Goal: Task Accomplishment & Management: Complete application form

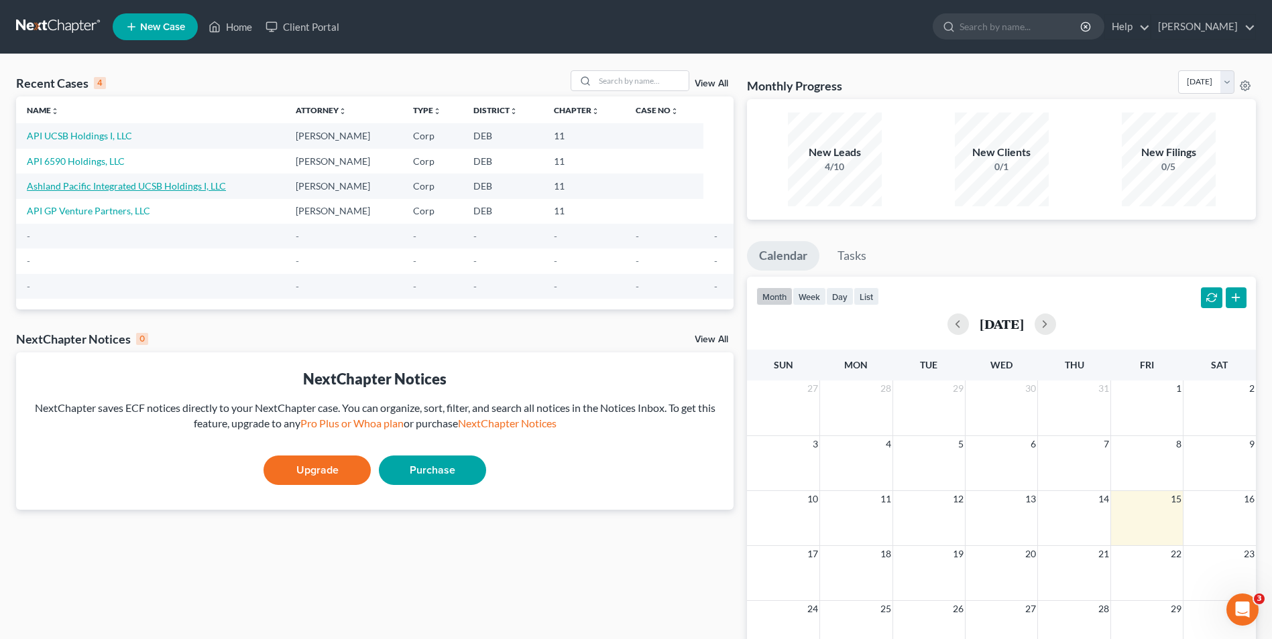
click at [115, 184] on link "Ashland Pacific Integrated UCSB Holdings I, LLC" at bounding box center [126, 185] width 199 height 11
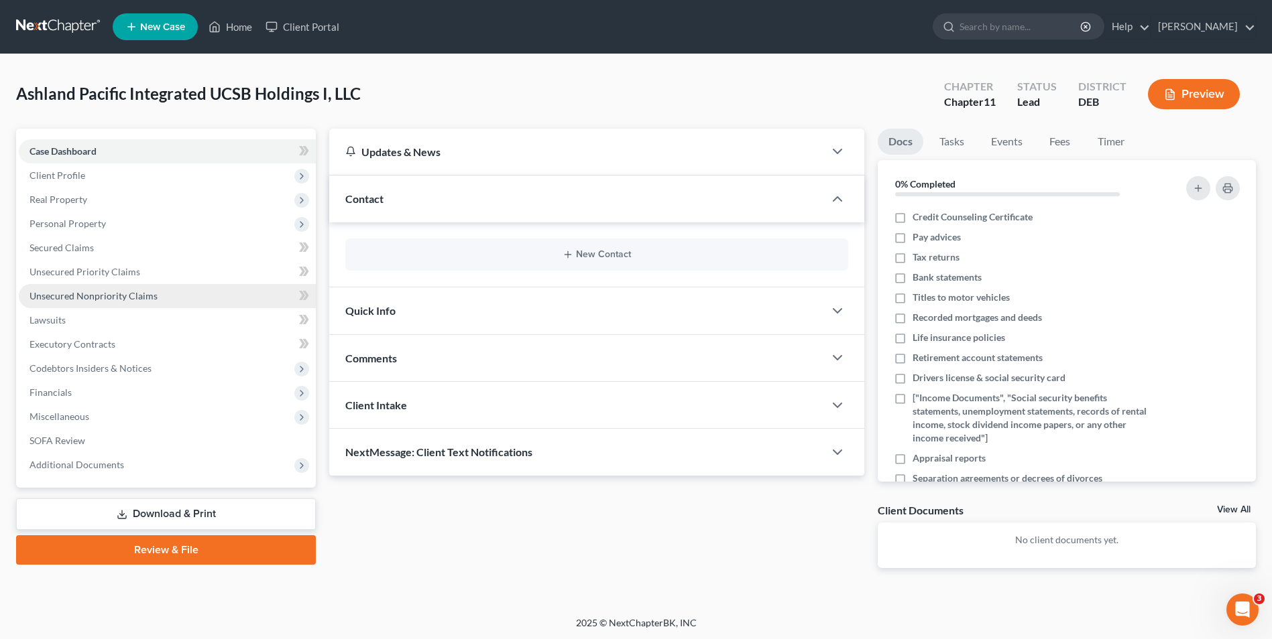
click at [105, 297] on span "Unsecured Nonpriority Claims" at bounding box center [93, 295] width 128 height 11
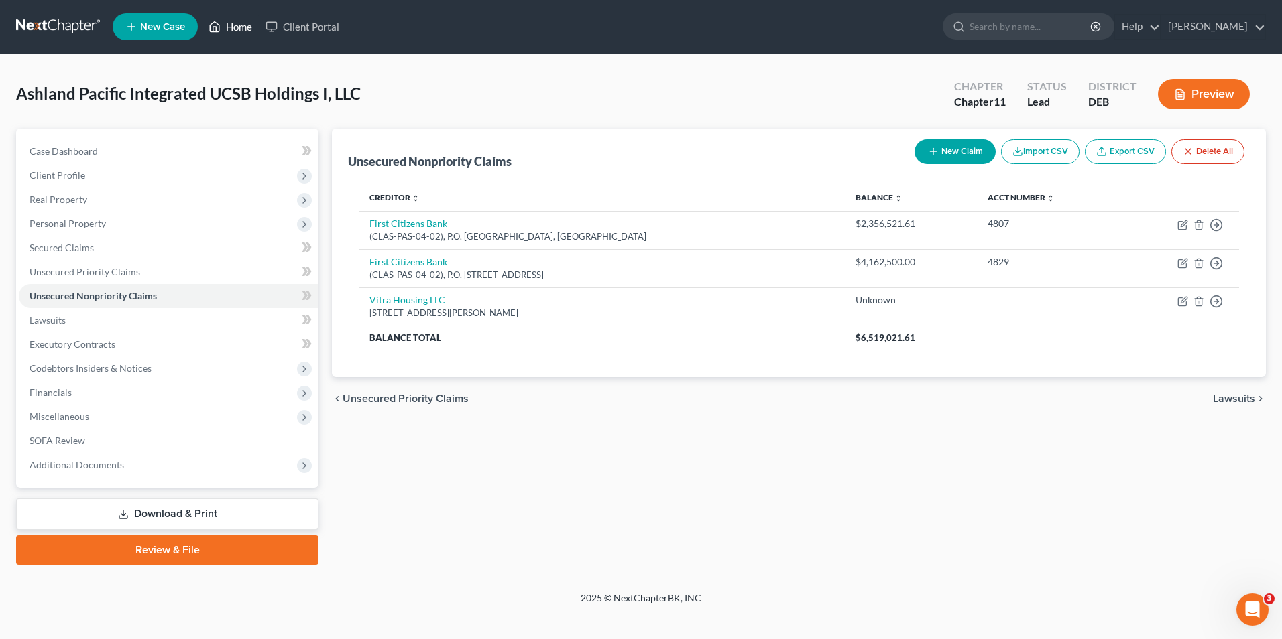
click at [239, 29] on link "Home" at bounding box center [230, 27] width 57 height 24
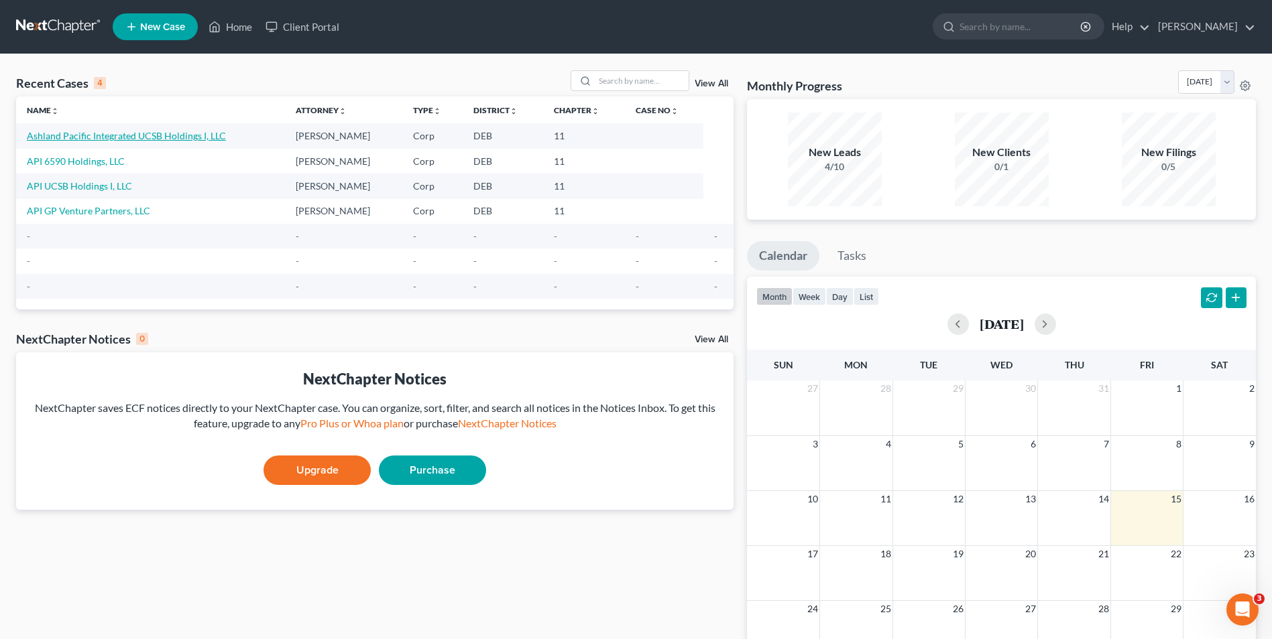
click at [133, 135] on link "Ashland Pacific Integrated UCSB Holdings I, LLC" at bounding box center [126, 135] width 199 height 11
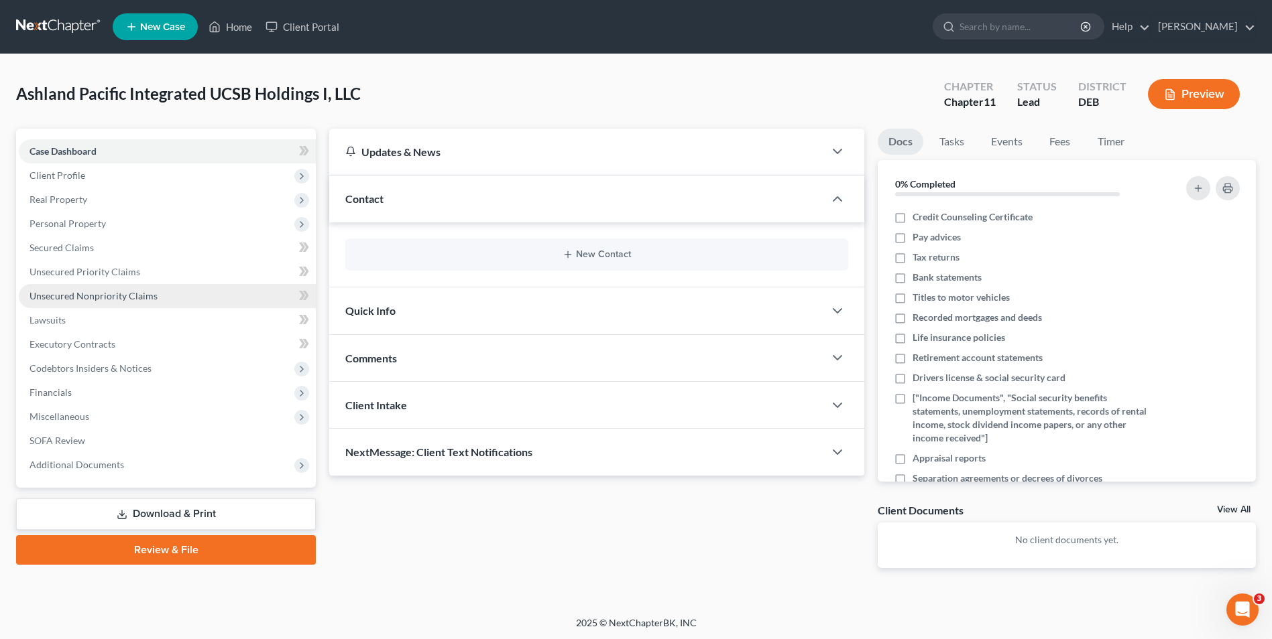
click at [127, 292] on span "Unsecured Nonpriority Claims" at bounding box center [93, 295] width 128 height 11
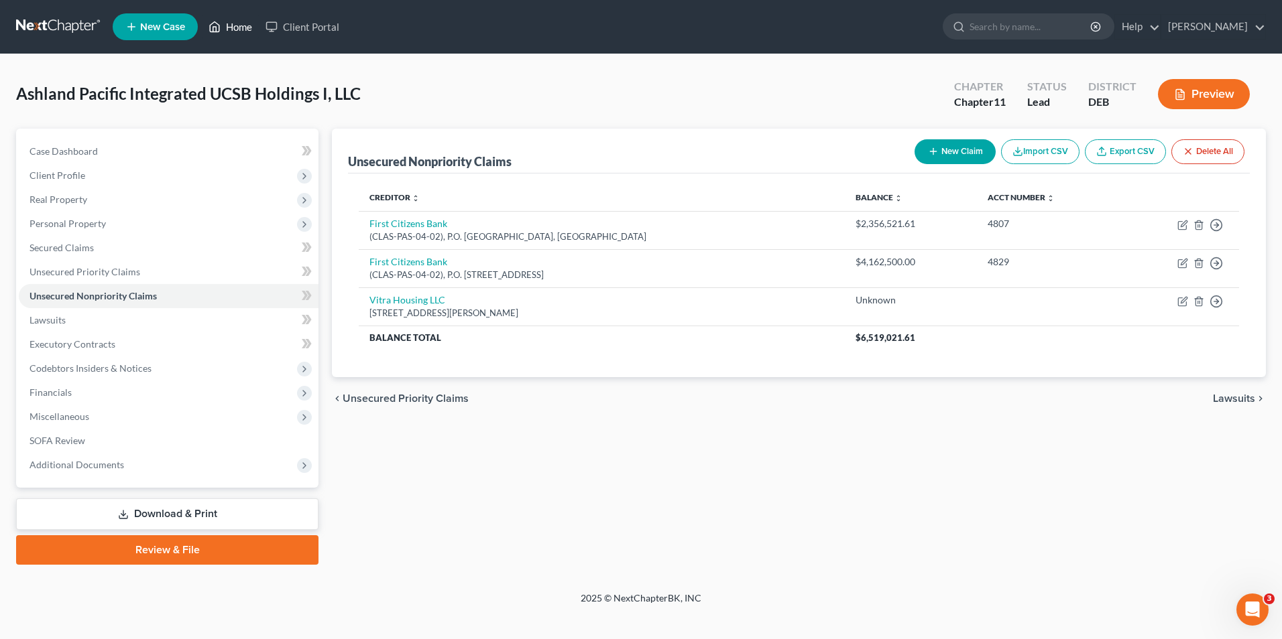
click at [235, 23] on link "Home" at bounding box center [230, 27] width 57 height 24
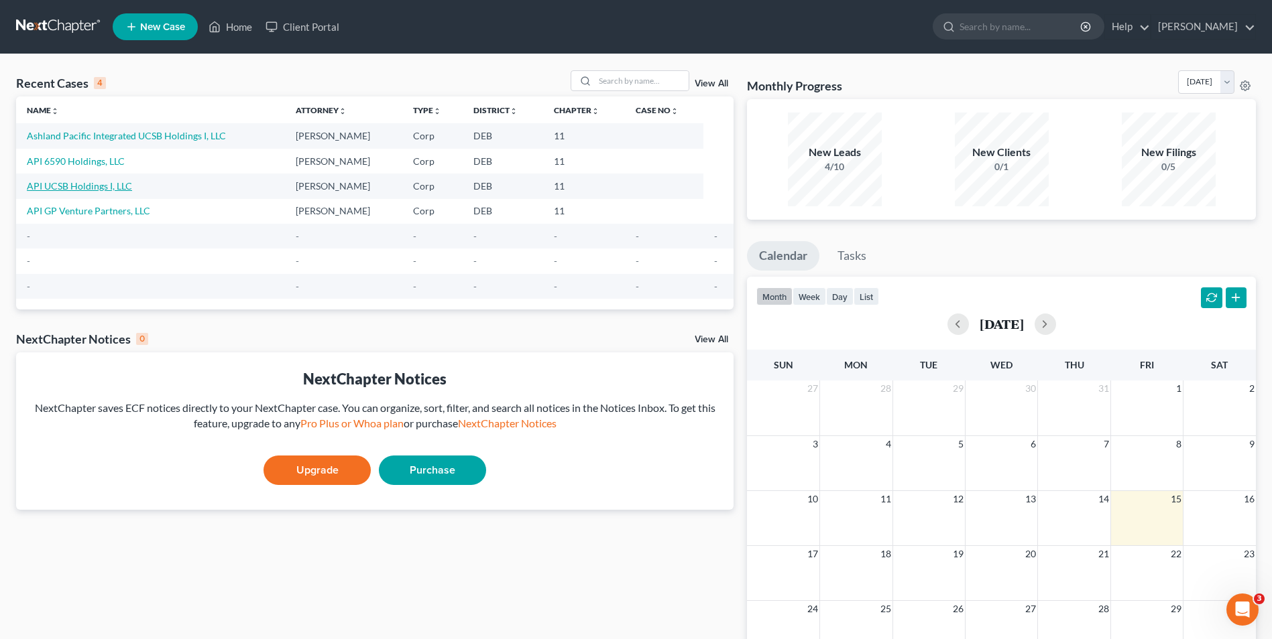
click at [92, 186] on link "API UCSB Holdings I, LLC" at bounding box center [79, 185] width 105 height 11
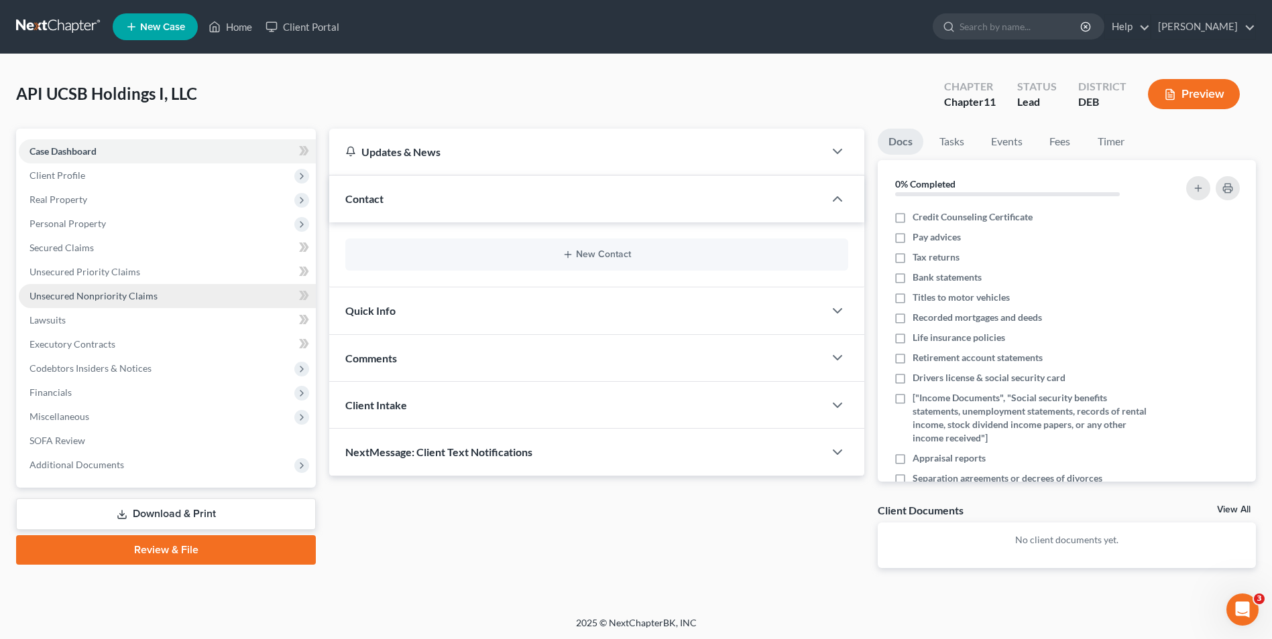
click at [147, 296] on span "Unsecured Nonpriority Claims" at bounding box center [93, 295] width 128 height 11
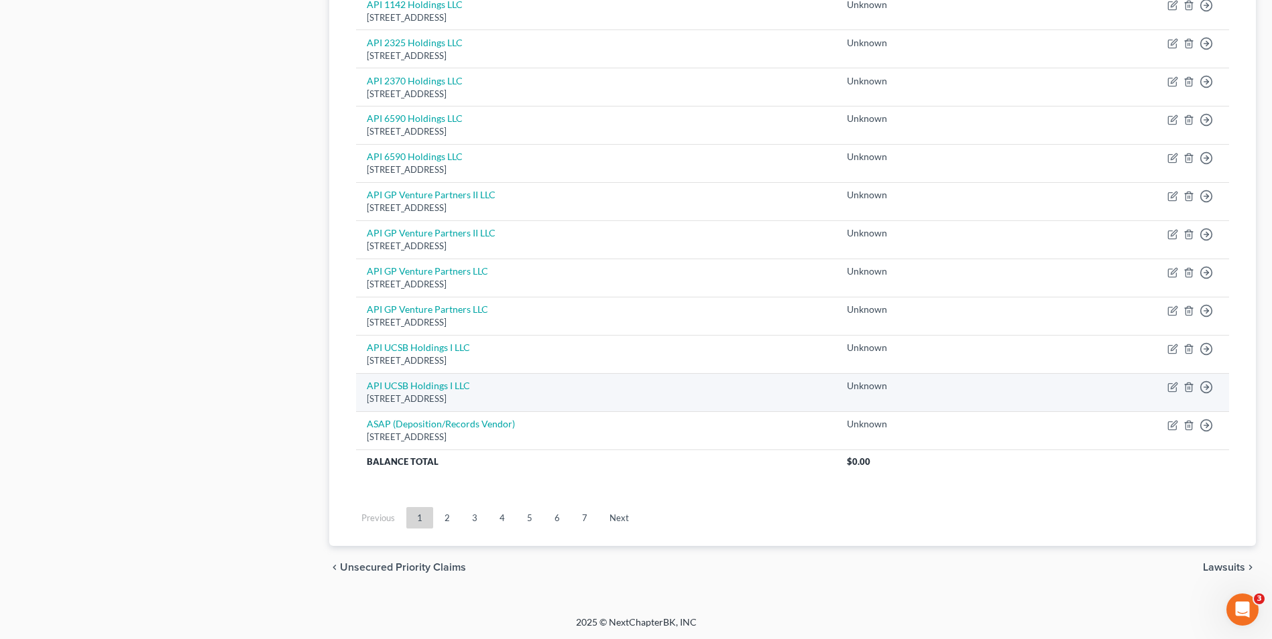
scroll to position [873, 0]
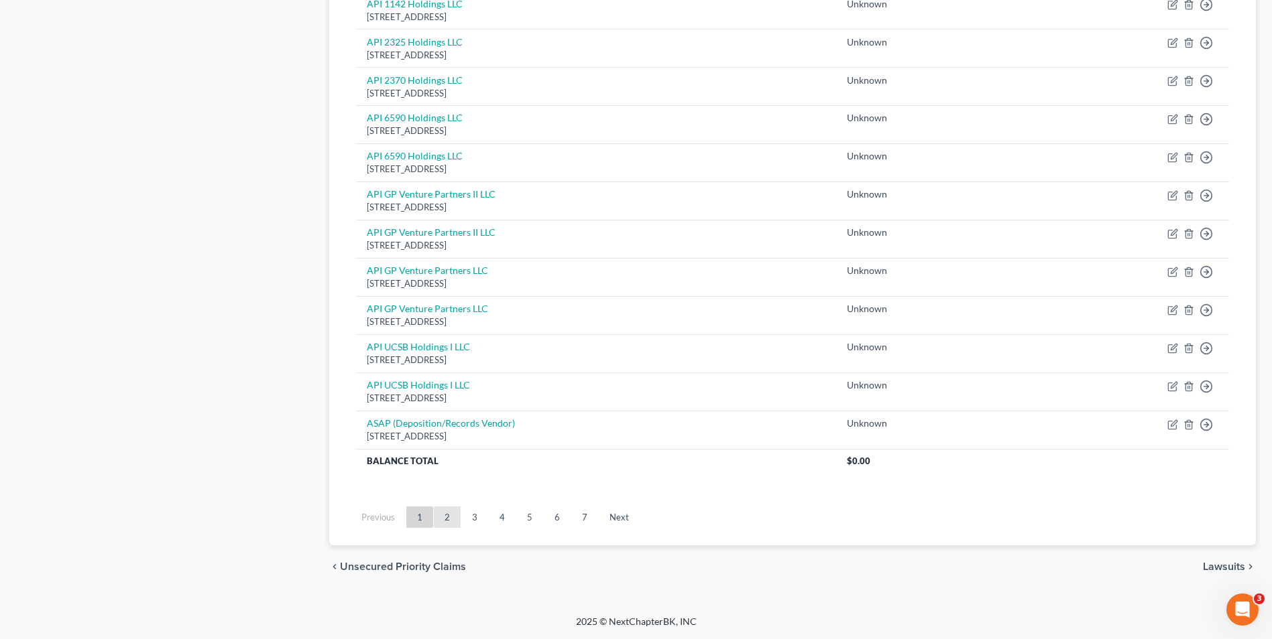
click at [450, 518] on link "2" at bounding box center [447, 517] width 27 height 21
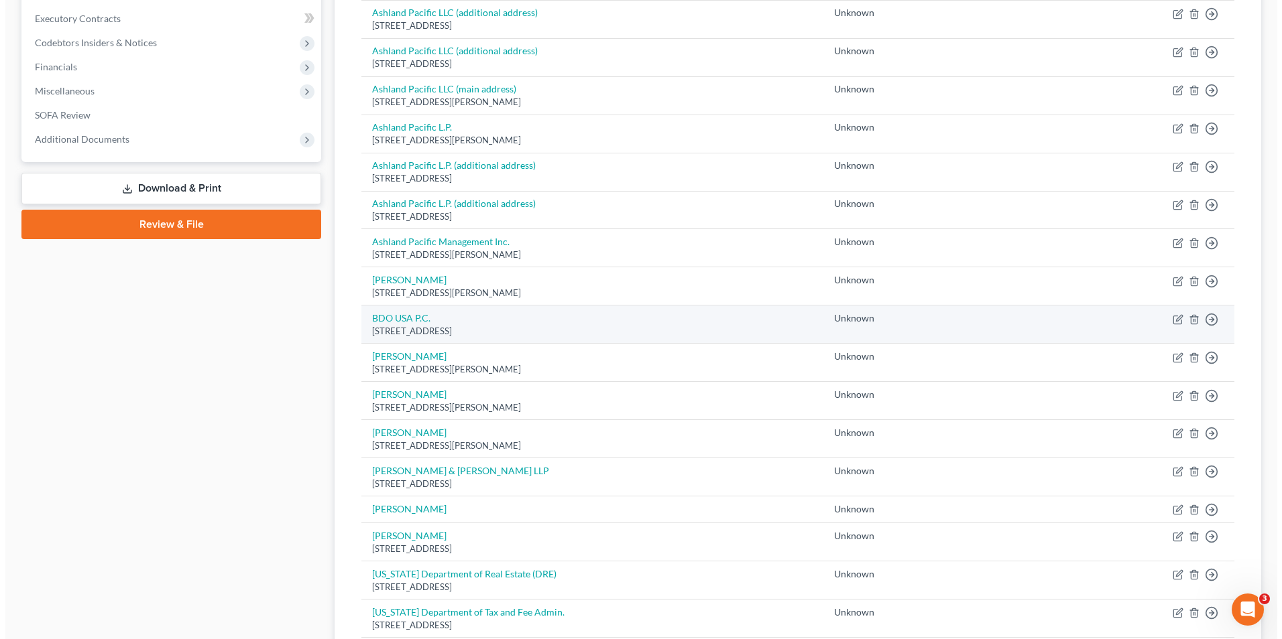
scroll to position [402, 0]
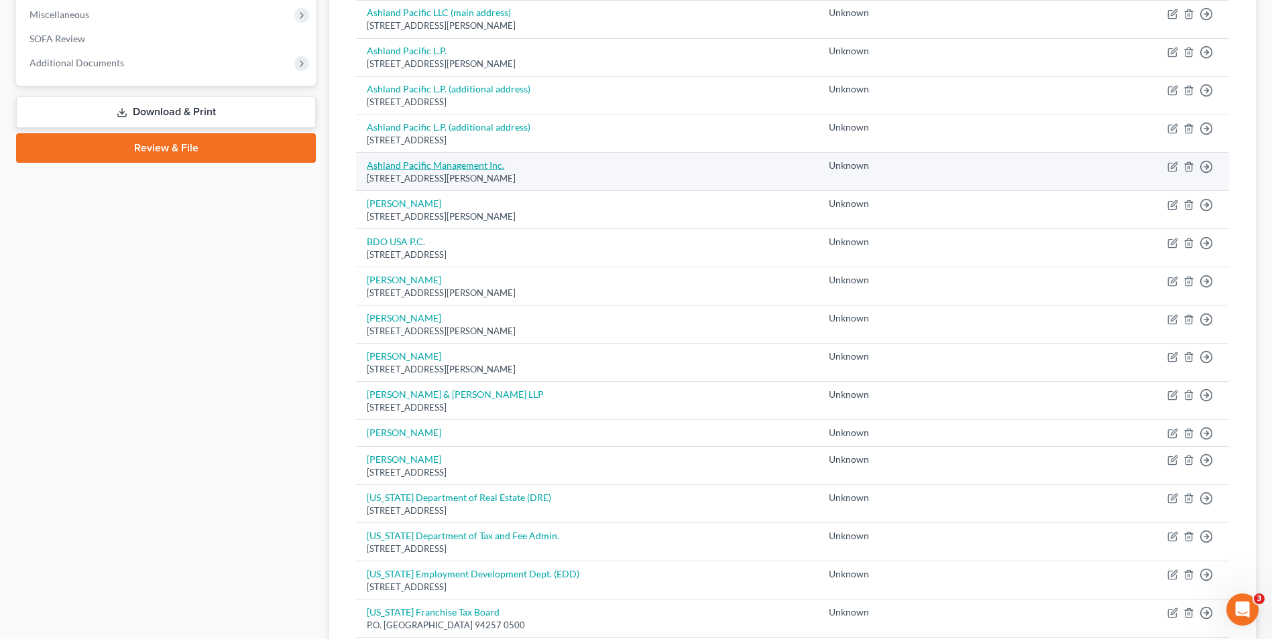
click at [466, 167] on link "Ashland Pacific Management Inc." at bounding box center [435, 165] width 137 height 11
select select "4"
select select "2"
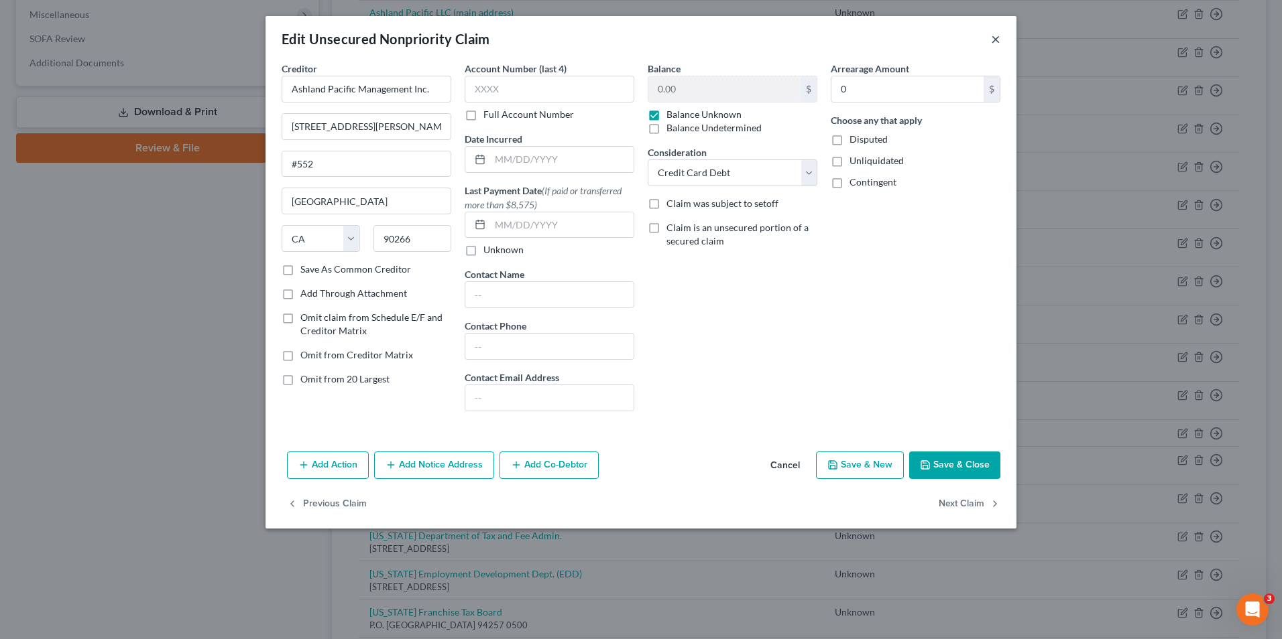
click at [996, 37] on button "×" at bounding box center [995, 39] width 9 height 16
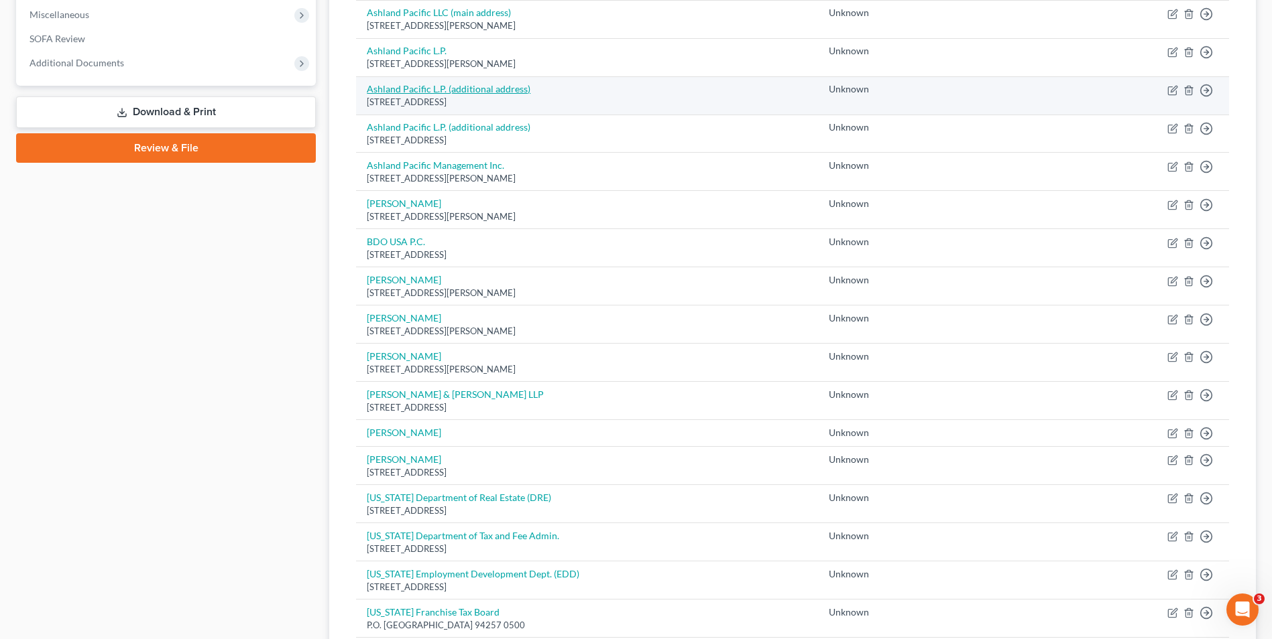
click at [450, 87] on link "Ashland Pacific L.P. (additional address)" at bounding box center [449, 88] width 164 height 11
select select "4"
select select "2"
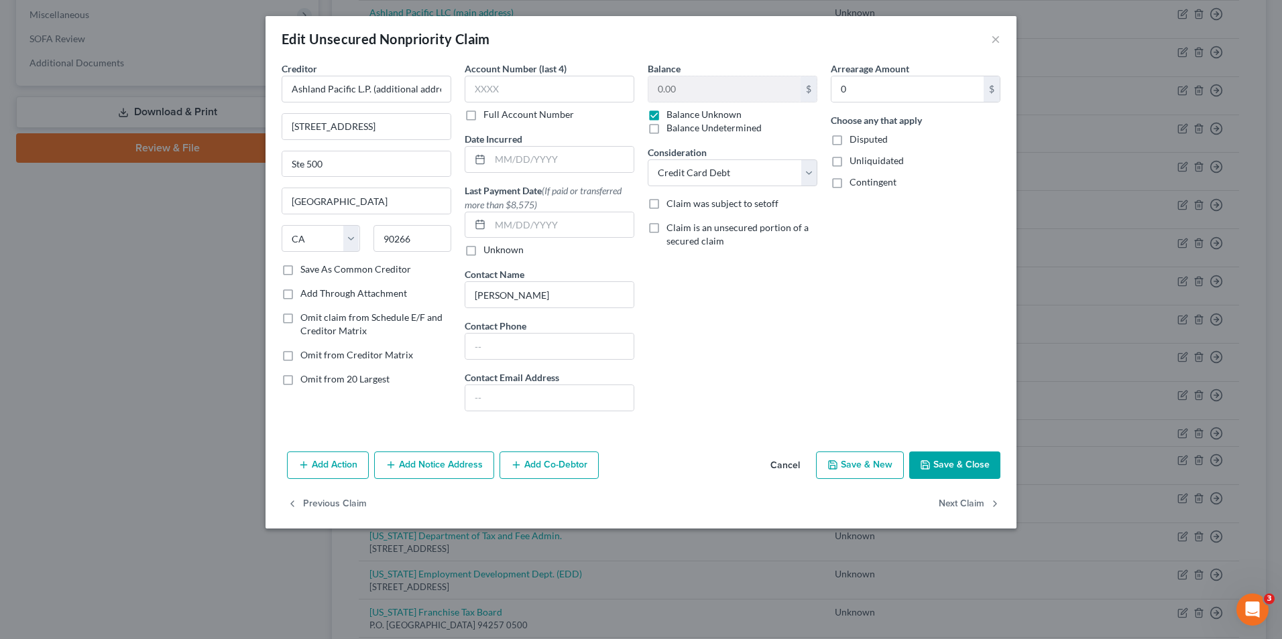
click at [300, 320] on label "Omit claim from Schedule E/F and Creditor Matrix" at bounding box center [375, 324] width 151 height 27
click at [306, 320] on input "Omit claim from Schedule E/F and Creditor Matrix" at bounding box center [310, 315] width 9 height 9
checkbox input "true"
click at [300, 381] on label "Omit from 20 Largest" at bounding box center [344, 379] width 89 height 13
click at [306, 381] on input "Omit from 20 Largest" at bounding box center [310, 377] width 9 height 9
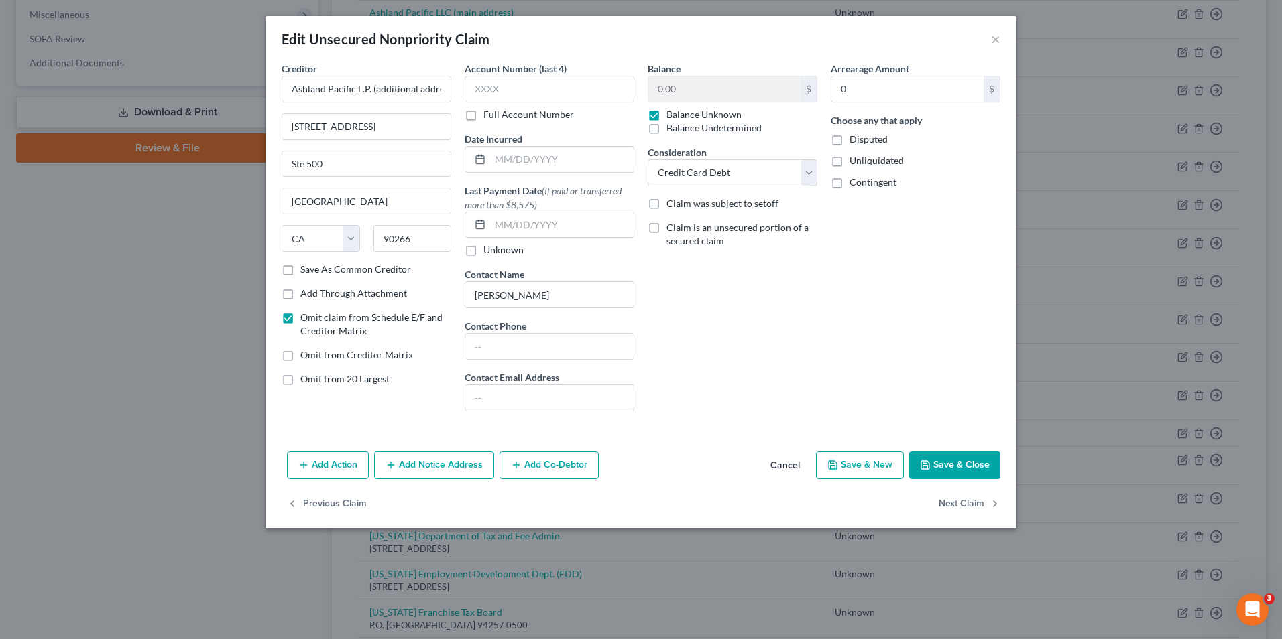
checkbox input "true"
click at [300, 319] on label "Omit claim from Schedule E/F and Creditor Matrix" at bounding box center [375, 324] width 151 height 27
click at [306, 319] on input "Omit claim from Schedule E/F and Creditor Matrix" at bounding box center [310, 315] width 9 height 9
checkbox input "false"
click at [300, 379] on label "Omit from 20 Largest" at bounding box center [344, 379] width 89 height 13
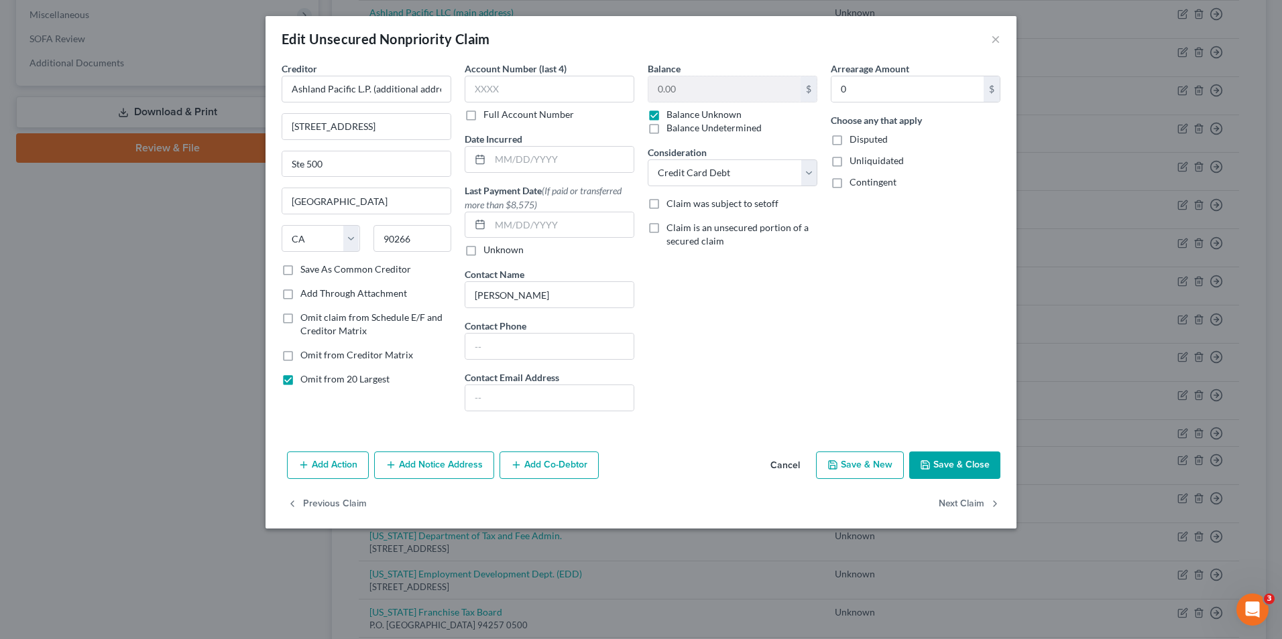
click at [306, 379] on input "Omit from 20 Largest" at bounding box center [310, 377] width 9 height 9
checkbox input "false"
click at [992, 42] on button "×" at bounding box center [995, 39] width 9 height 16
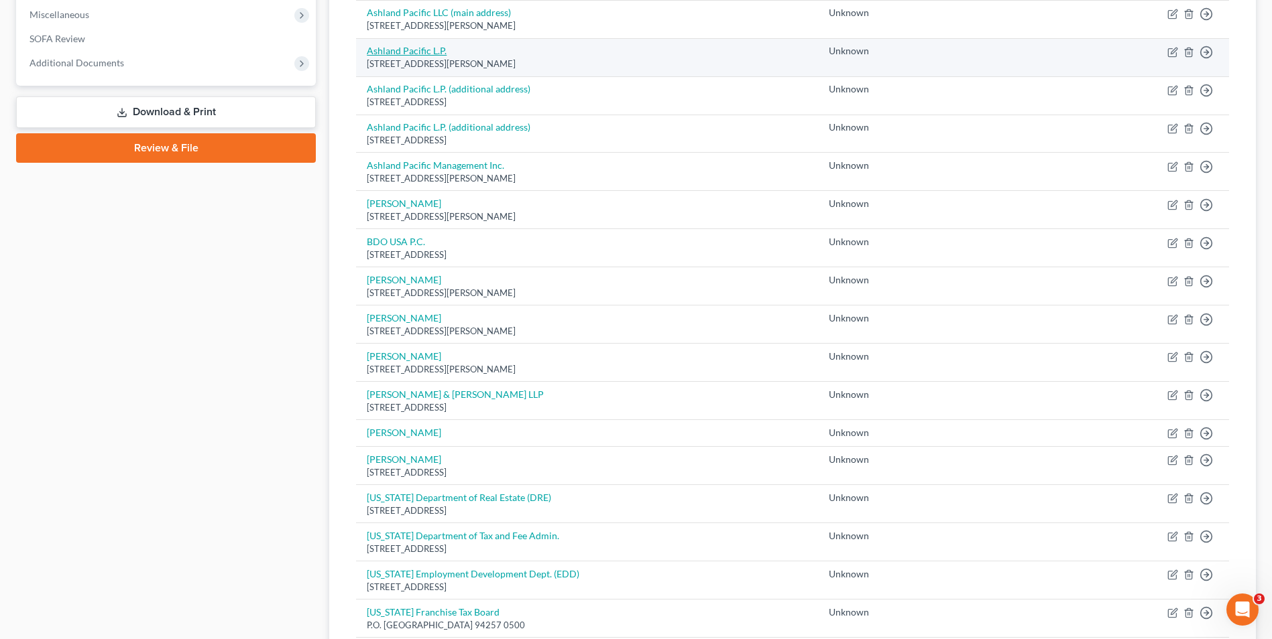
click at [414, 47] on link "Ashland Pacific L.P." at bounding box center [407, 50] width 80 height 11
select select "4"
select select "2"
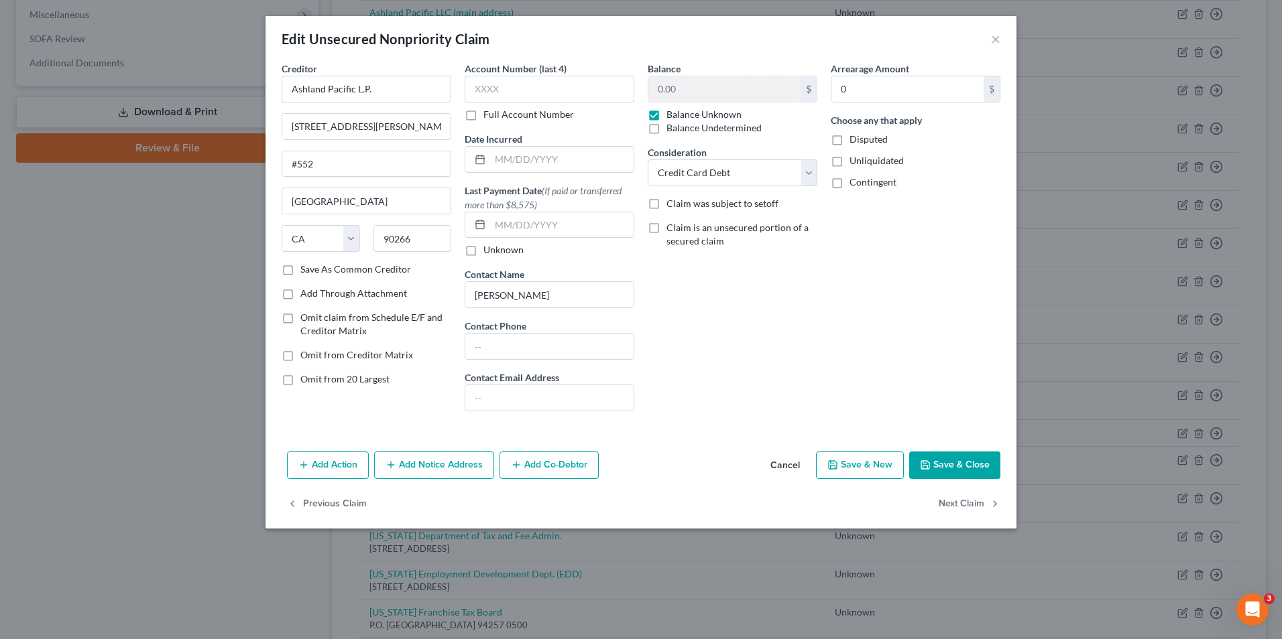
click at [437, 467] on button "Add Notice Address" at bounding box center [434, 466] width 120 height 28
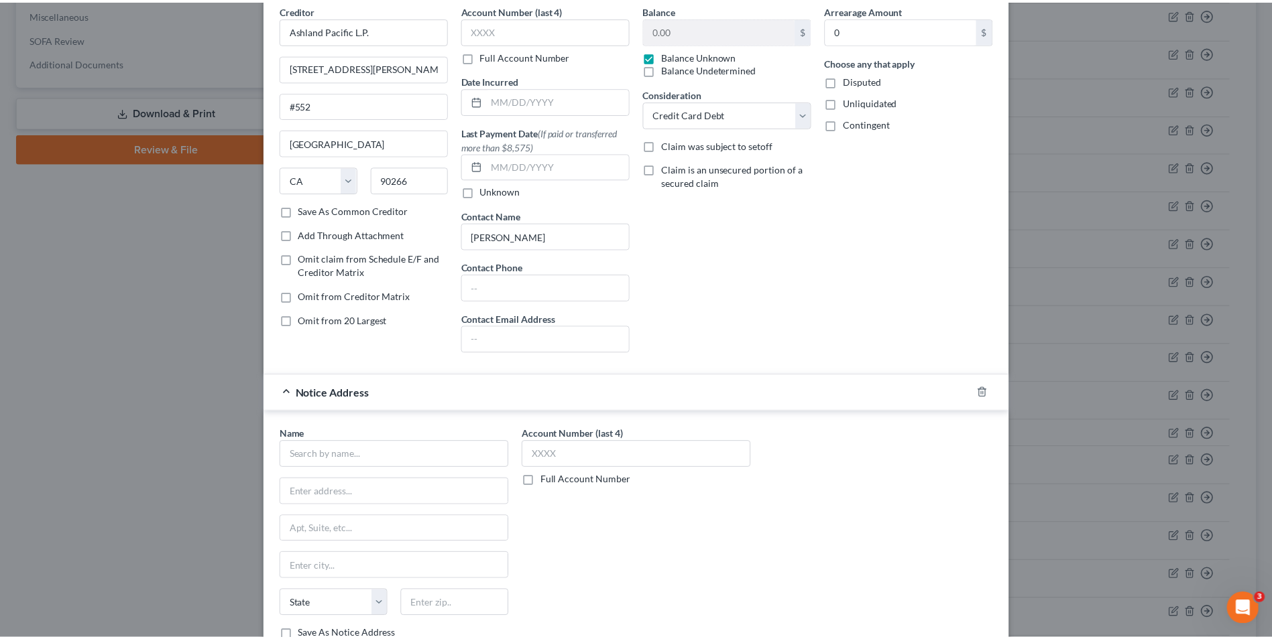
scroll to position [0, 0]
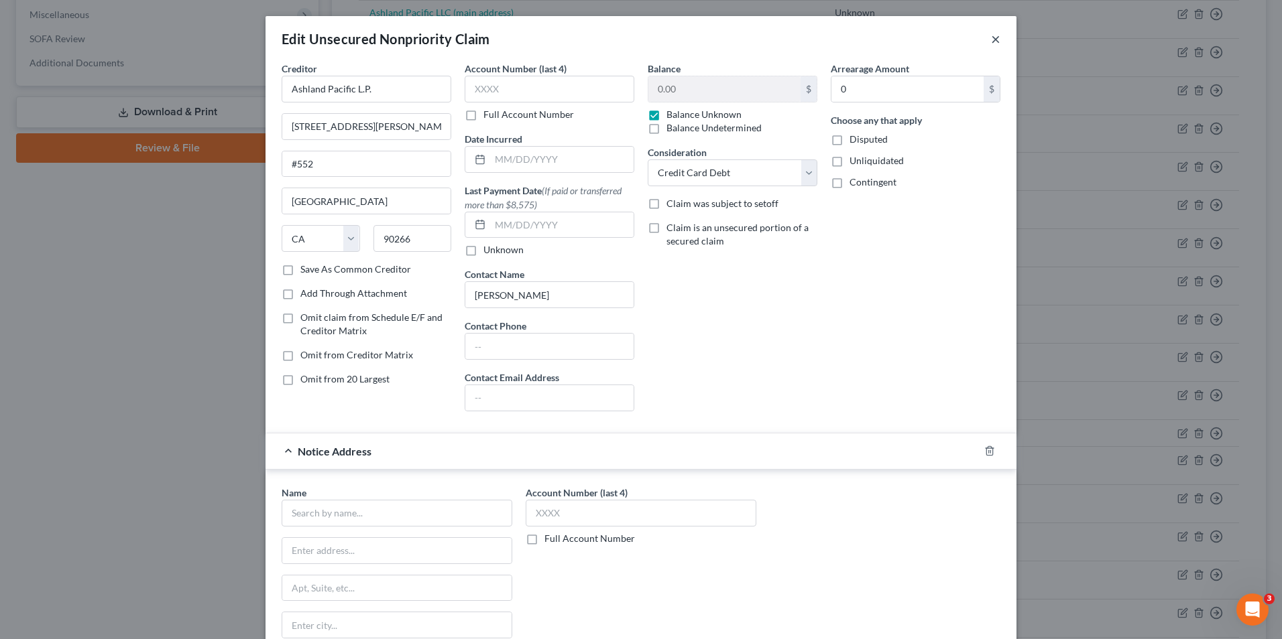
click at [991, 39] on button "×" at bounding box center [995, 39] width 9 height 16
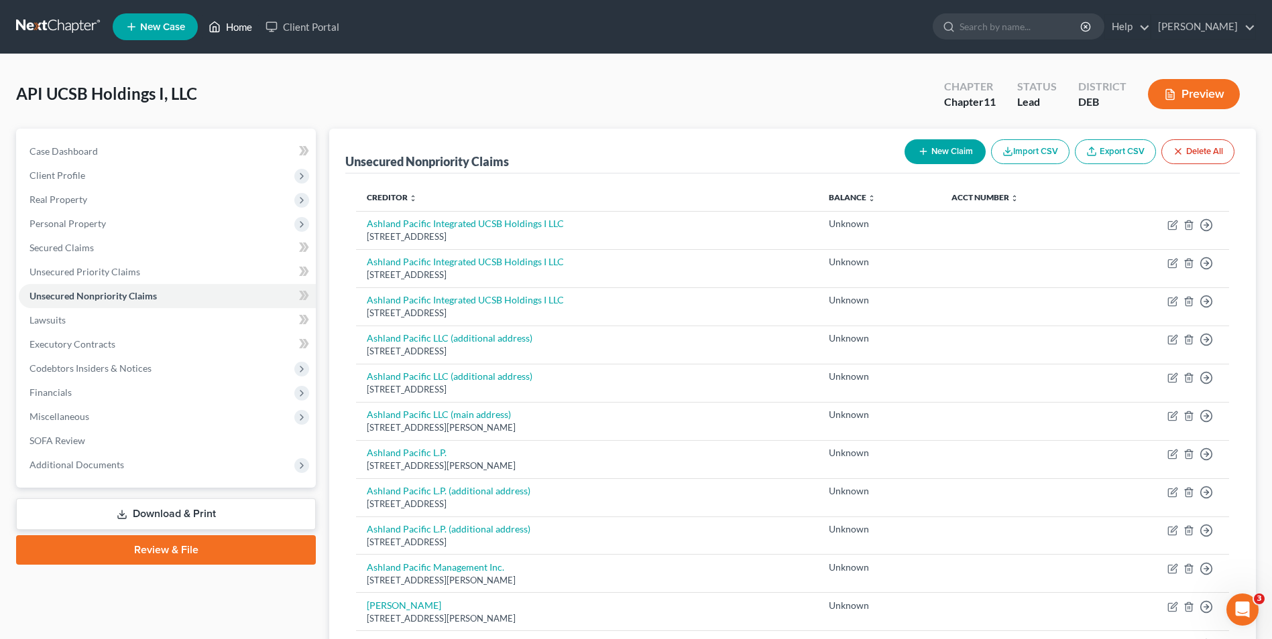
click at [233, 25] on link "Home" at bounding box center [230, 27] width 57 height 24
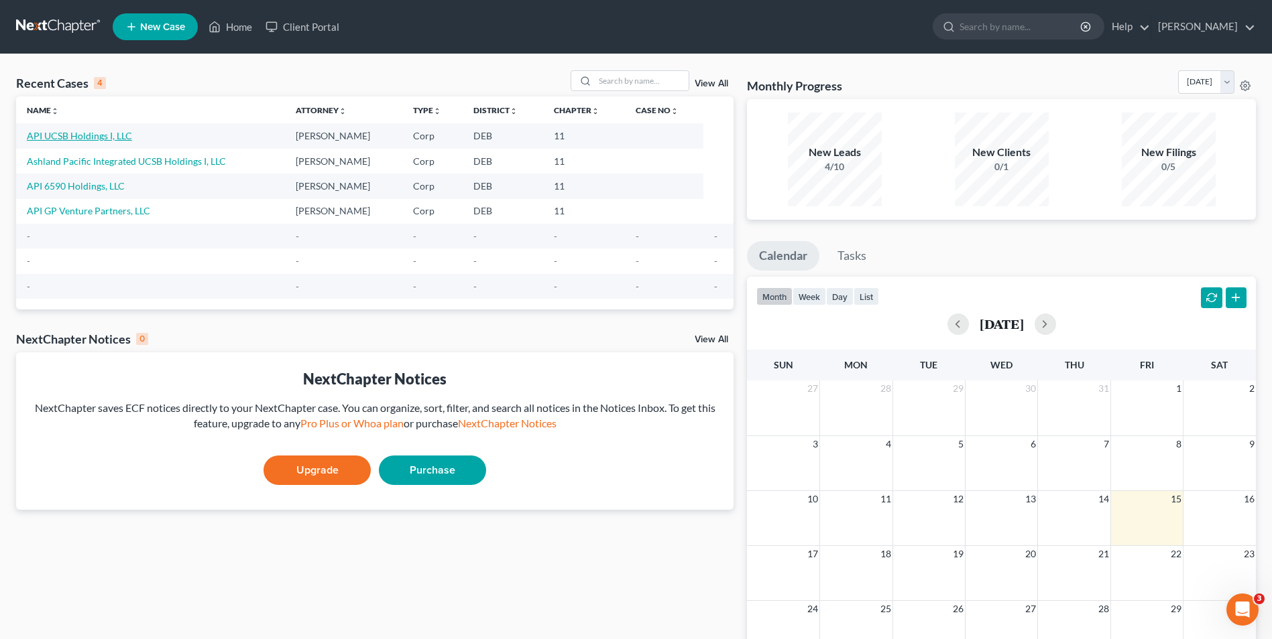
click at [101, 137] on link "API UCSB Holdings I, LLC" at bounding box center [79, 135] width 105 height 11
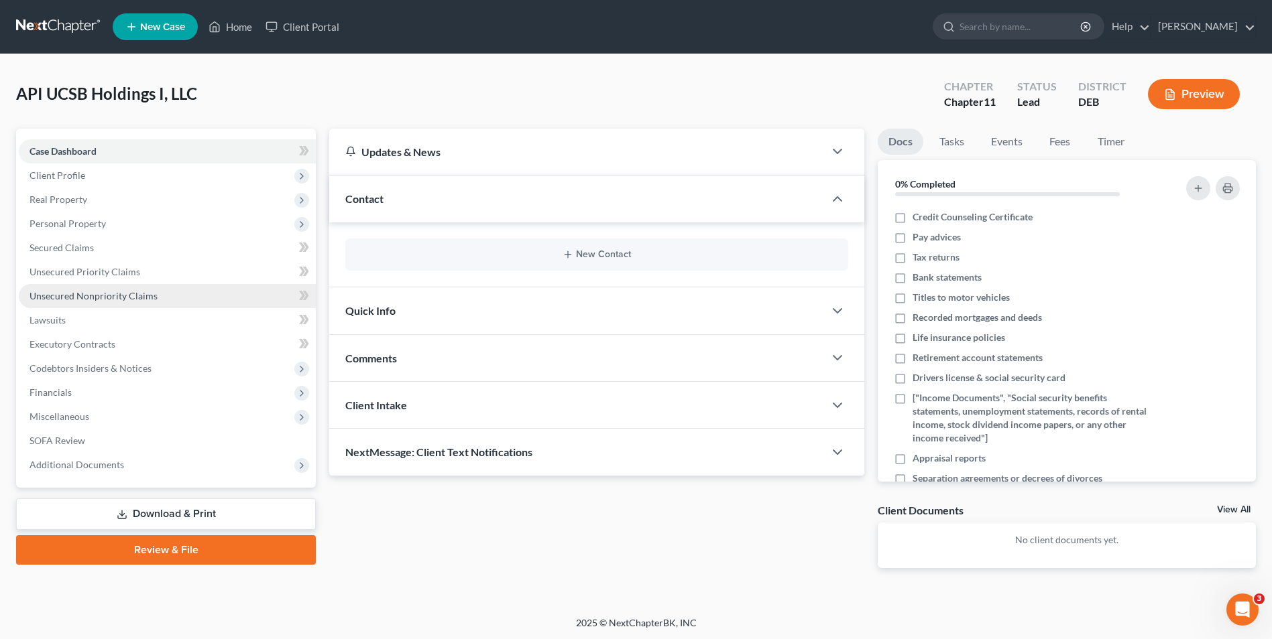
click at [125, 295] on span "Unsecured Nonpriority Claims" at bounding box center [93, 295] width 128 height 11
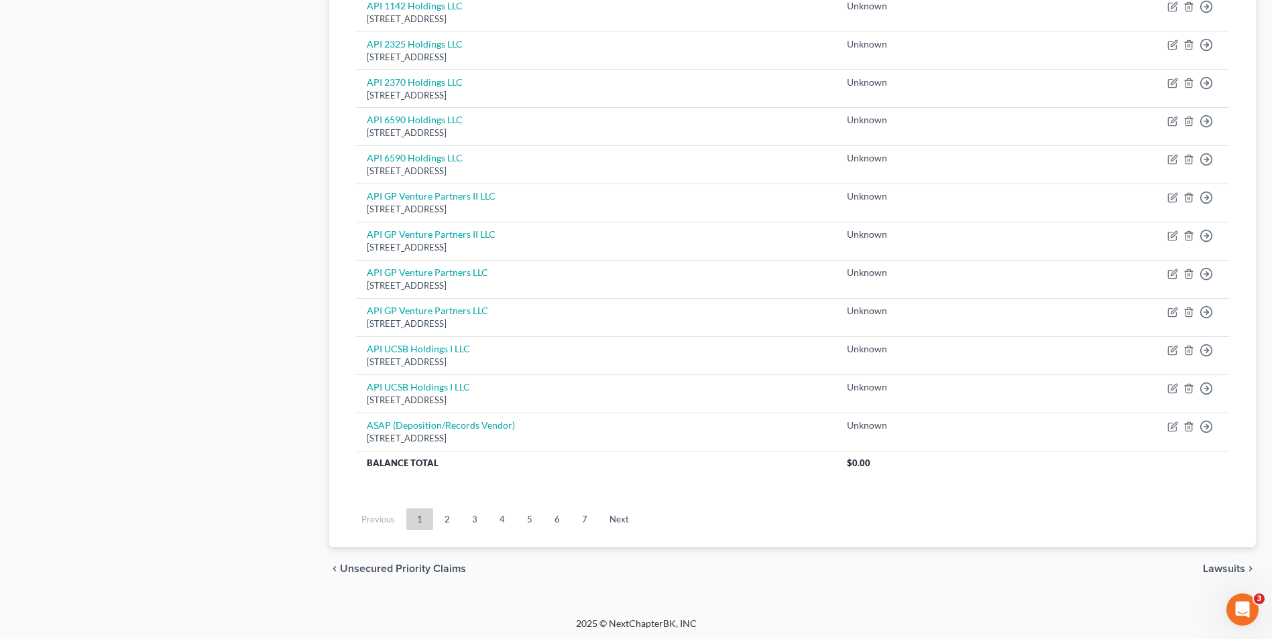
scroll to position [873, 0]
click at [451, 520] on link "2" at bounding box center [447, 517] width 27 height 21
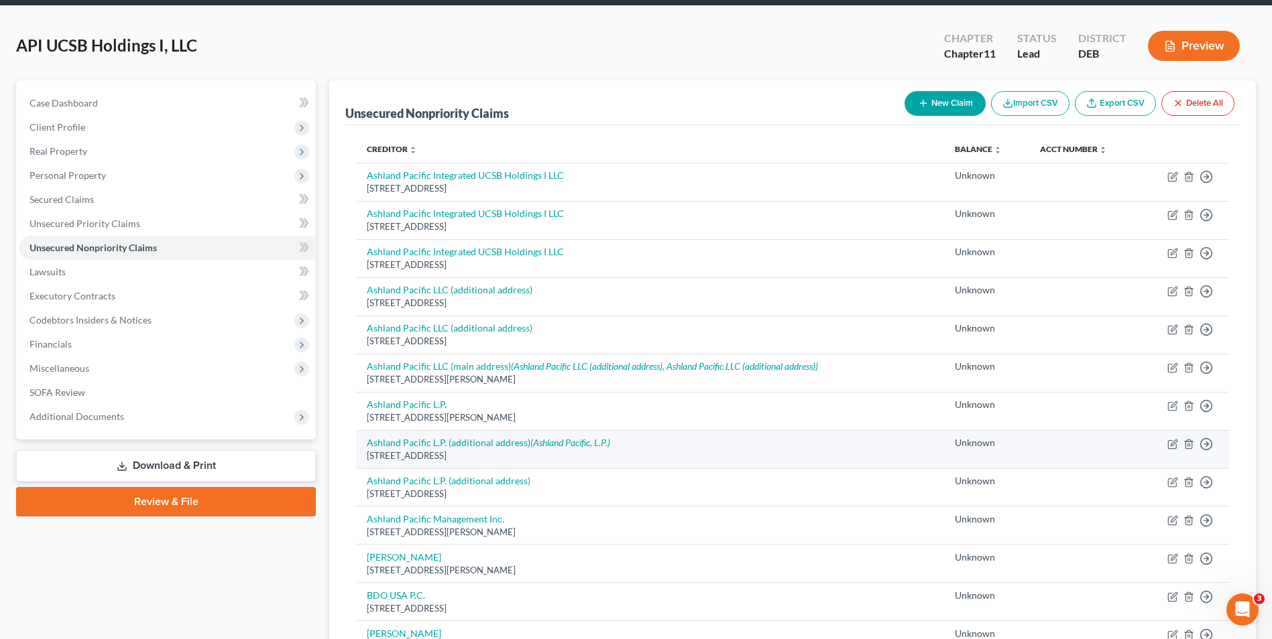
scroll to position [0, 0]
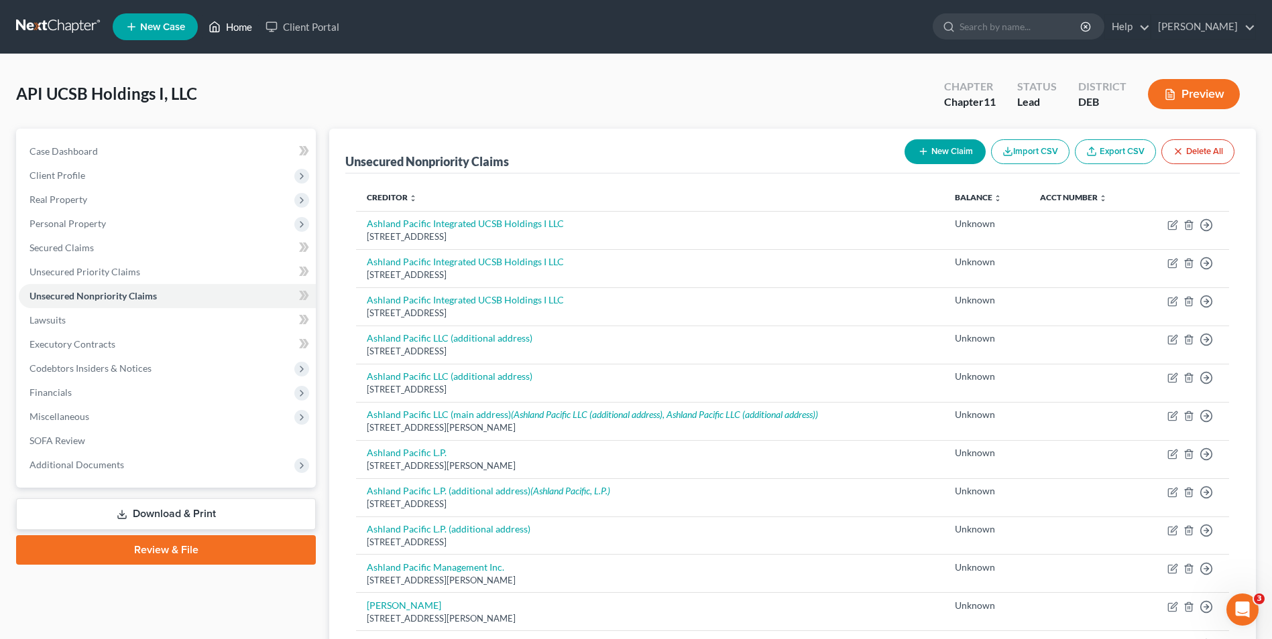
click at [230, 27] on link "Home" at bounding box center [230, 27] width 57 height 24
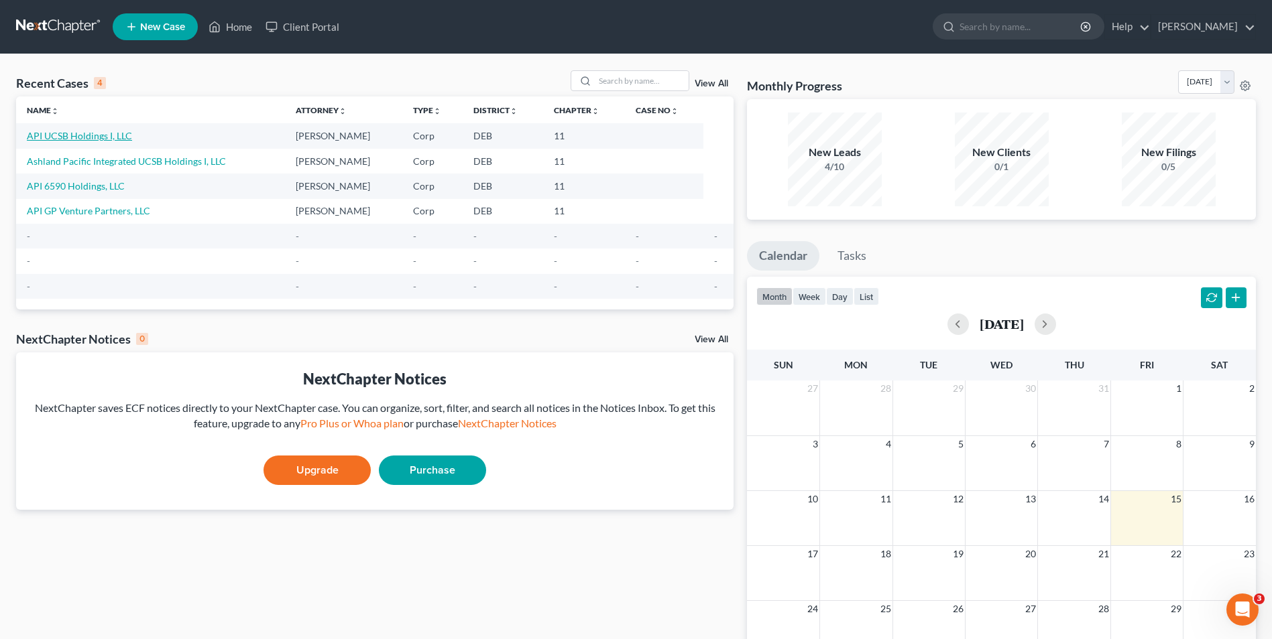
click at [105, 137] on link "API UCSB Holdings I, LLC" at bounding box center [79, 135] width 105 height 11
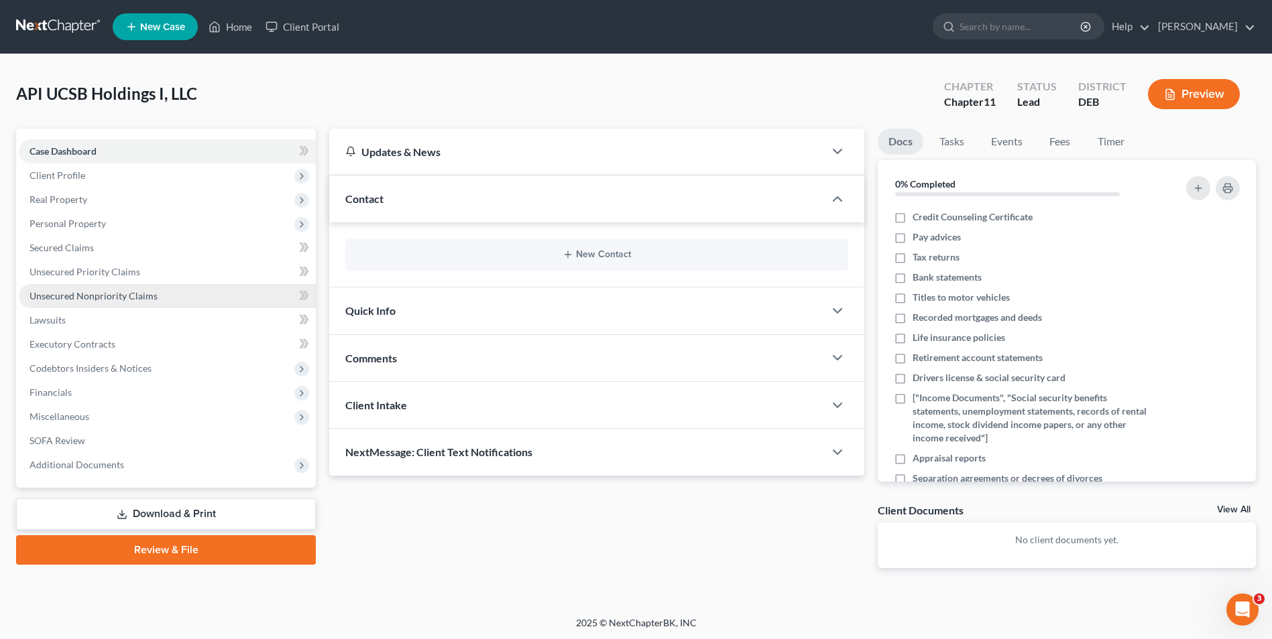
click at [132, 294] on span "Unsecured Nonpriority Claims" at bounding box center [93, 295] width 128 height 11
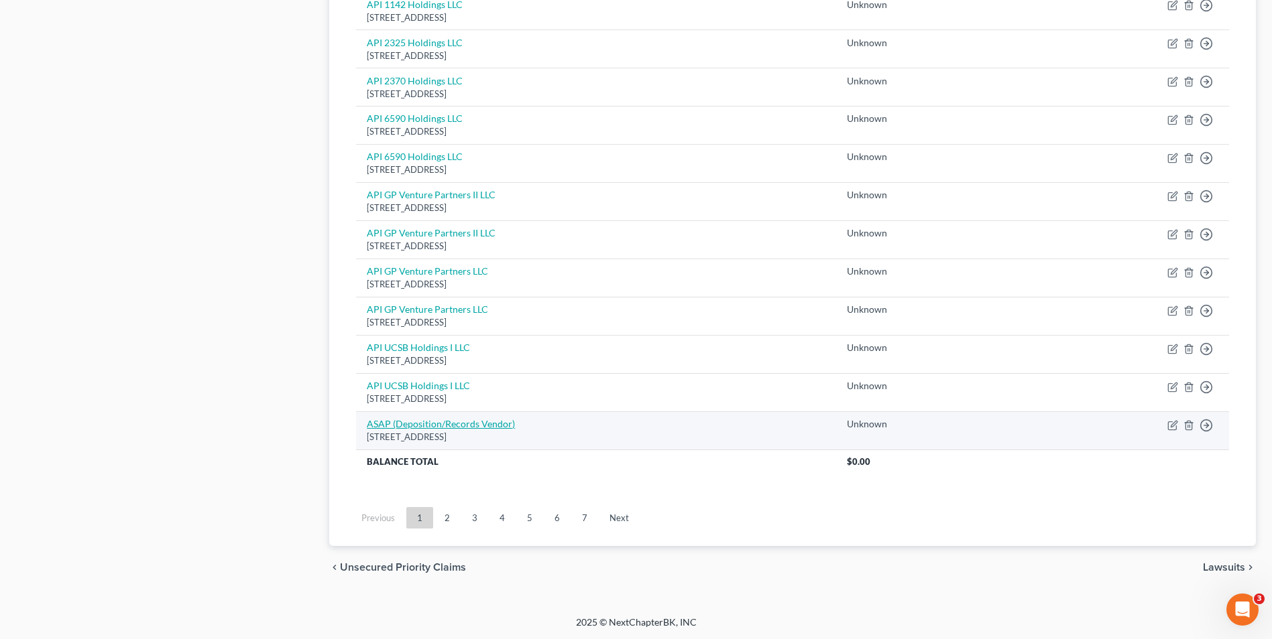
scroll to position [873, 0]
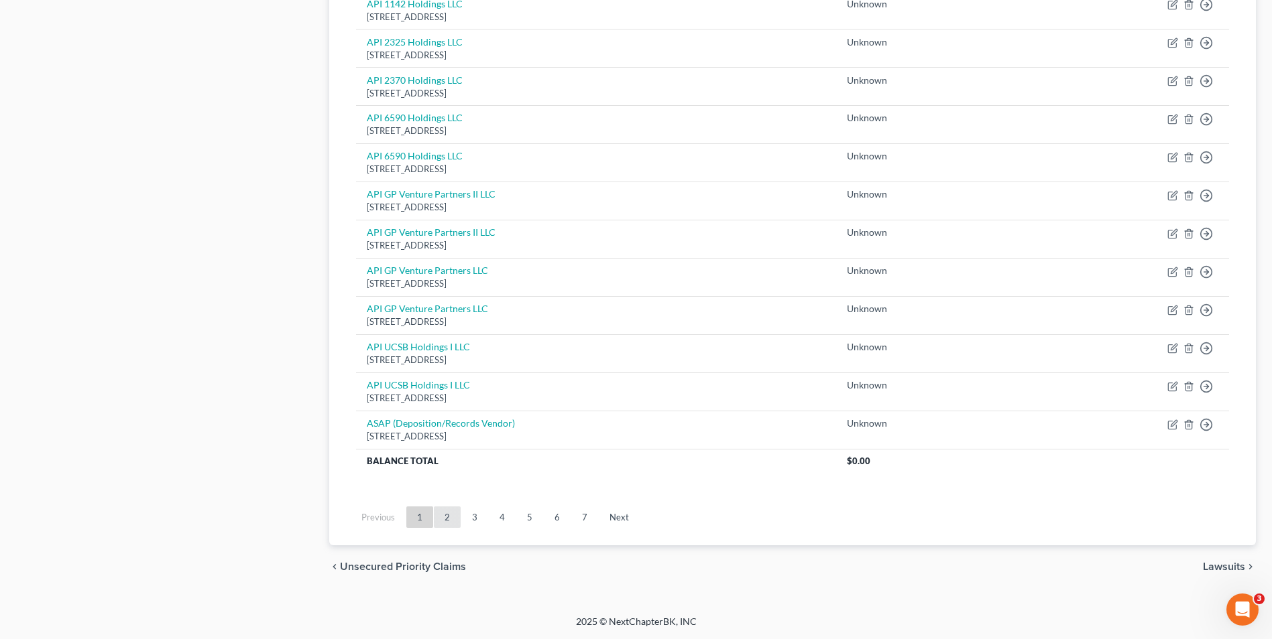
click at [448, 517] on link "2" at bounding box center [447, 517] width 27 height 21
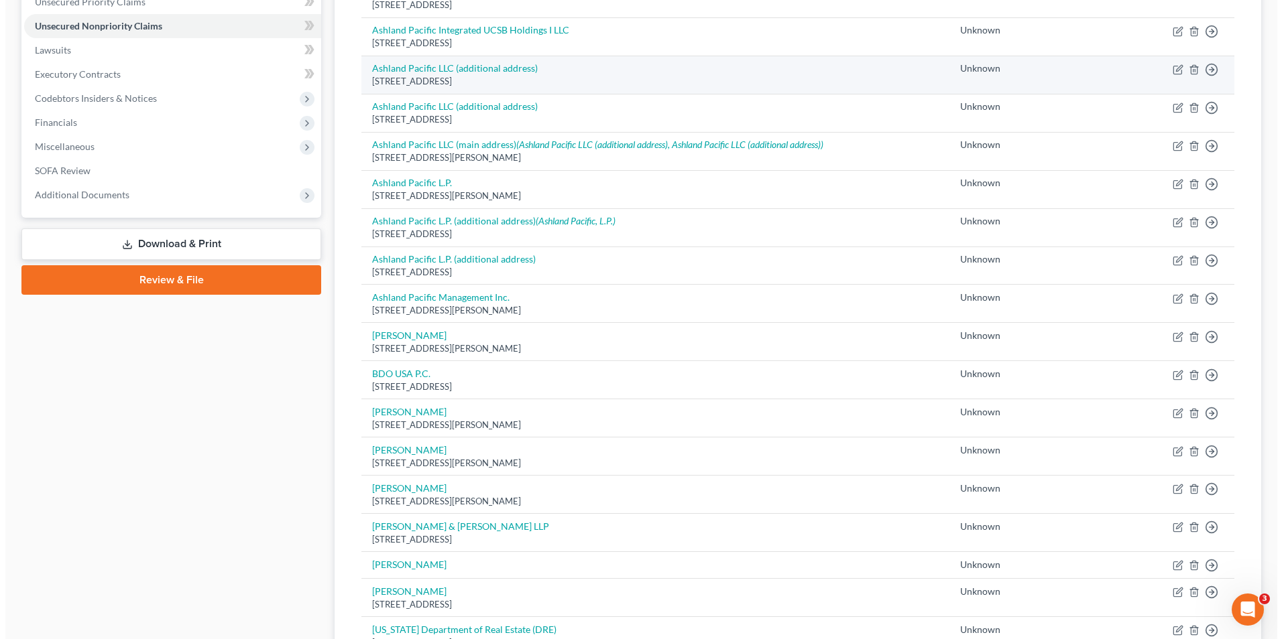
scroll to position [69, 0]
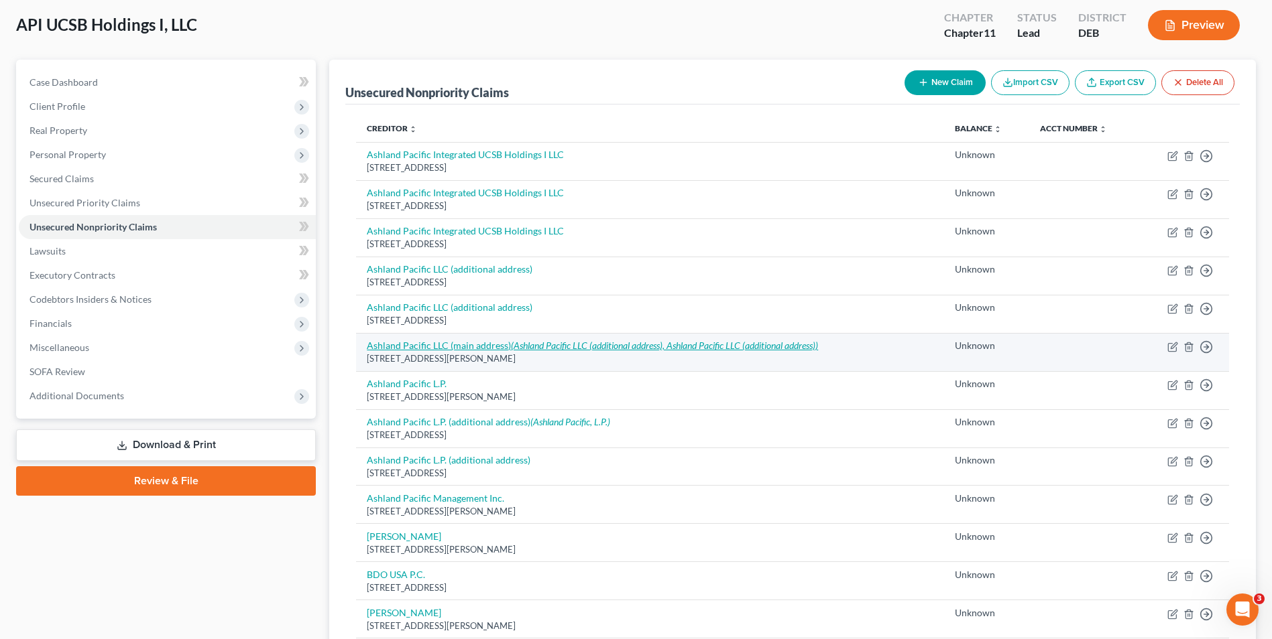
click at [497, 346] on link "Ashland Pacific LLC (main address) (Ashland Pacific LLC (additional address), A…" at bounding box center [592, 345] width 451 height 11
select select "4"
select select "2"
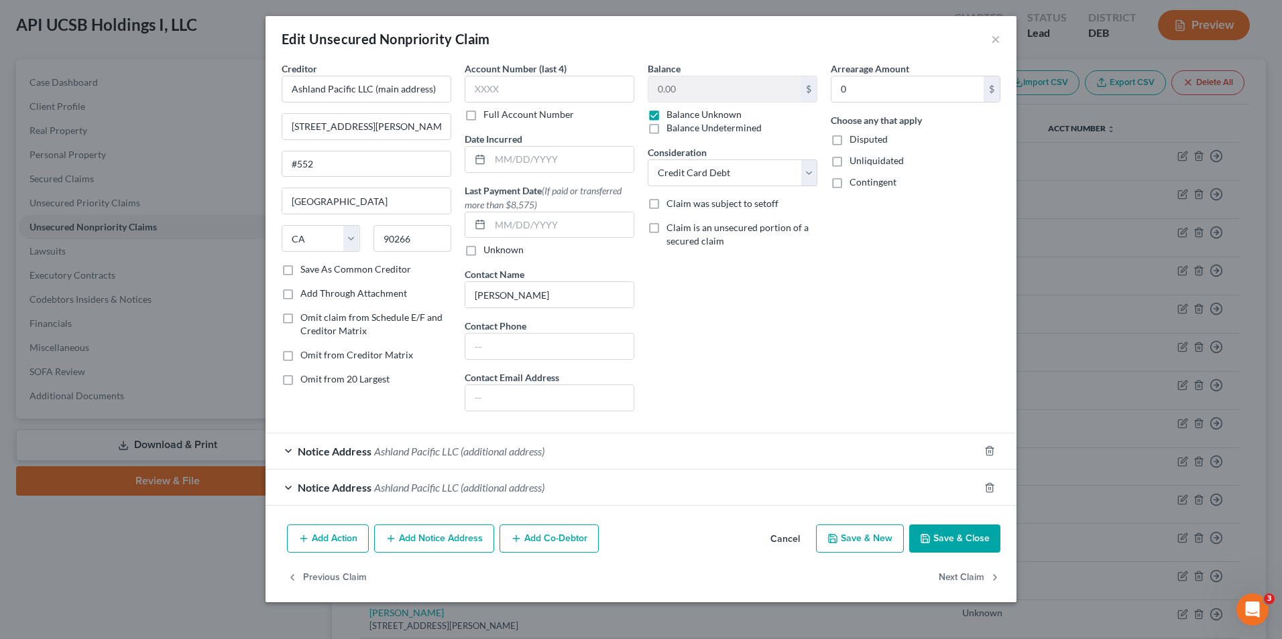
click at [357, 454] on span "Notice Address" at bounding box center [335, 451] width 74 height 13
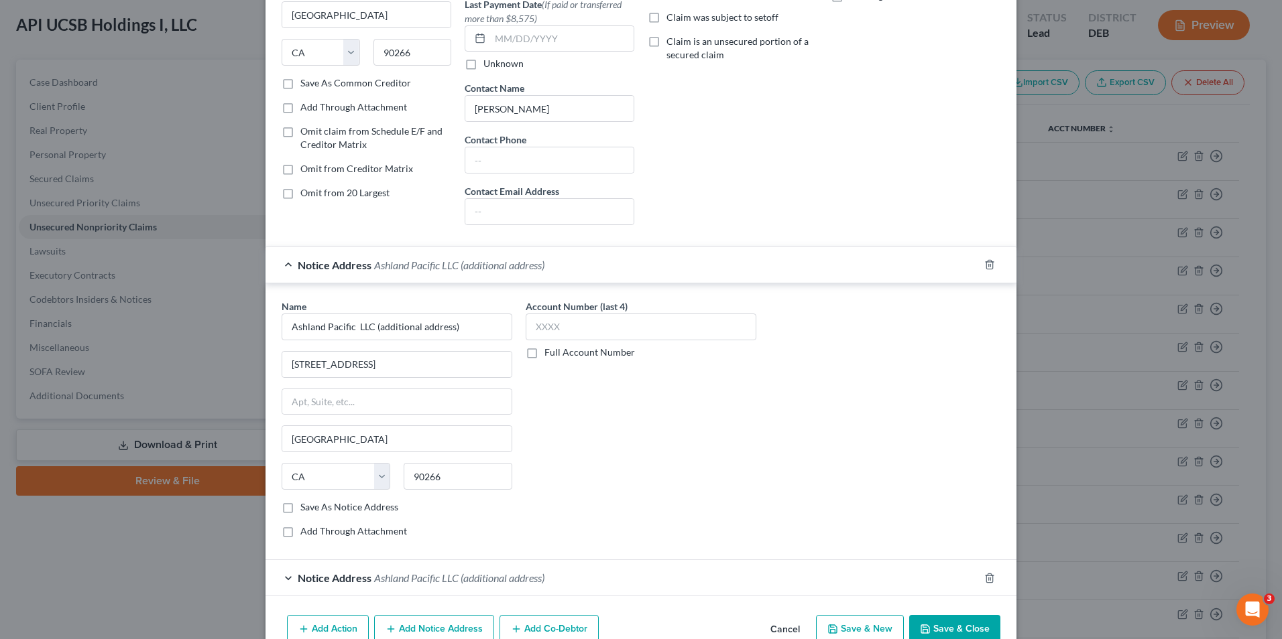
scroll to position [255, 0]
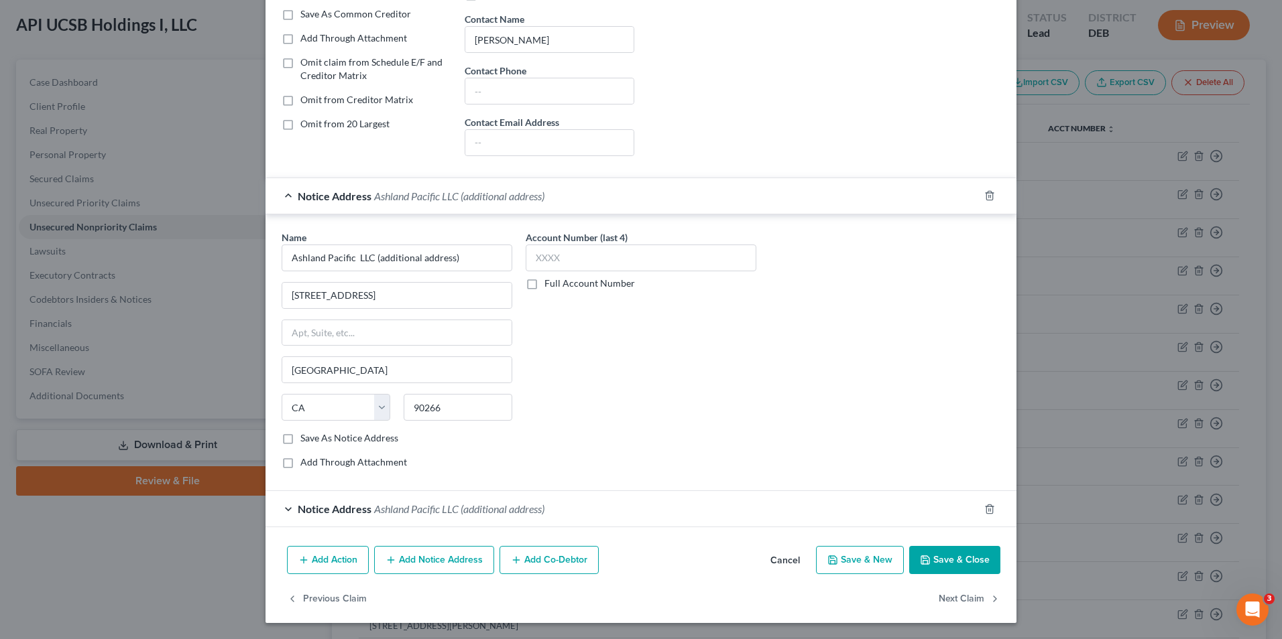
click at [416, 556] on button "Add Notice Address" at bounding box center [434, 560] width 120 height 28
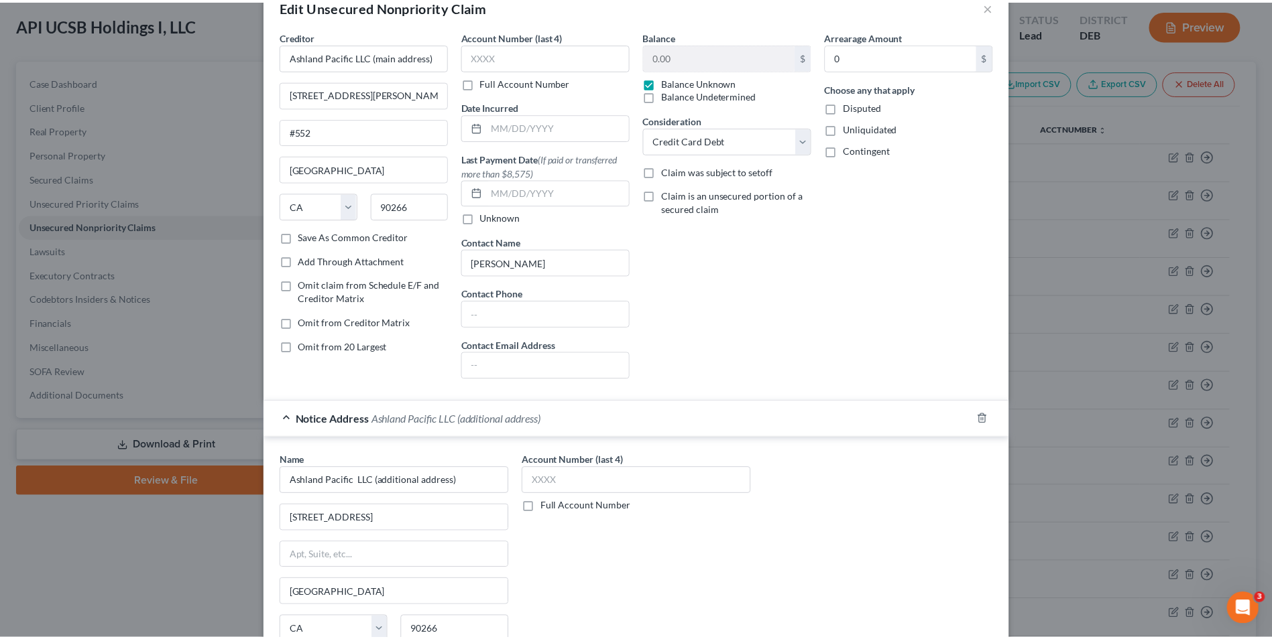
scroll to position [0, 0]
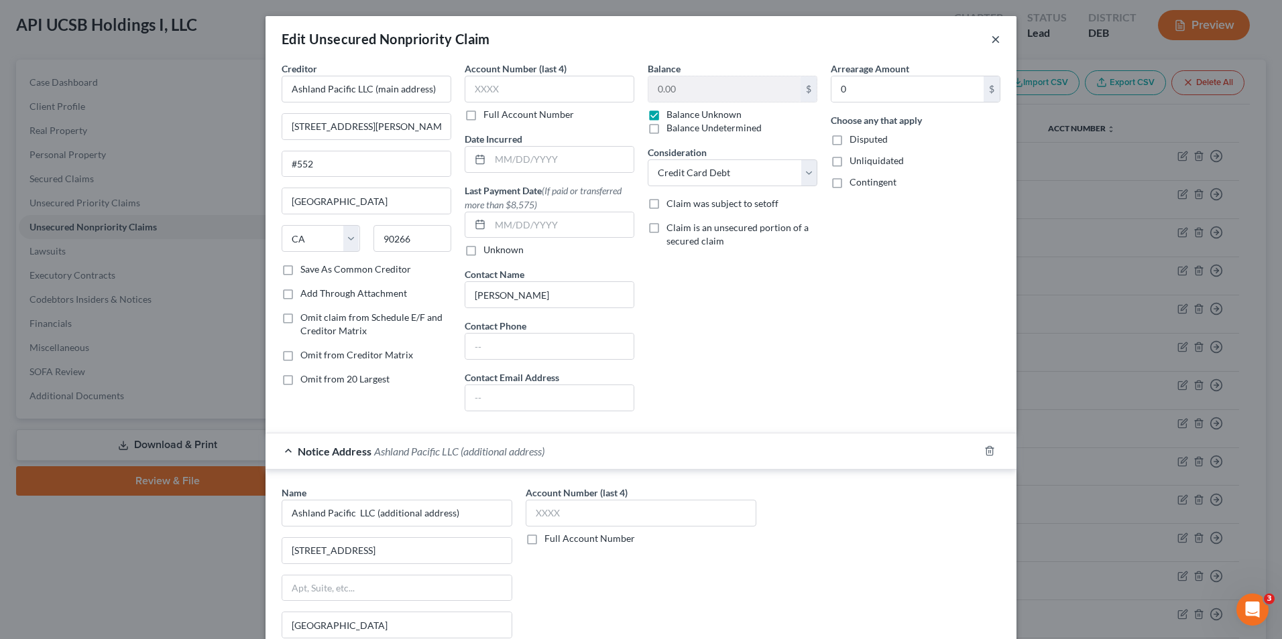
click at [991, 38] on button "×" at bounding box center [995, 39] width 9 height 16
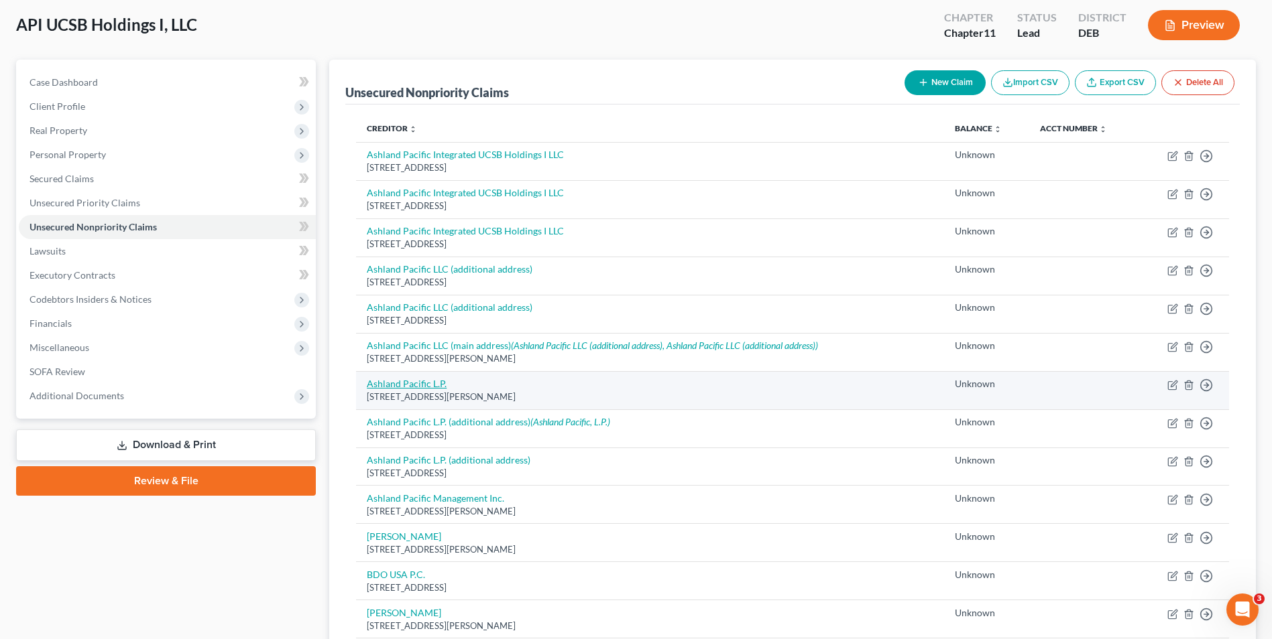
click at [392, 385] on link "Ashland Pacific L.P." at bounding box center [407, 383] width 80 height 11
select select "4"
select select "2"
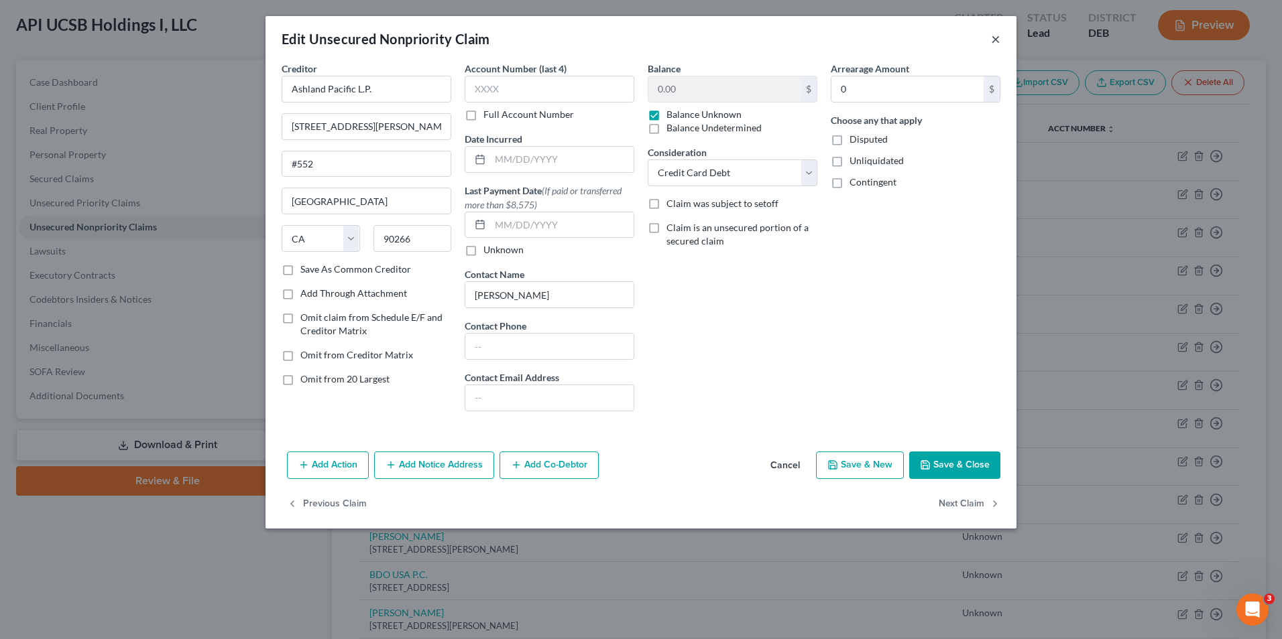
click at [993, 39] on button "×" at bounding box center [995, 39] width 9 height 16
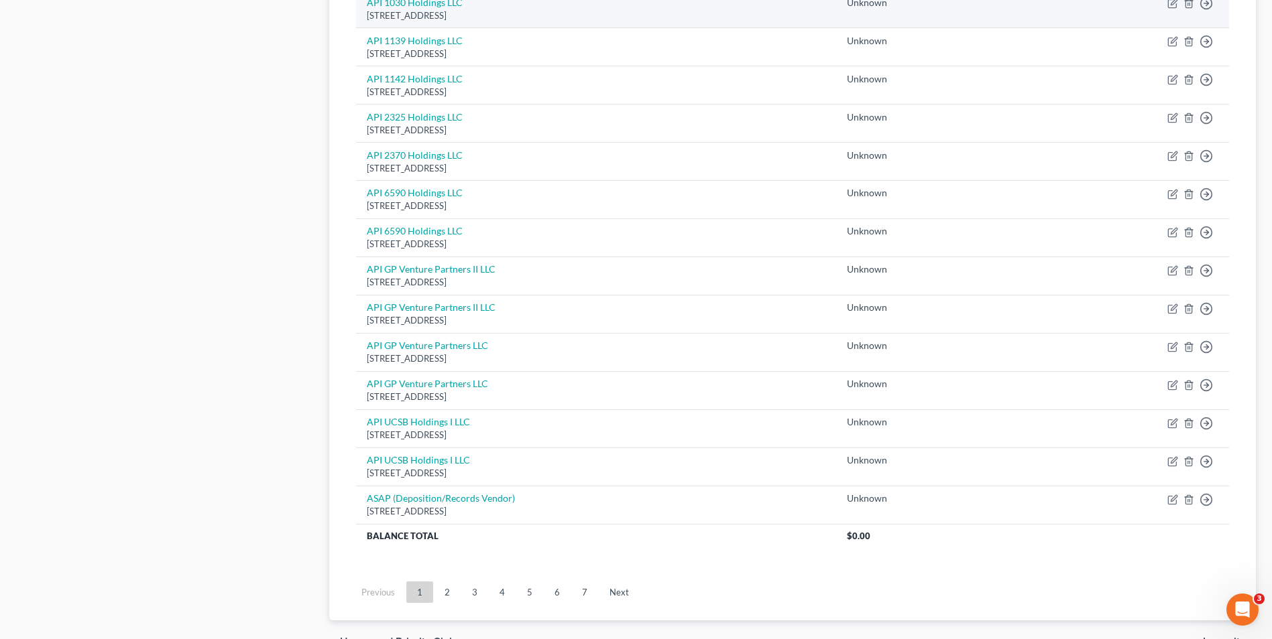
scroll to position [873, 0]
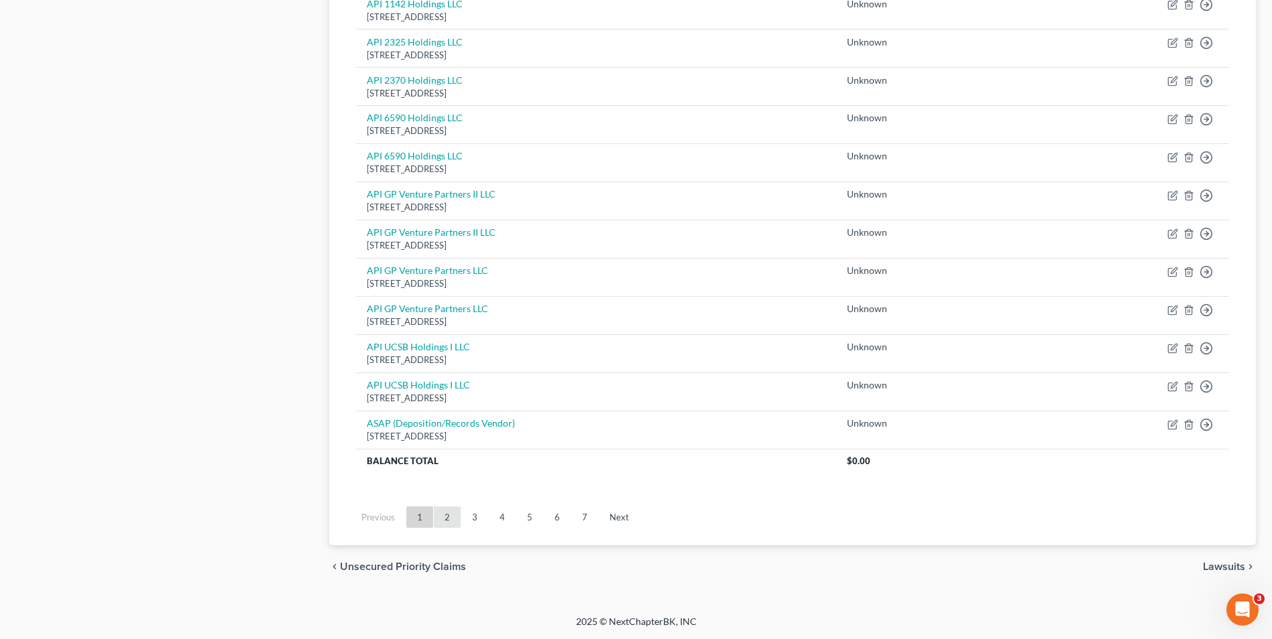
click at [455, 517] on link "2" at bounding box center [447, 517] width 27 height 21
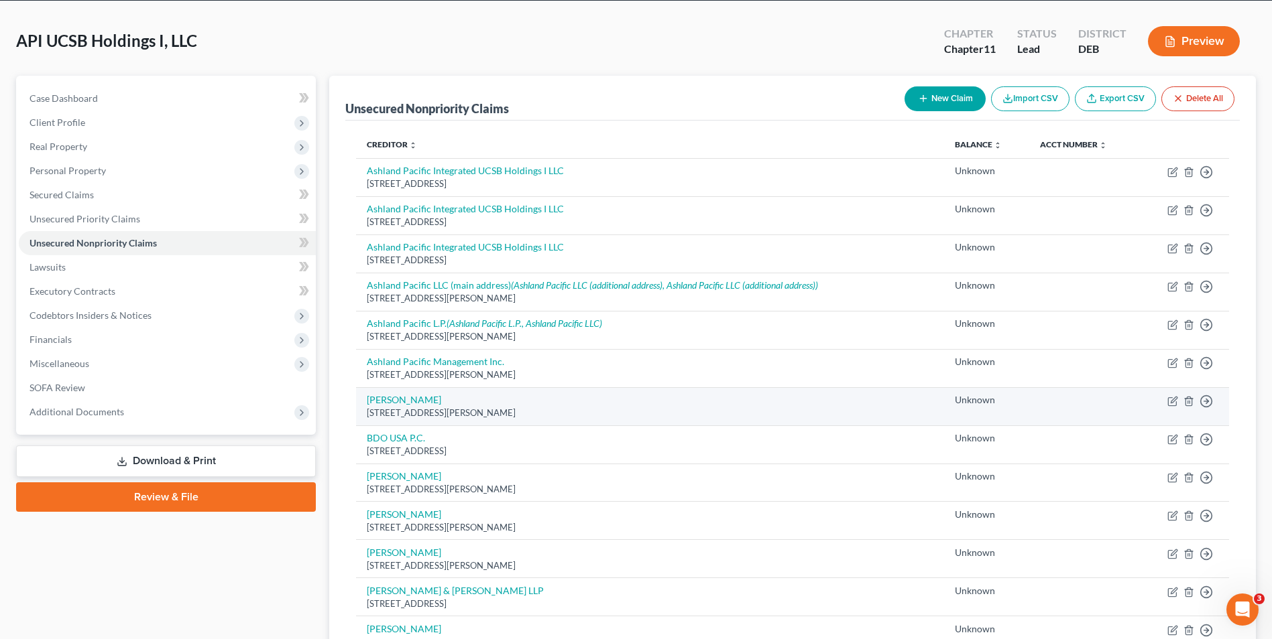
scroll to position [134, 0]
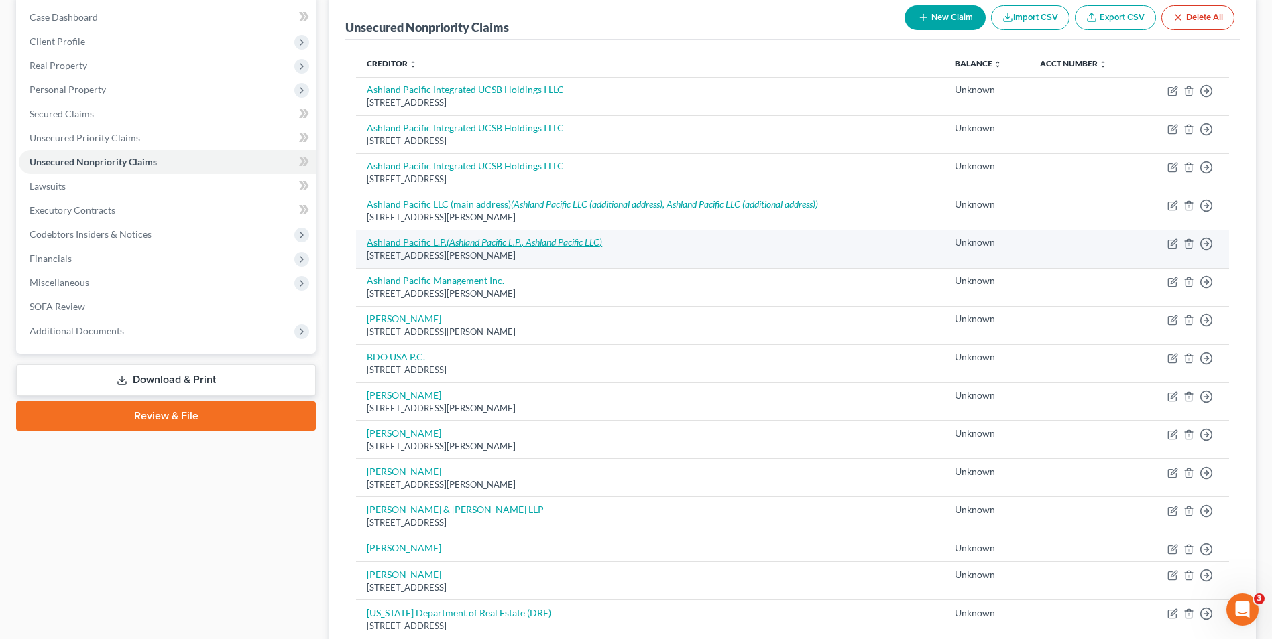
click at [473, 246] on icon "(Ashland Pacific L.P., Ashland Pacific LLC)" at bounding box center [524, 242] width 156 height 11
select select "4"
select select "2"
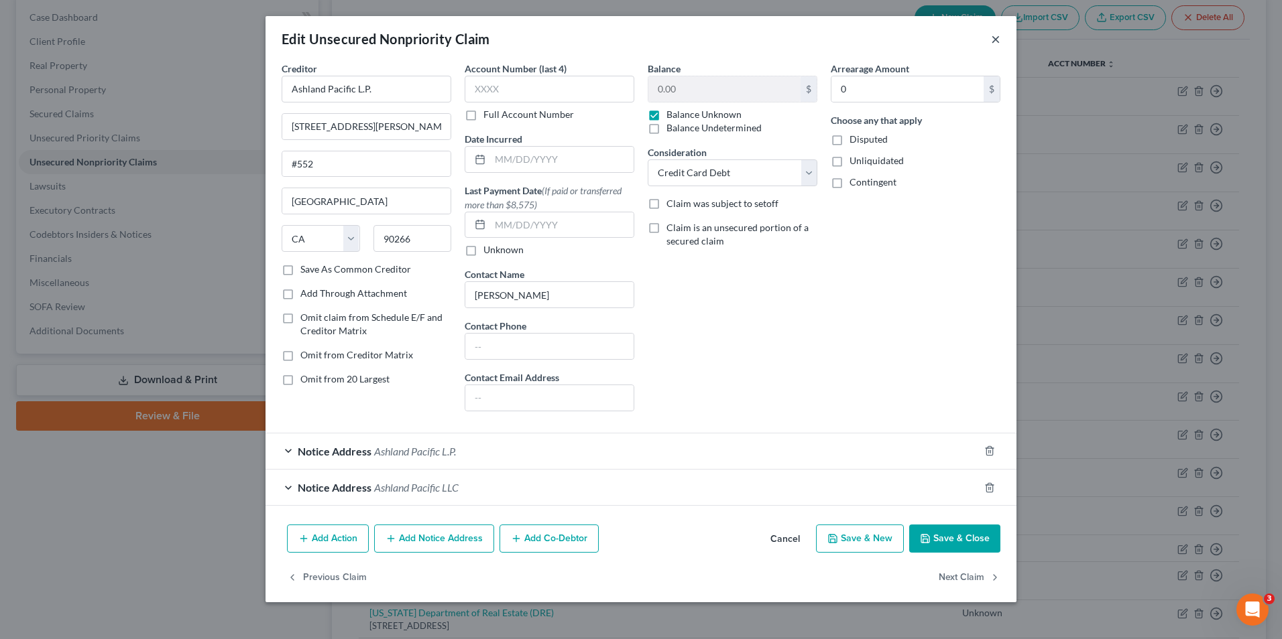
click at [999, 42] on button "×" at bounding box center [995, 39] width 9 height 16
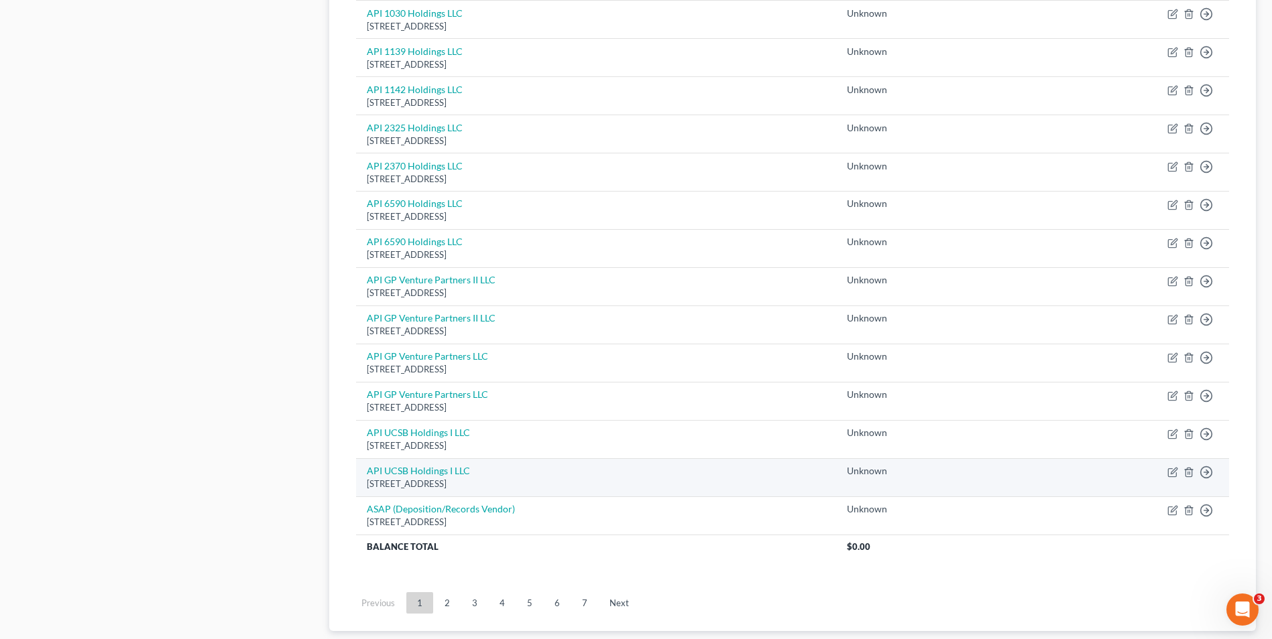
scroll to position [806, 0]
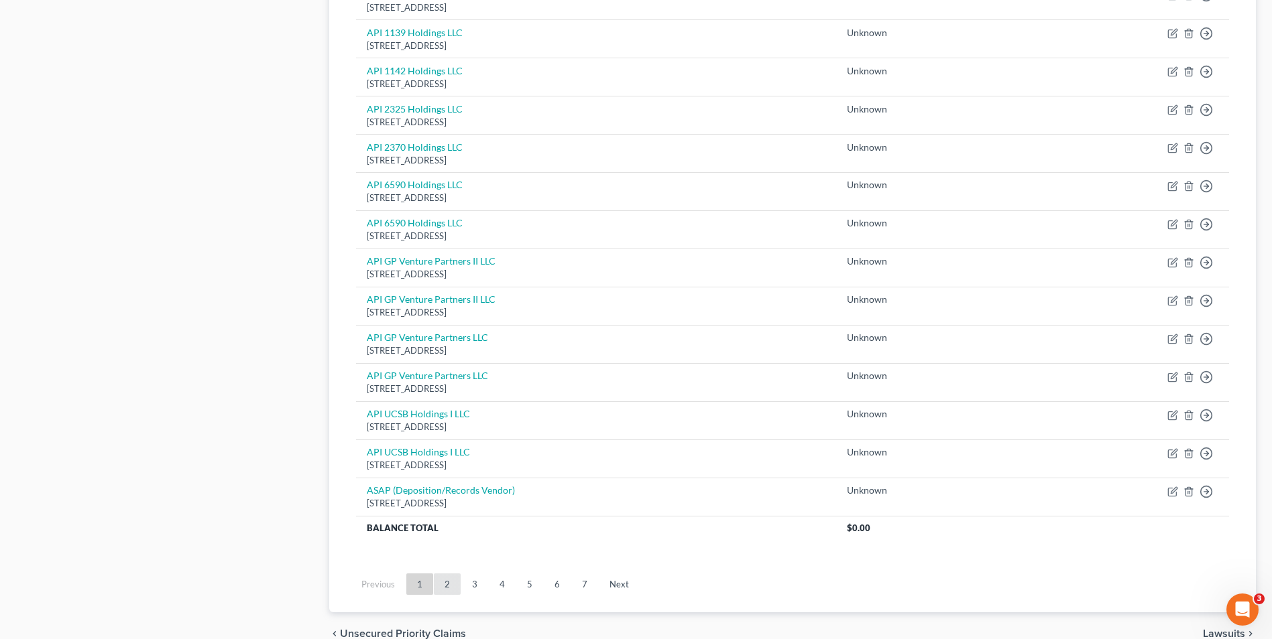
click at [445, 587] on link "2" at bounding box center [447, 584] width 27 height 21
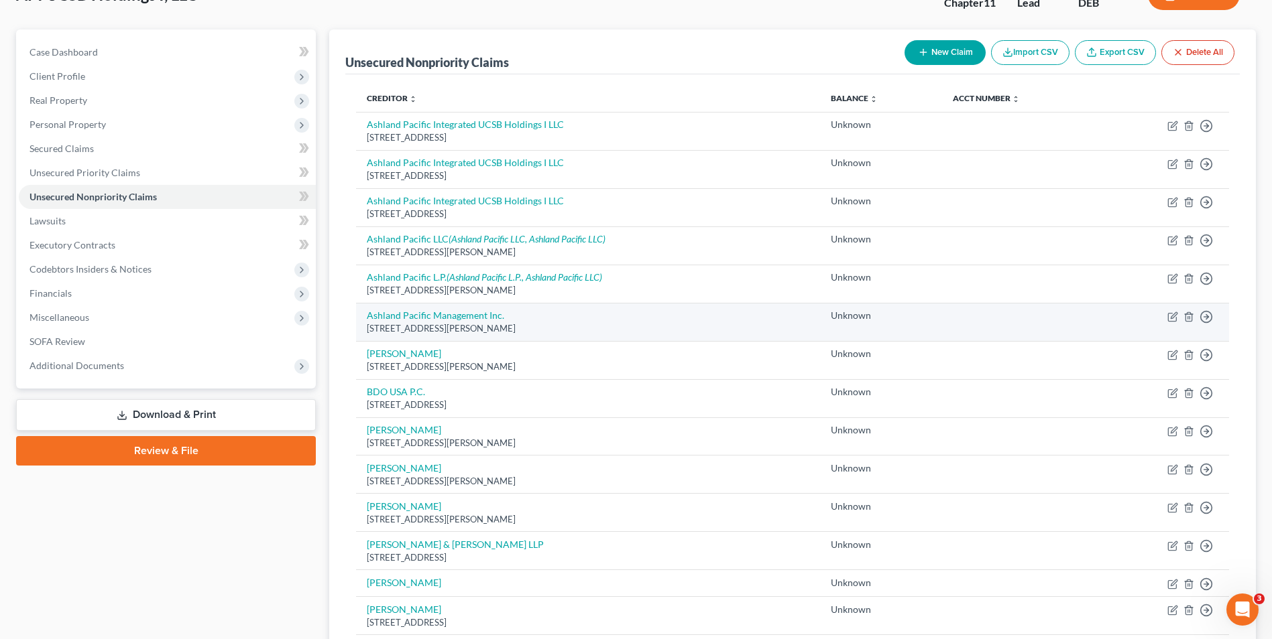
scroll to position [134, 0]
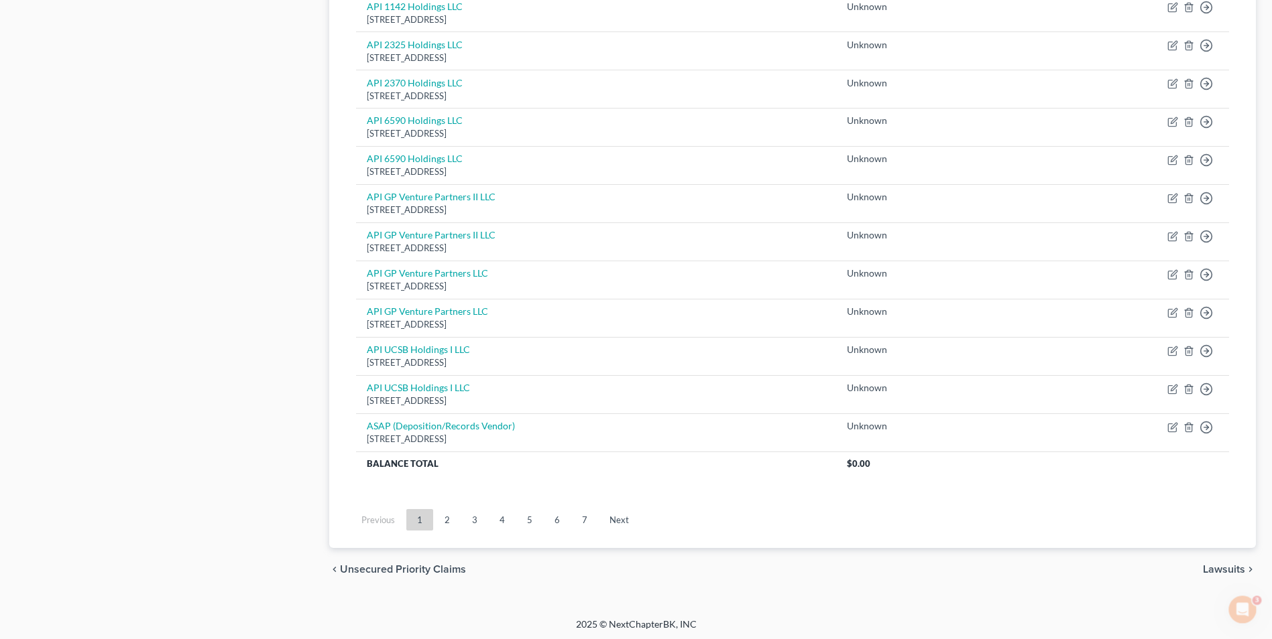
scroll to position [873, 0]
click at [449, 517] on link "2" at bounding box center [447, 517] width 27 height 21
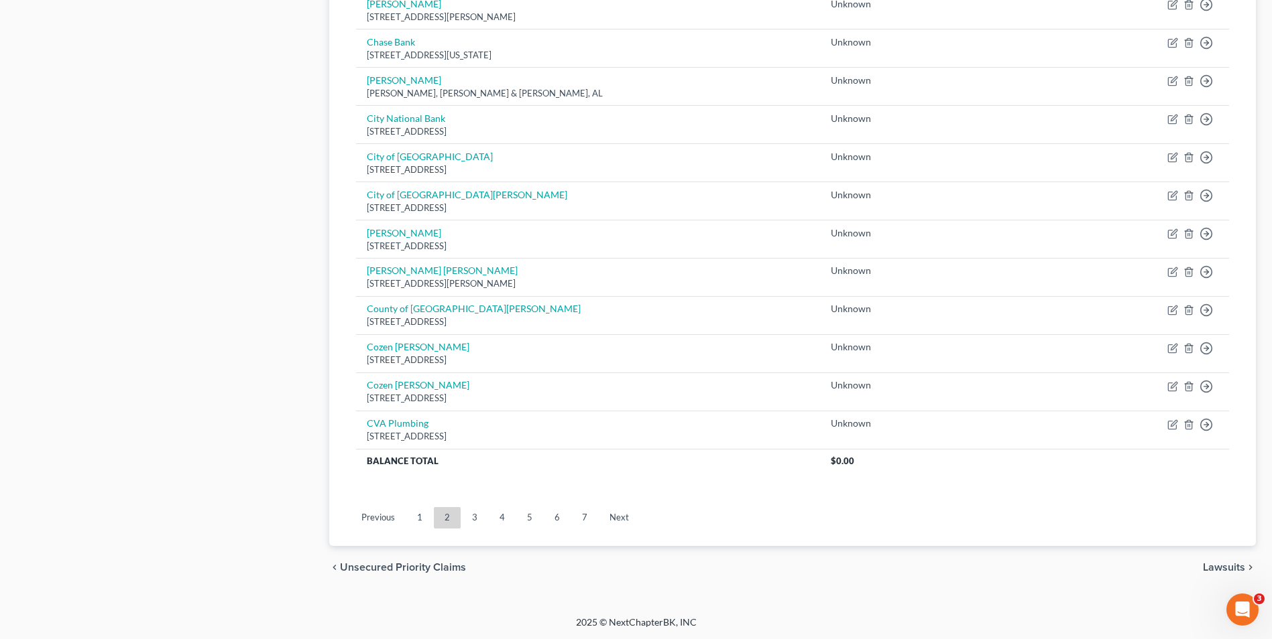
scroll to position [885, 0]
click at [474, 515] on link "3" at bounding box center [474, 517] width 27 height 21
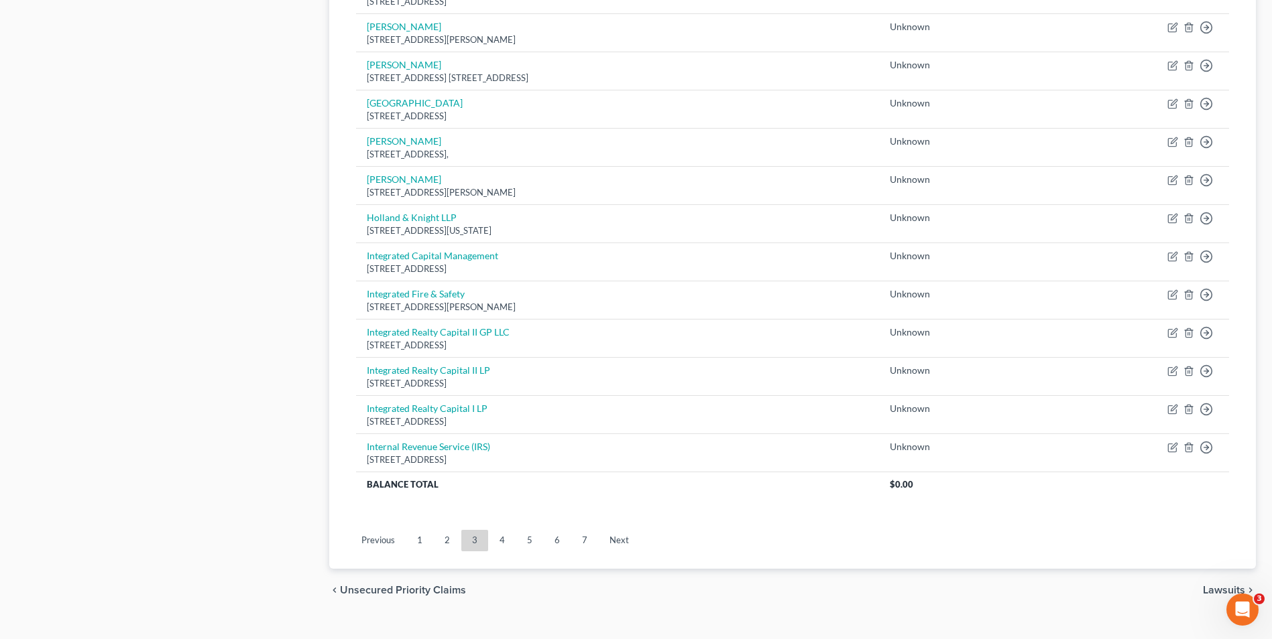
scroll to position [908, 0]
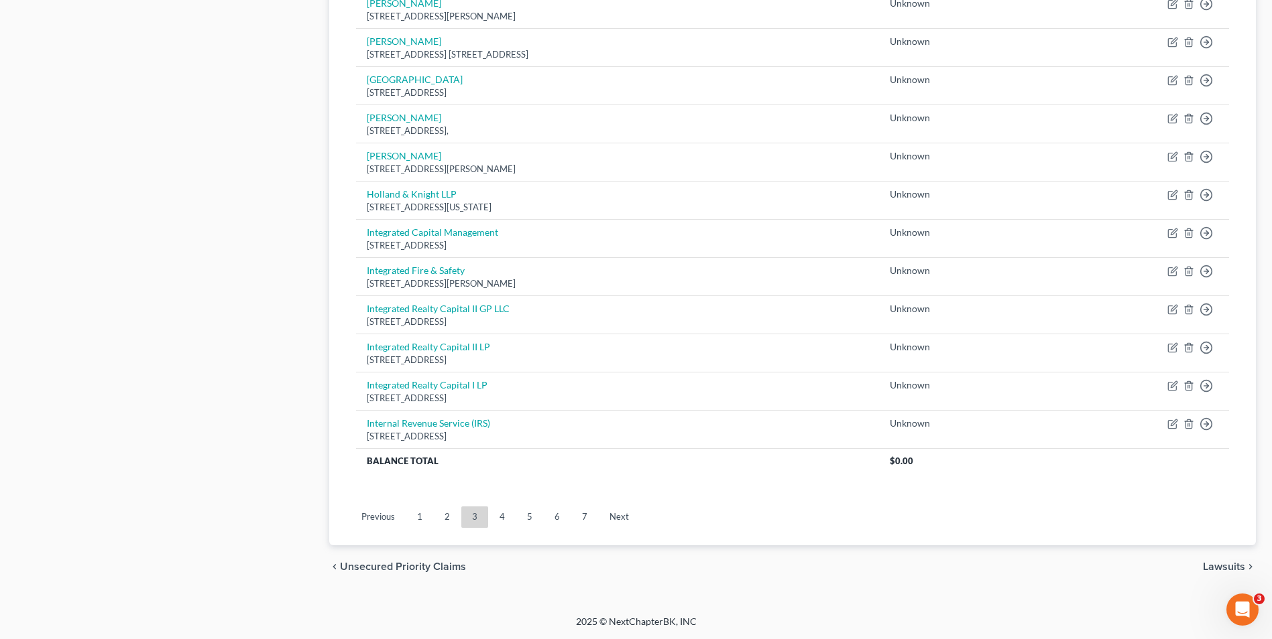
click at [505, 515] on link "4" at bounding box center [502, 517] width 27 height 21
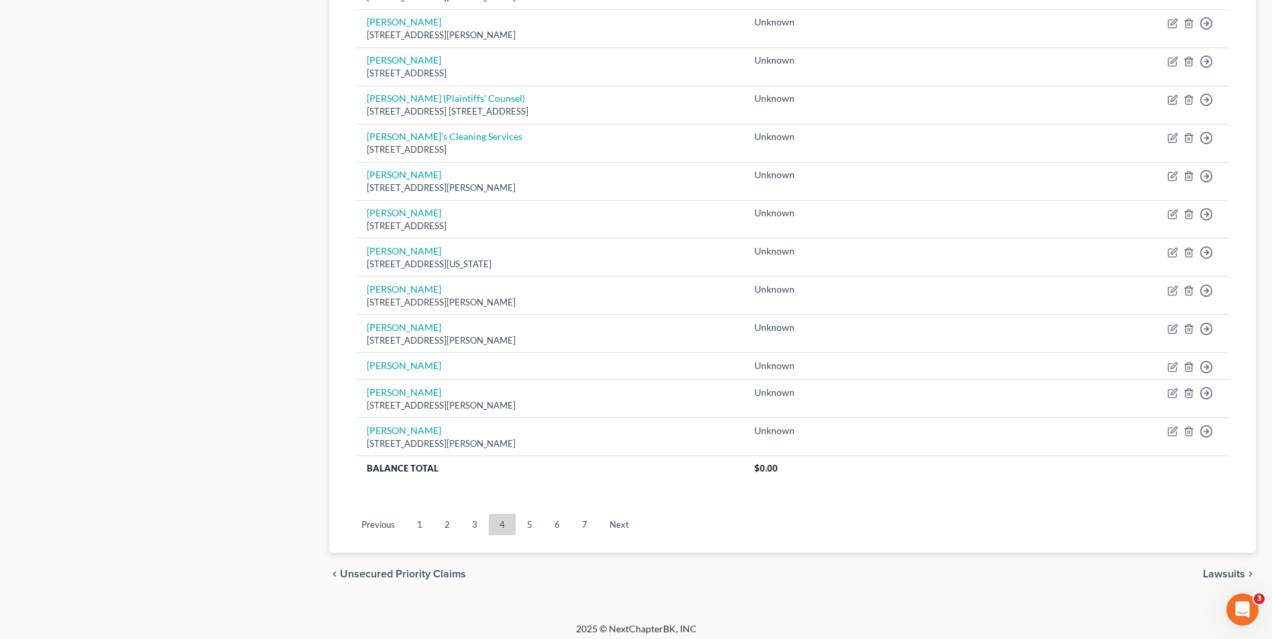
scroll to position [839, 0]
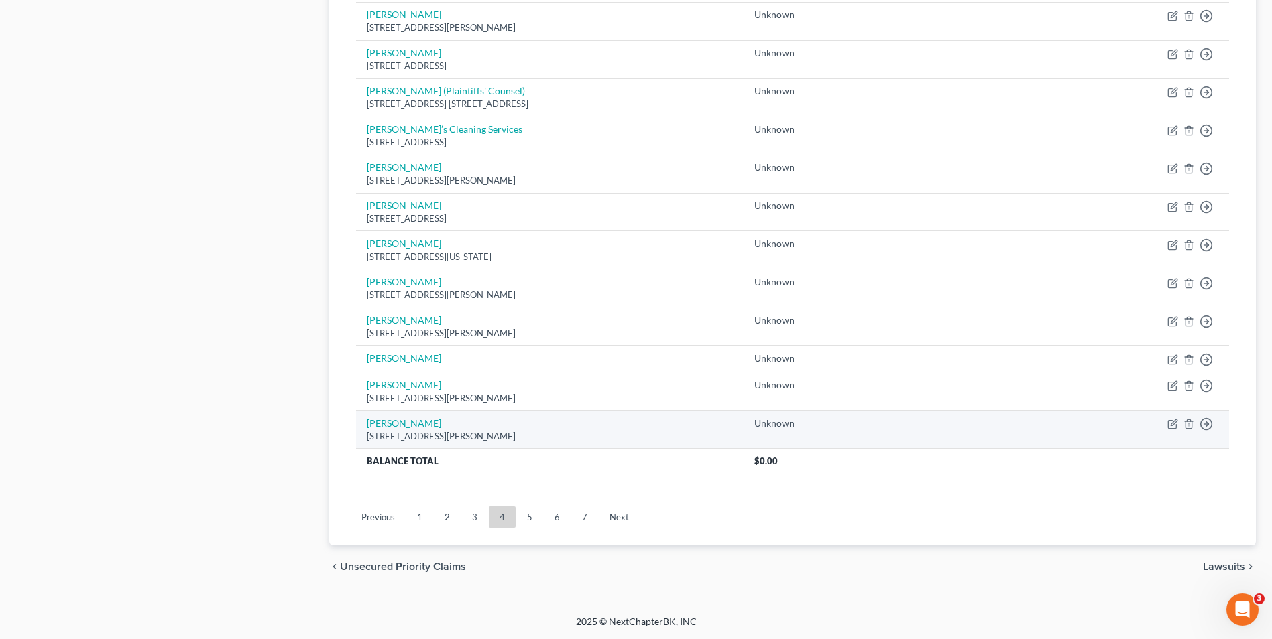
click at [476, 513] on link "3" at bounding box center [474, 517] width 27 height 21
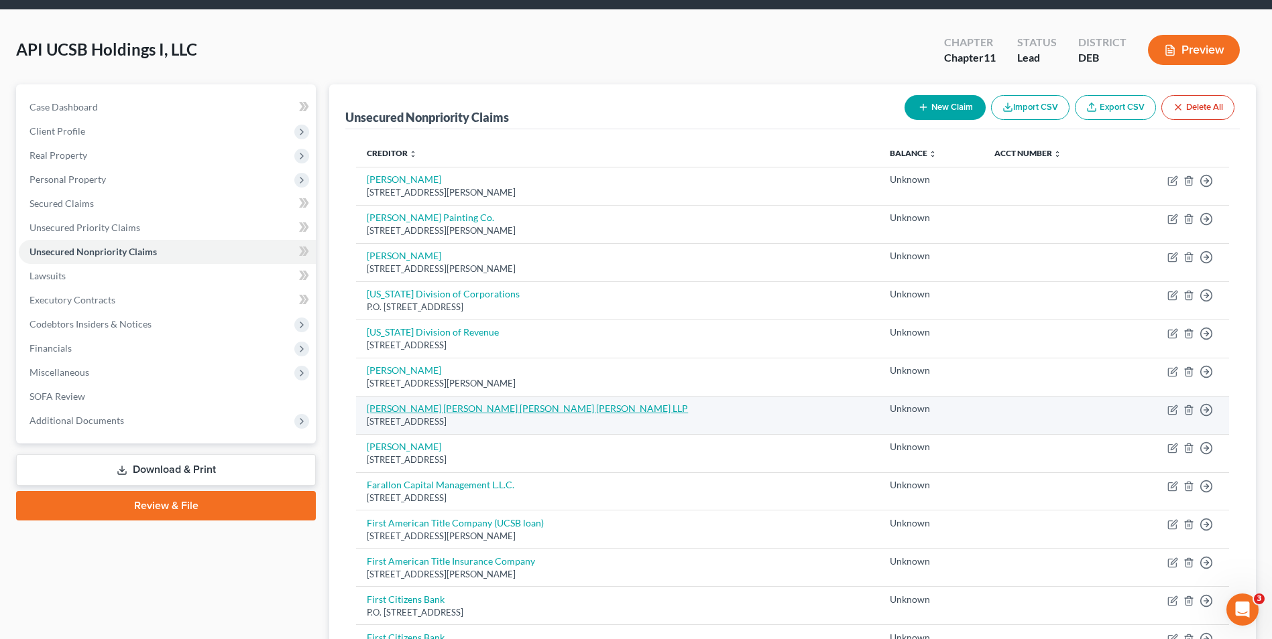
scroll to position [0, 0]
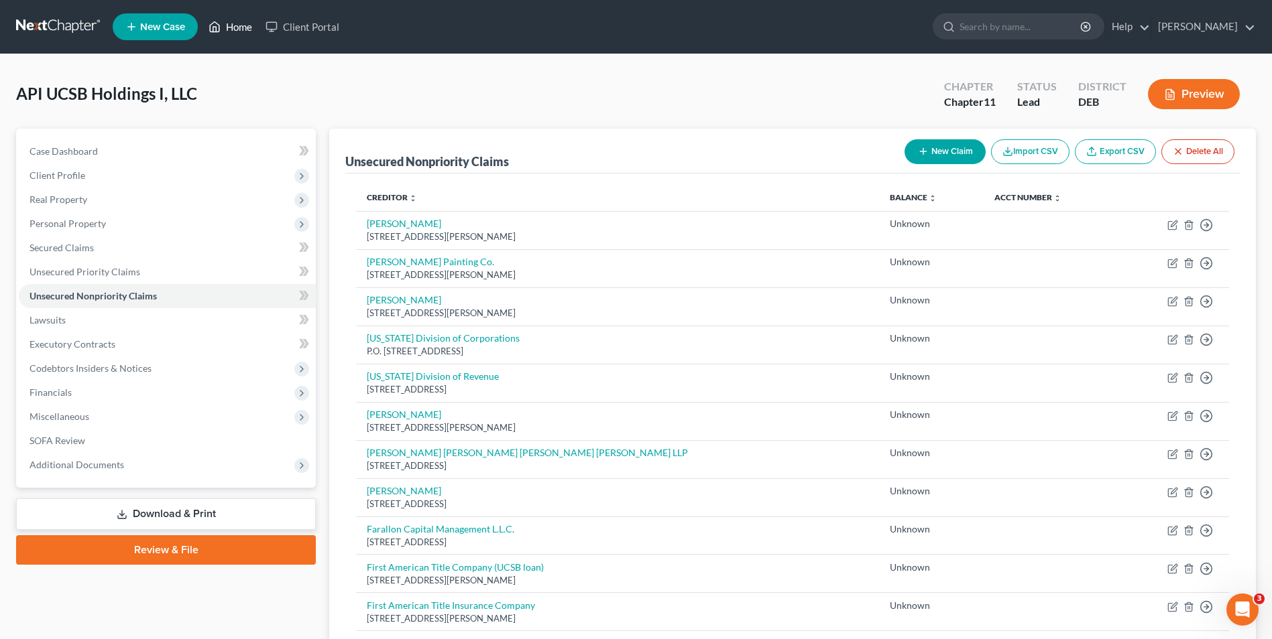
click at [235, 23] on link "Home" at bounding box center [230, 27] width 57 height 24
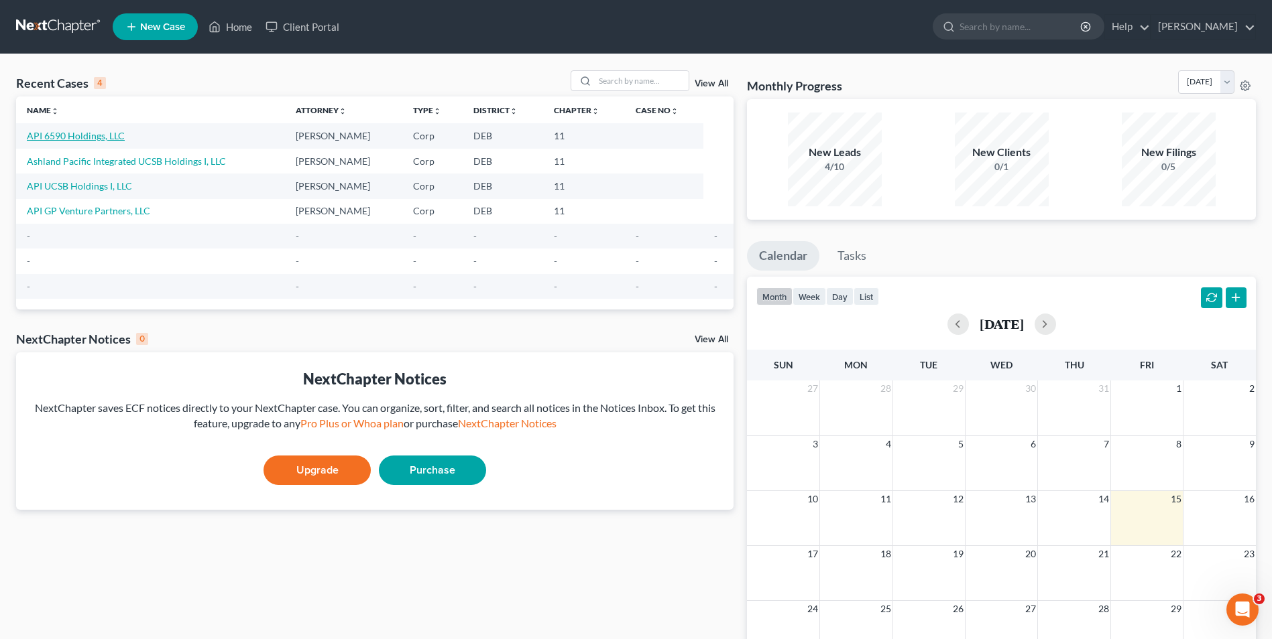
click at [85, 136] on link "API 6590 Holdings, LLC" at bounding box center [76, 135] width 98 height 11
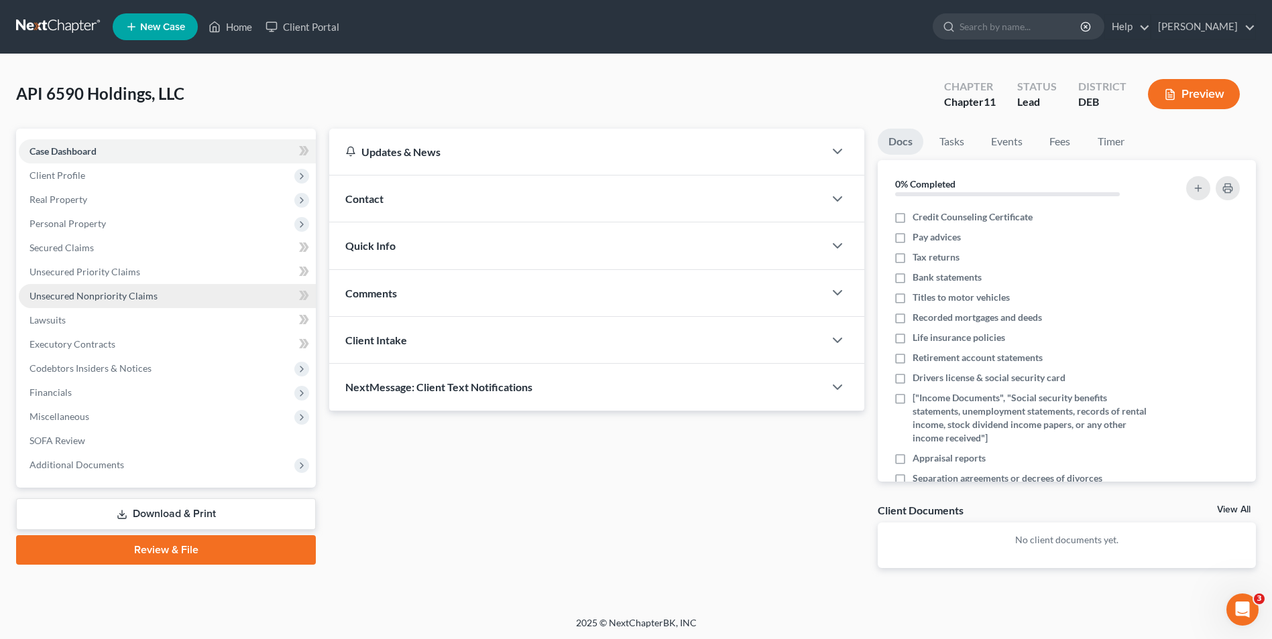
click at [176, 297] on link "Unsecured Nonpriority Claims" at bounding box center [167, 296] width 297 height 24
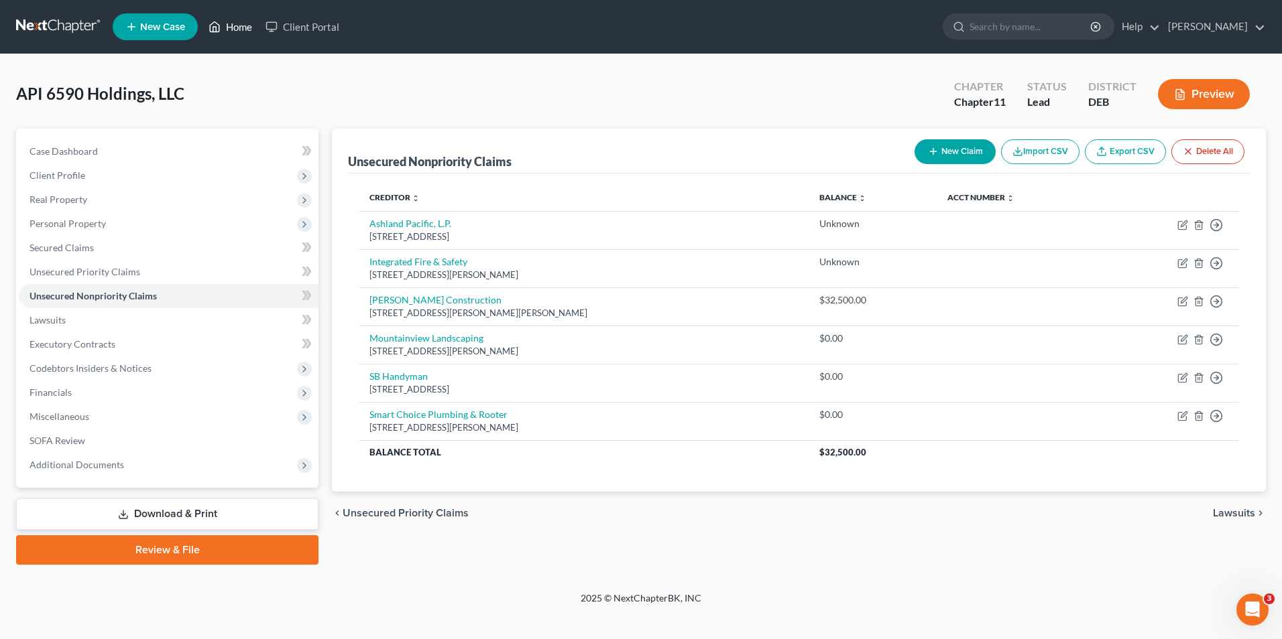
click at [243, 26] on link "Home" at bounding box center [230, 27] width 57 height 24
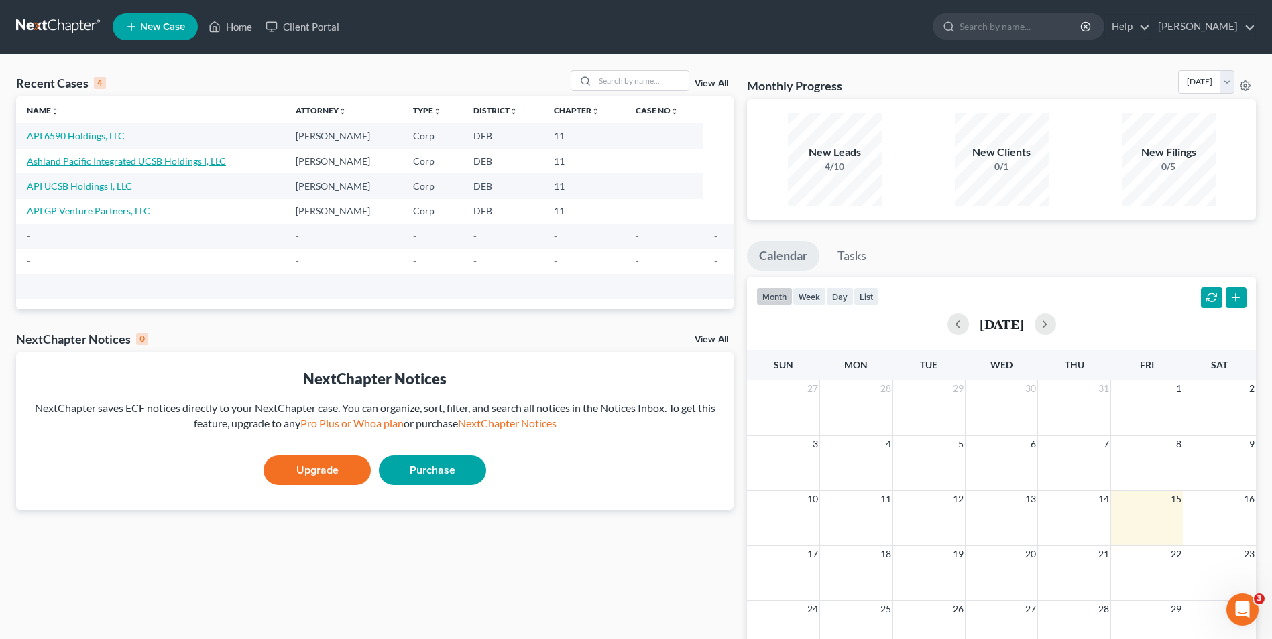
click at [151, 164] on link "Ashland Pacific Integrated UCSB Holdings I, LLC" at bounding box center [126, 161] width 199 height 11
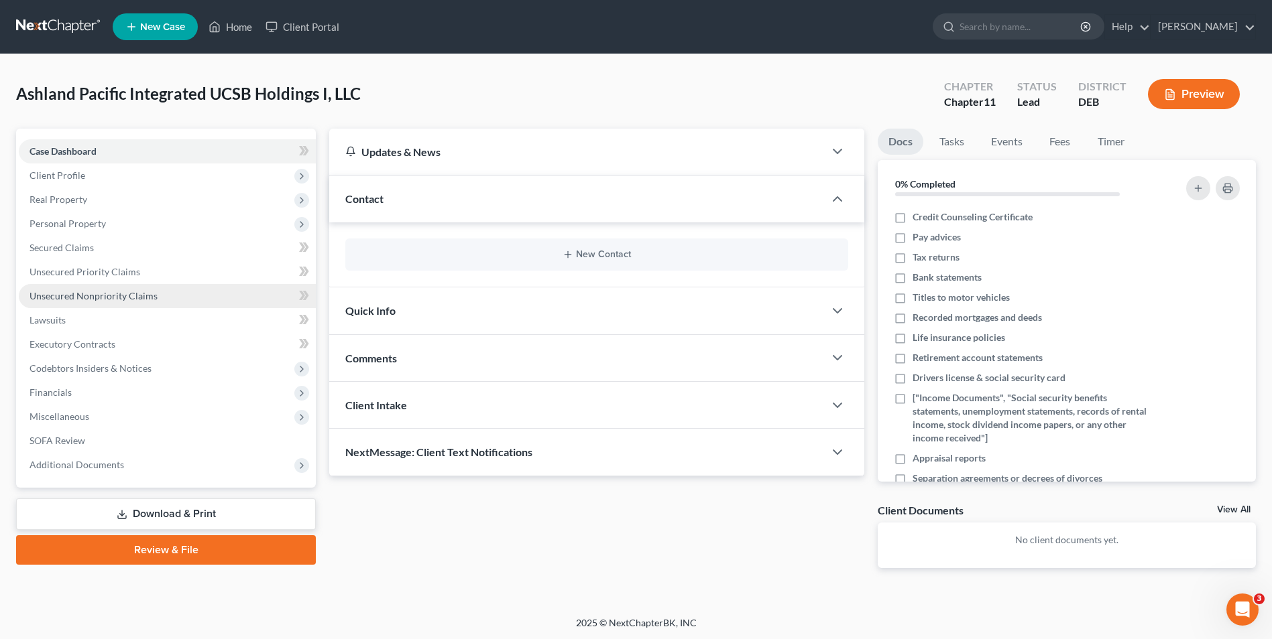
click at [149, 296] on span "Unsecured Nonpriority Claims" at bounding box center [93, 295] width 128 height 11
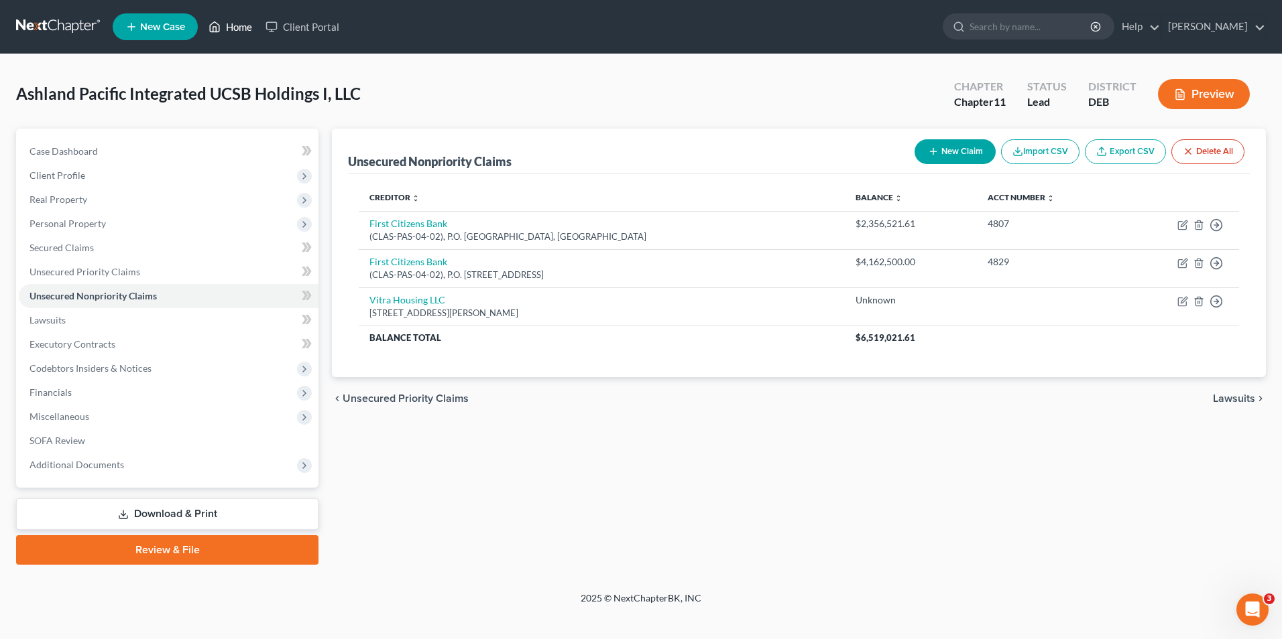
click at [241, 24] on link "Home" at bounding box center [230, 27] width 57 height 24
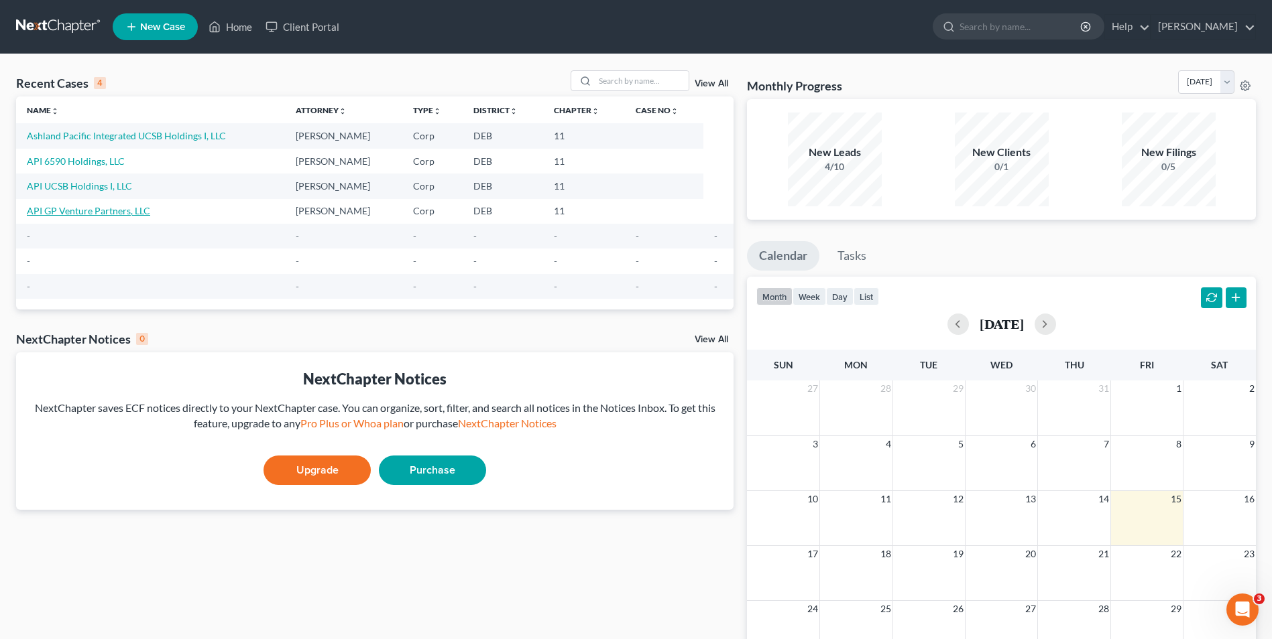
click at [93, 212] on link "API GP Venture Partners, LLC" at bounding box center [88, 210] width 123 height 11
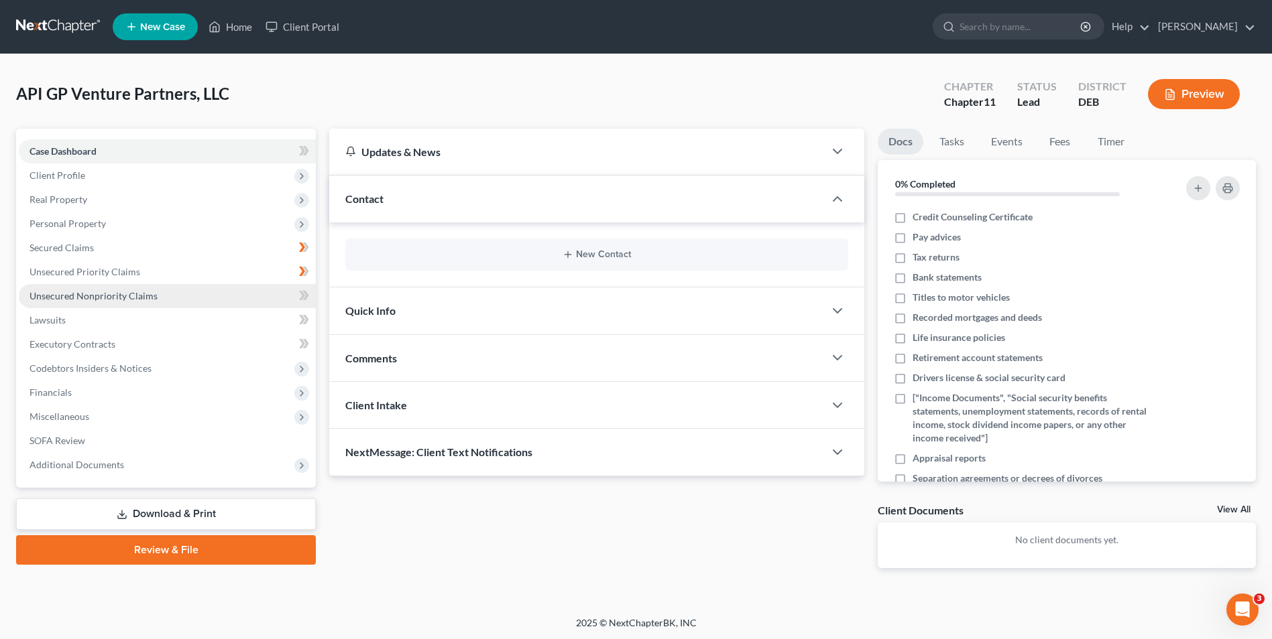
click at [130, 293] on span "Unsecured Nonpriority Claims" at bounding box center [93, 295] width 128 height 11
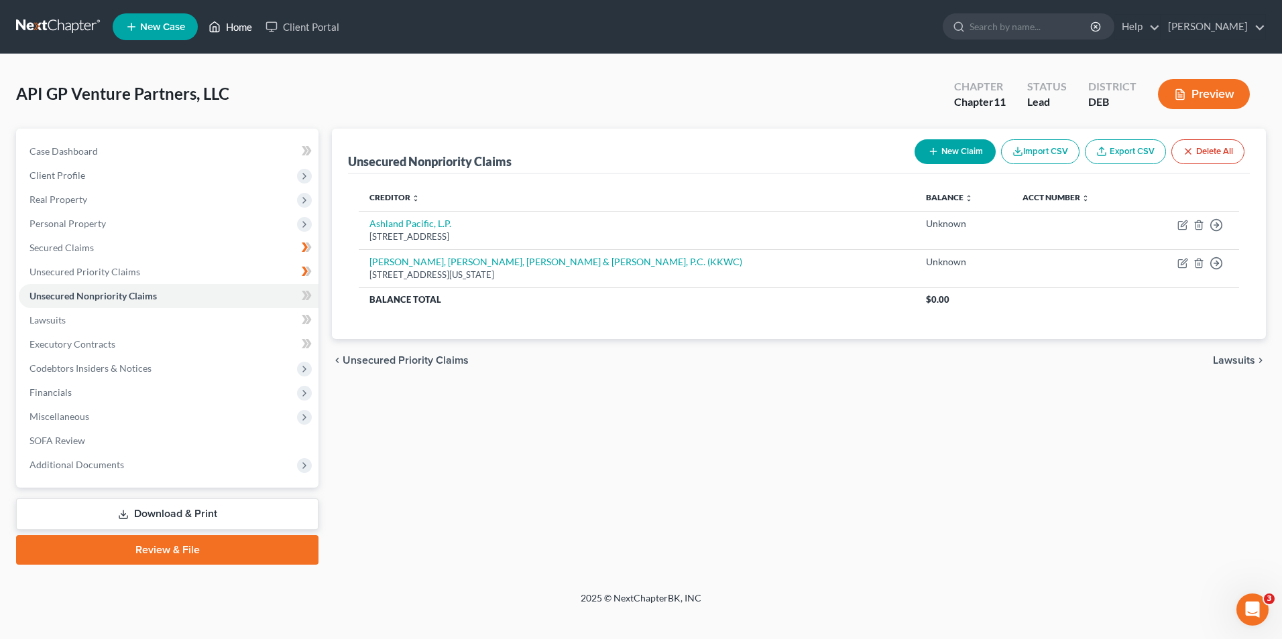
click at [243, 23] on link "Home" at bounding box center [230, 27] width 57 height 24
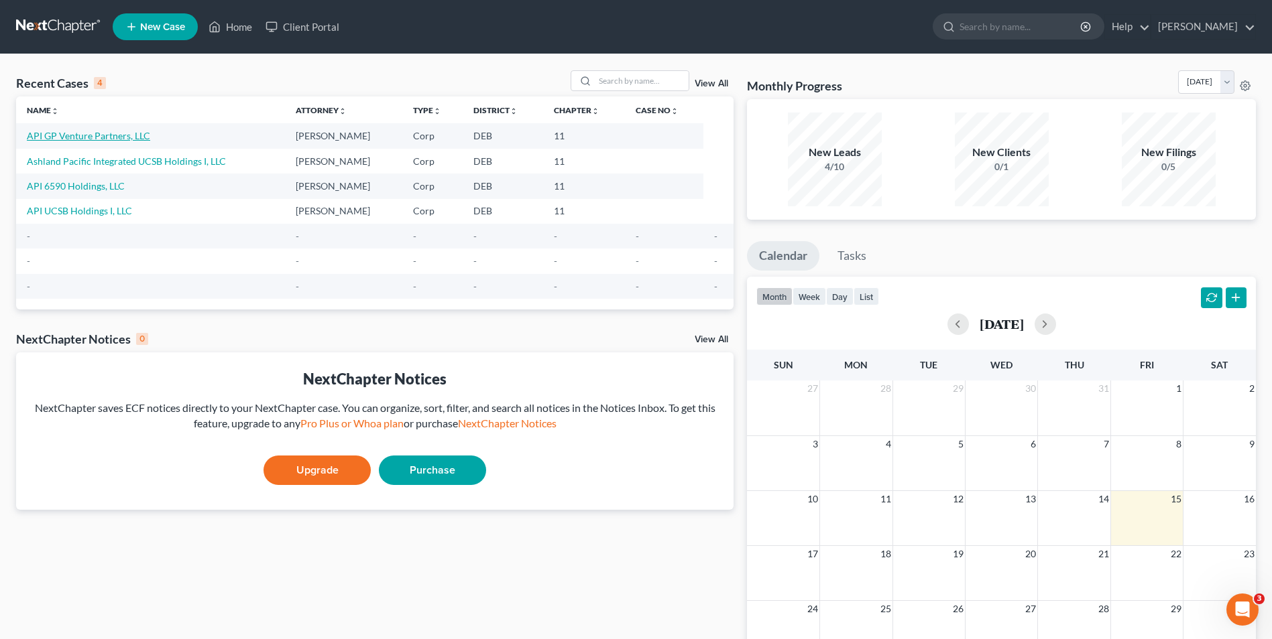
click at [113, 137] on link "API GP Venture Partners, LLC" at bounding box center [88, 135] width 123 height 11
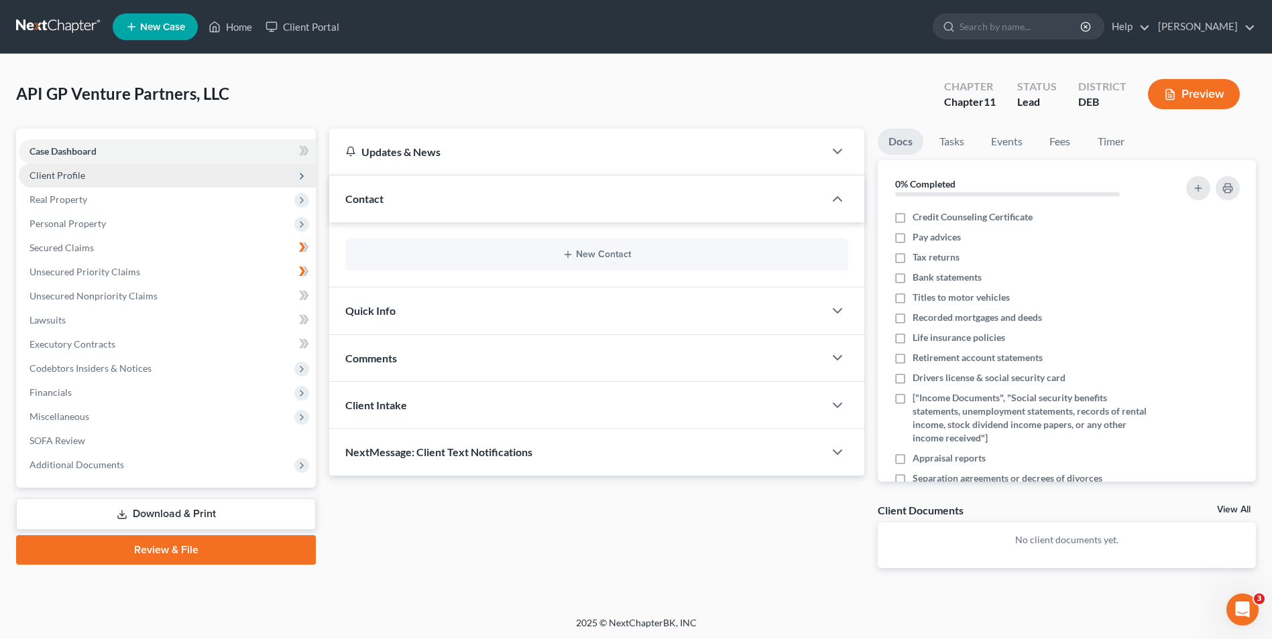
click at [139, 176] on span "Client Profile" at bounding box center [167, 176] width 297 height 24
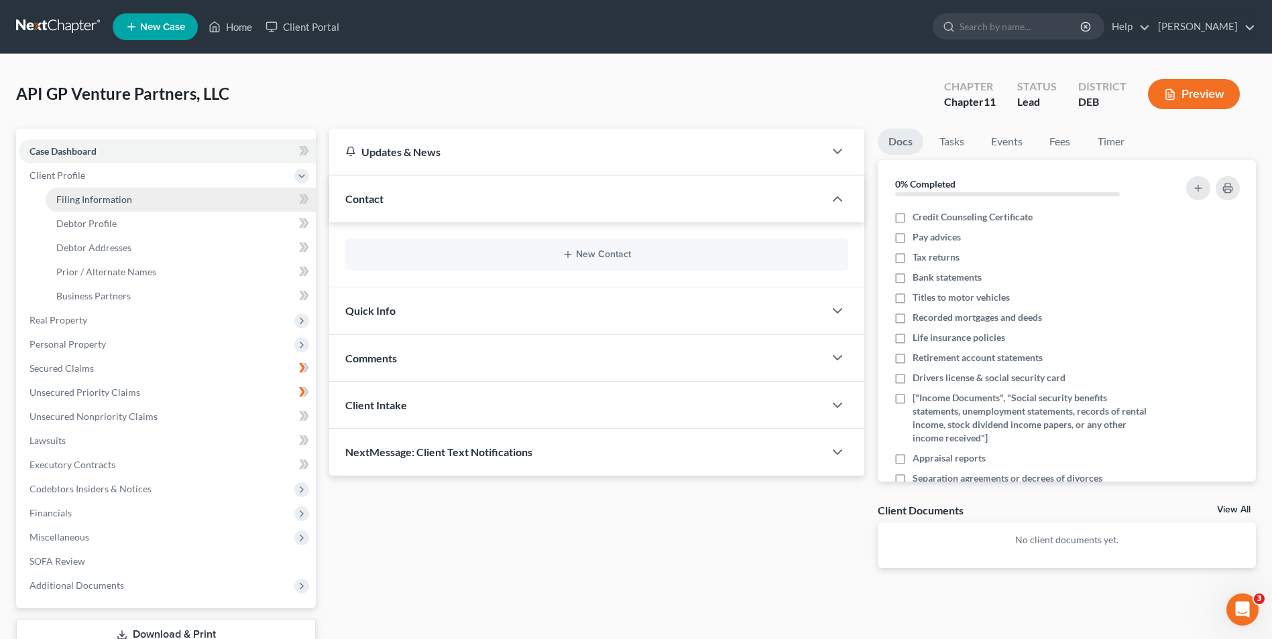
click at [135, 198] on link "Filing Information" at bounding box center [181, 200] width 270 height 24
select select "3"
select select "1"
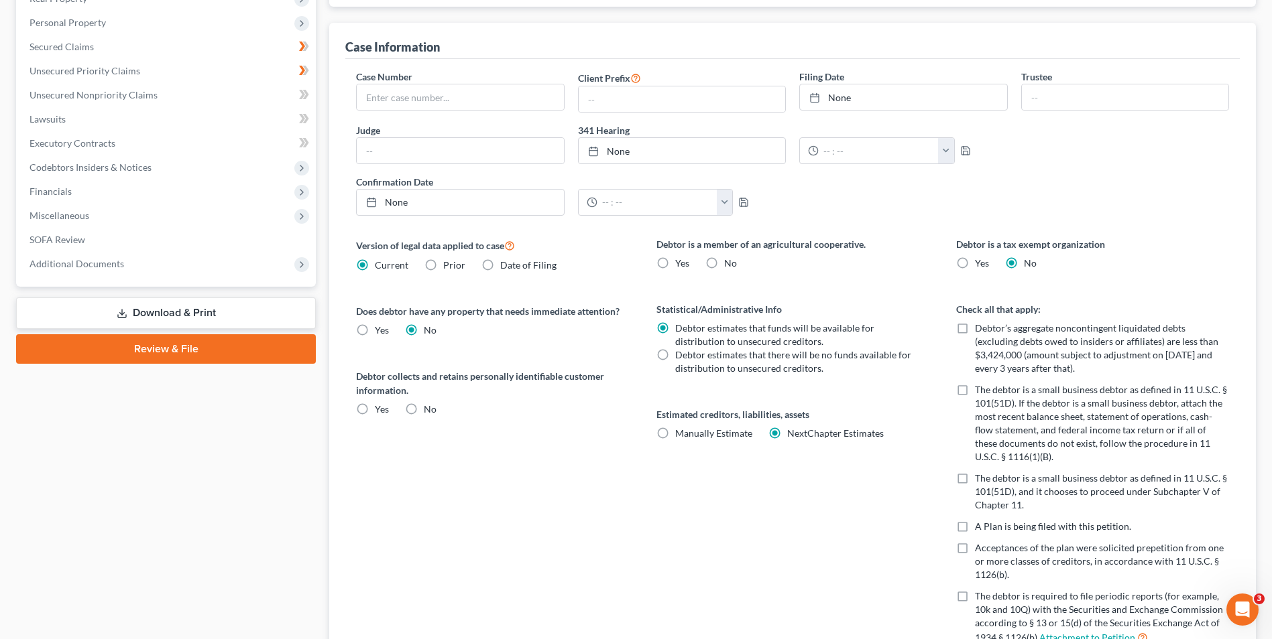
scroll to position [335, 0]
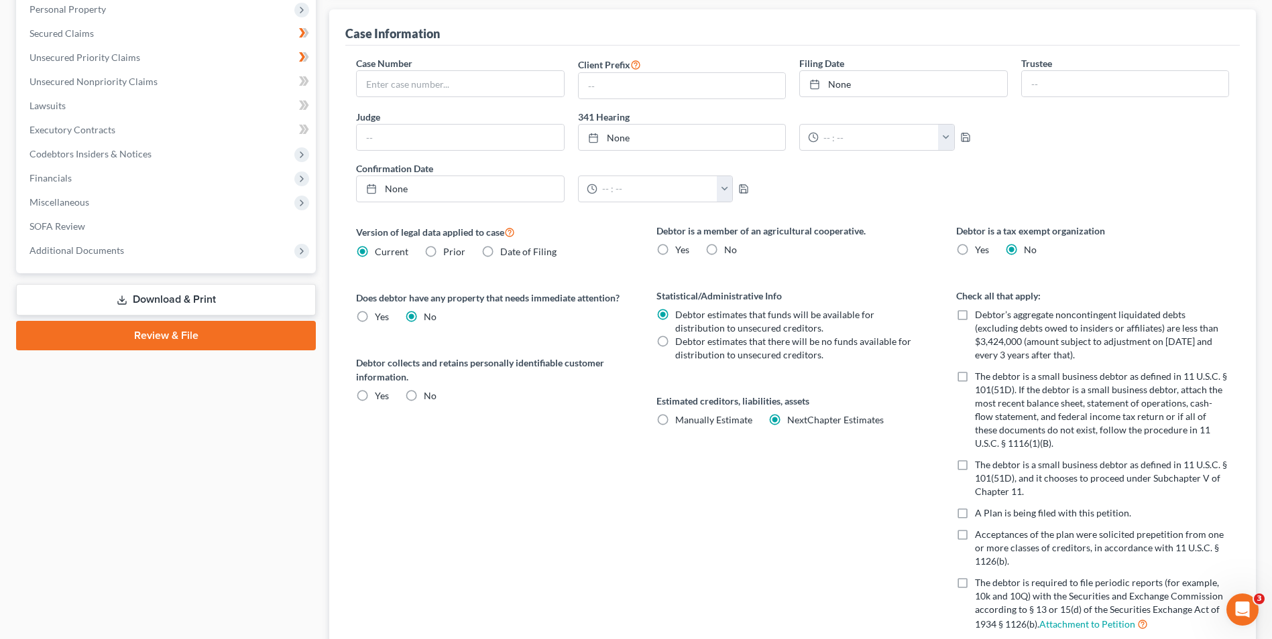
click at [724, 251] on label "No" at bounding box center [730, 249] width 13 height 13
click at [729, 251] on input "No" at bounding box center [733, 247] width 9 height 9
radio input "true"
click at [375, 398] on label "Yes" at bounding box center [382, 395] width 14 height 13
click at [380, 398] on input "Yes" at bounding box center [384, 393] width 9 height 9
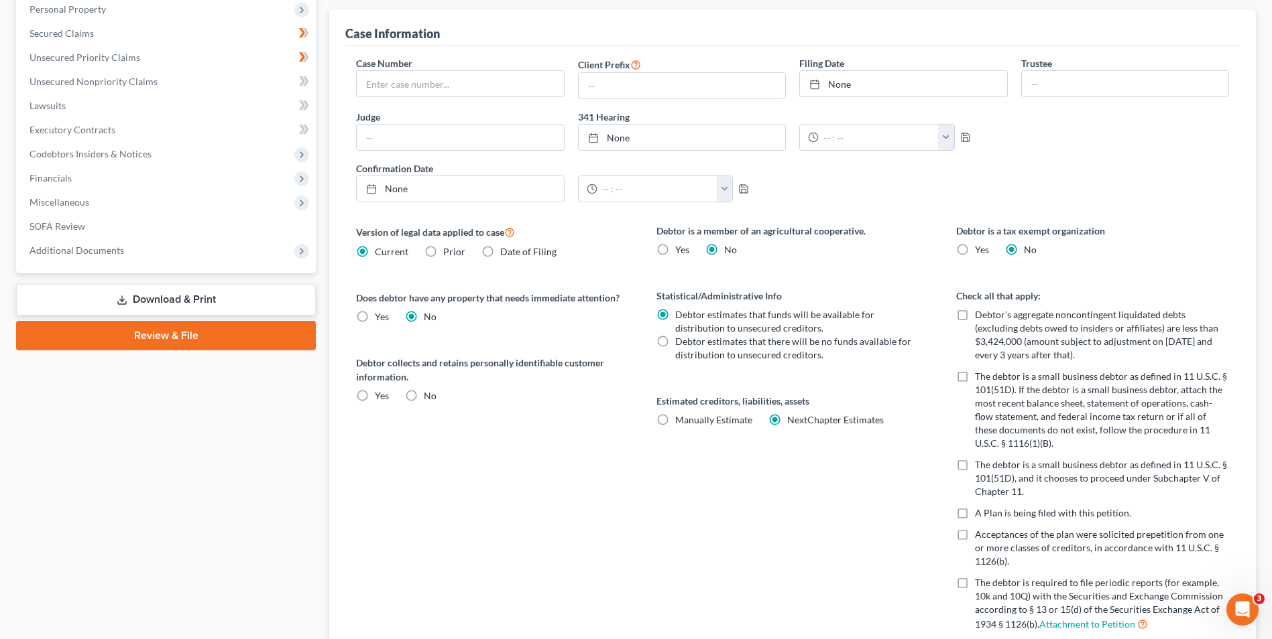
radio input "true"
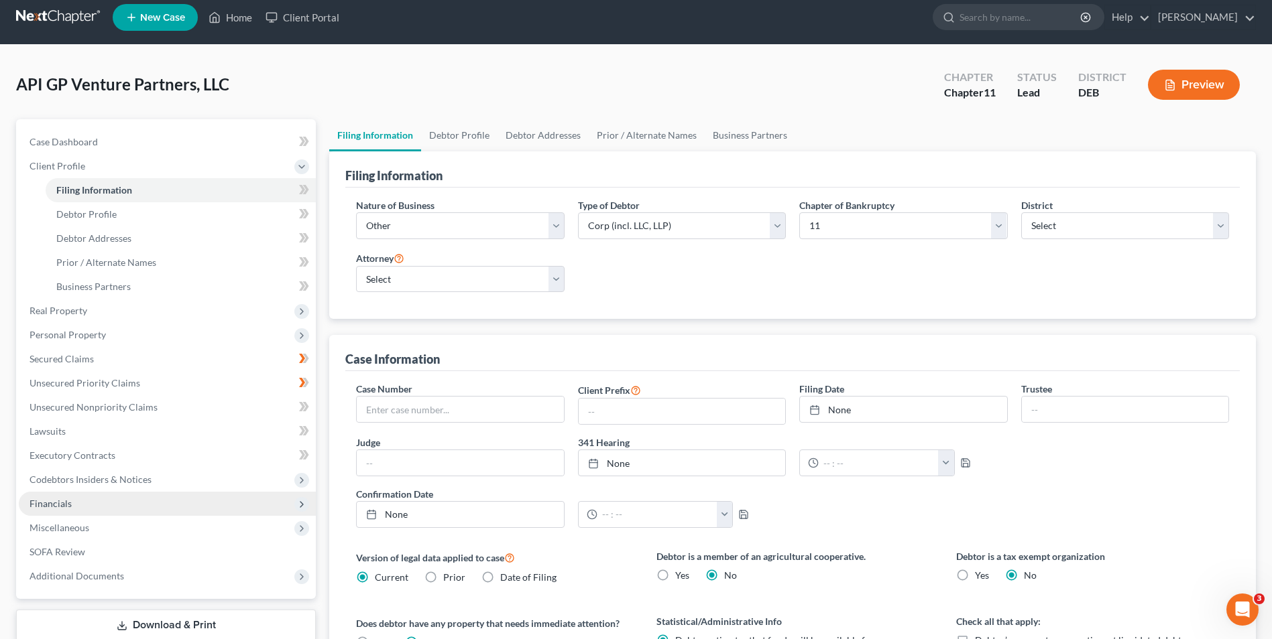
scroll to position [0, 0]
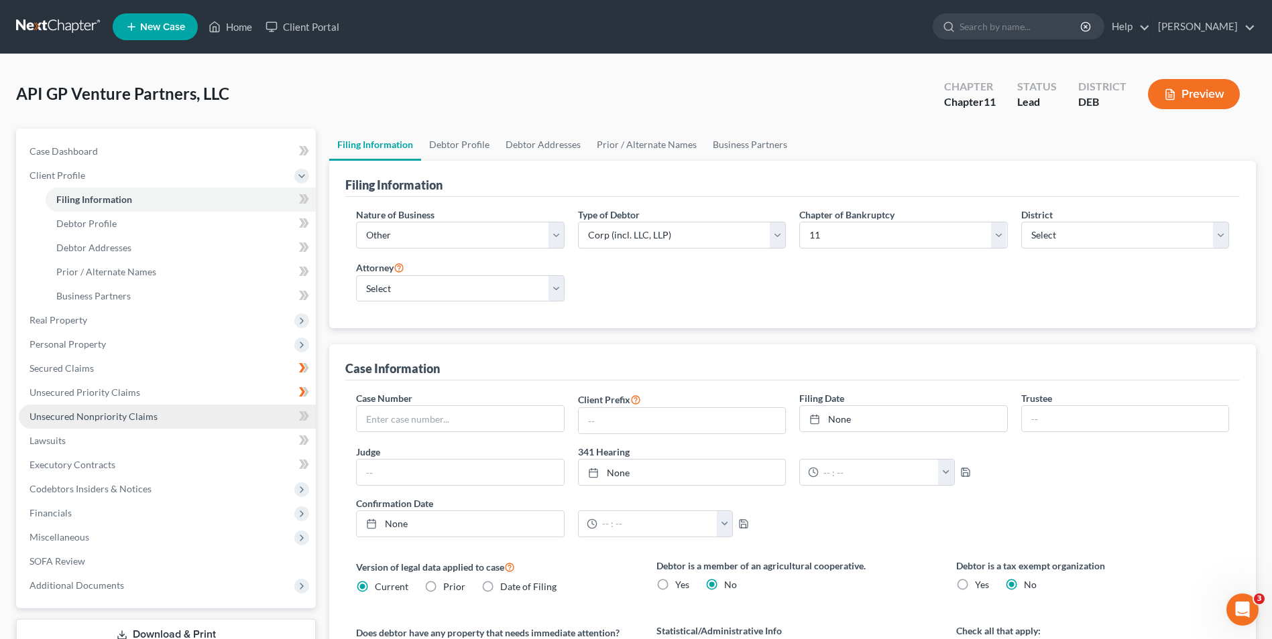
click at [131, 413] on span "Unsecured Nonpriority Claims" at bounding box center [93, 416] width 128 height 11
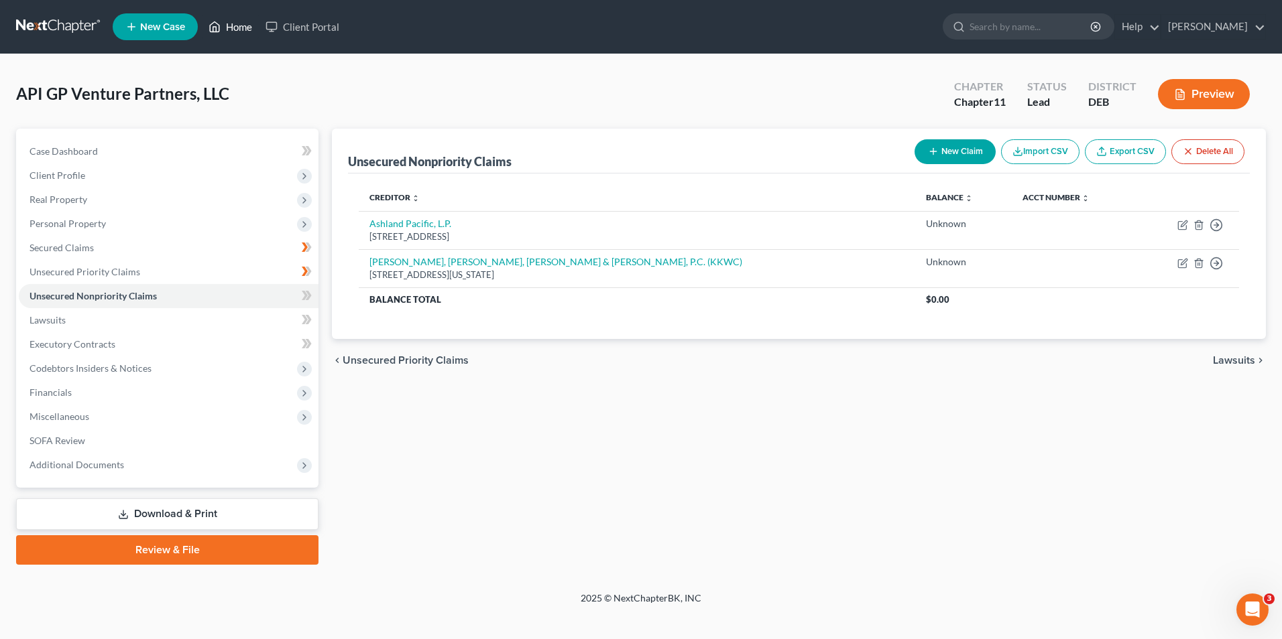
click at [245, 26] on link "Home" at bounding box center [230, 27] width 57 height 24
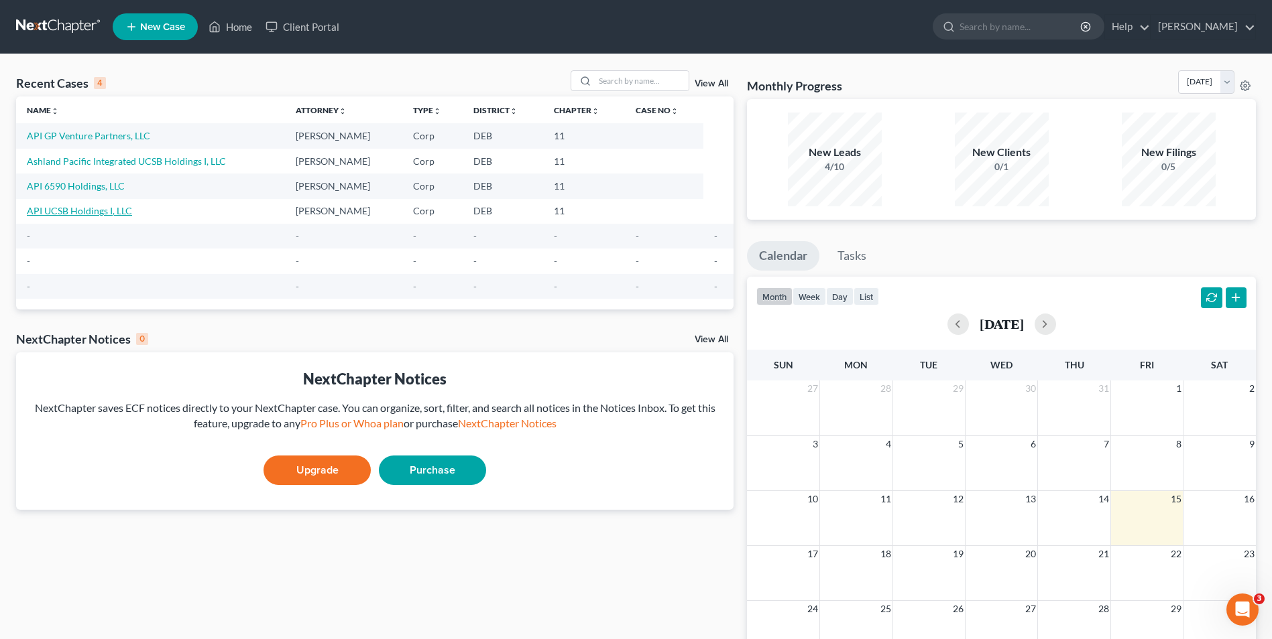
click at [103, 208] on link "API UCSB Holdings I, LLC" at bounding box center [79, 210] width 105 height 11
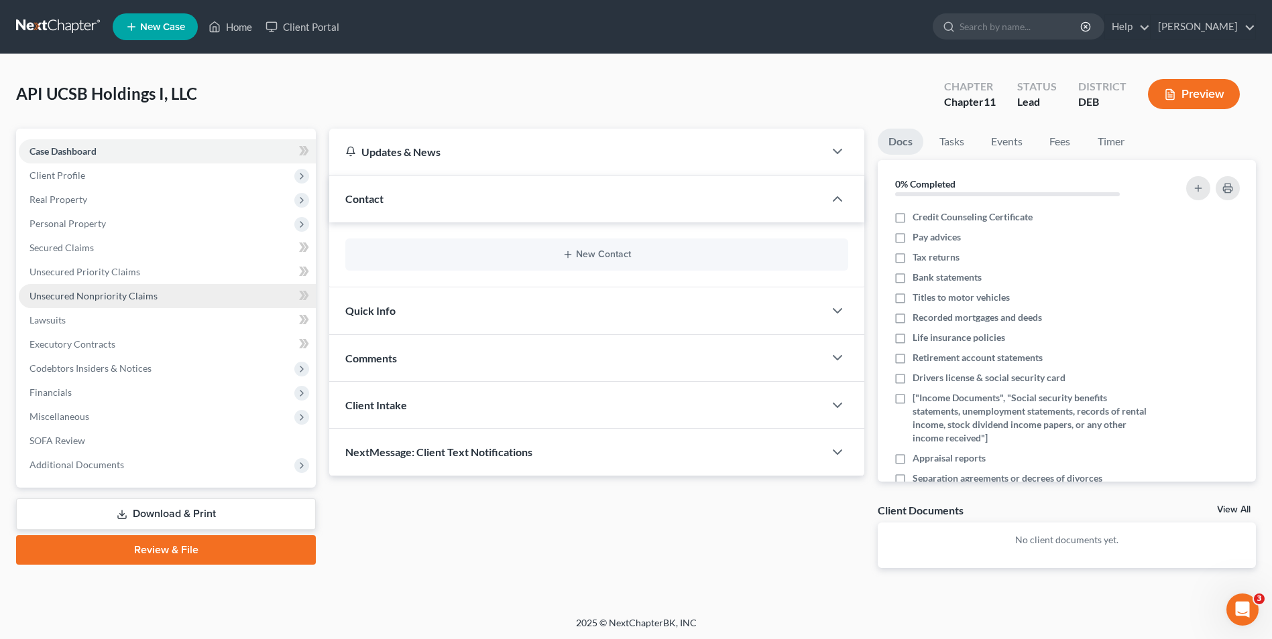
click at [123, 292] on span "Unsecured Nonpriority Claims" at bounding box center [93, 295] width 128 height 11
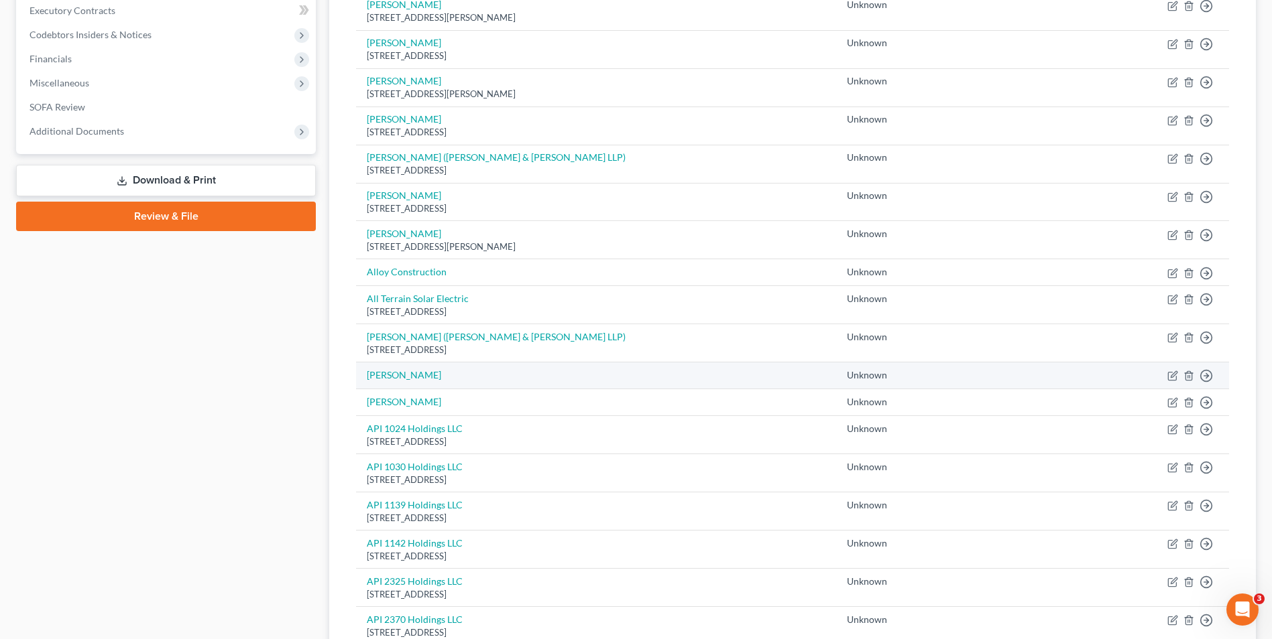
scroll to position [335, 0]
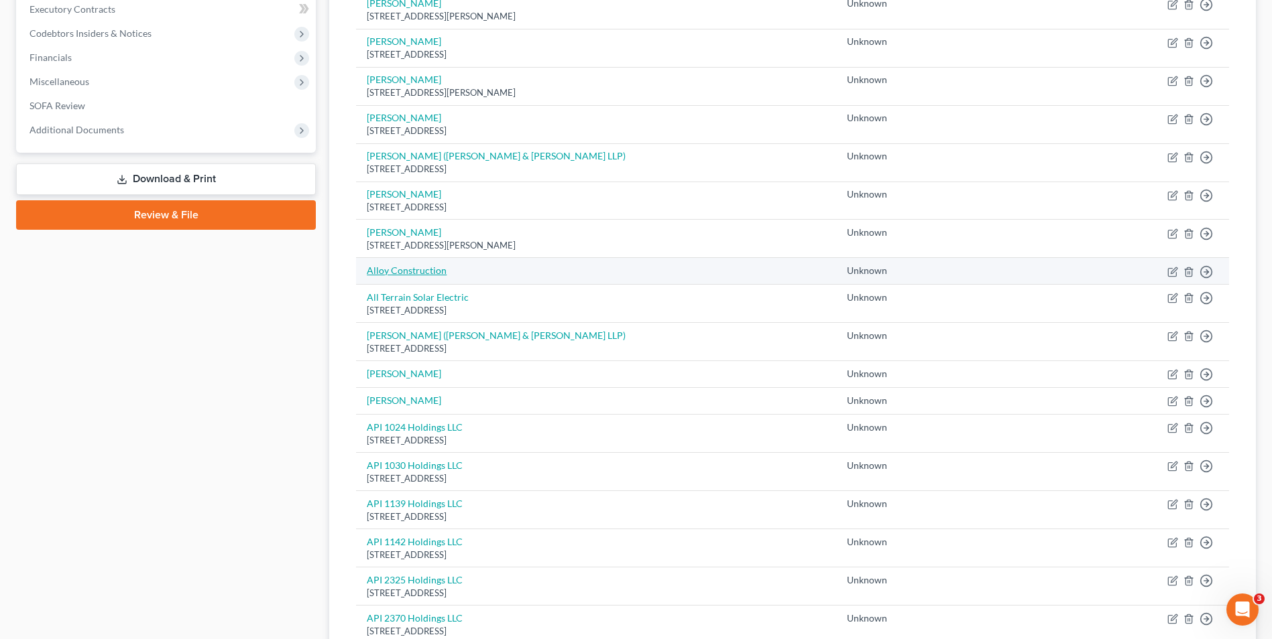
click at [403, 267] on link "Alloy Construction" at bounding box center [407, 270] width 80 height 11
select select "2"
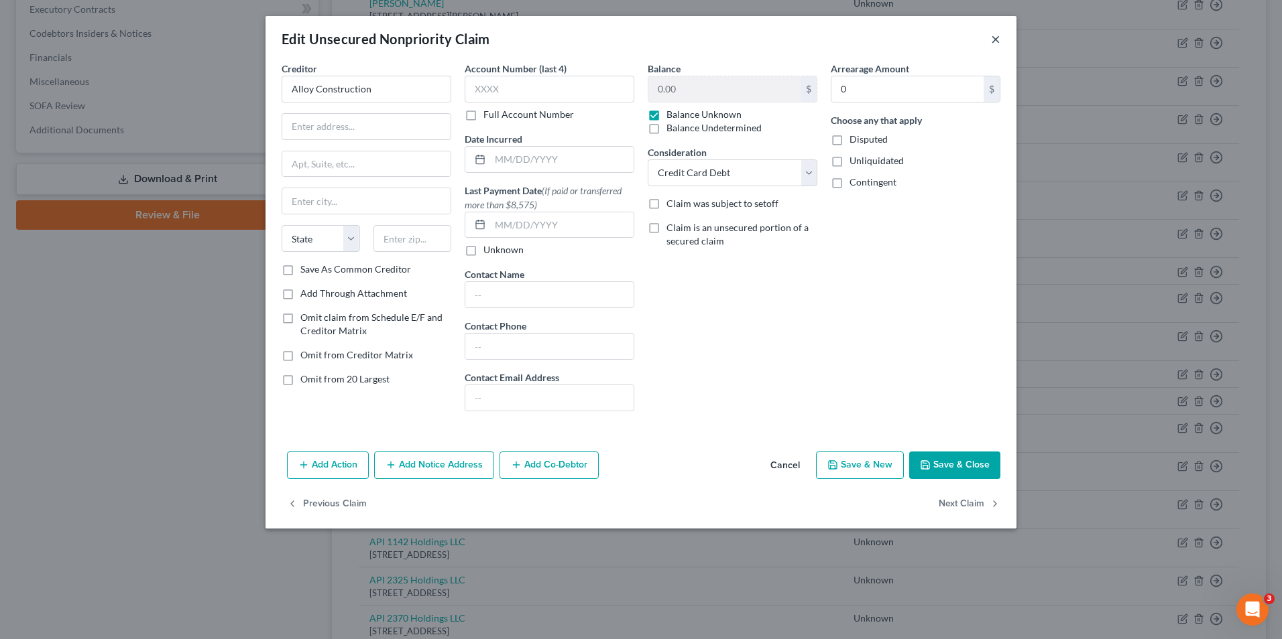
click at [997, 42] on button "×" at bounding box center [995, 39] width 9 height 16
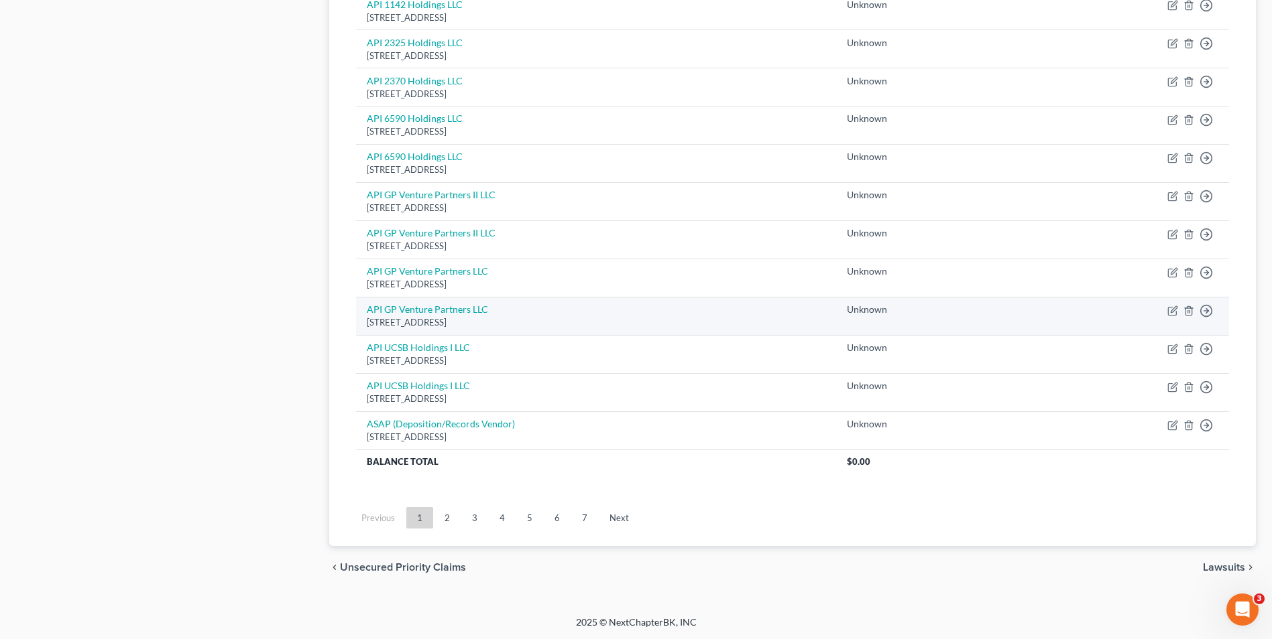
scroll to position [873, 0]
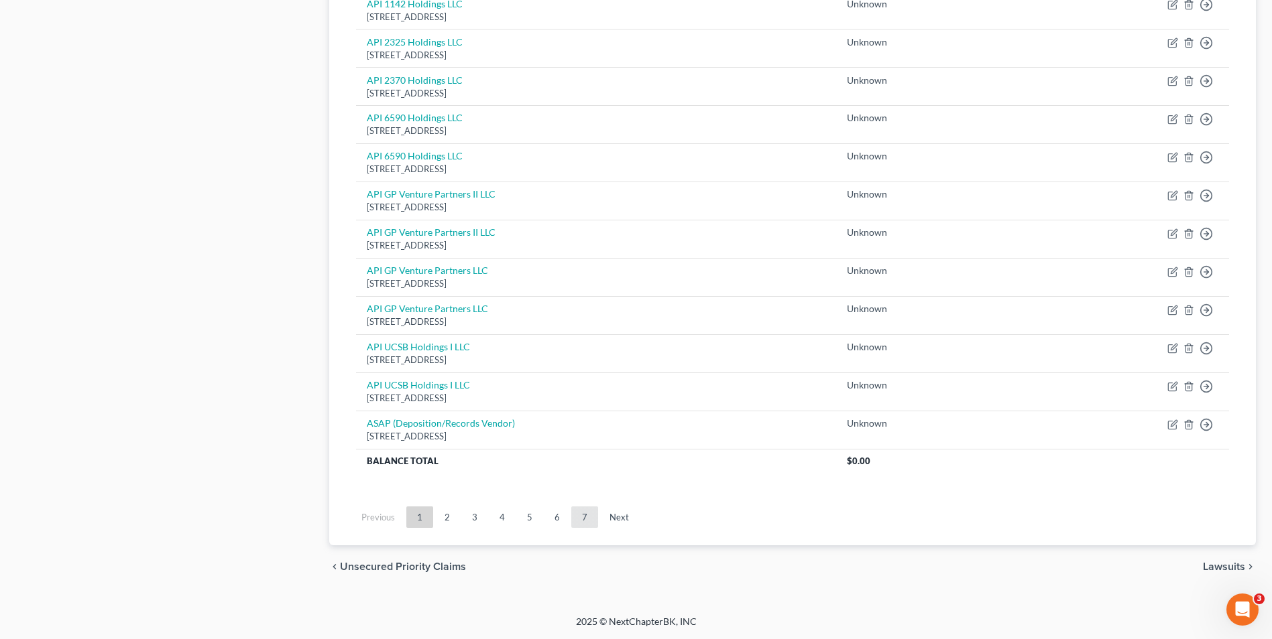
click at [578, 511] on link "7" at bounding box center [584, 517] width 27 height 21
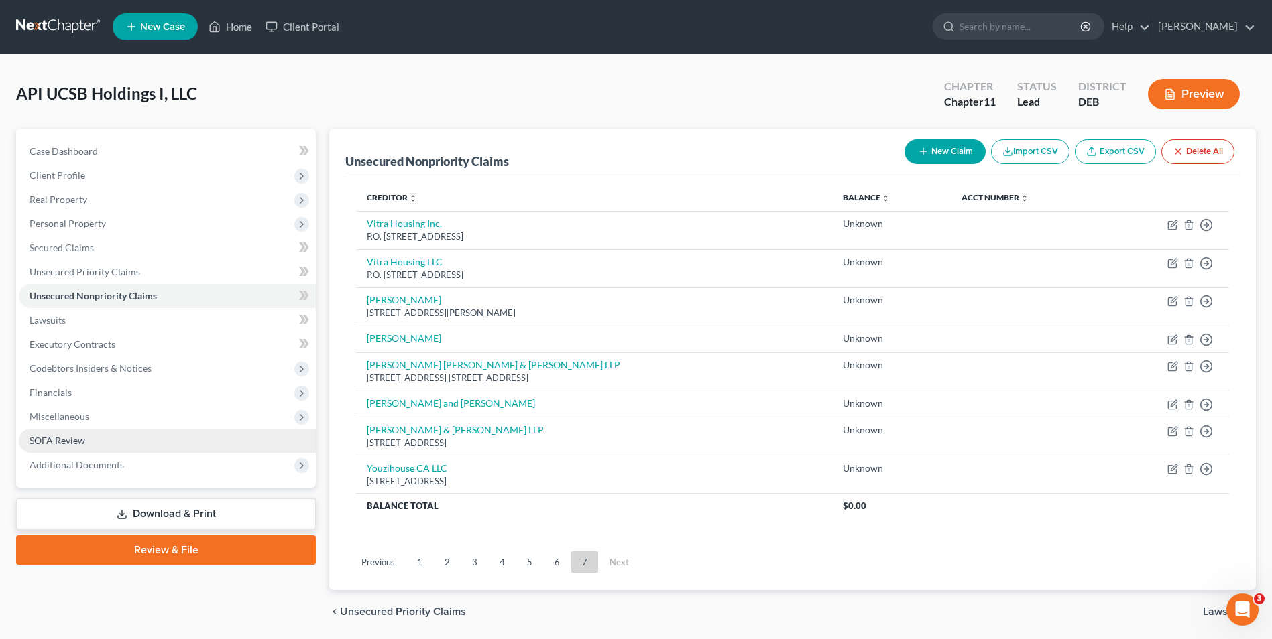
scroll to position [45, 0]
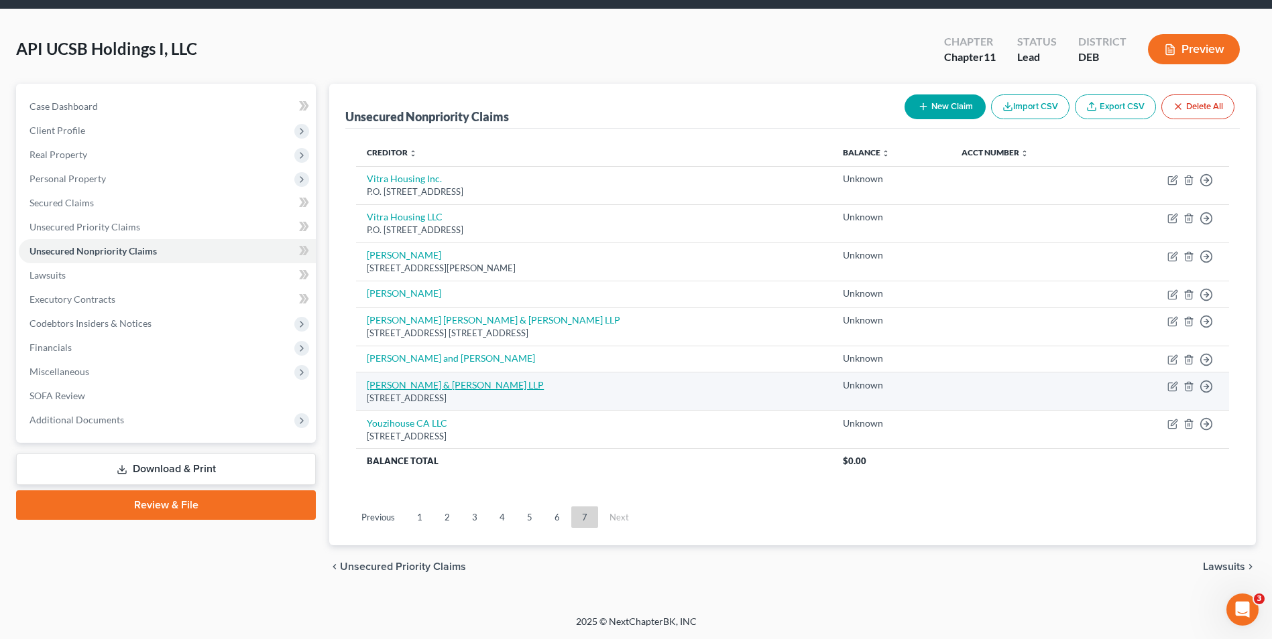
click at [415, 385] on link "Yoffe & Cooper LLP" at bounding box center [455, 384] width 177 height 11
select select "4"
select select "2"
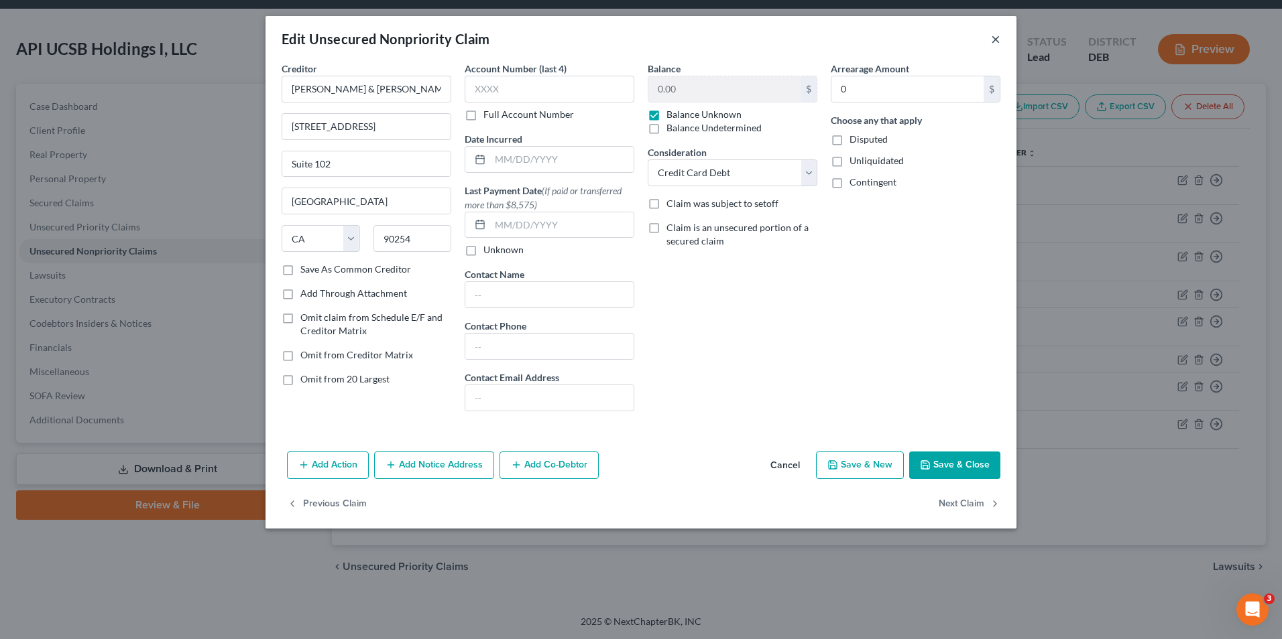
click at [997, 36] on button "×" at bounding box center [995, 39] width 9 height 16
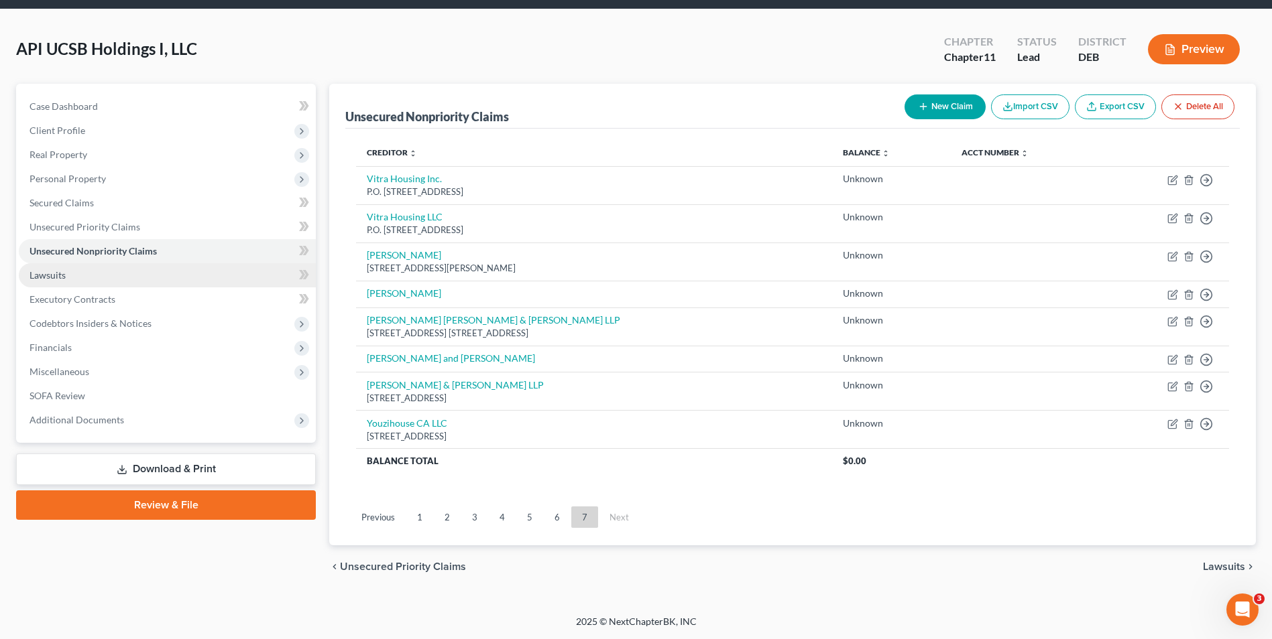
click at [55, 278] on span "Lawsuits" at bounding box center [47, 274] width 36 height 11
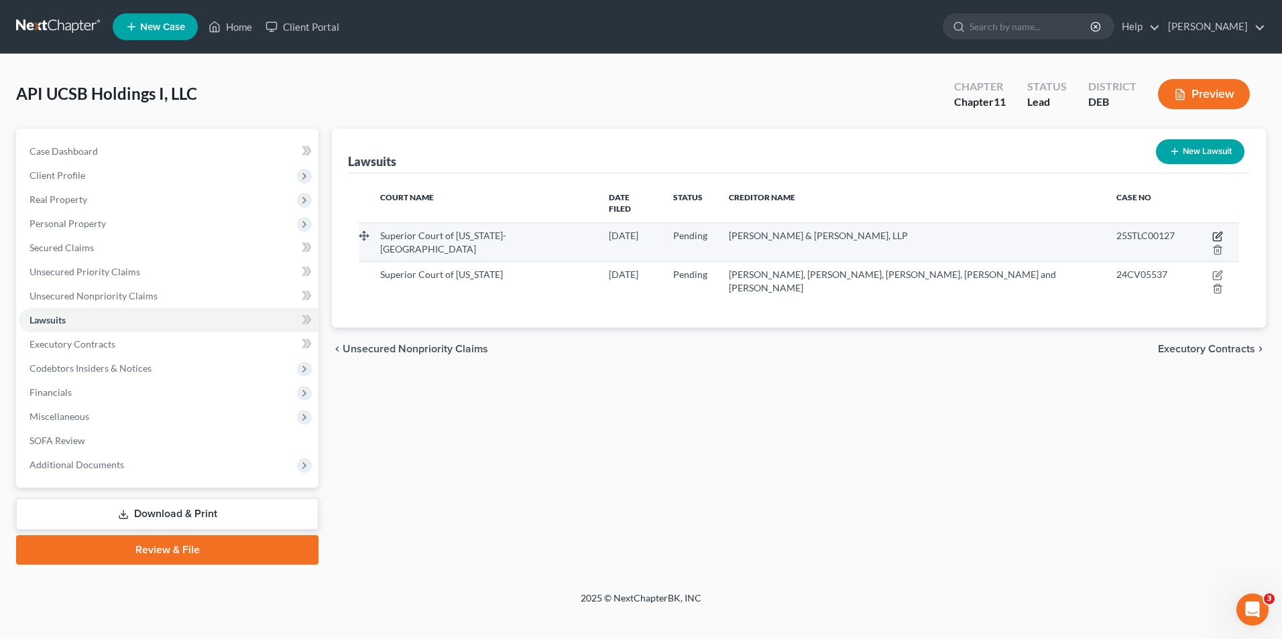
click at [1213, 233] on icon "button" at bounding box center [1217, 237] width 8 height 8
select select "4"
select select "0"
select select "3"
select select "4"
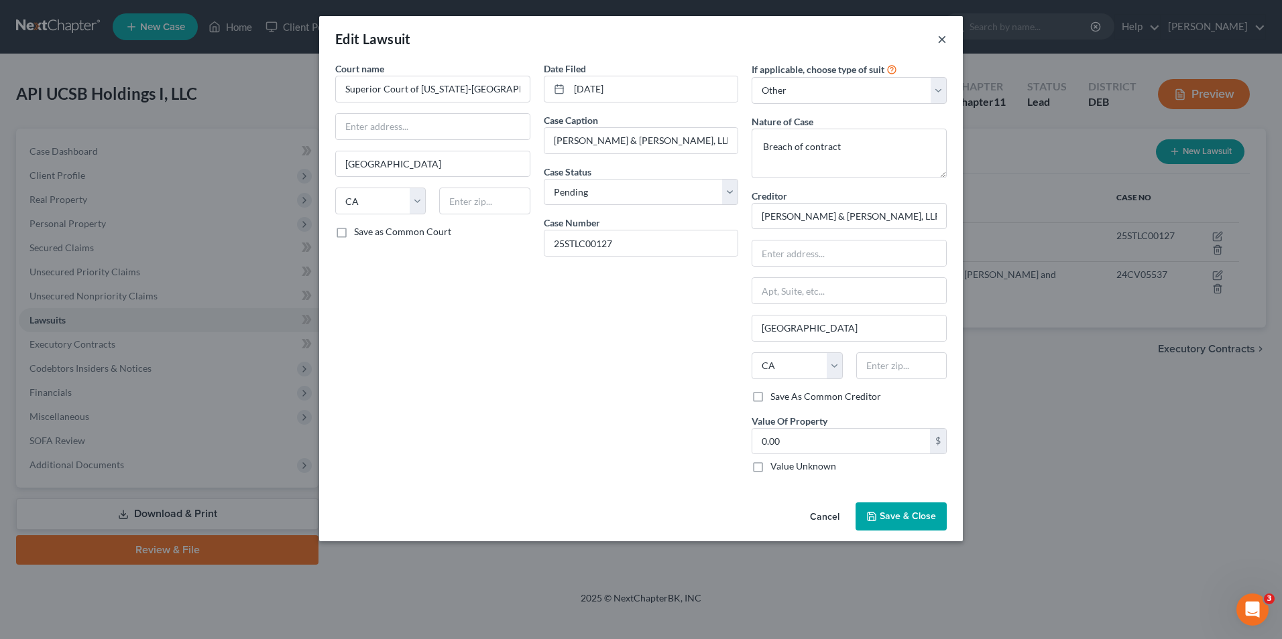
click at [943, 38] on button "×" at bounding box center [941, 39] width 9 height 16
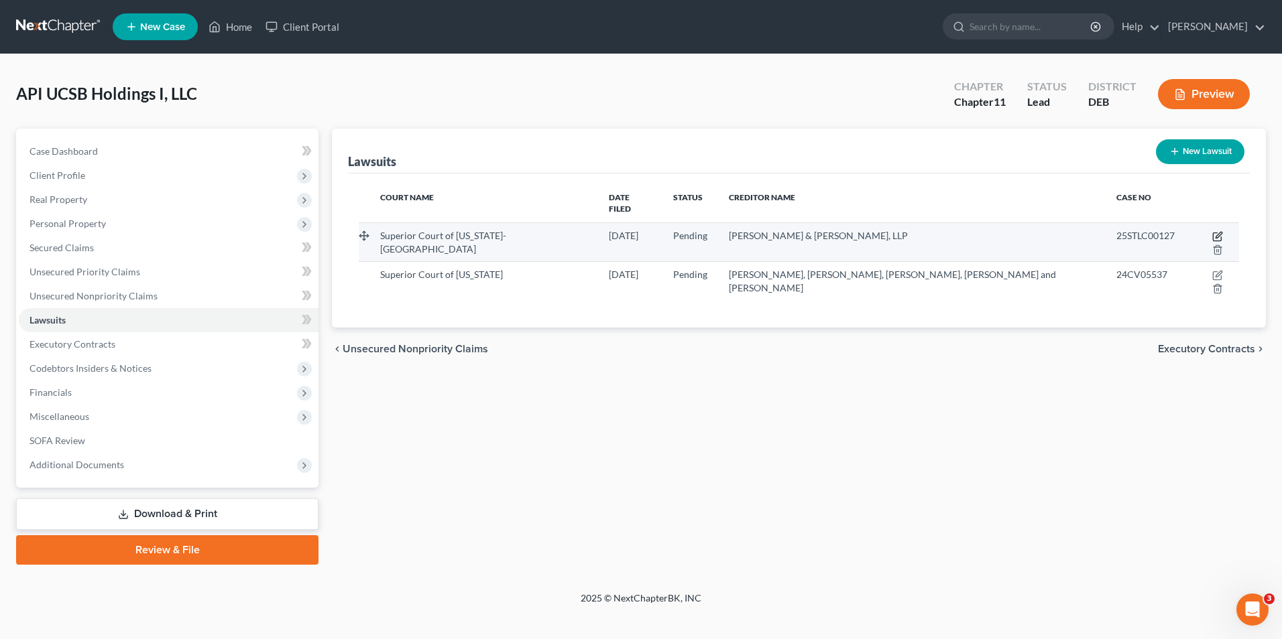
click at [1215, 232] on icon "button" at bounding box center [1218, 235] width 6 height 6
select select "4"
select select "0"
select select "3"
select select "4"
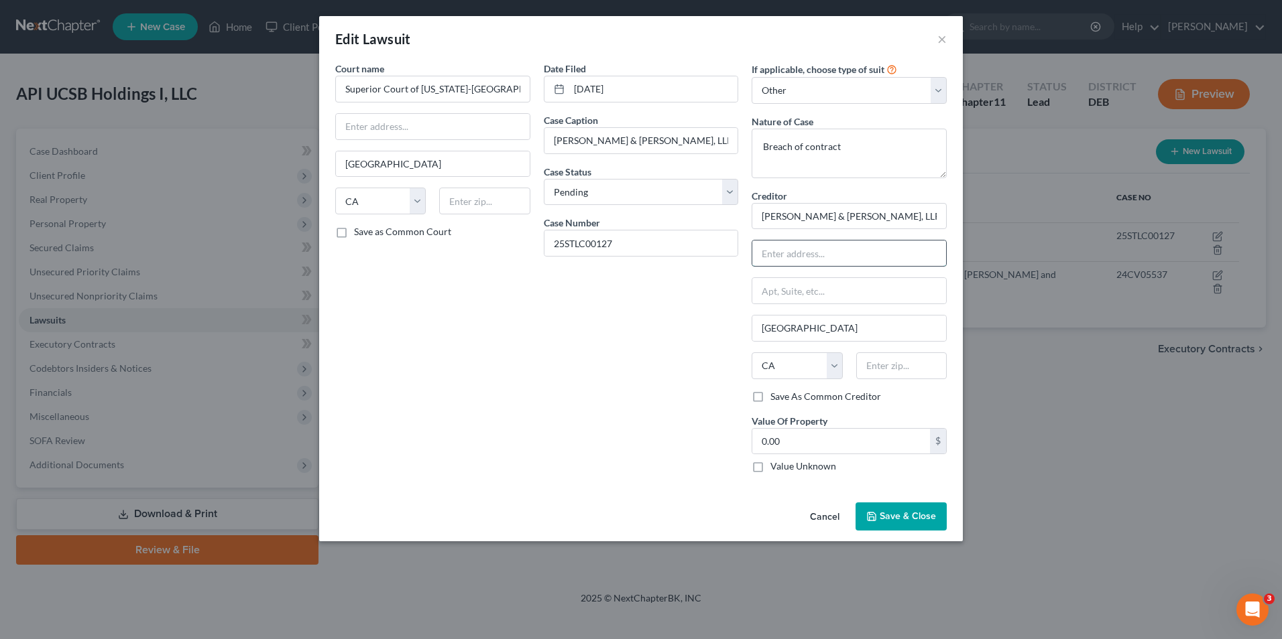
click at [772, 259] on input "text" at bounding box center [849, 253] width 194 height 25
click at [942, 42] on button "×" at bounding box center [941, 39] width 9 height 16
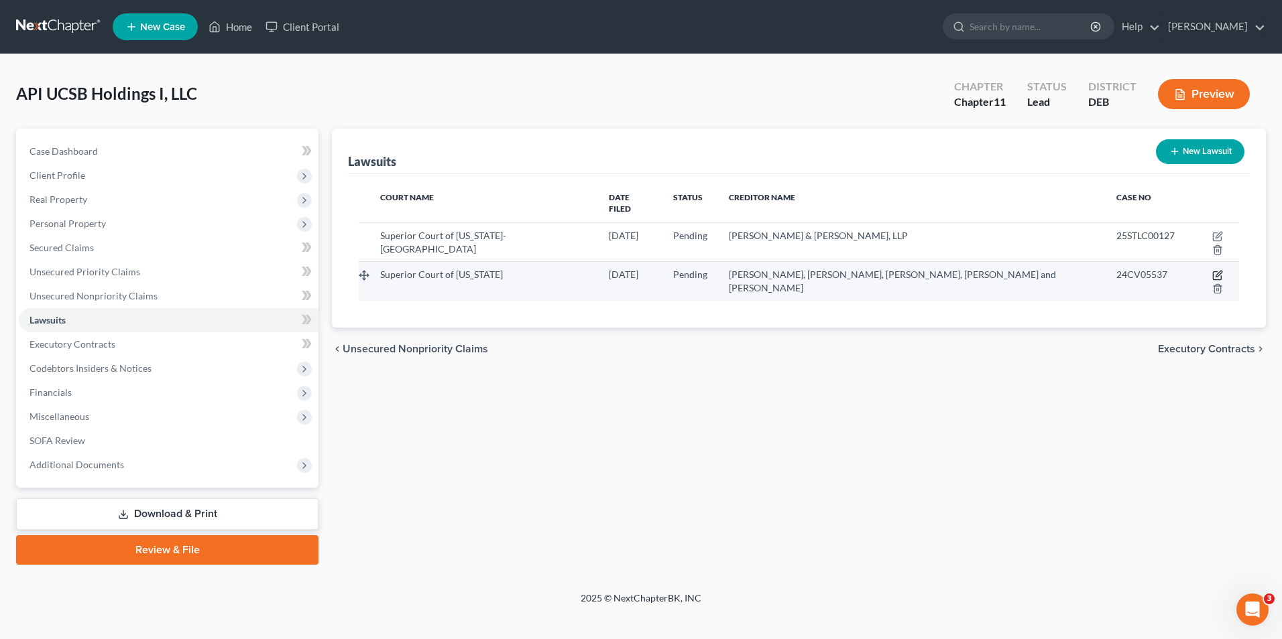
click at [1212, 270] on icon "button" at bounding box center [1217, 275] width 11 height 11
select select "4"
select select "0"
select select "3"
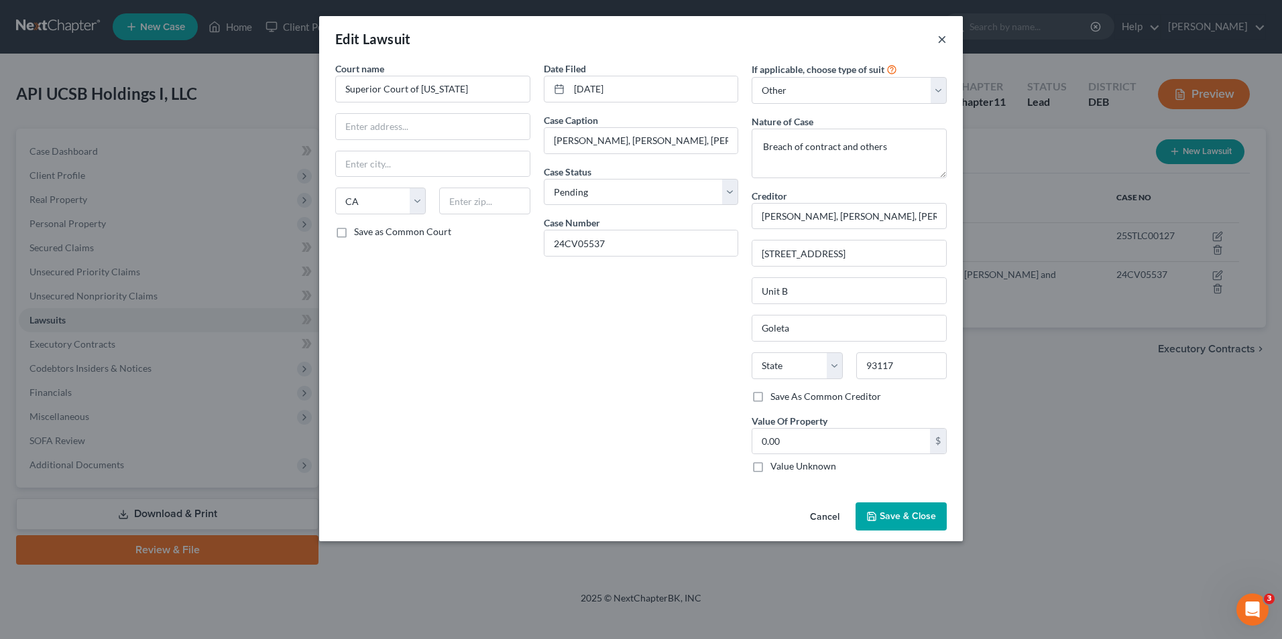
click at [944, 38] on button "×" at bounding box center [941, 39] width 9 height 16
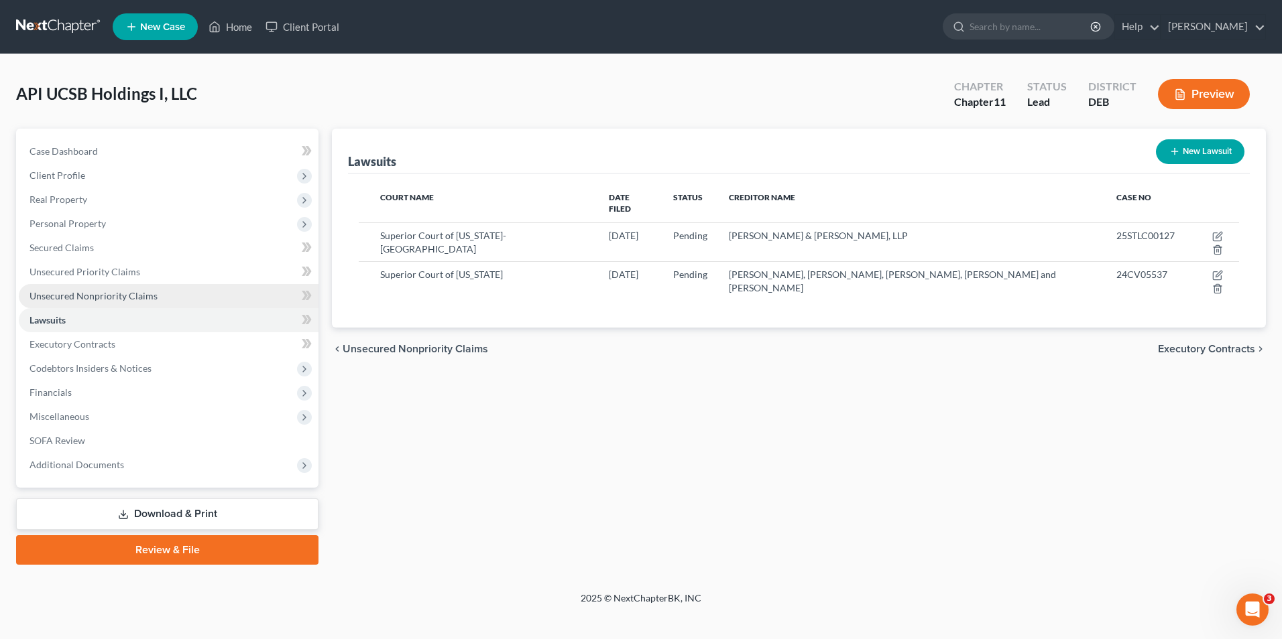
click at [101, 296] on span "Unsecured Nonpriority Claims" at bounding box center [93, 295] width 128 height 11
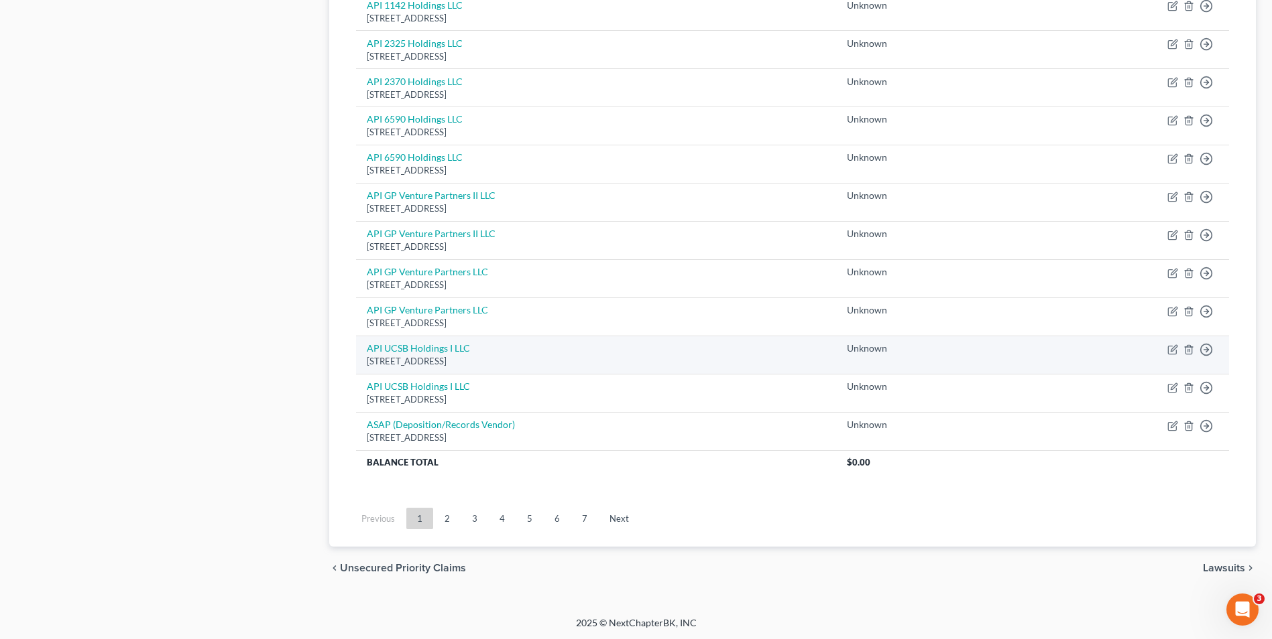
scroll to position [873, 0]
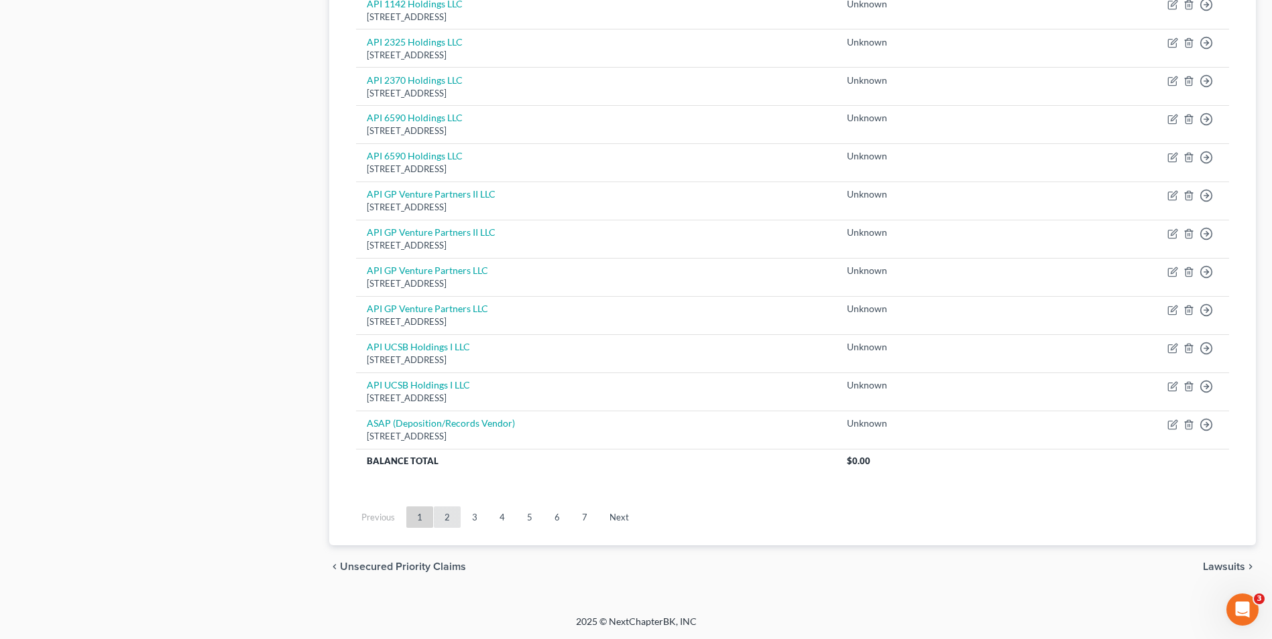
click at [454, 517] on link "2" at bounding box center [447, 517] width 27 height 21
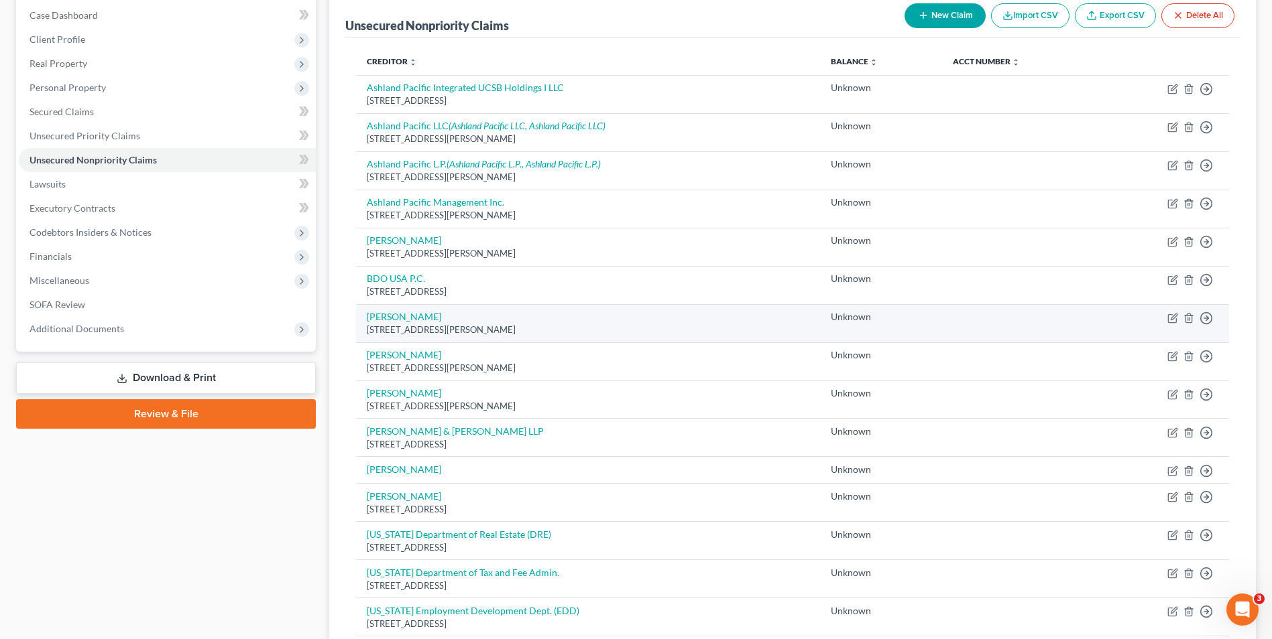
scroll to position [337, 0]
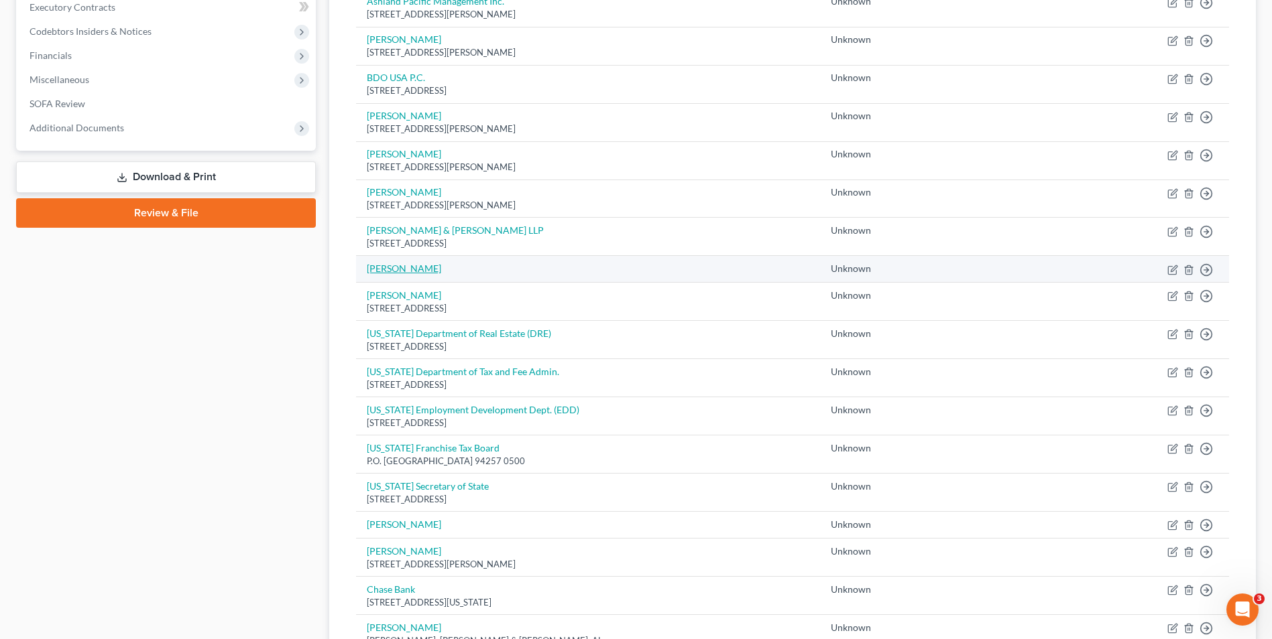
click at [418, 269] on link "Brendan Koerin" at bounding box center [404, 268] width 74 height 11
select select "2"
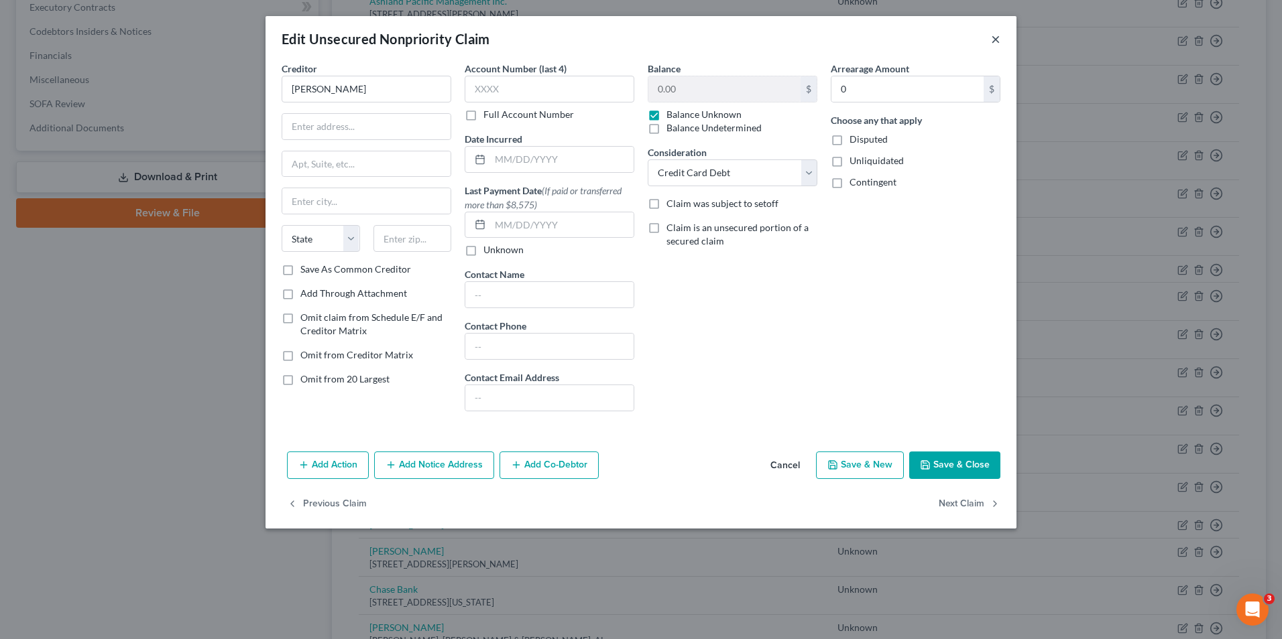
click at [997, 39] on button "×" at bounding box center [995, 39] width 9 height 16
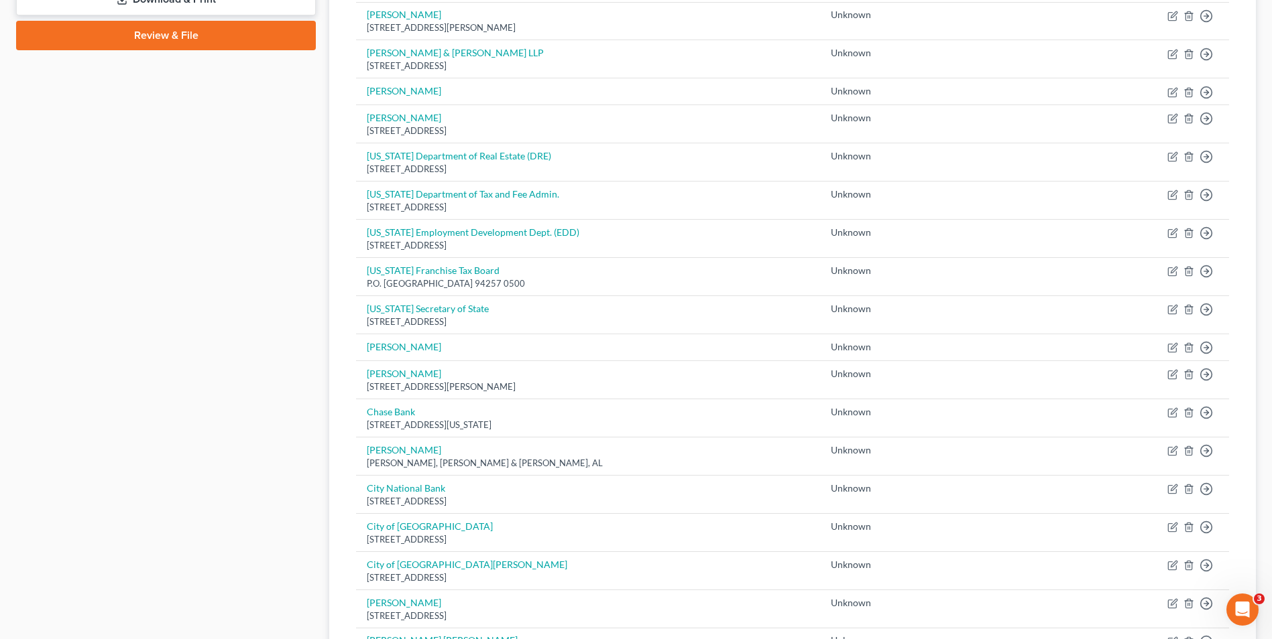
scroll to position [538, 0]
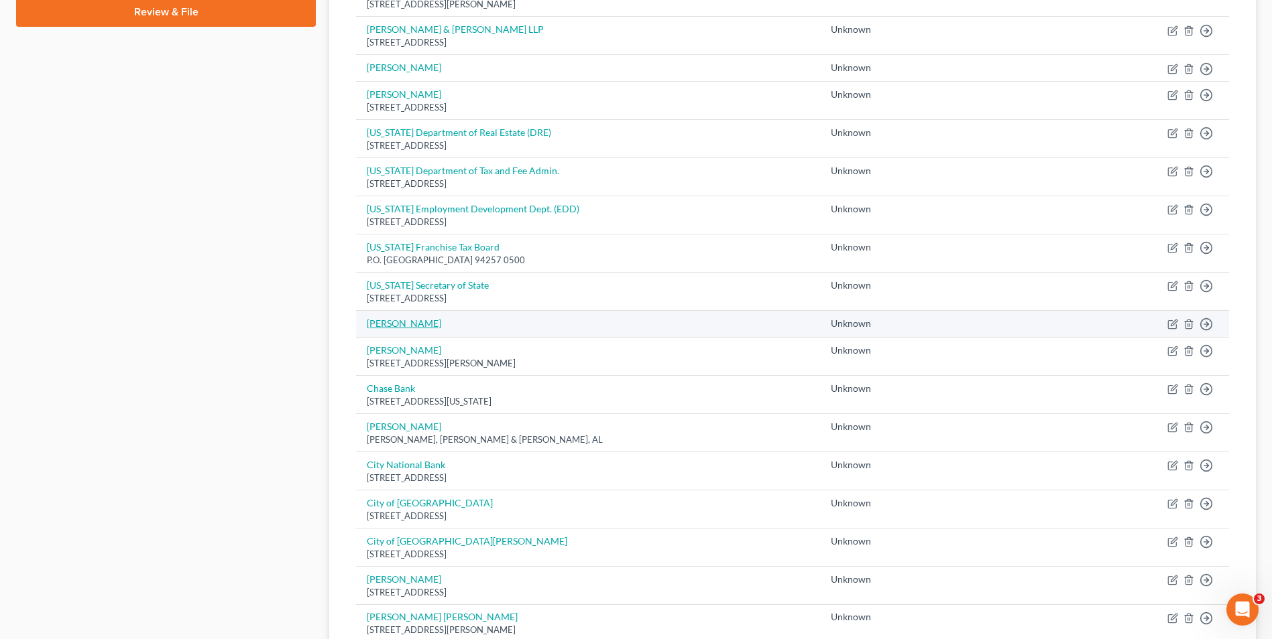
click at [410, 323] on link "Calvin Beardslee" at bounding box center [404, 323] width 74 height 11
select select "2"
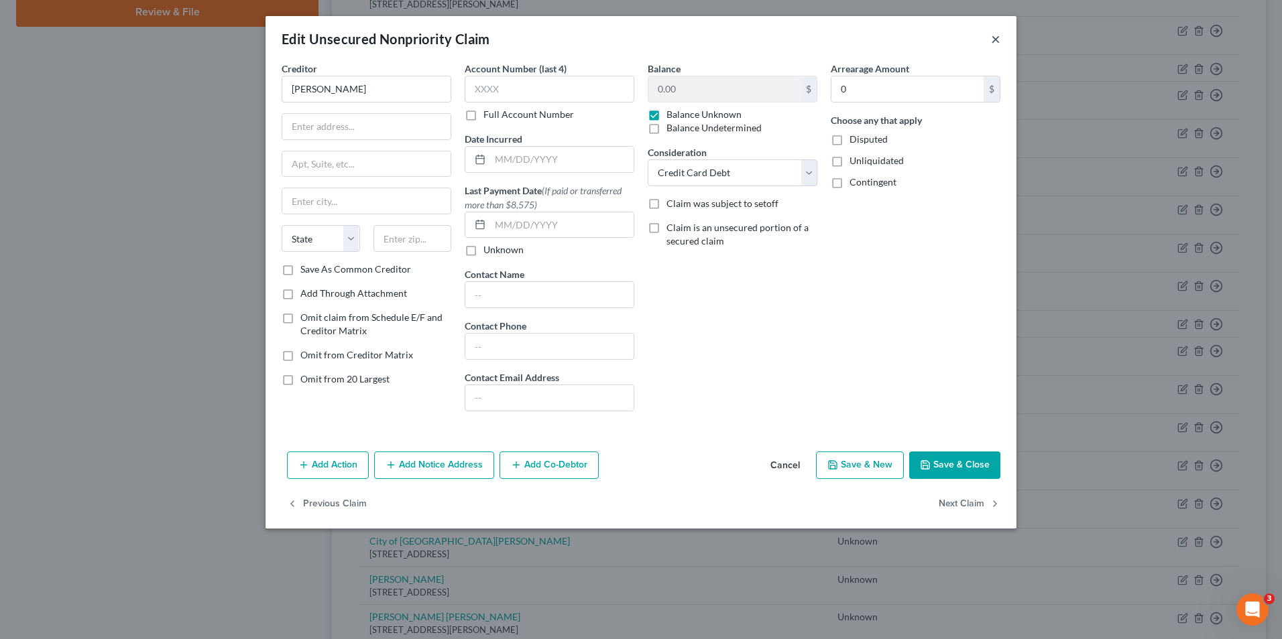
click at [992, 41] on button "×" at bounding box center [995, 39] width 9 height 16
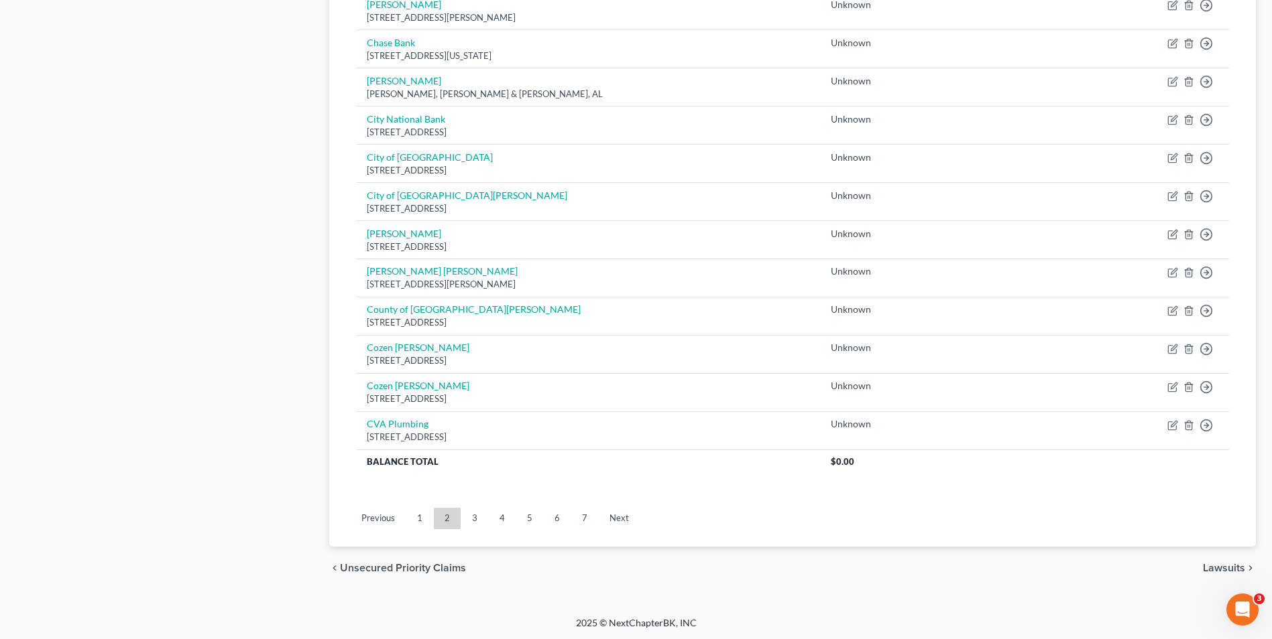
scroll to position [885, 0]
click at [557, 518] on link "6" at bounding box center [557, 517] width 27 height 21
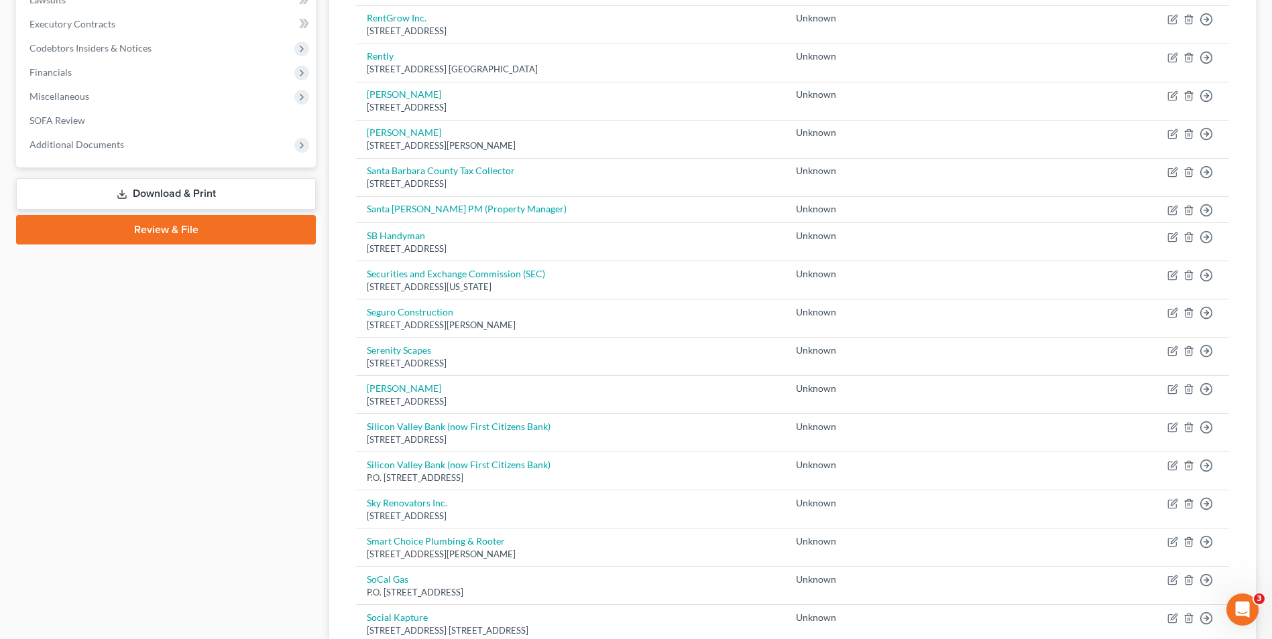
scroll to position [335, 0]
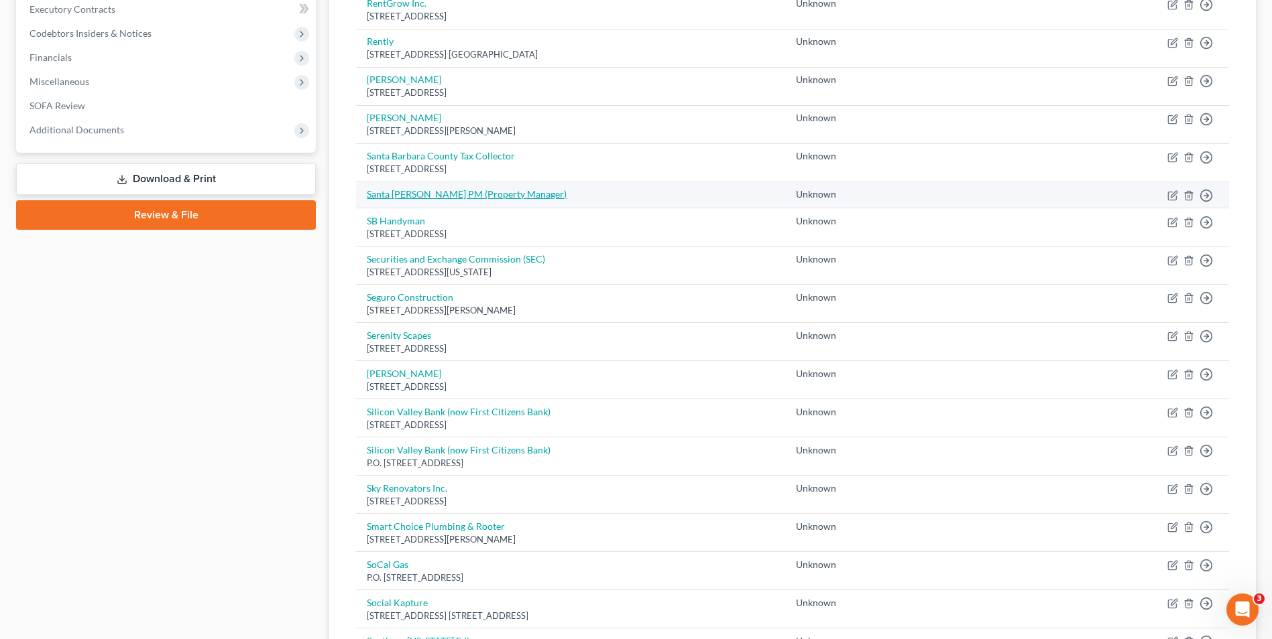
click at [425, 194] on link "Santa Barbara PM (Property Manager)" at bounding box center [467, 193] width 200 height 11
select select "2"
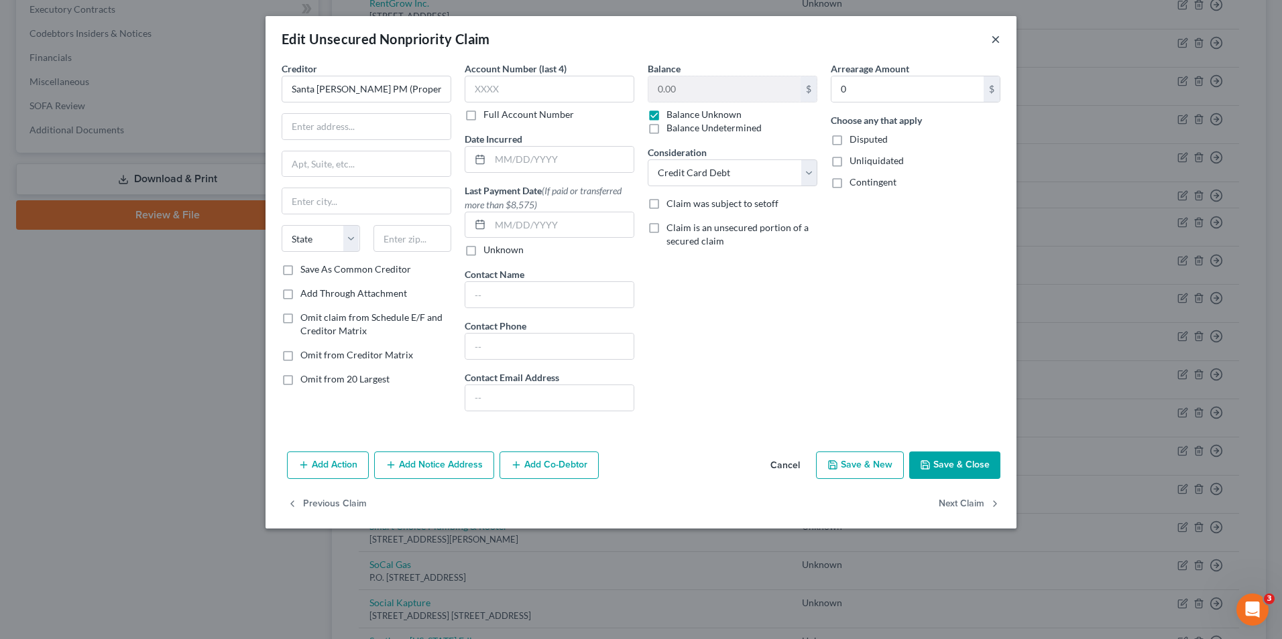
click at [997, 40] on button "×" at bounding box center [995, 39] width 9 height 16
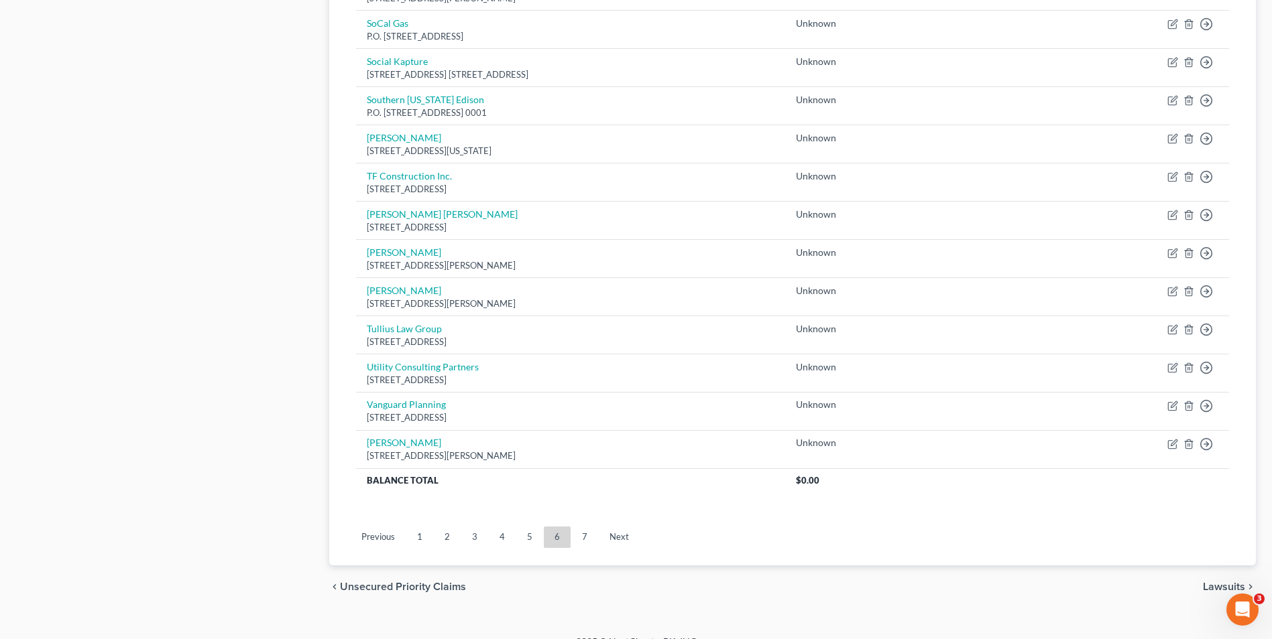
scroll to position [897, 0]
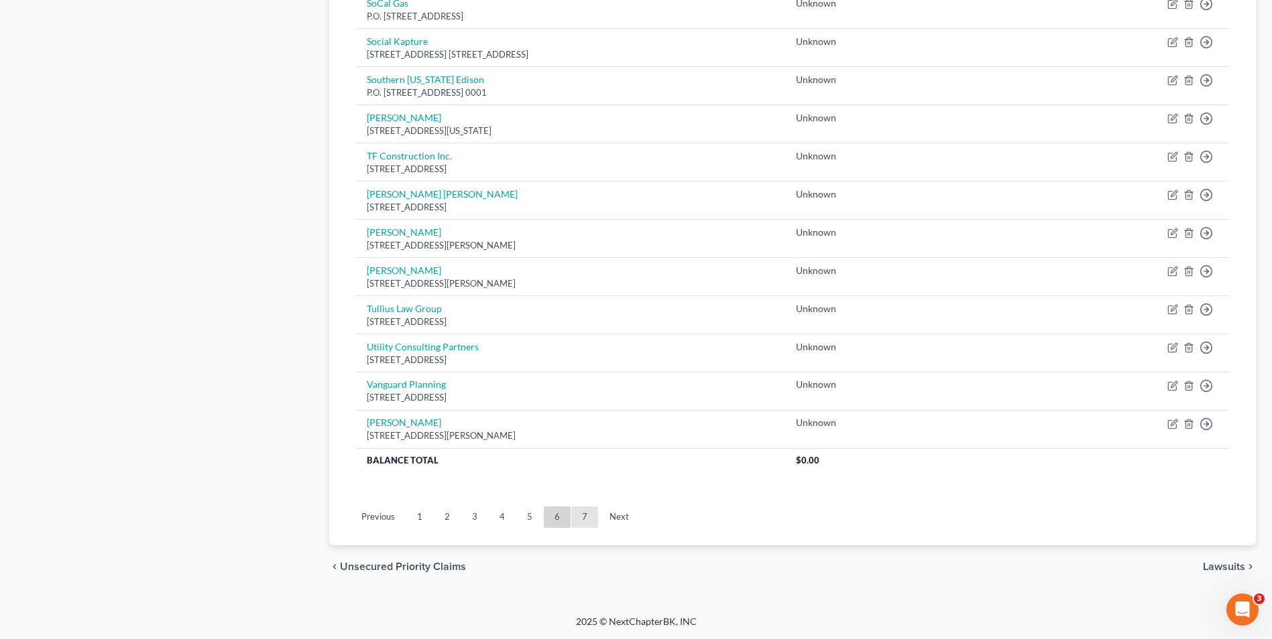
click at [582, 517] on link "7" at bounding box center [584, 517] width 27 height 21
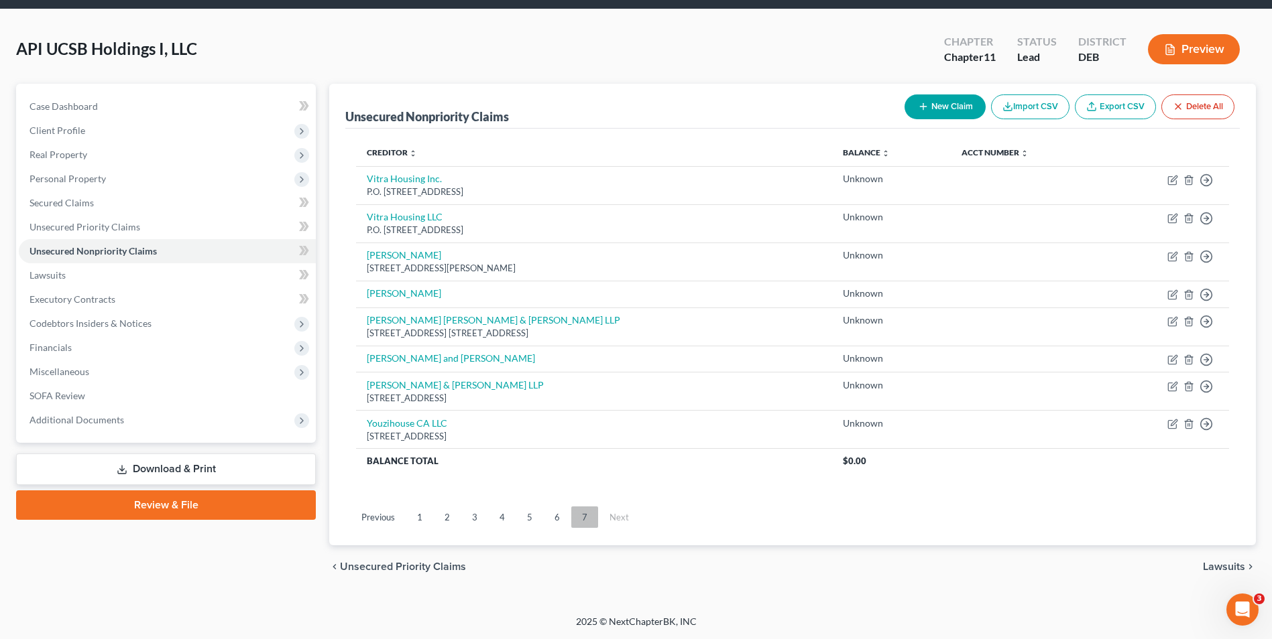
scroll to position [45, 0]
click at [559, 520] on link "6" at bounding box center [557, 517] width 27 height 21
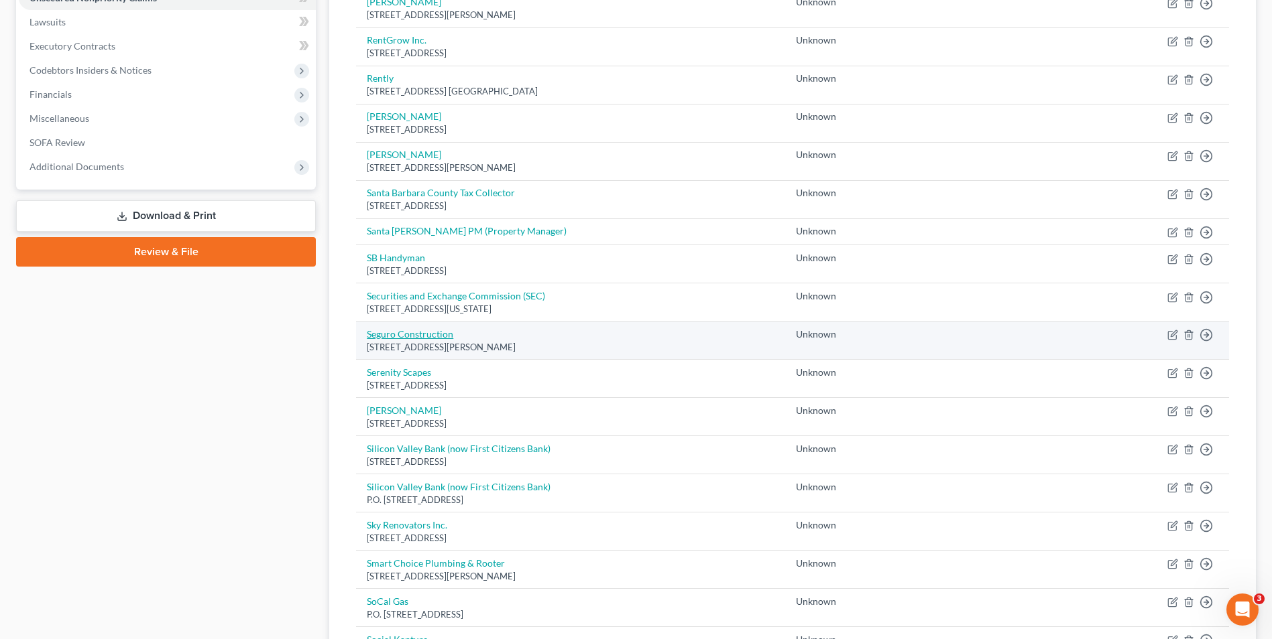
scroll to position [313, 0]
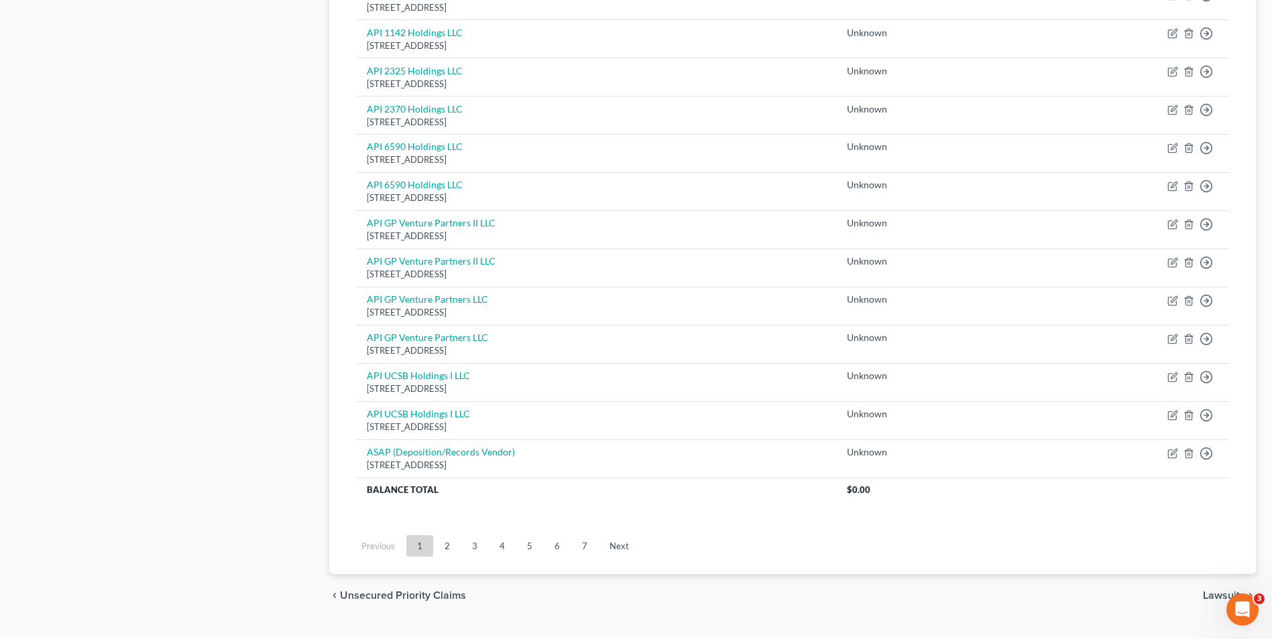
scroll to position [849, 0]
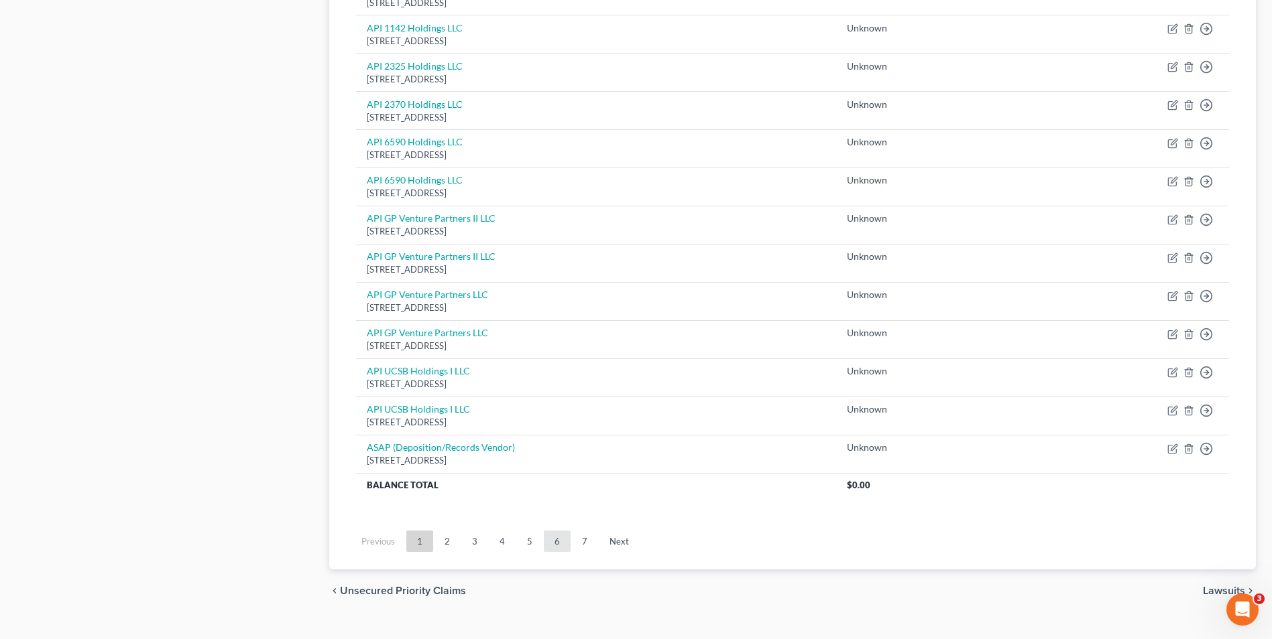
click at [558, 542] on link "6" at bounding box center [557, 541] width 27 height 21
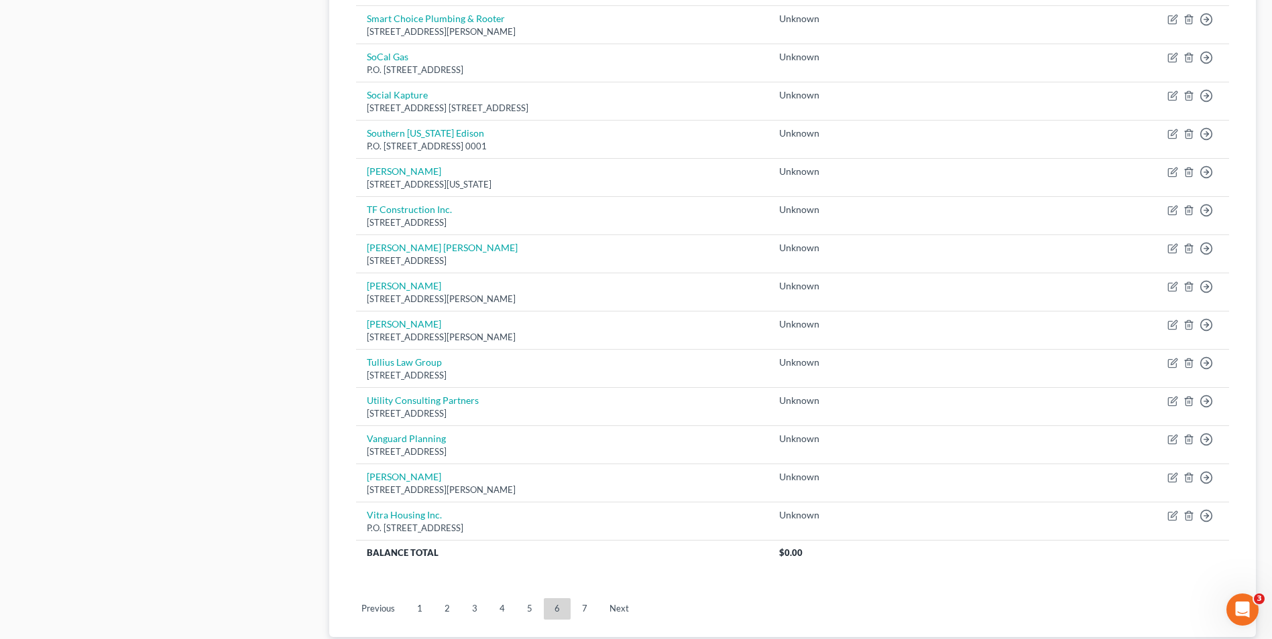
scroll to position [871, 0]
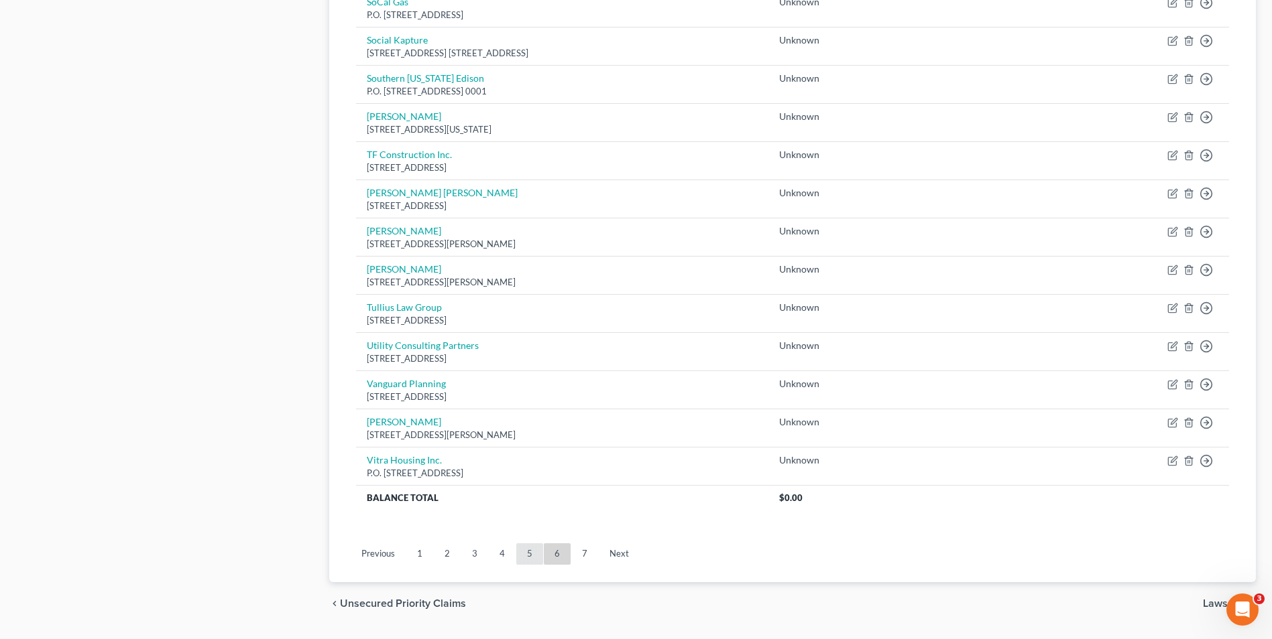
click at [526, 553] on link "5" at bounding box center [529, 554] width 27 height 21
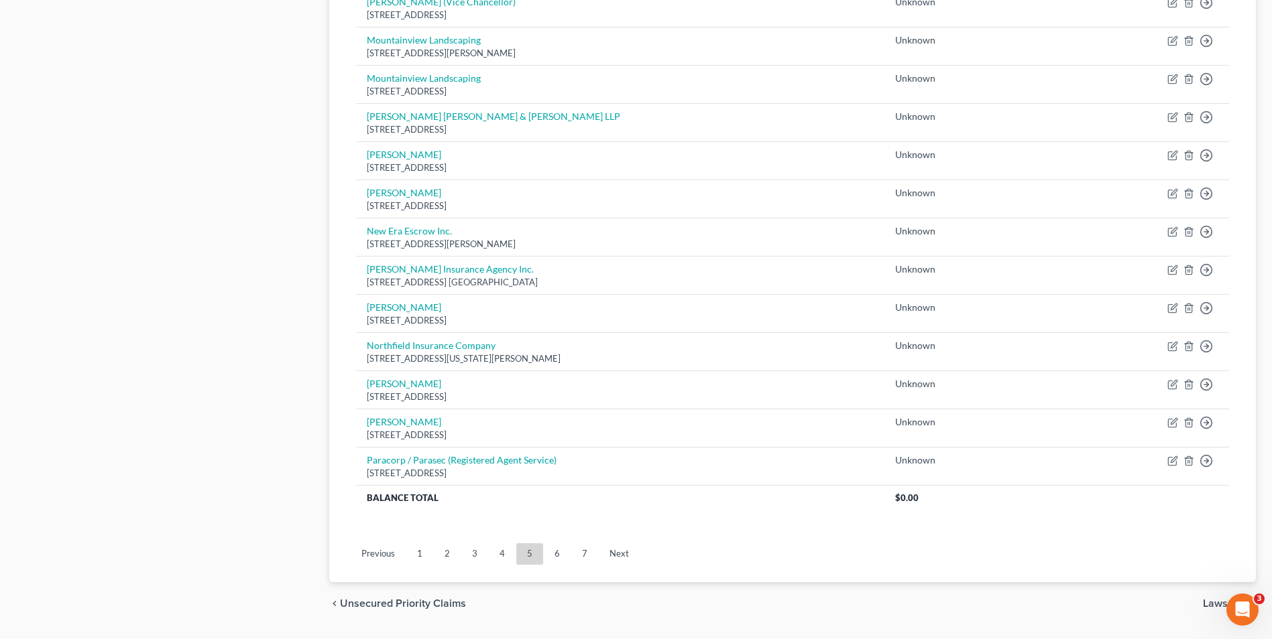
scroll to position [908, 0]
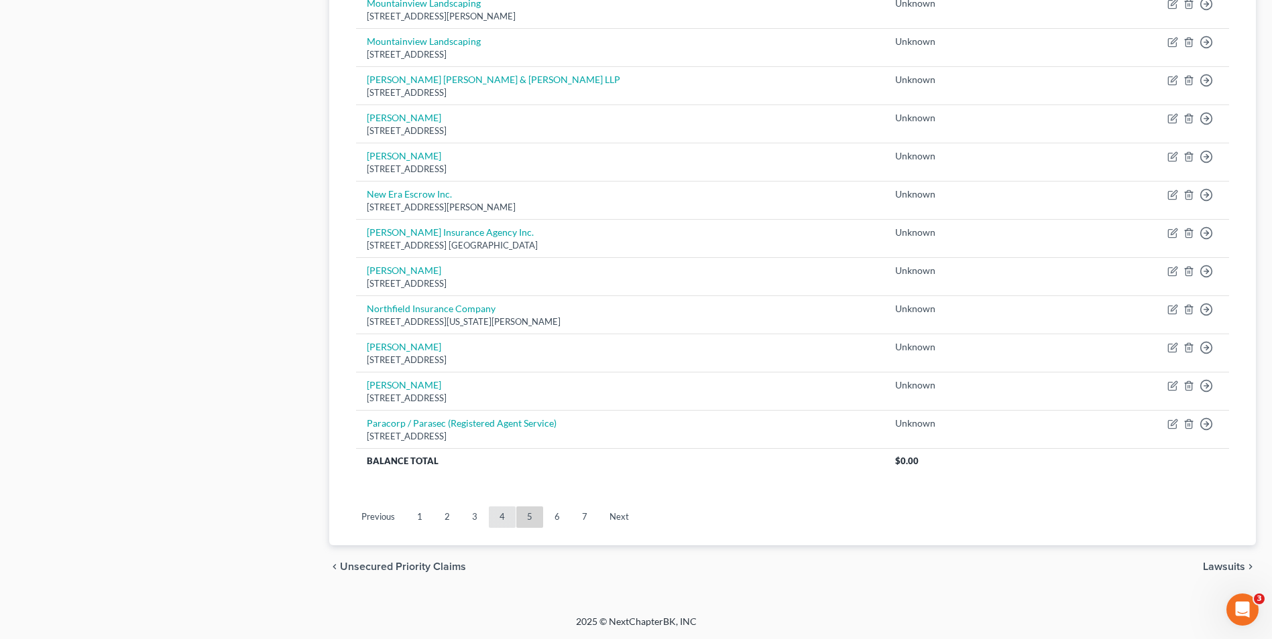
click at [495, 514] on link "4" at bounding box center [502, 517] width 27 height 21
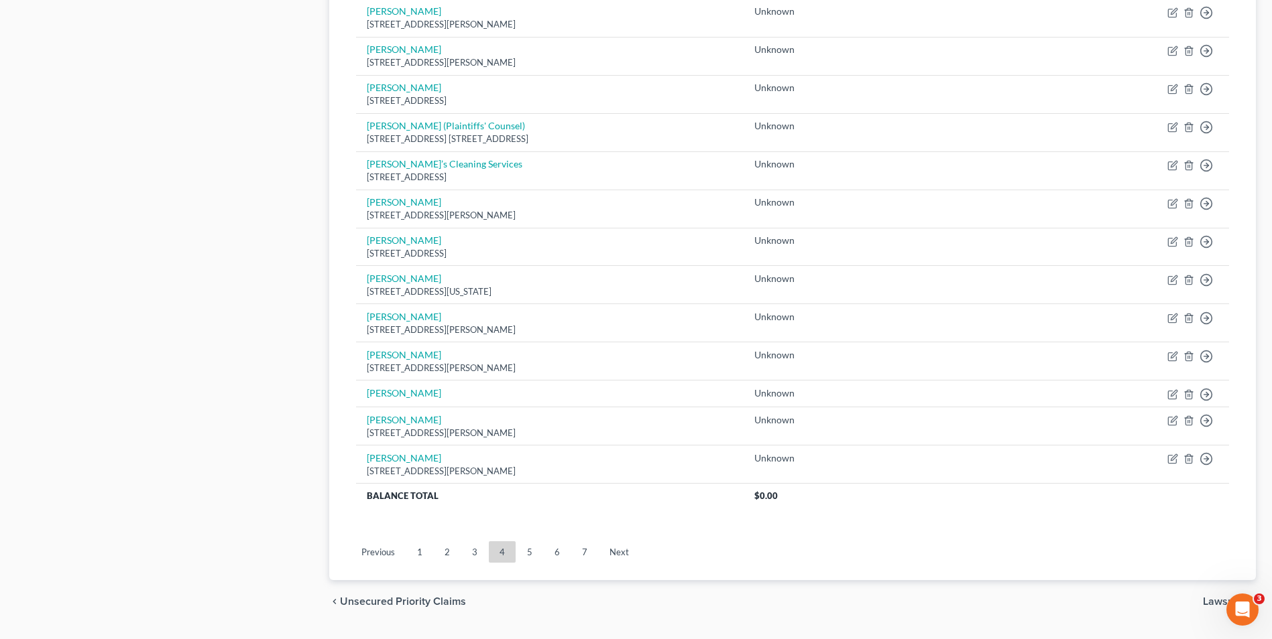
scroll to position [839, 0]
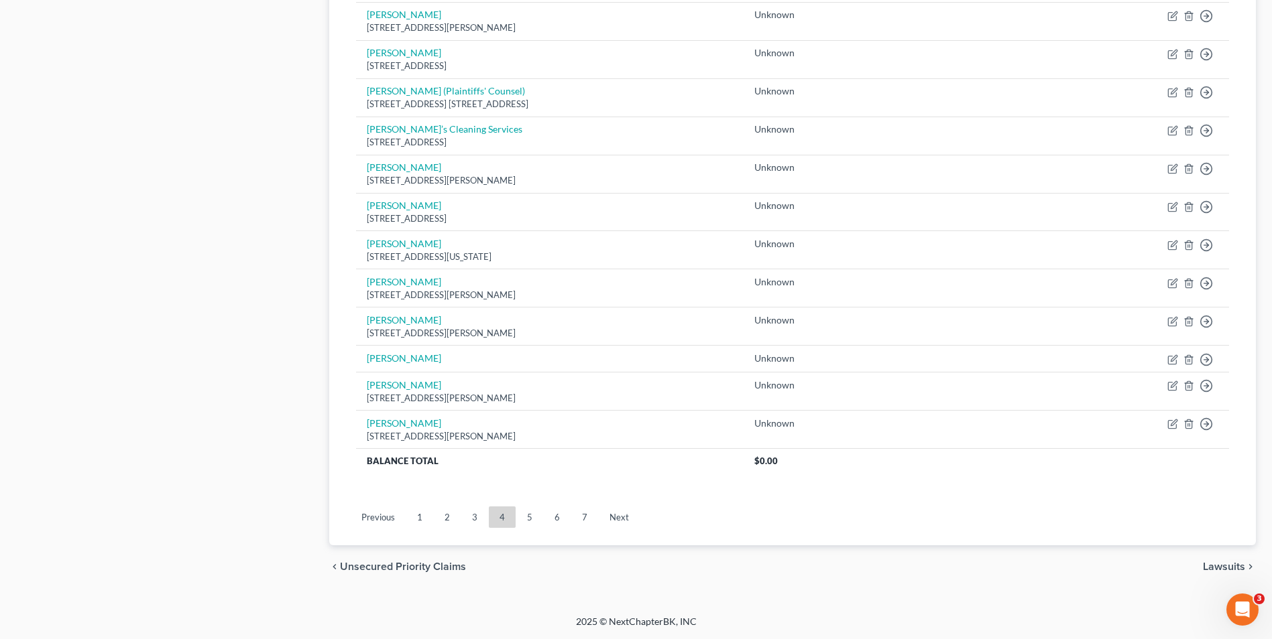
click at [467, 515] on link "3" at bounding box center [474, 517] width 27 height 21
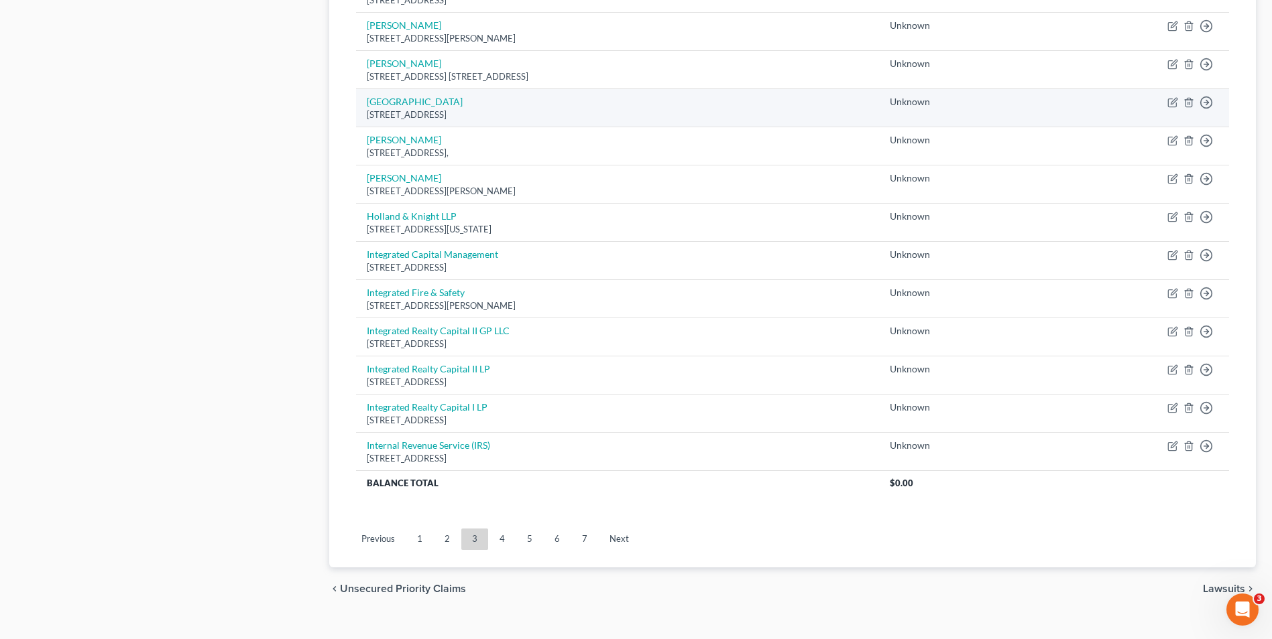
scroll to position [908, 0]
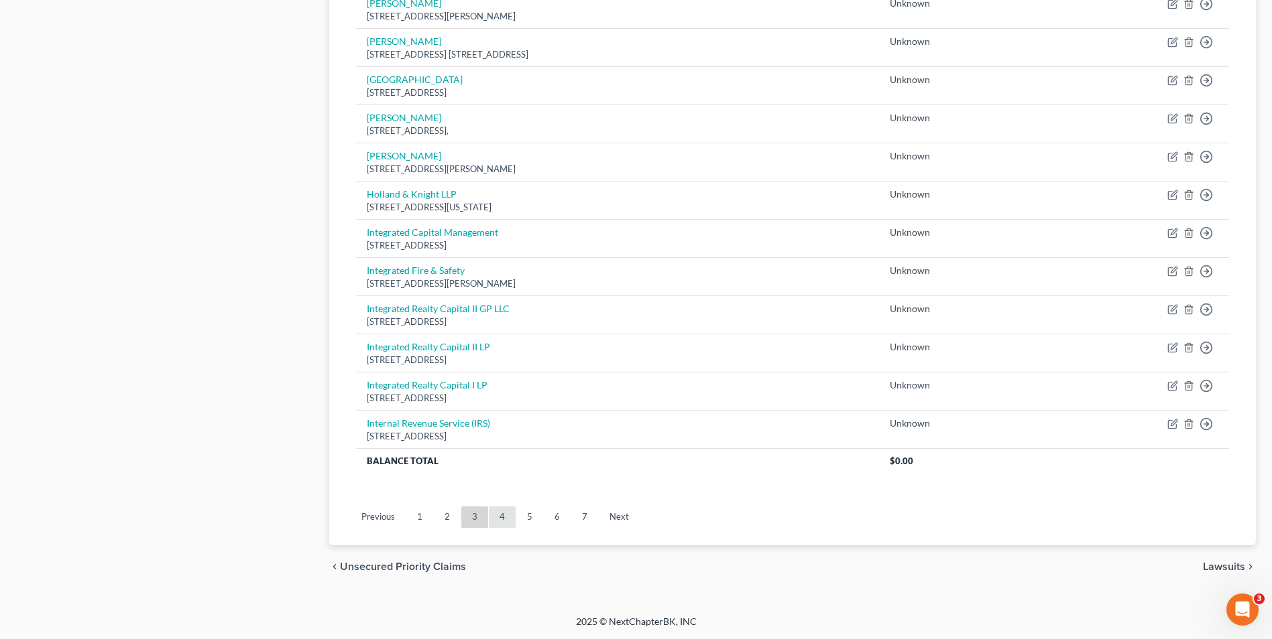
click at [505, 516] on link "4" at bounding box center [502, 517] width 27 height 21
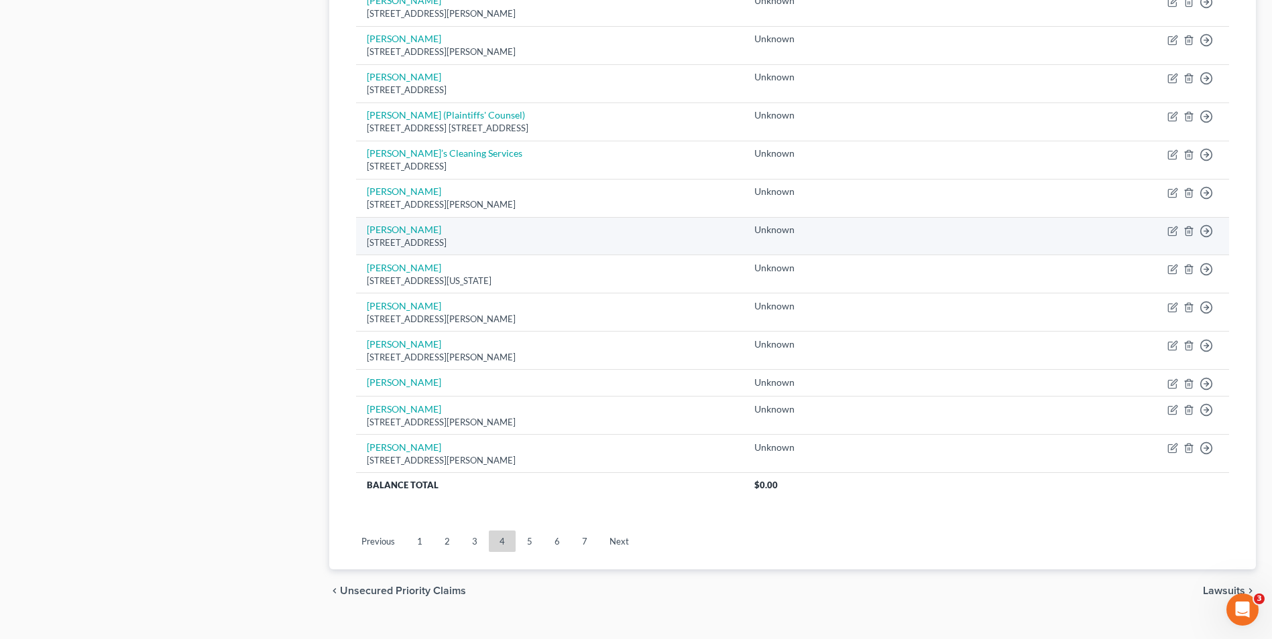
scroll to position [839, 0]
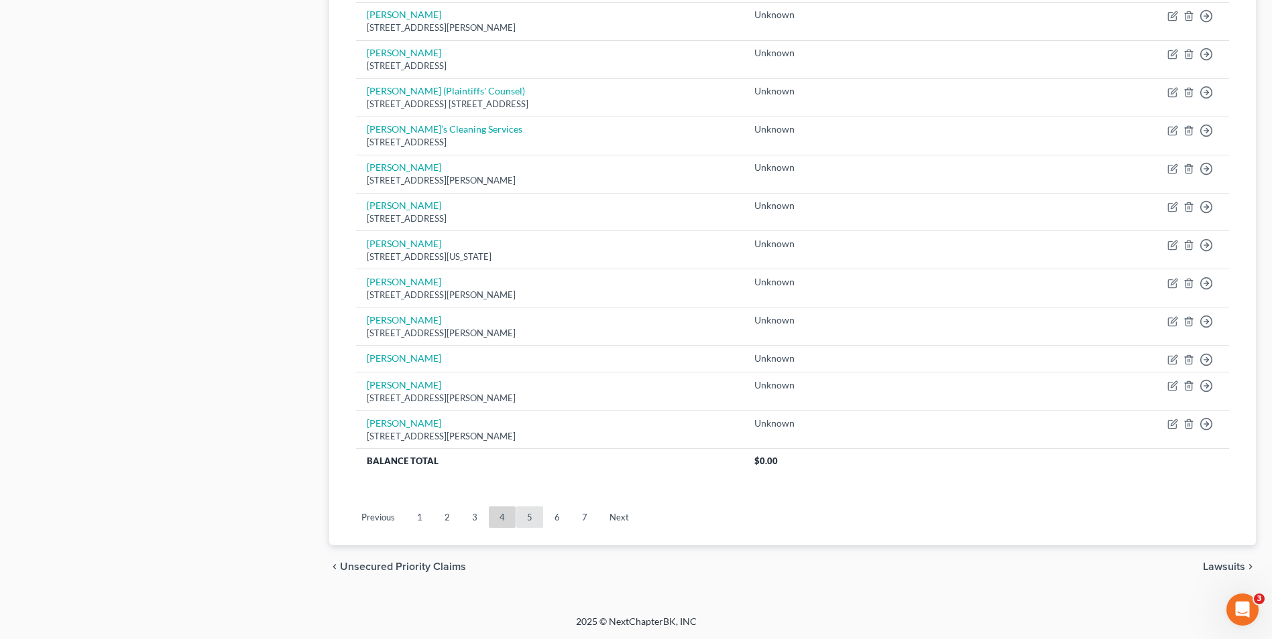
click at [532, 519] on link "5" at bounding box center [529, 517] width 27 height 21
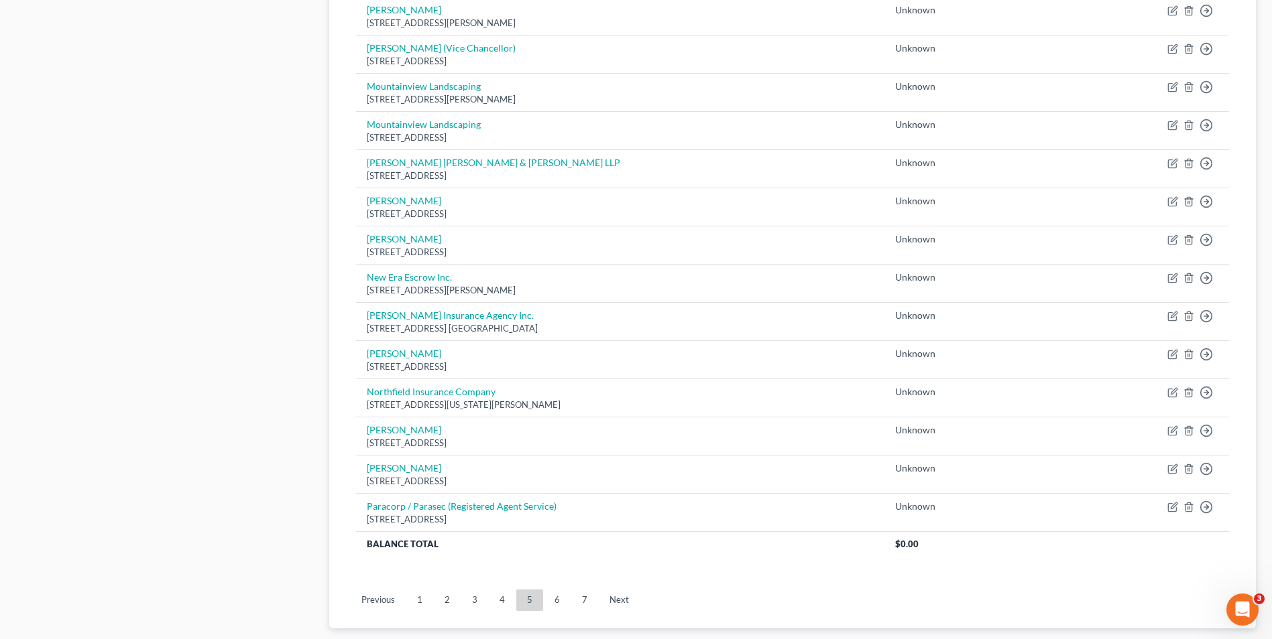
scroll to position [908, 0]
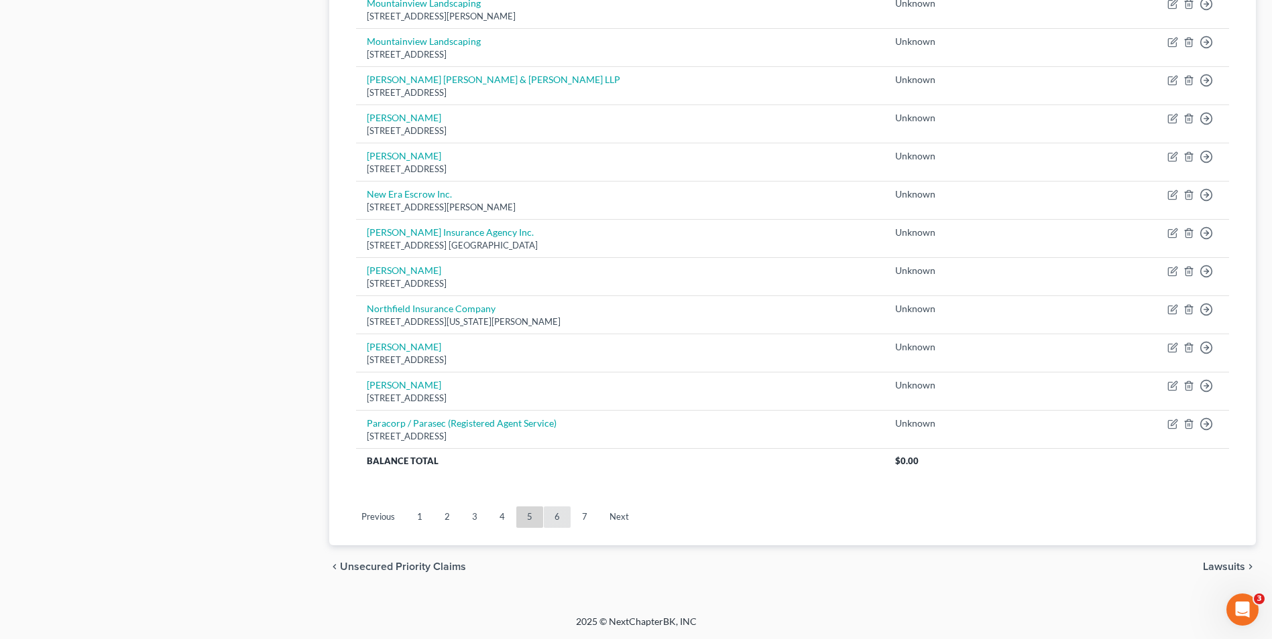
click at [547, 512] on link "6" at bounding box center [557, 517] width 27 height 21
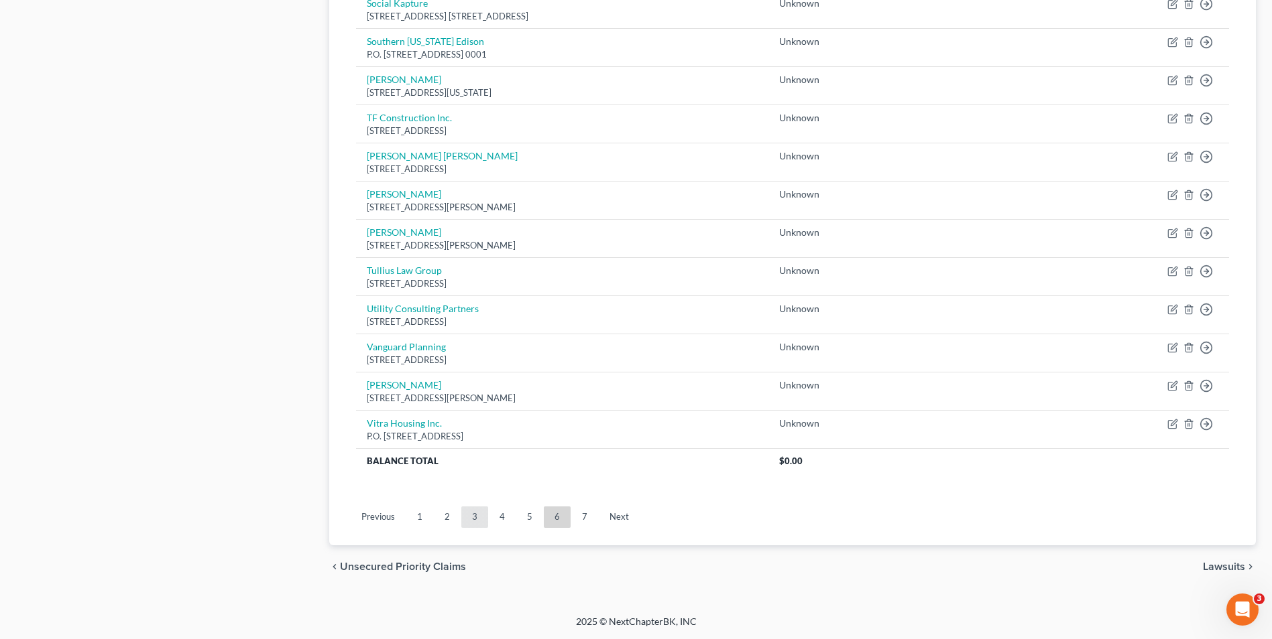
click at [481, 516] on link "3" at bounding box center [474, 517] width 27 height 21
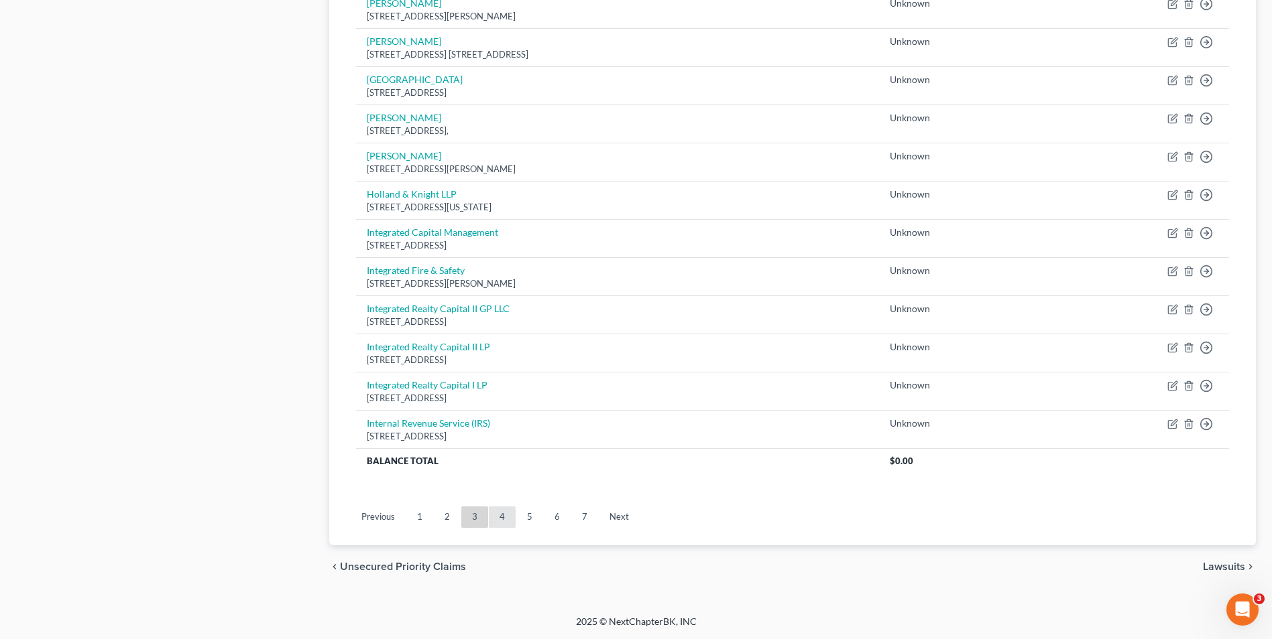
click at [497, 514] on link "4" at bounding box center [502, 517] width 27 height 21
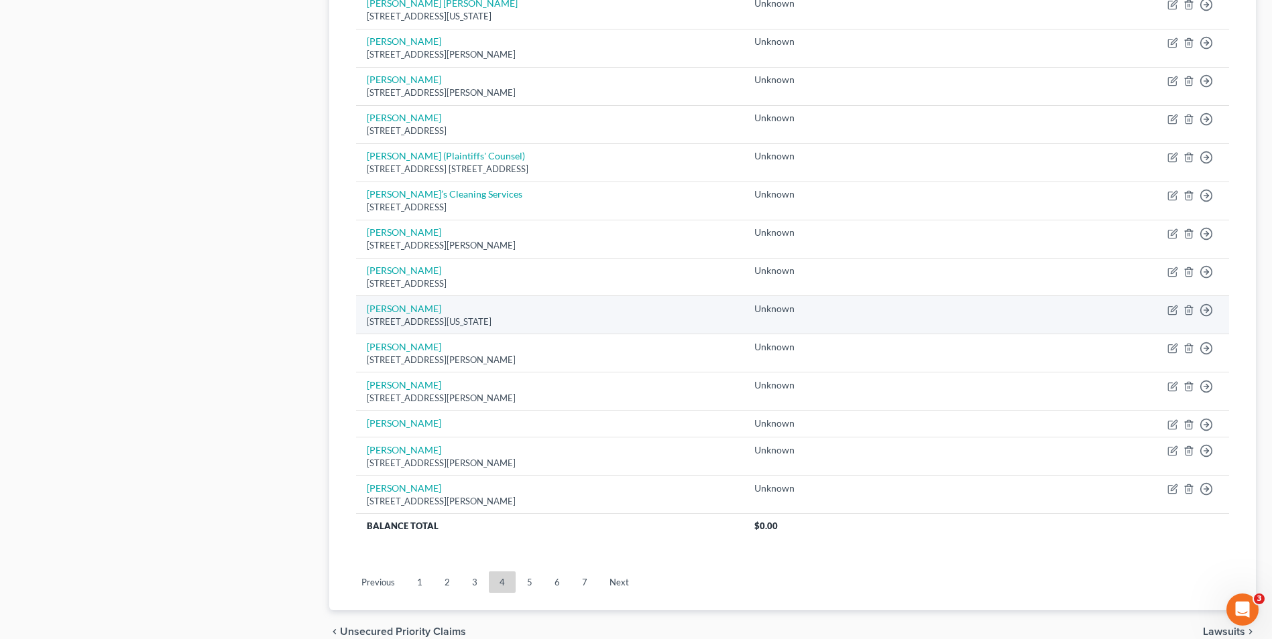
scroll to position [839, 0]
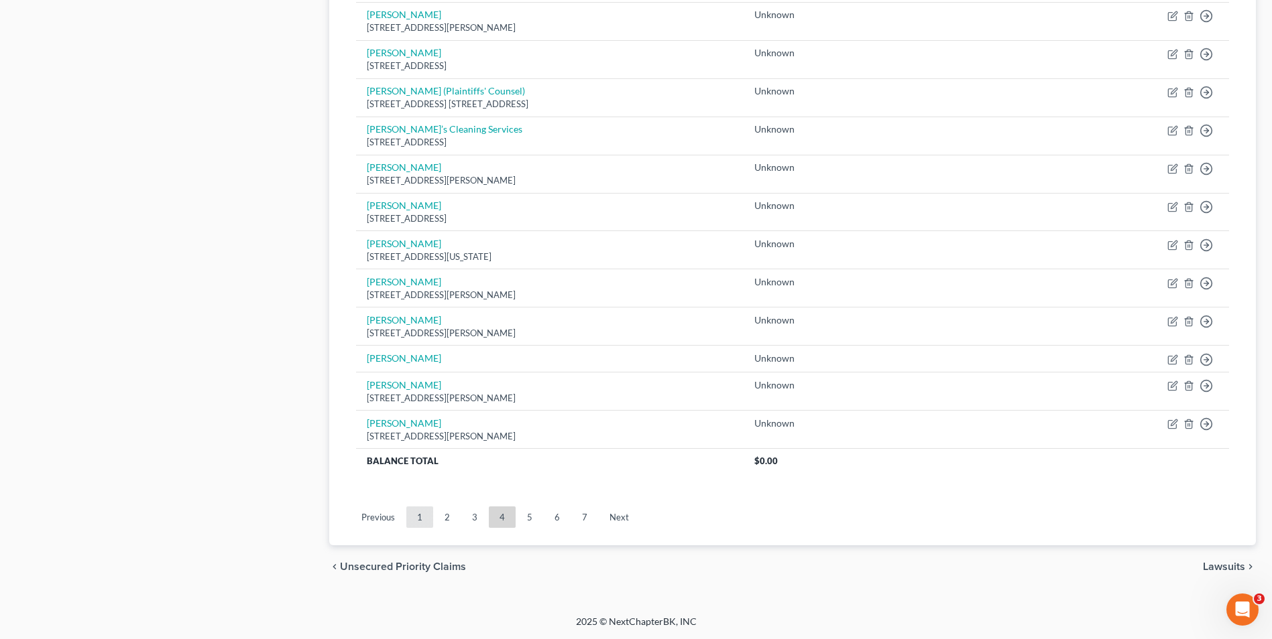
click at [430, 517] on link "1" at bounding box center [419, 517] width 27 height 21
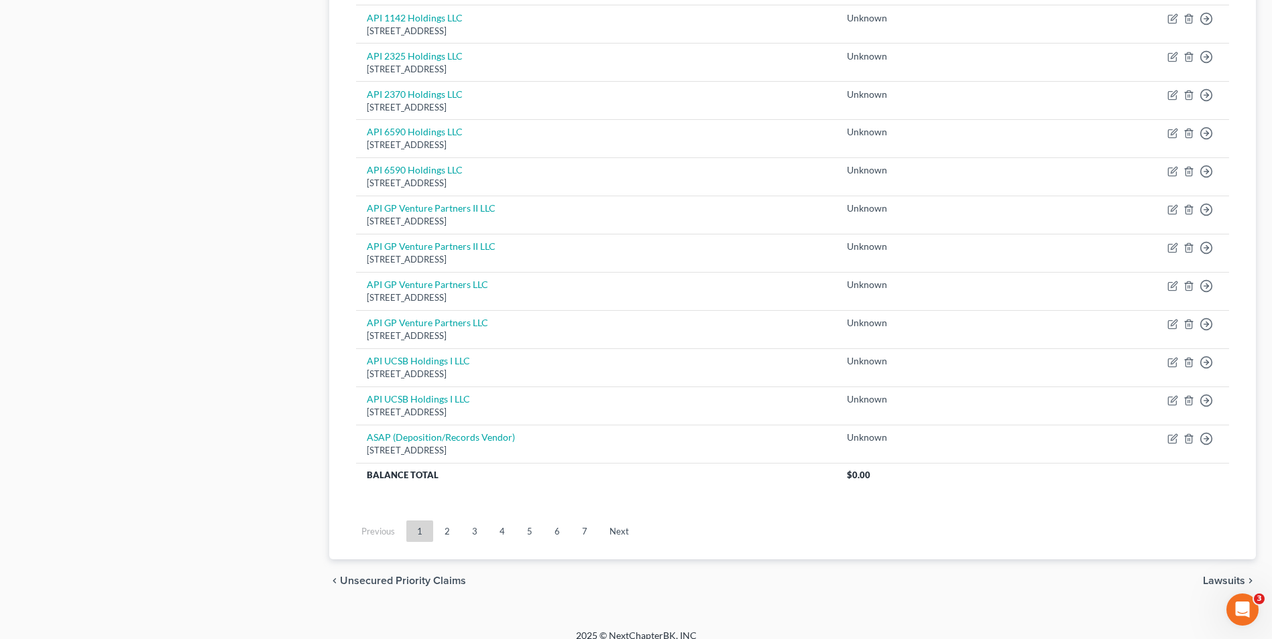
scroll to position [871, 0]
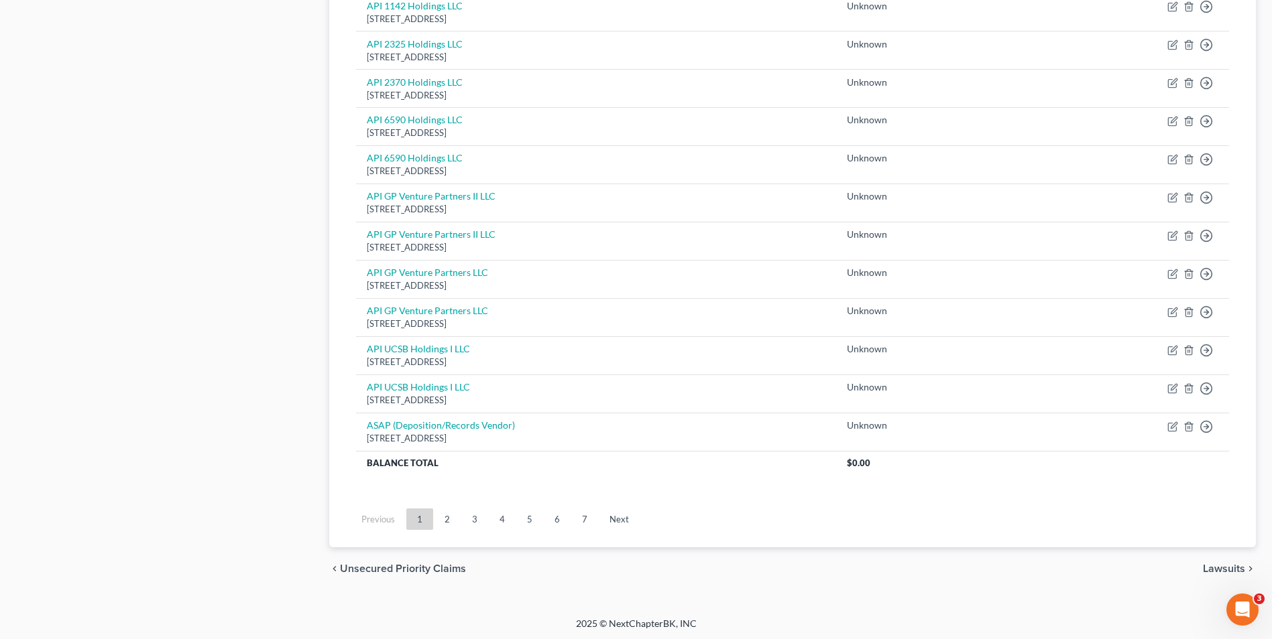
click at [447, 522] on link "2" at bounding box center [447, 519] width 27 height 21
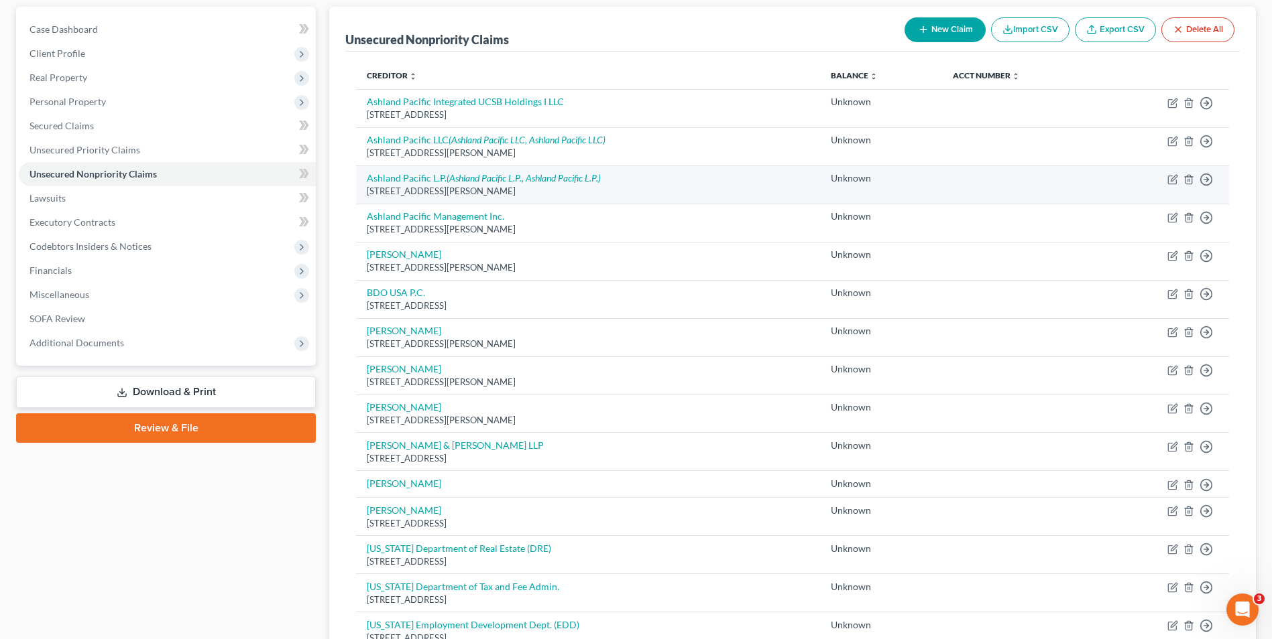
scroll to position [134, 0]
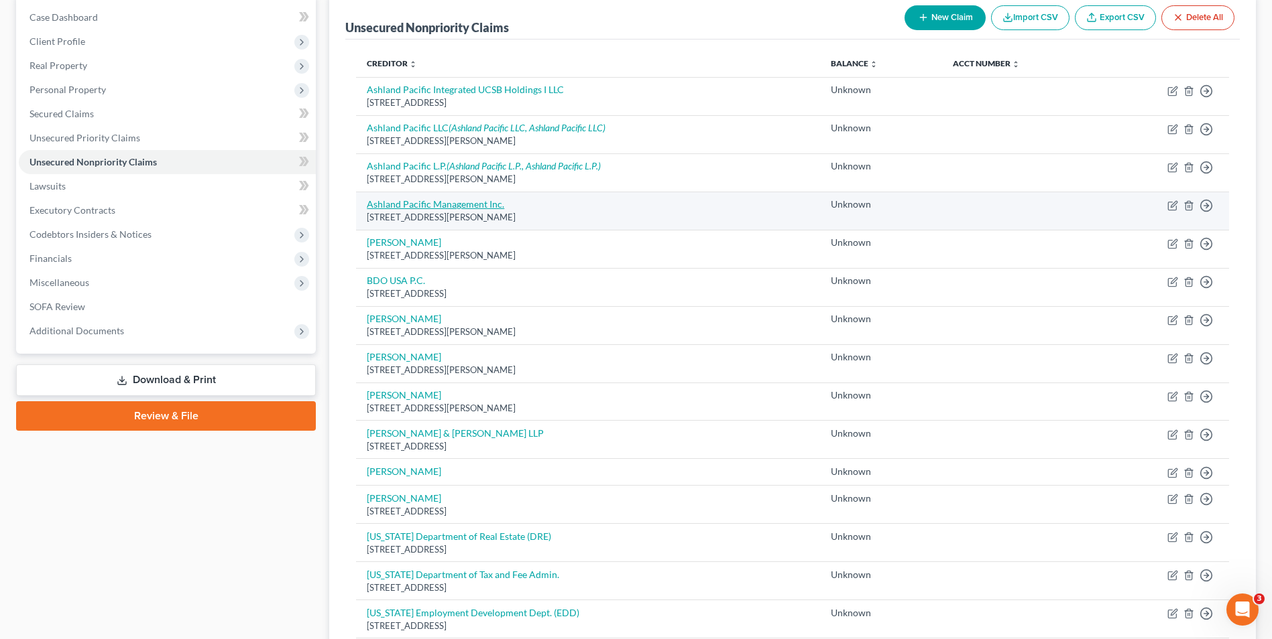
click at [452, 207] on link "Ashland Pacific Management Inc." at bounding box center [435, 203] width 137 height 11
select select "4"
select select "2"
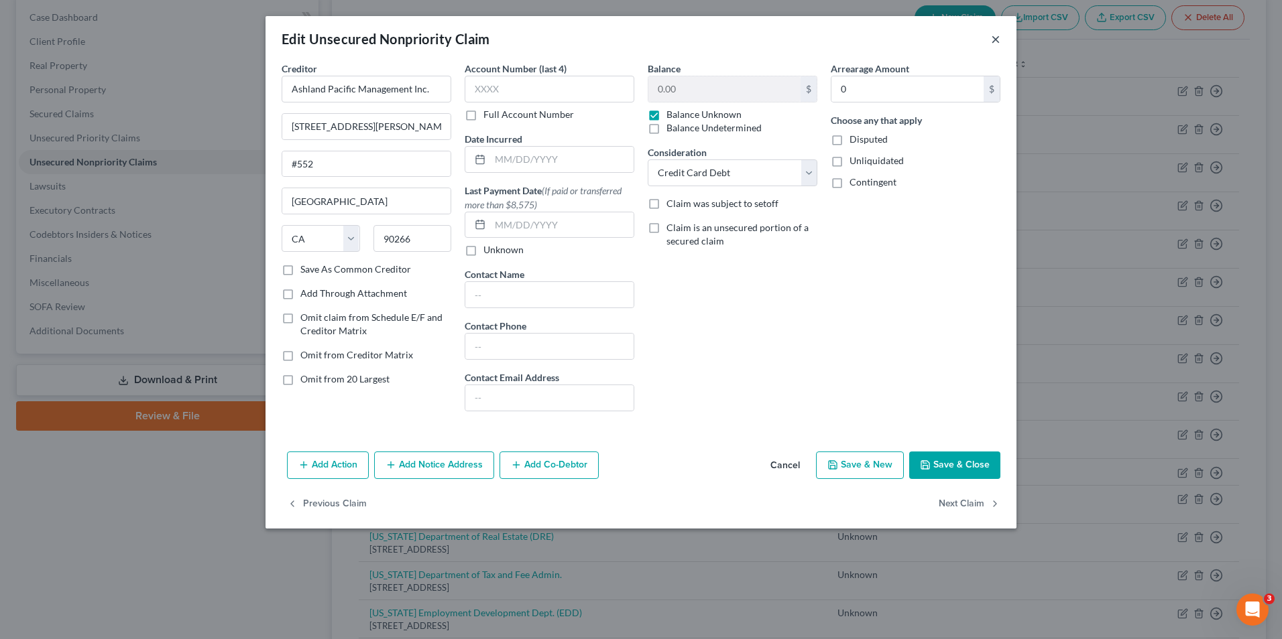
click at [991, 37] on button "×" at bounding box center [995, 39] width 9 height 16
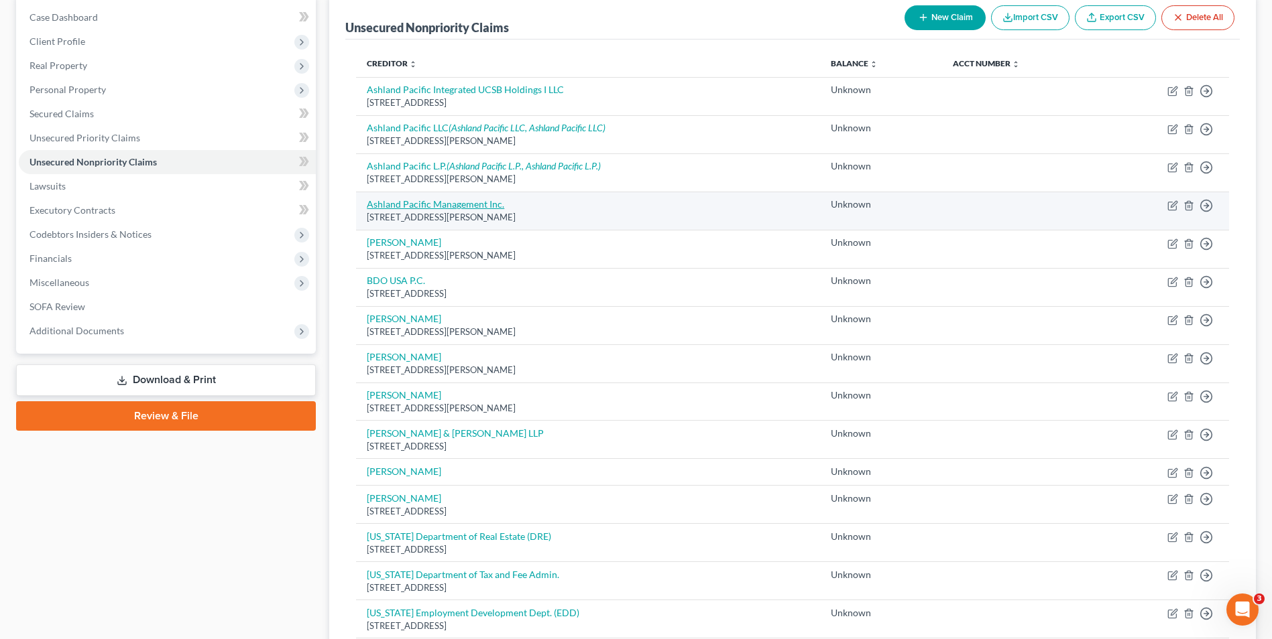
click at [473, 204] on link "Ashland Pacific Management Inc." at bounding box center [435, 203] width 137 height 11
select select "4"
select select "2"
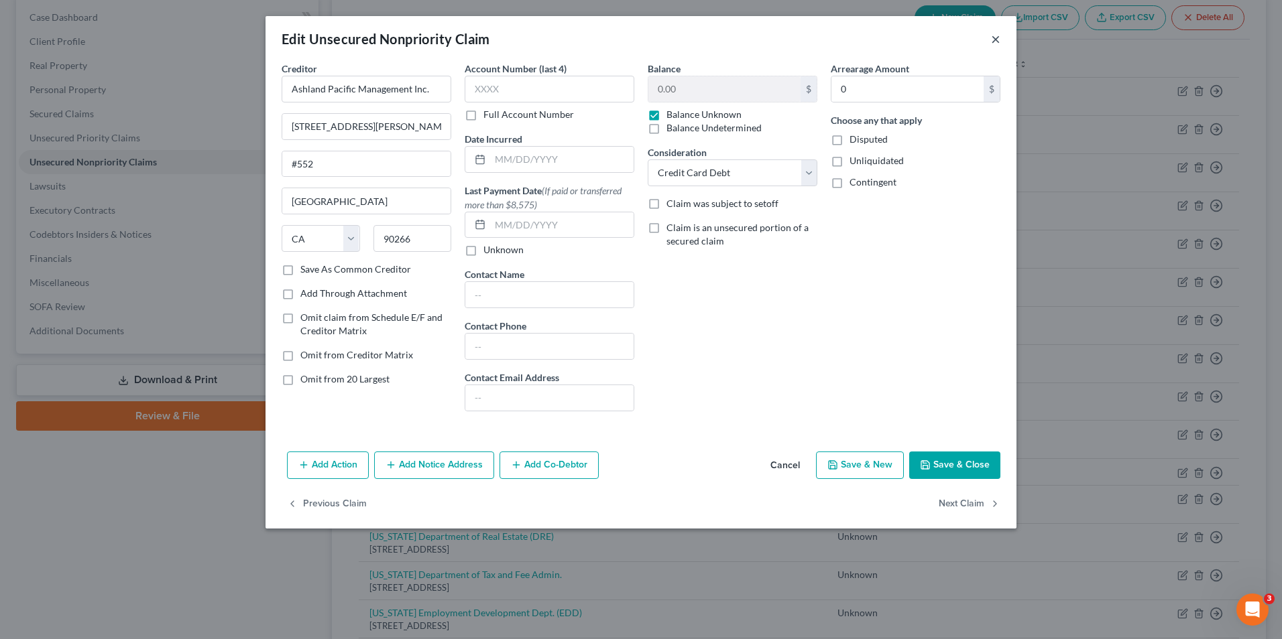
click at [997, 36] on button "×" at bounding box center [995, 39] width 9 height 16
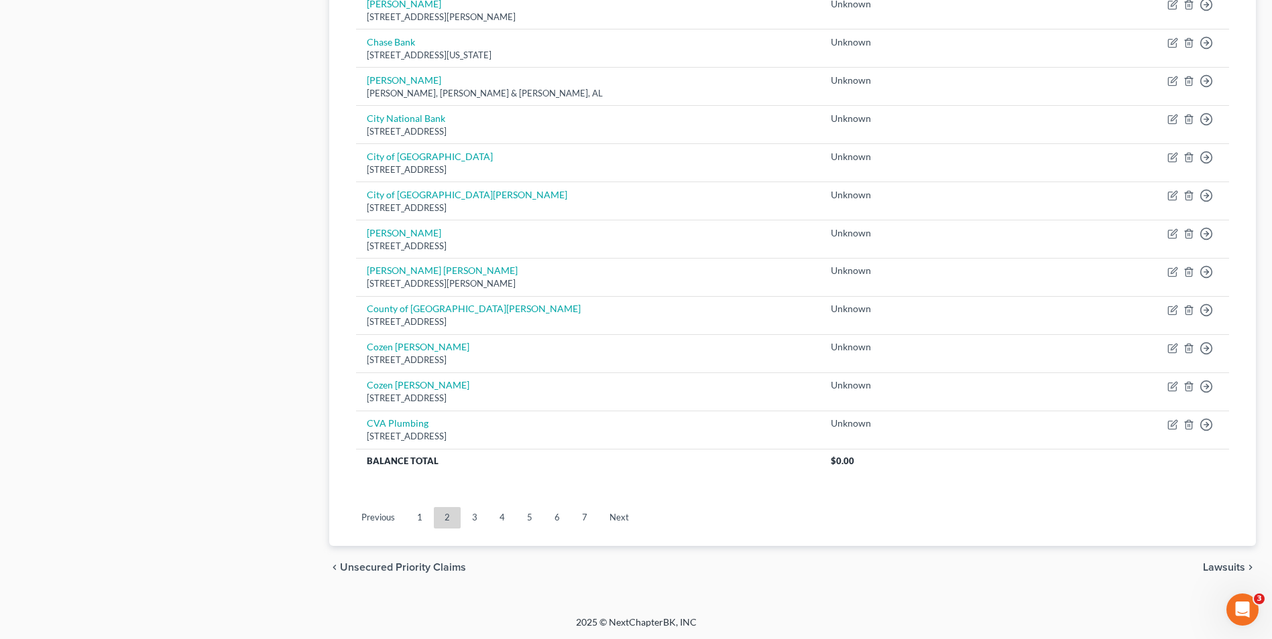
scroll to position [885, 0]
click at [521, 515] on link "5" at bounding box center [529, 517] width 27 height 21
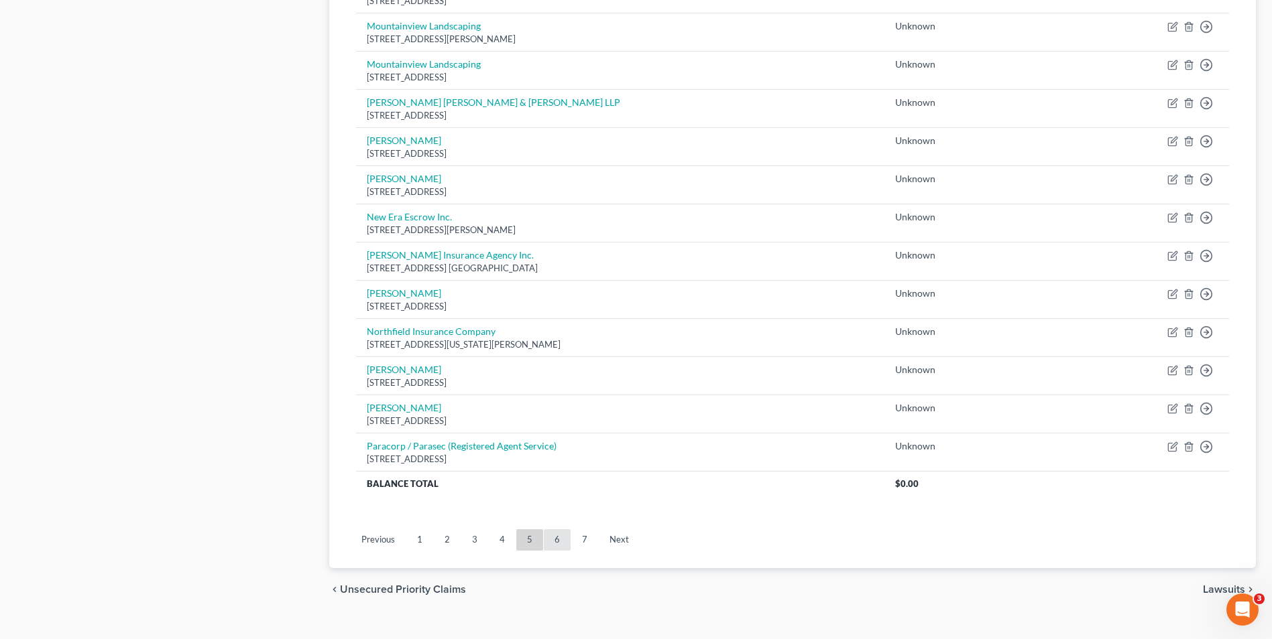
click at [557, 534] on link "6" at bounding box center [557, 540] width 27 height 21
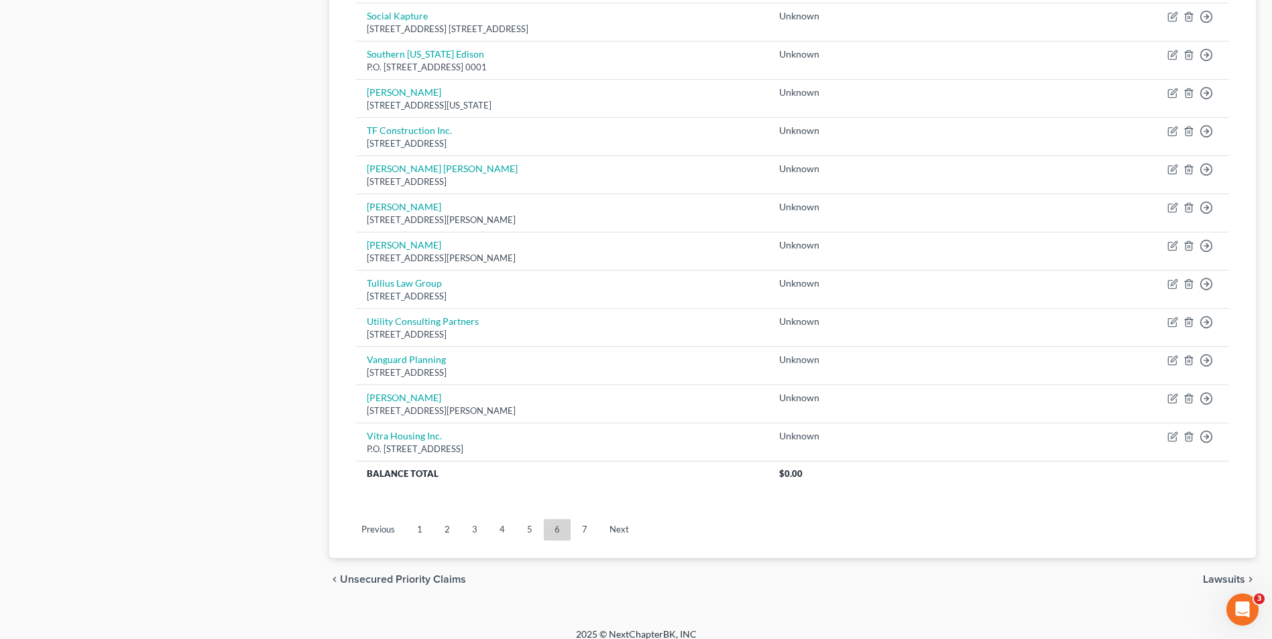
scroll to position [908, 0]
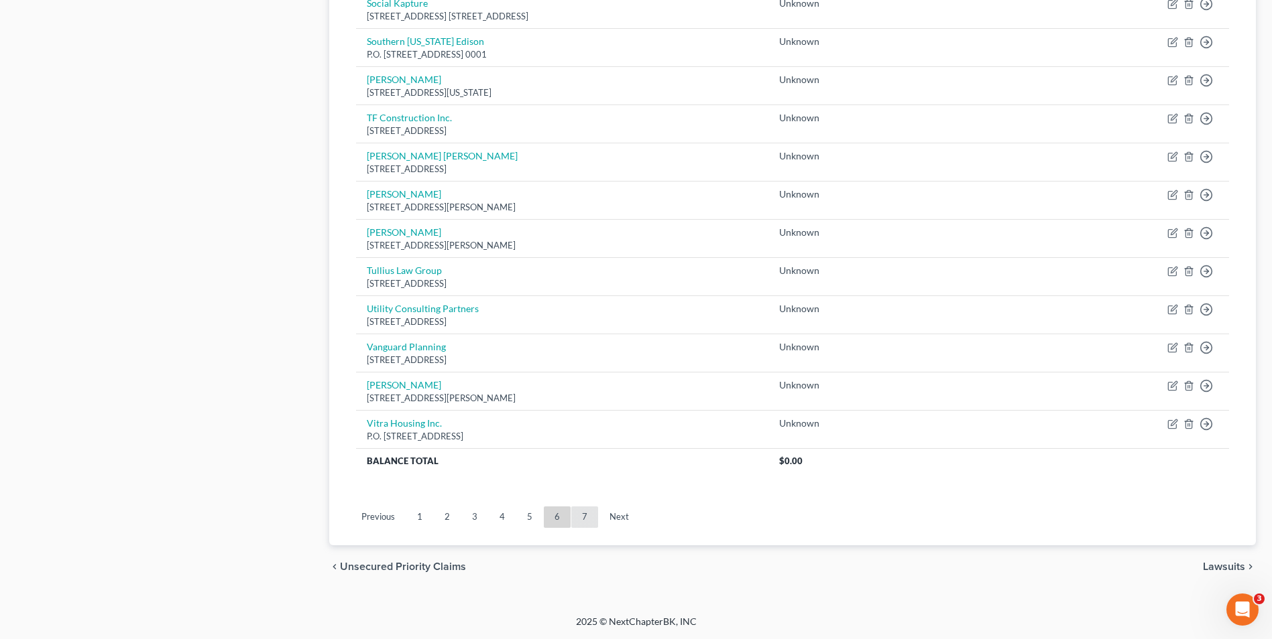
click at [579, 515] on link "7" at bounding box center [584, 517] width 27 height 21
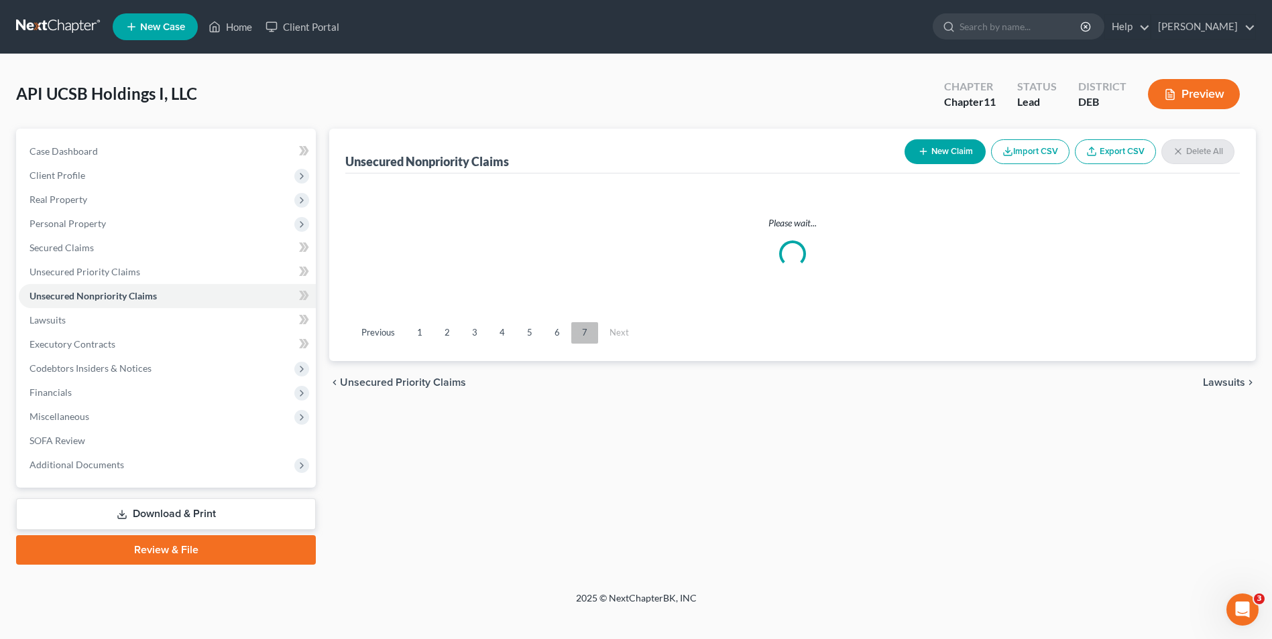
scroll to position [0, 0]
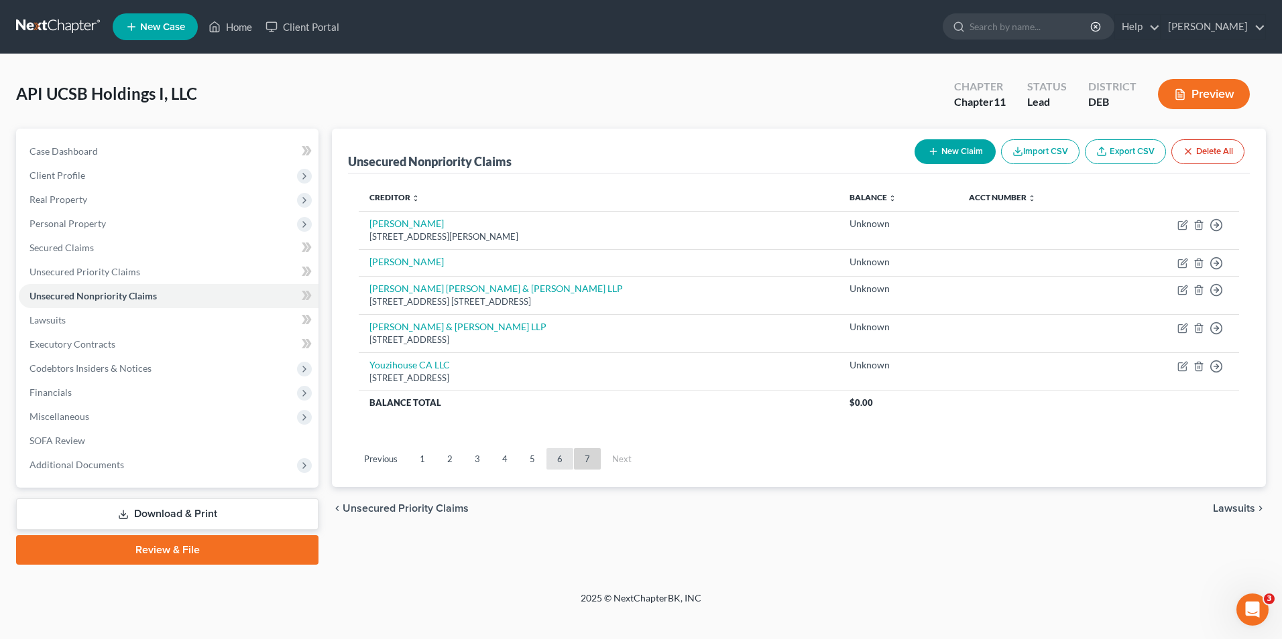
click at [553, 458] on link "6" at bounding box center [559, 458] width 27 height 21
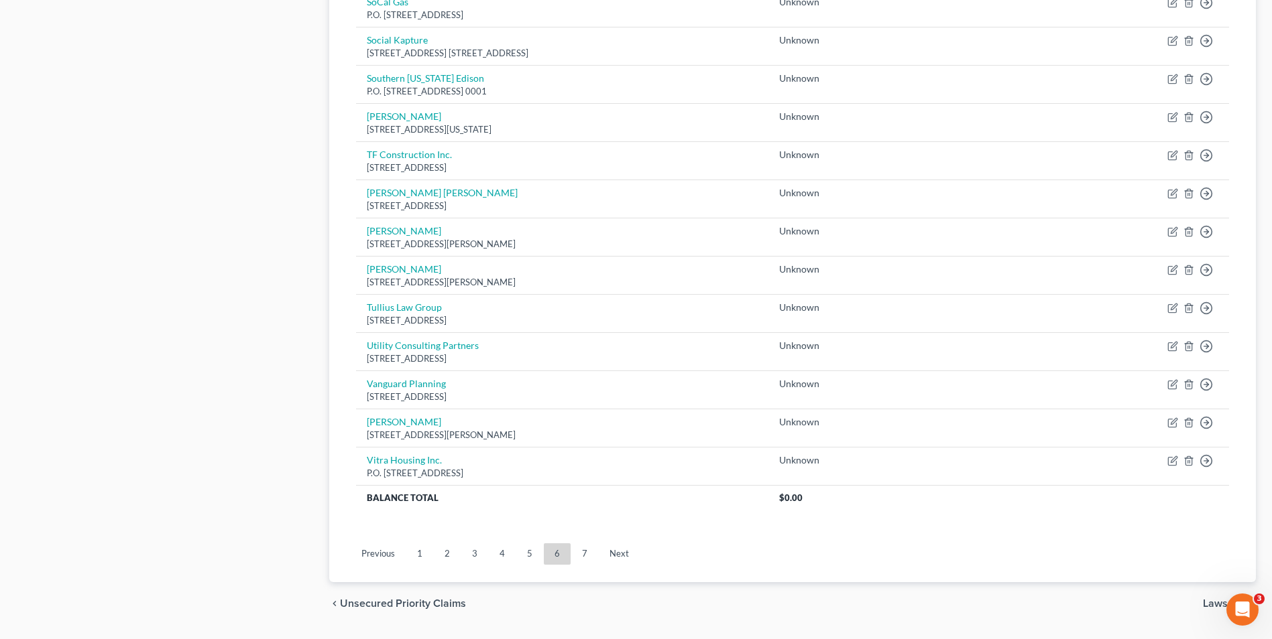
scroll to position [908, 0]
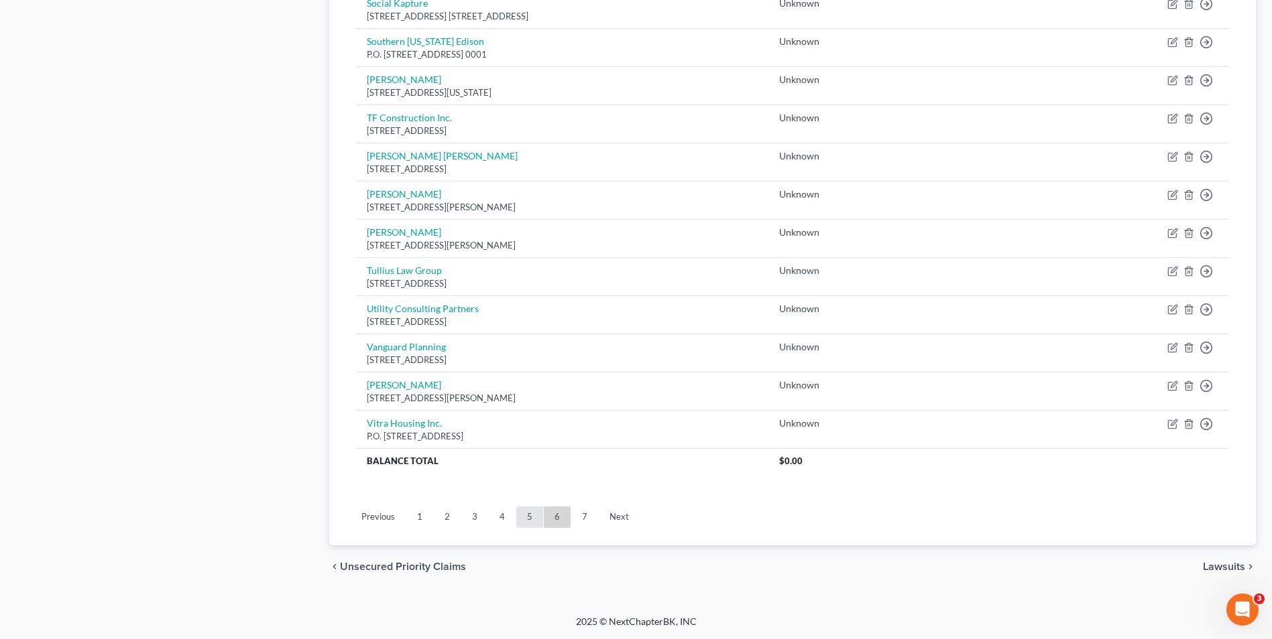
click at [534, 513] on link "5" at bounding box center [529, 517] width 27 height 21
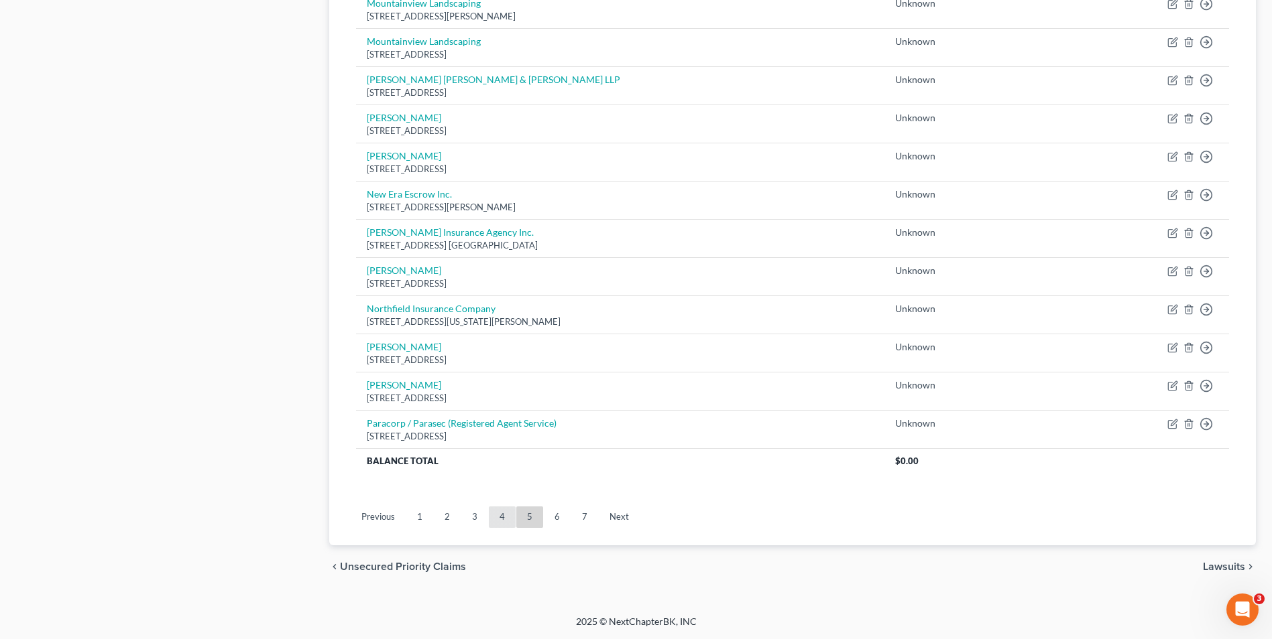
click at [500, 517] on link "4" at bounding box center [502, 517] width 27 height 21
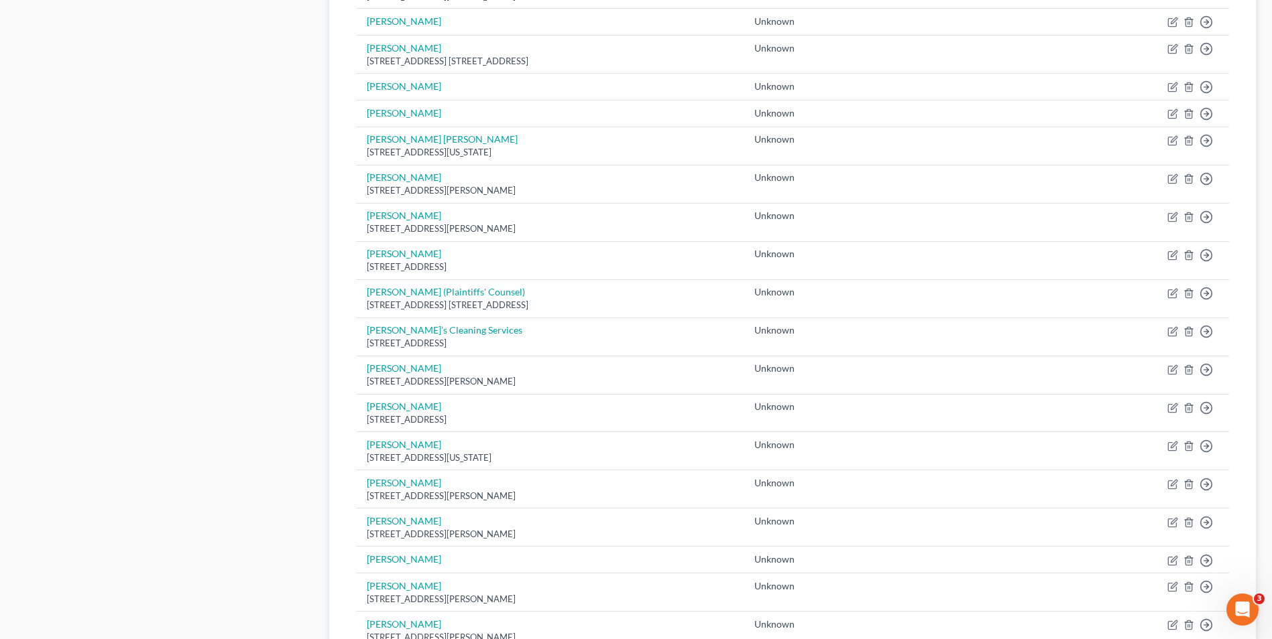
scroll to position [839, 0]
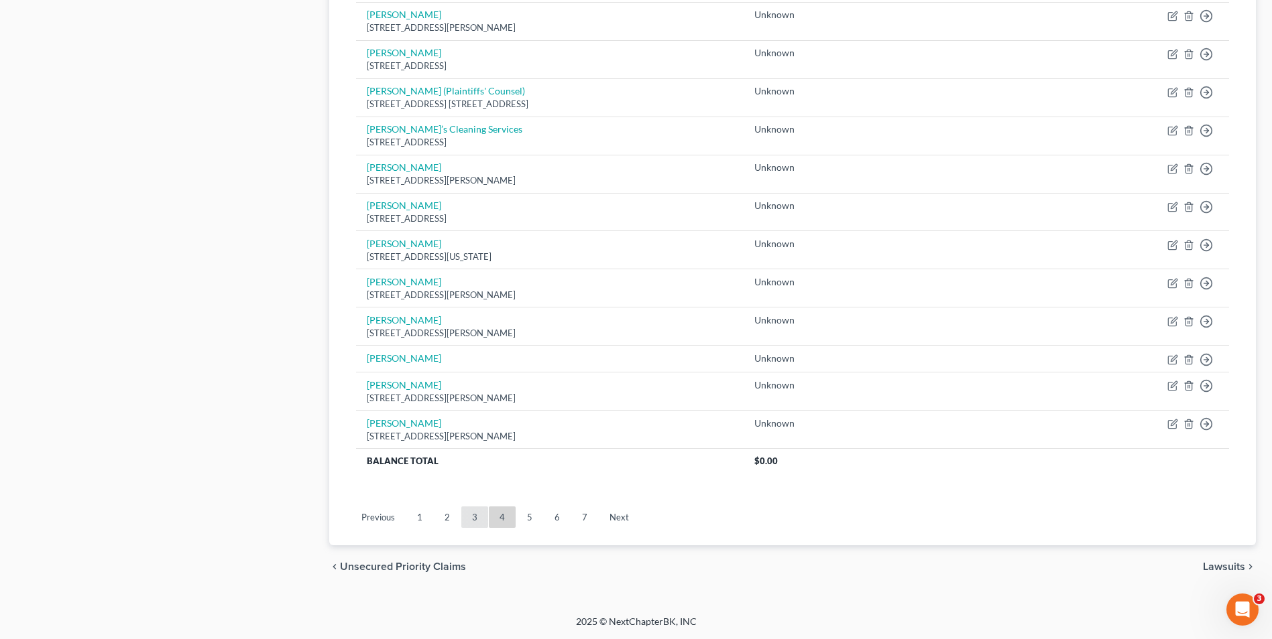
click at [479, 520] on link "3" at bounding box center [474, 517] width 27 height 21
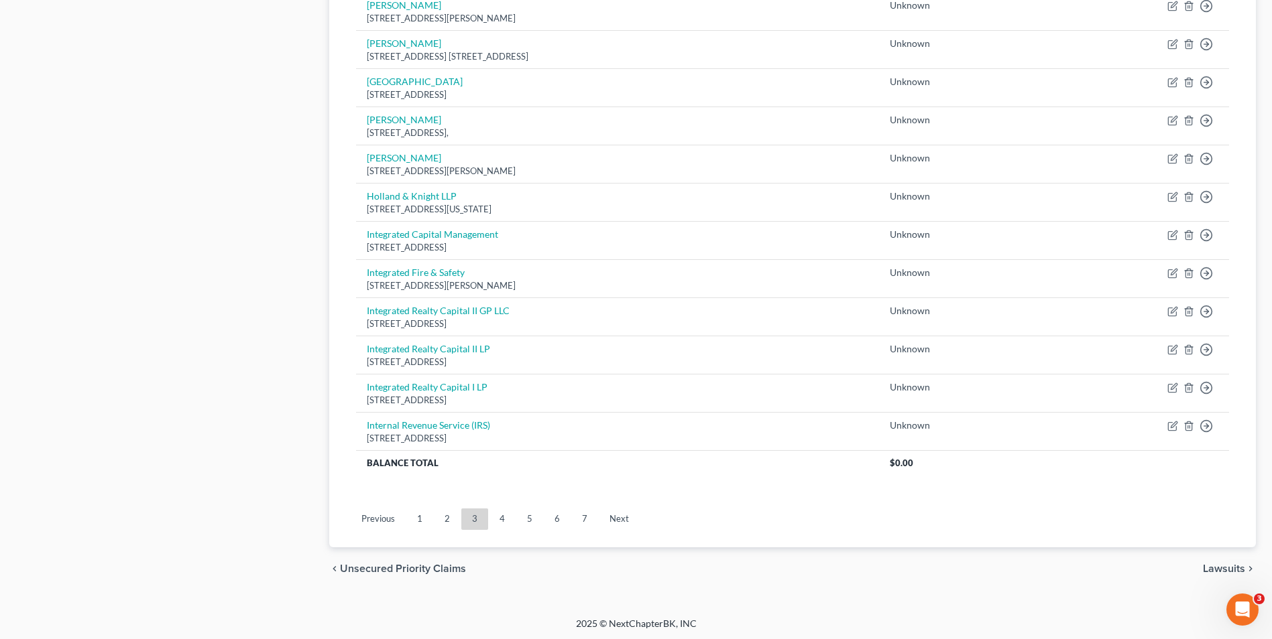
scroll to position [908, 0]
click at [442, 517] on link "2" at bounding box center [447, 517] width 27 height 21
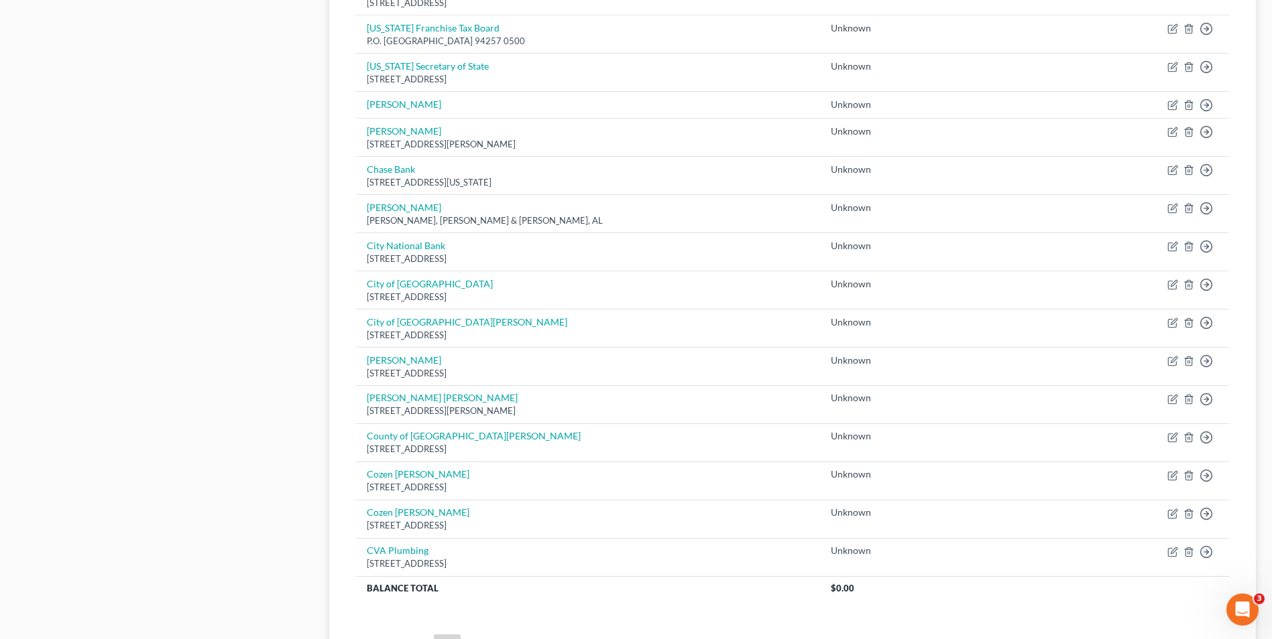
scroll to position [885, 0]
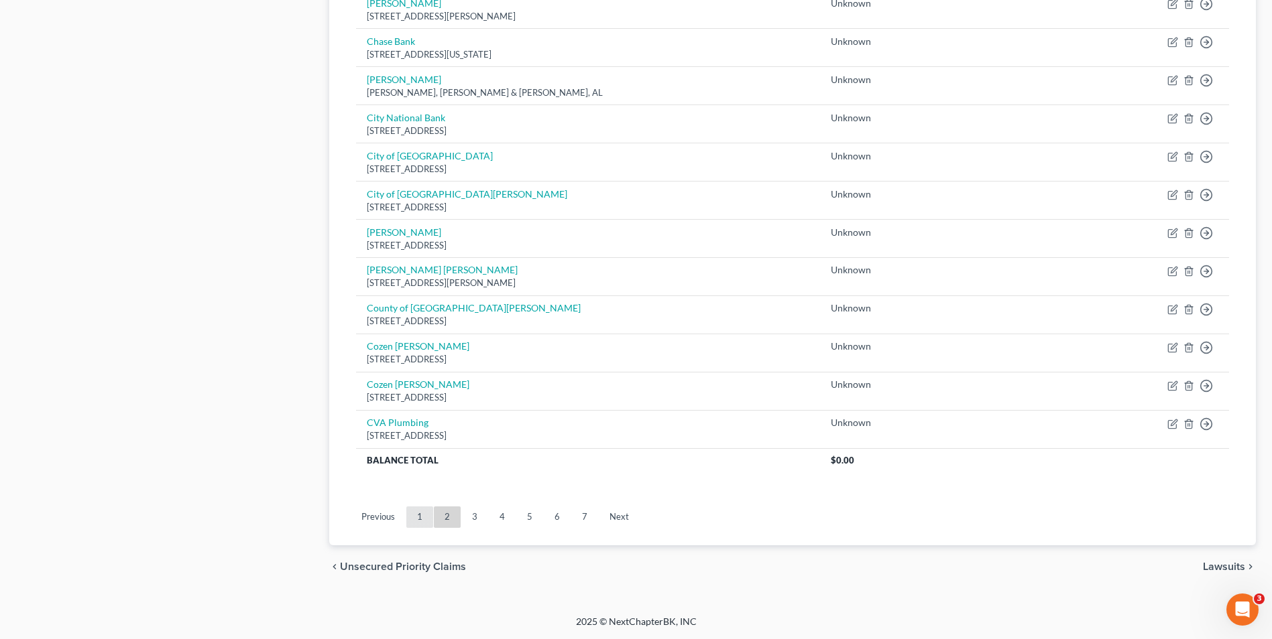
click at [426, 519] on link "1" at bounding box center [419, 517] width 27 height 21
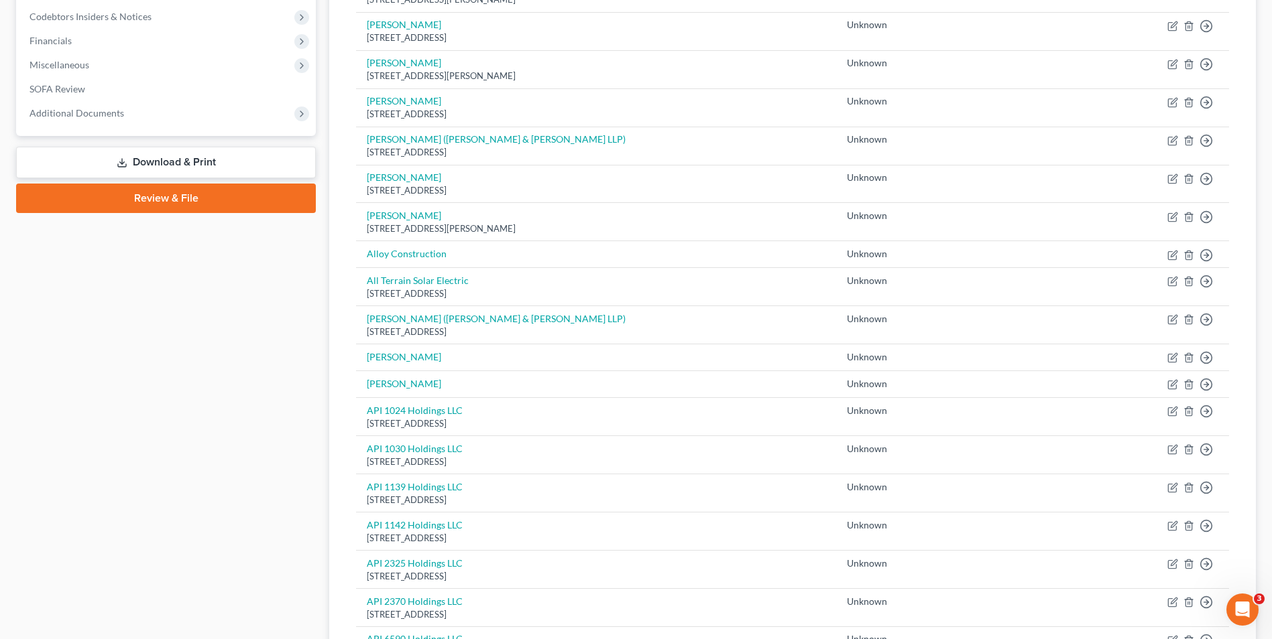
scroll to position [337, 0]
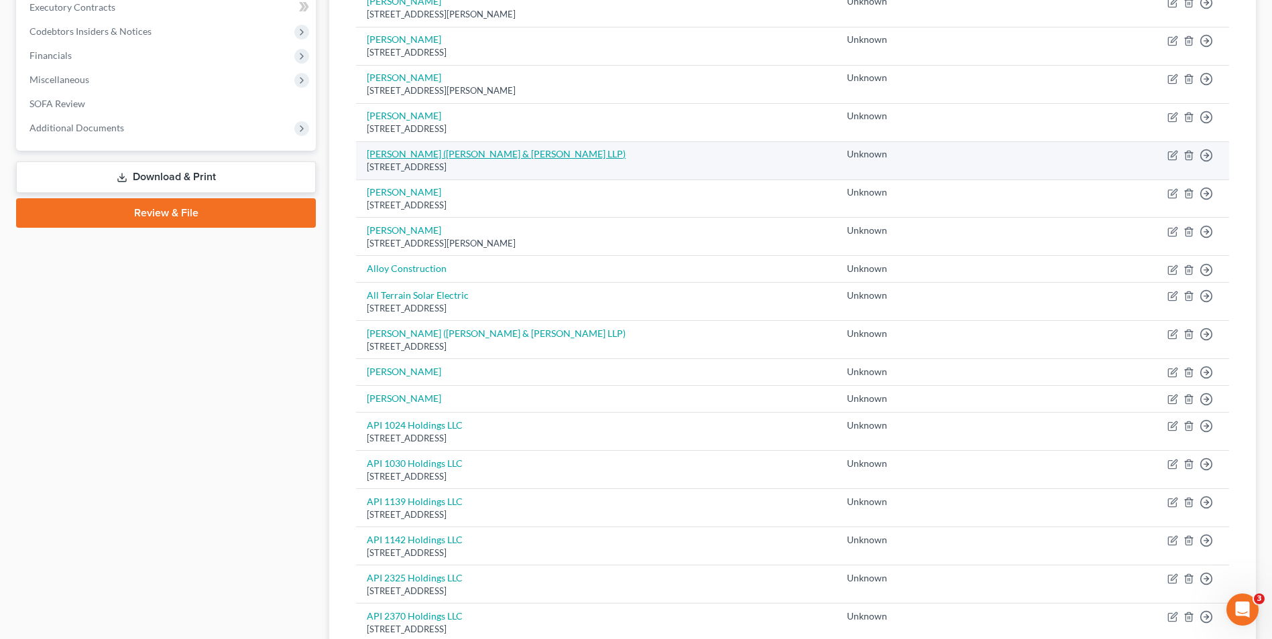
click at [402, 151] on link "Alexander Yoffe (Yoffe & Cooper LLP)" at bounding box center [496, 153] width 259 height 11
select select "4"
select select "2"
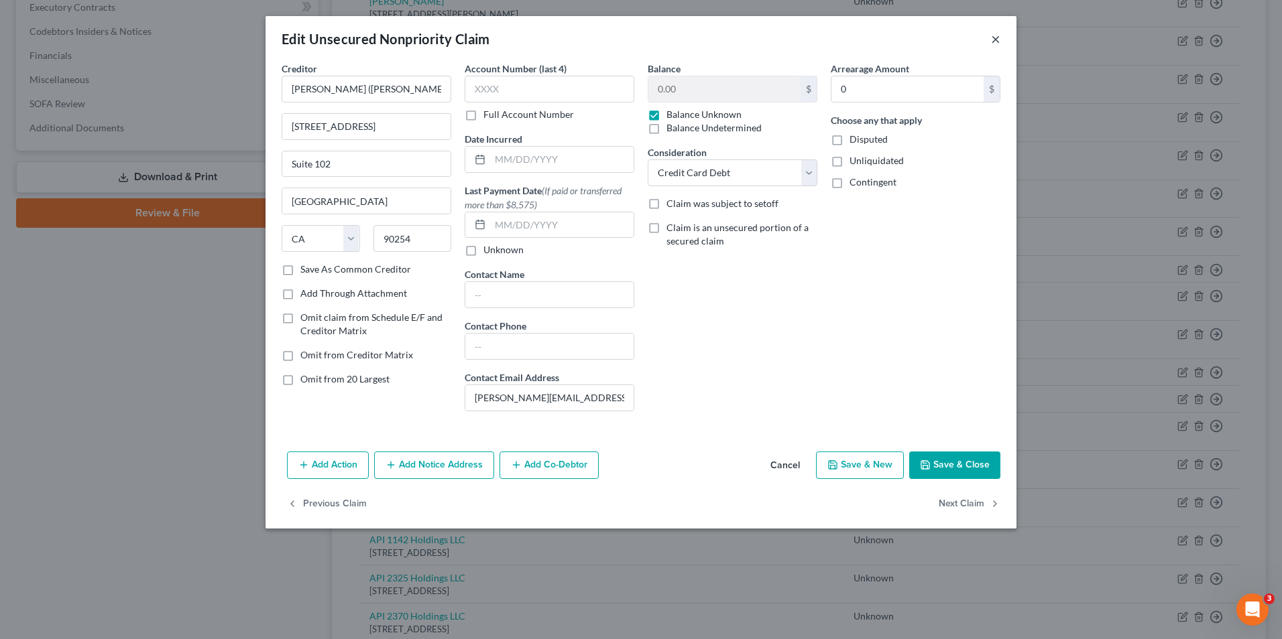
click at [995, 40] on button "×" at bounding box center [995, 39] width 9 height 16
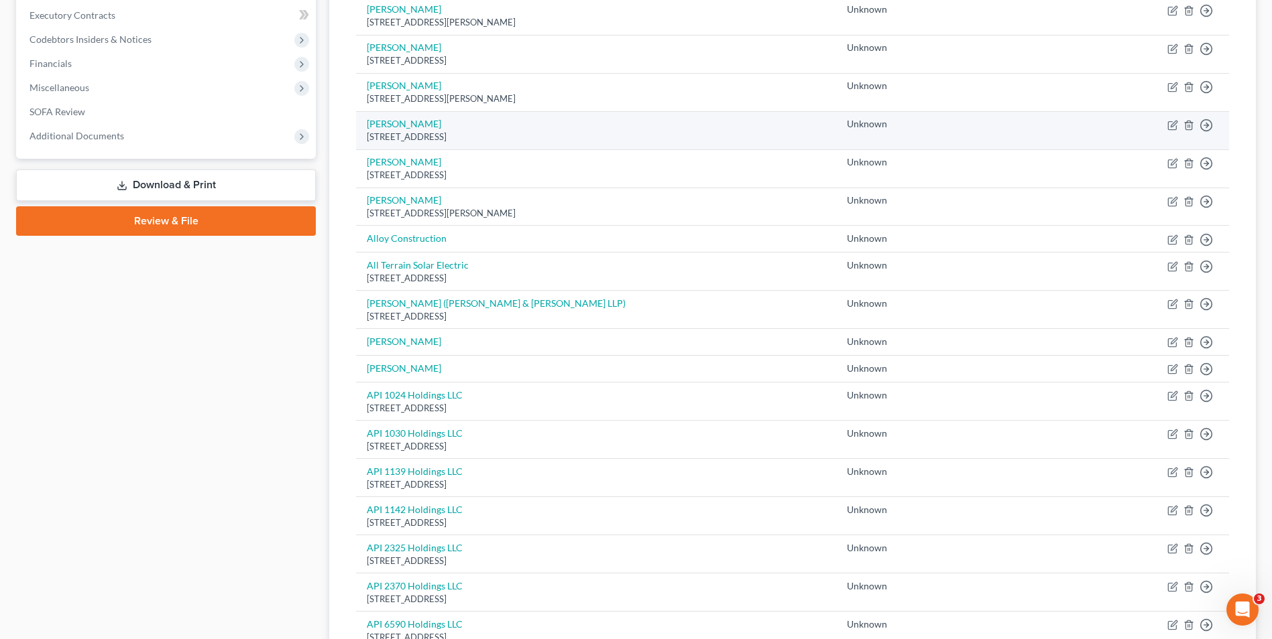
scroll to position [337, 0]
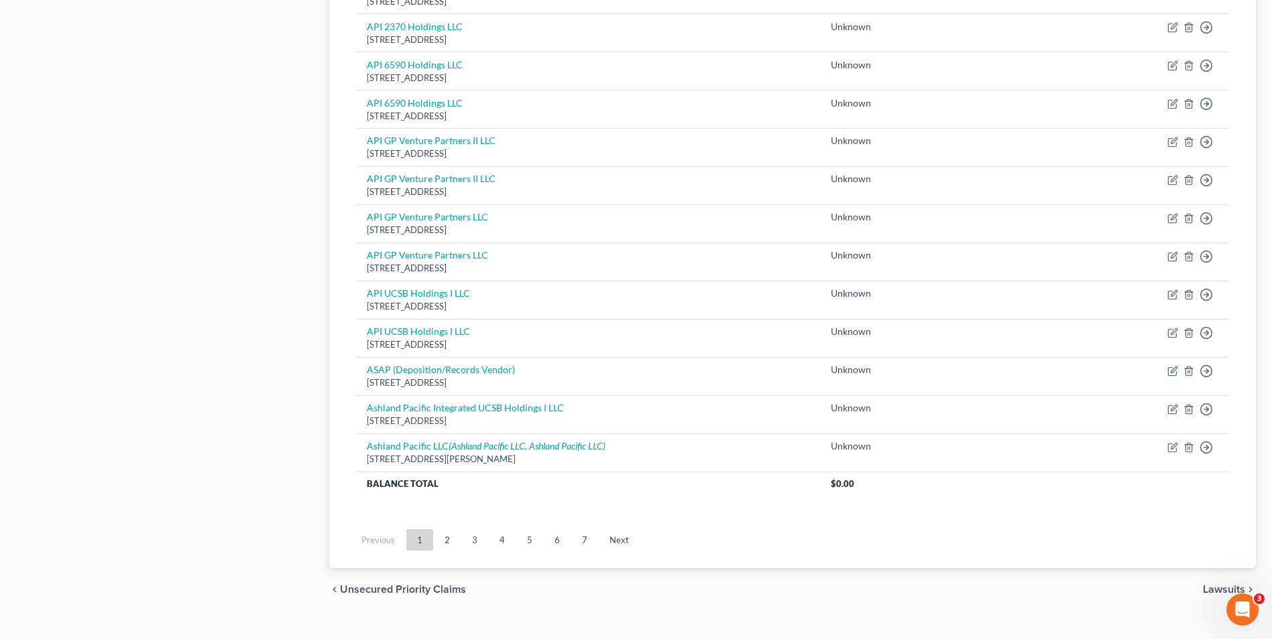
scroll to position [873, 0]
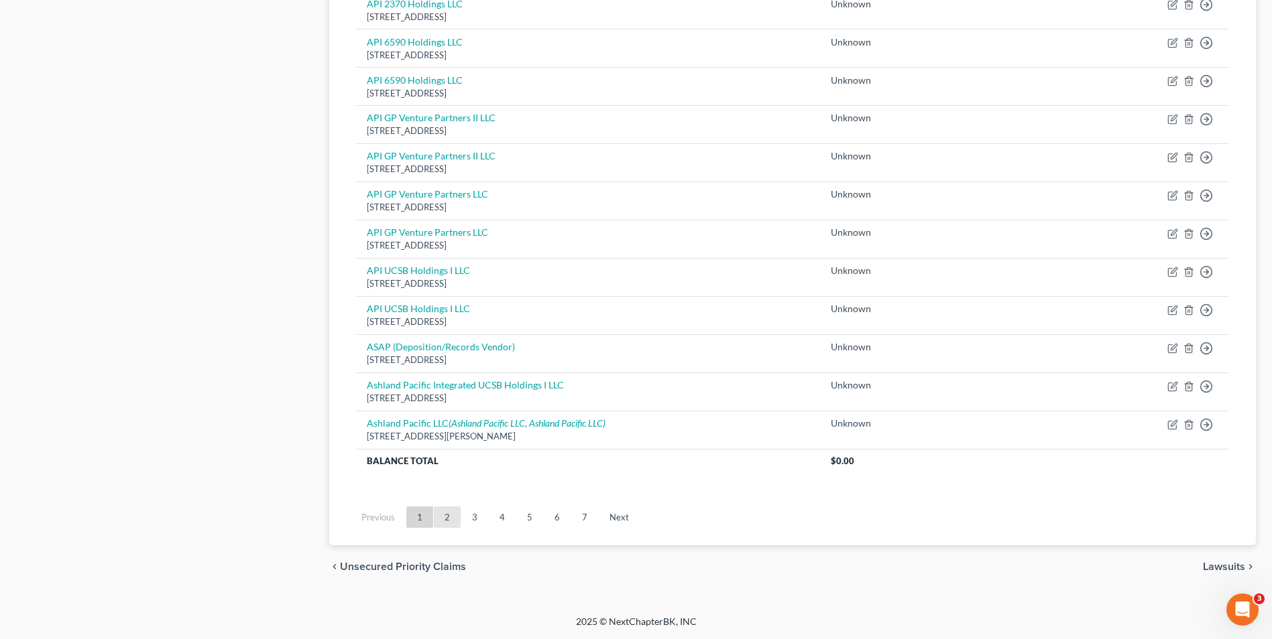
click at [450, 514] on link "2" at bounding box center [447, 517] width 27 height 21
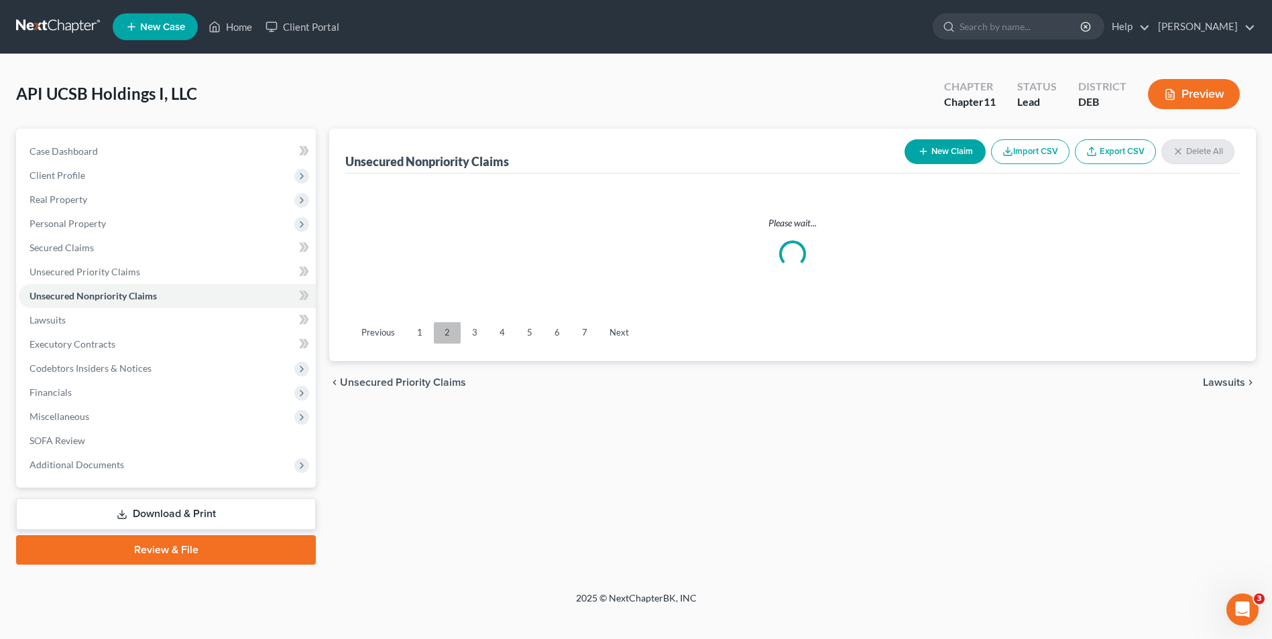
scroll to position [0, 0]
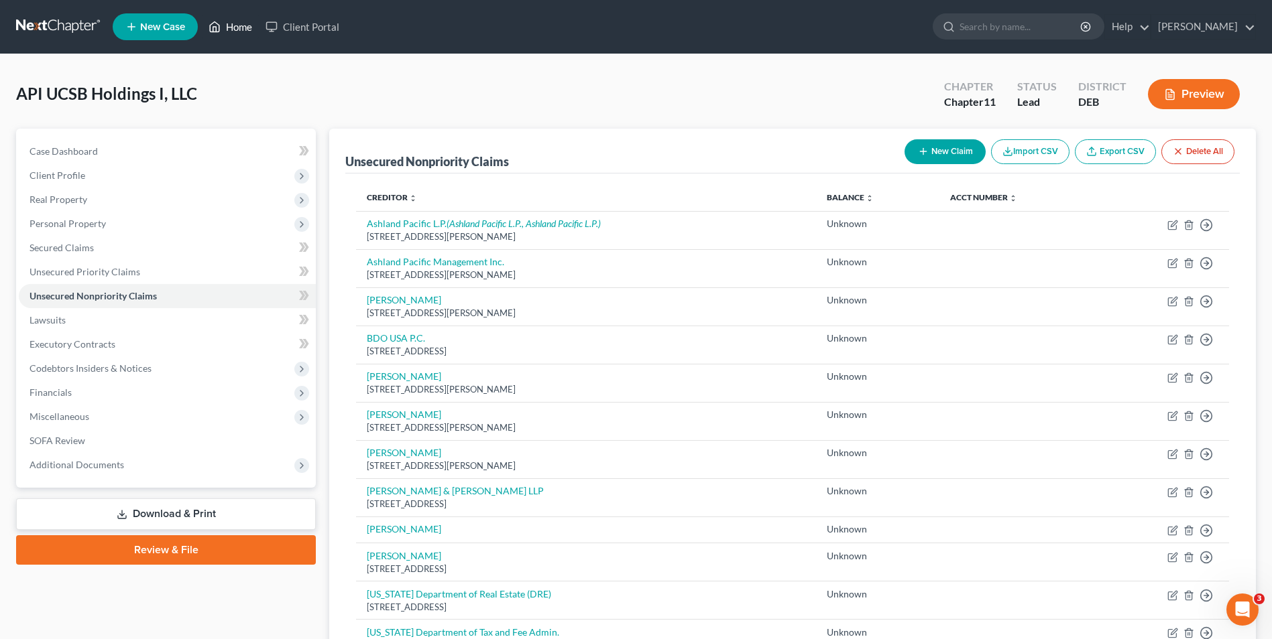
click at [239, 21] on link "Home" at bounding box center [230, 27] width 57 height 24
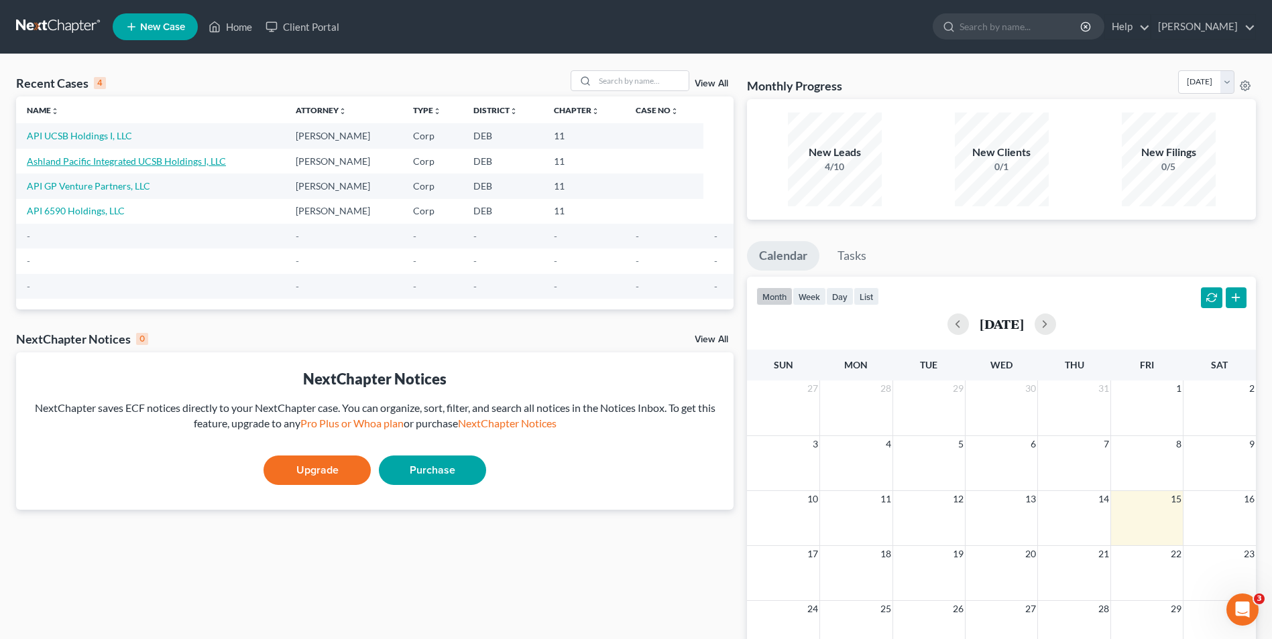
click at [153, 162] on link "Ashland Pacific Integrated UCSB Holdings I, LLC" at bounding box center [126, 161] width 199 height 11
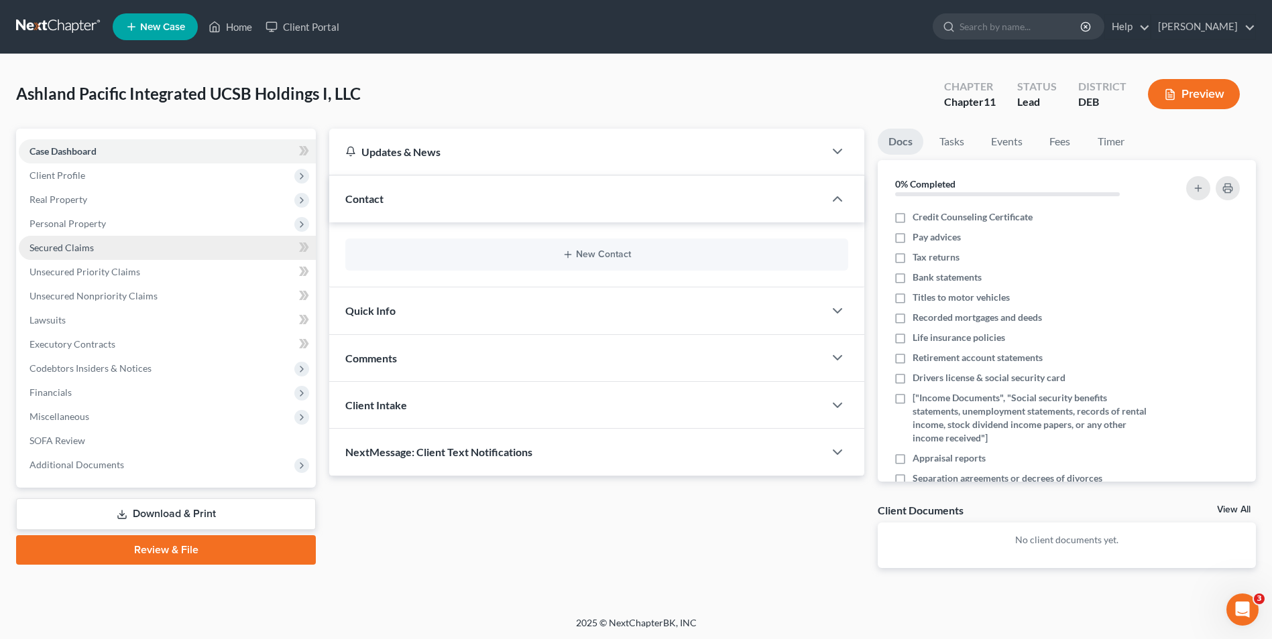
click at [80, 247] on span "Secured Claims" at bounding box center [61, 247] width 64 height 11
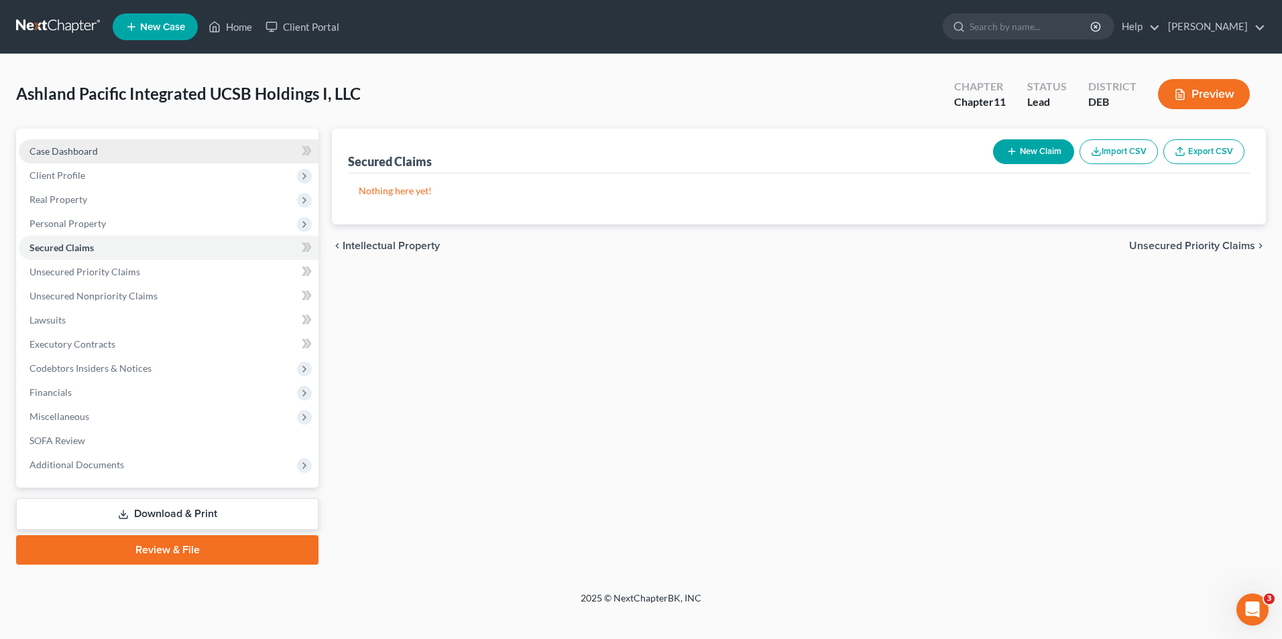
click at [96, 149] on span "Case Dashboard" at bounding box center [63, 150] width 68 height 11
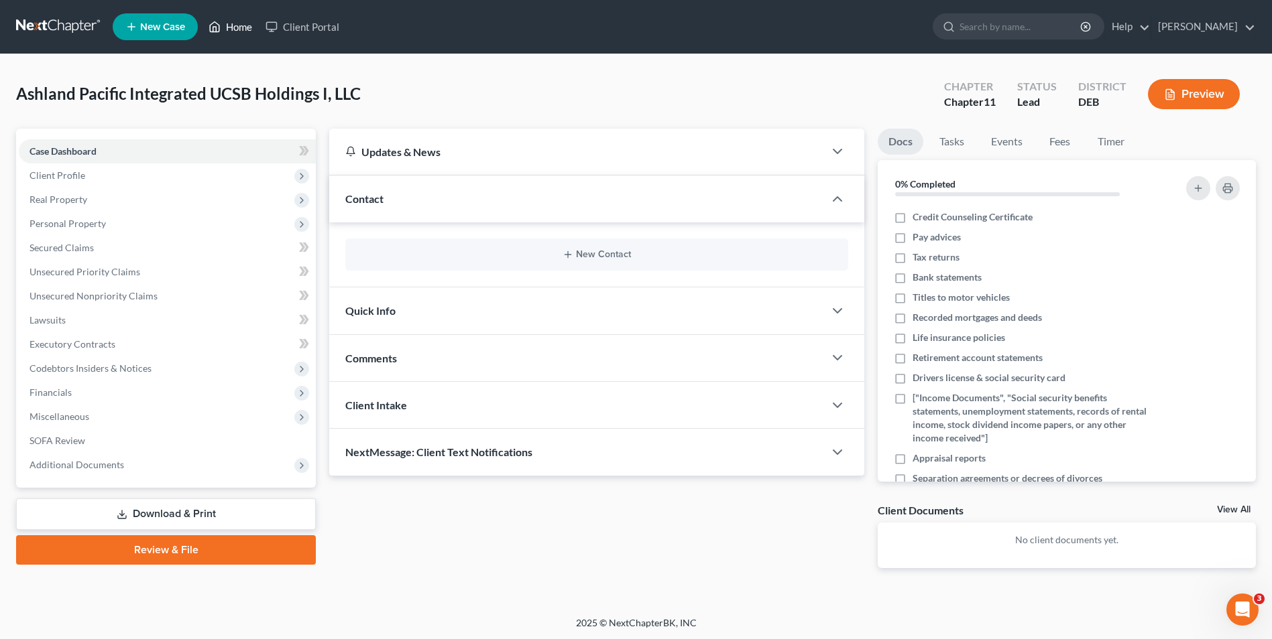
click at [237, 25] on link "Home" at bounding box center [230, 27] width 57 height 24
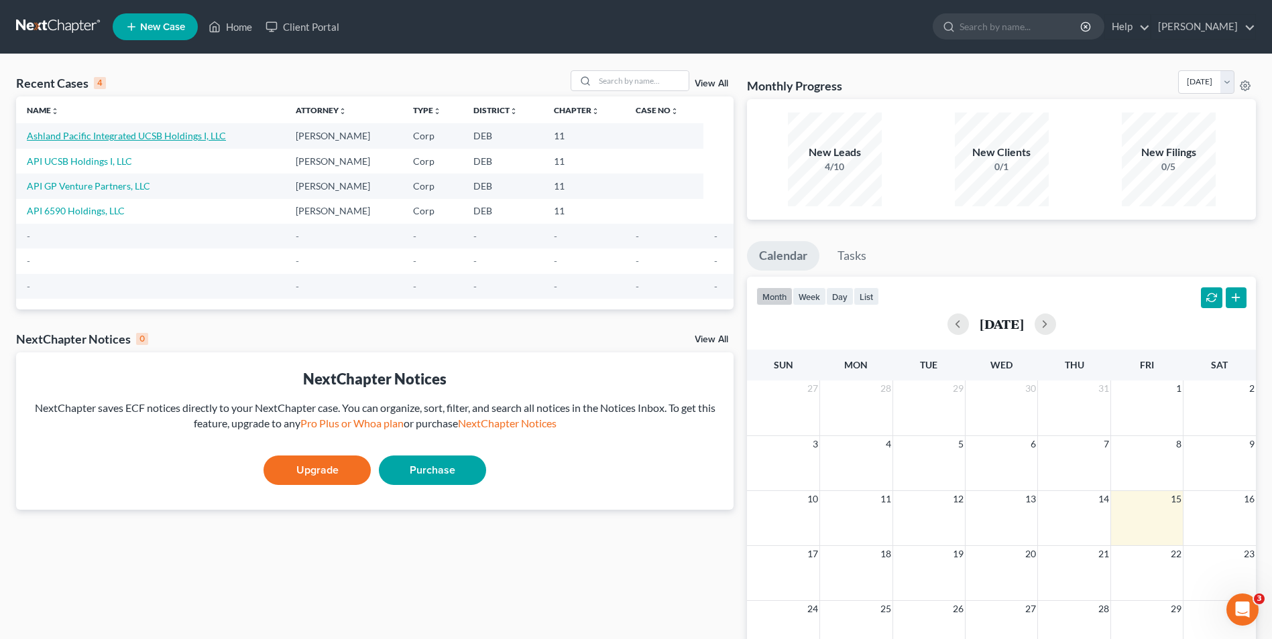
click at [185, 135] on link "Ashland Pacific Integrated UCSB Holdings I, LLC" at bounding box center [126, 135] width 199 height 11
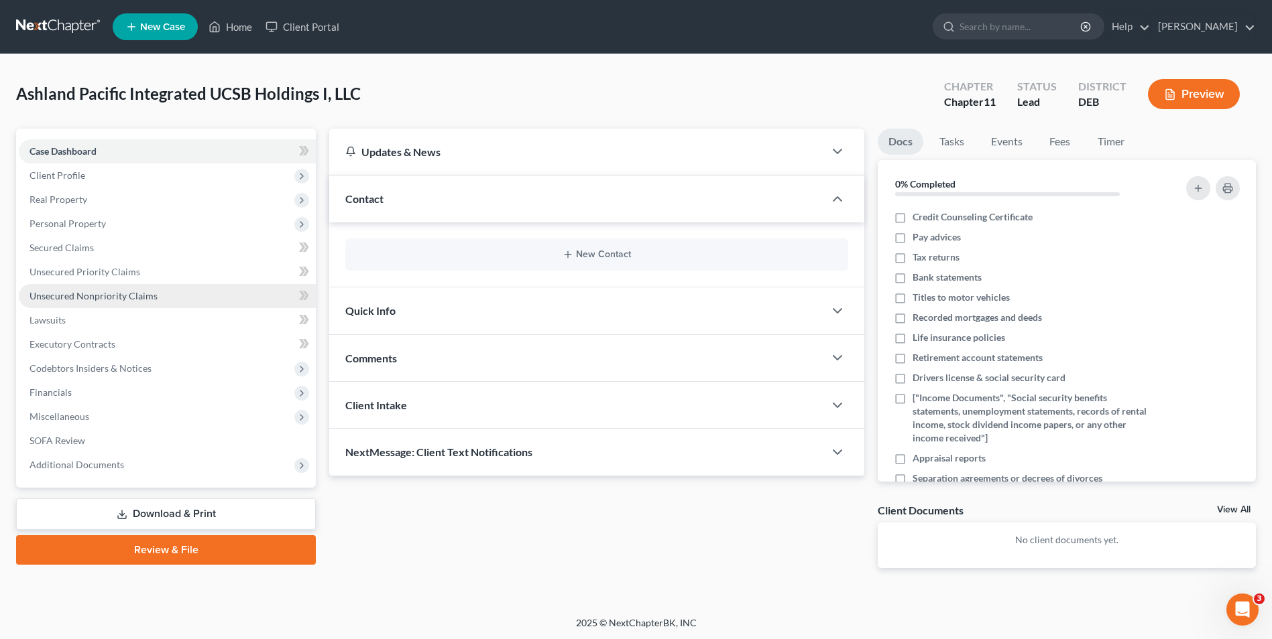
click at [132, 297] on span "Unsecured Nonpriority Claims" at bounding box center [93, 295] width 128 height 11
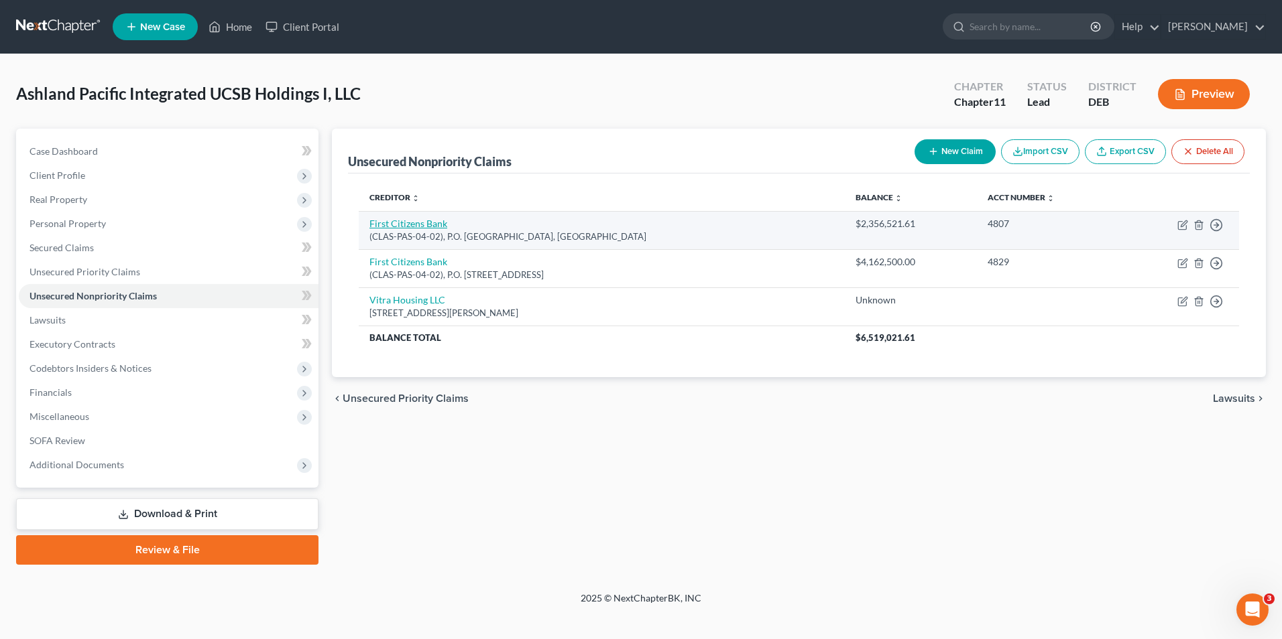
click at [411, 225] on link "First Citizens Bank" at bounding box center [408, 223] width 78 height 11
select select "4"
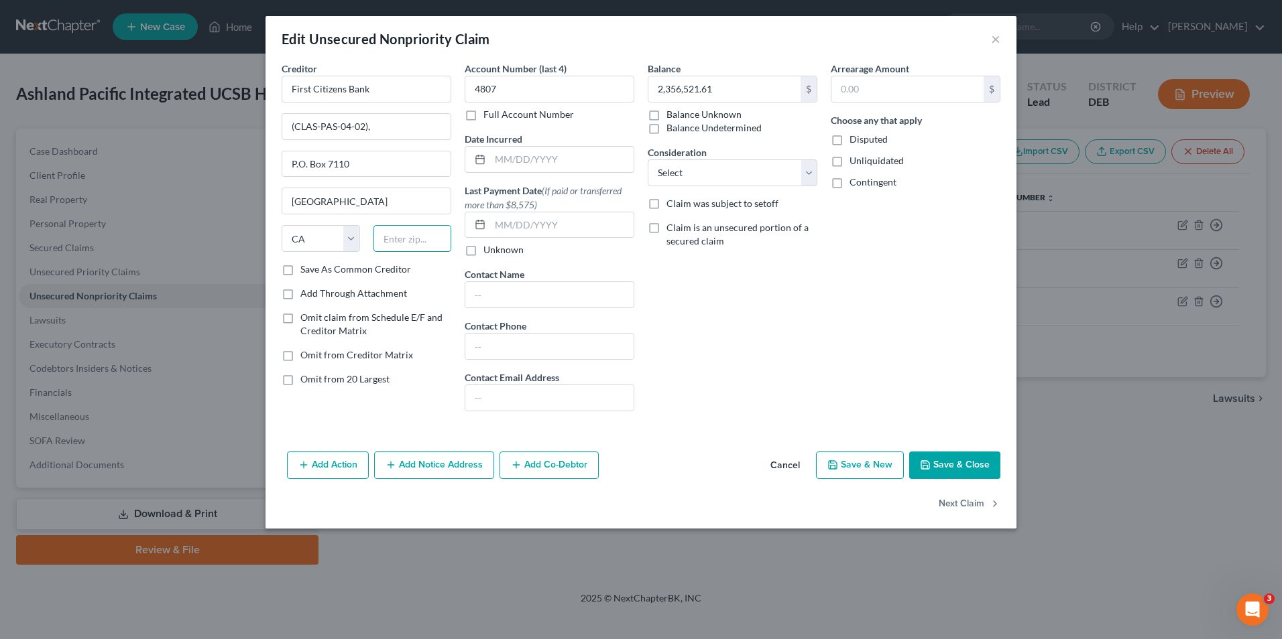
click at [389, 237] on input "text" at bounding box center [412, 238] width 78 height 27
type input "91109"
click at [727, 320] on div "Balance 2,356,521.61 $ Balance Unknown Balance Undetermined 2,356,521.61 $ Bala…" at bounding box center [732, 242] width 183 height 361
click at [946, 469] on button "Save & Close" at bounding box center [954, 466] width 91 height 28
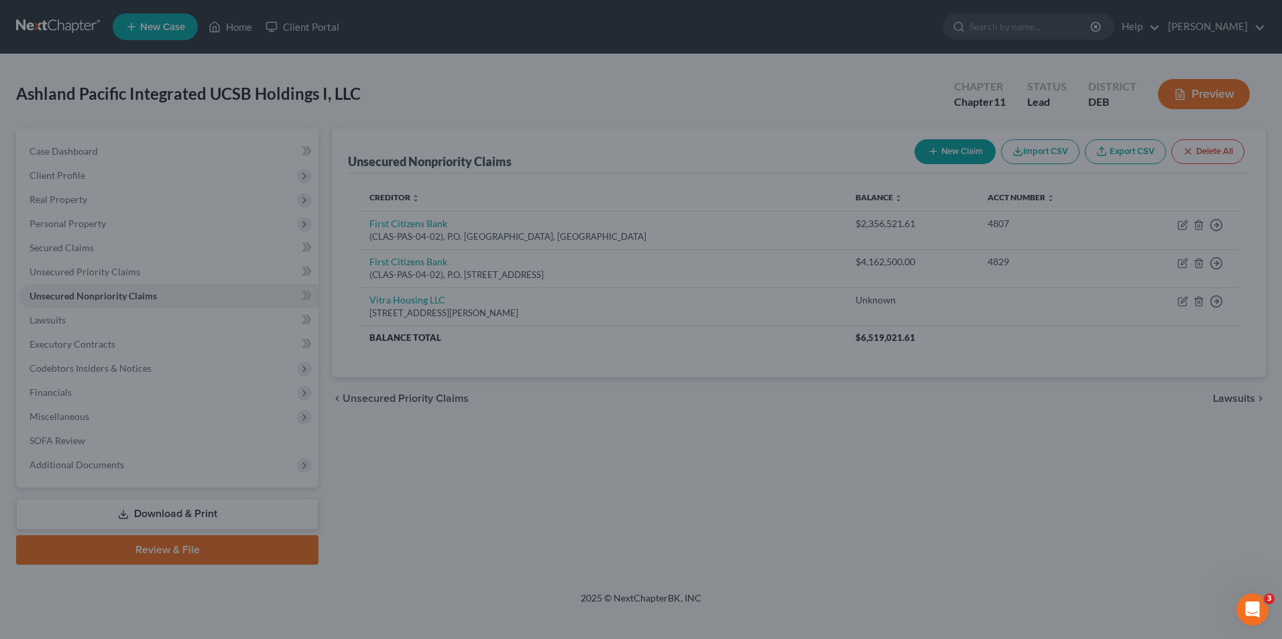
type input "0"
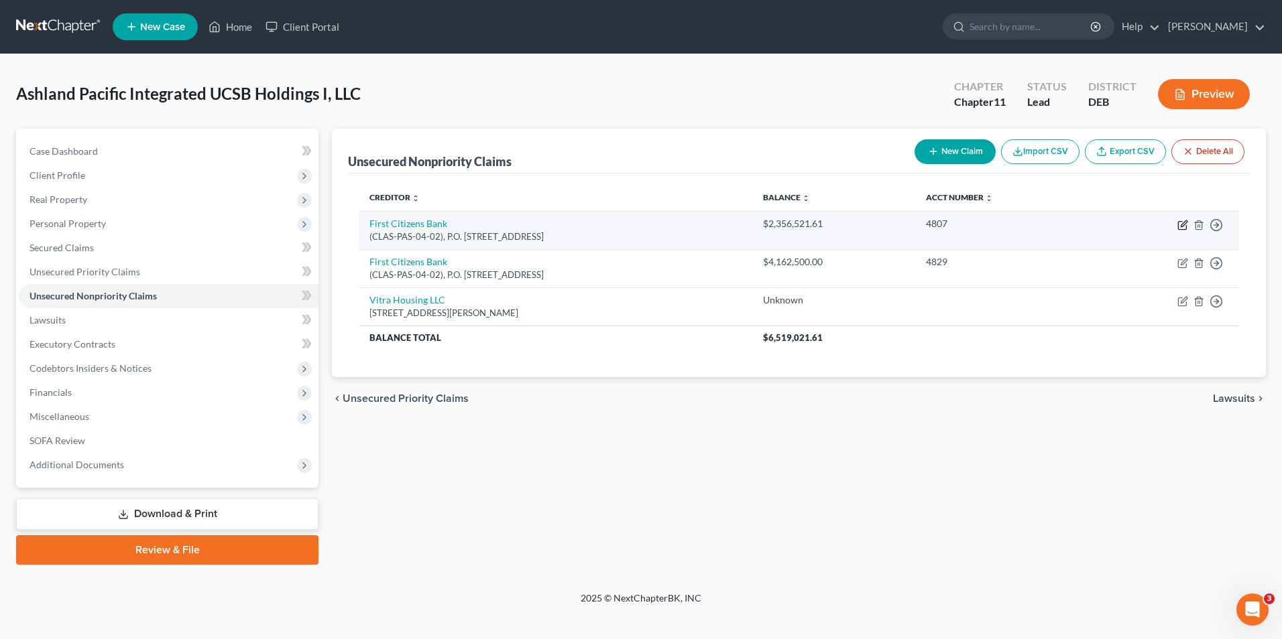
click at [1184, 224] on icon "button" at bounding box center [1182, 225] width 11 height 11
select select "4"
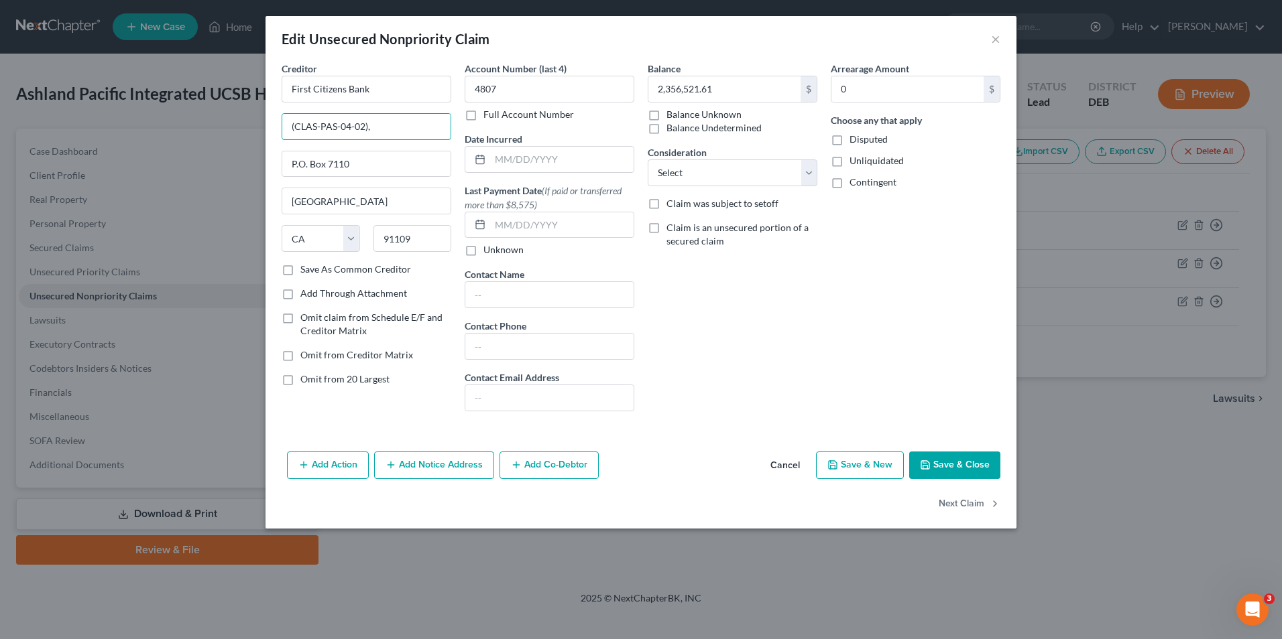
drag, startPoint x: 389, startPoint y: 125, endPoint x: 280, endPoint y: 132, distance: 109.5
click at [280, 132] on div "Creditor * First Citizens Bank (CLAS-PAS-04-02), P.O. Box 7110 Pasadena State A…" at bounding box center [366, 242] width 183 height 361
click at [776, 336] on div "Balance 2,356,521.61 $ Balance Unknown Balance Undetermined 2,356,521.61 $ Bala…" at bounding box center [732, 242] width 183 height 361
click at [995, 44] on button "×" at bounding box center [995, 39] width 9 height 16
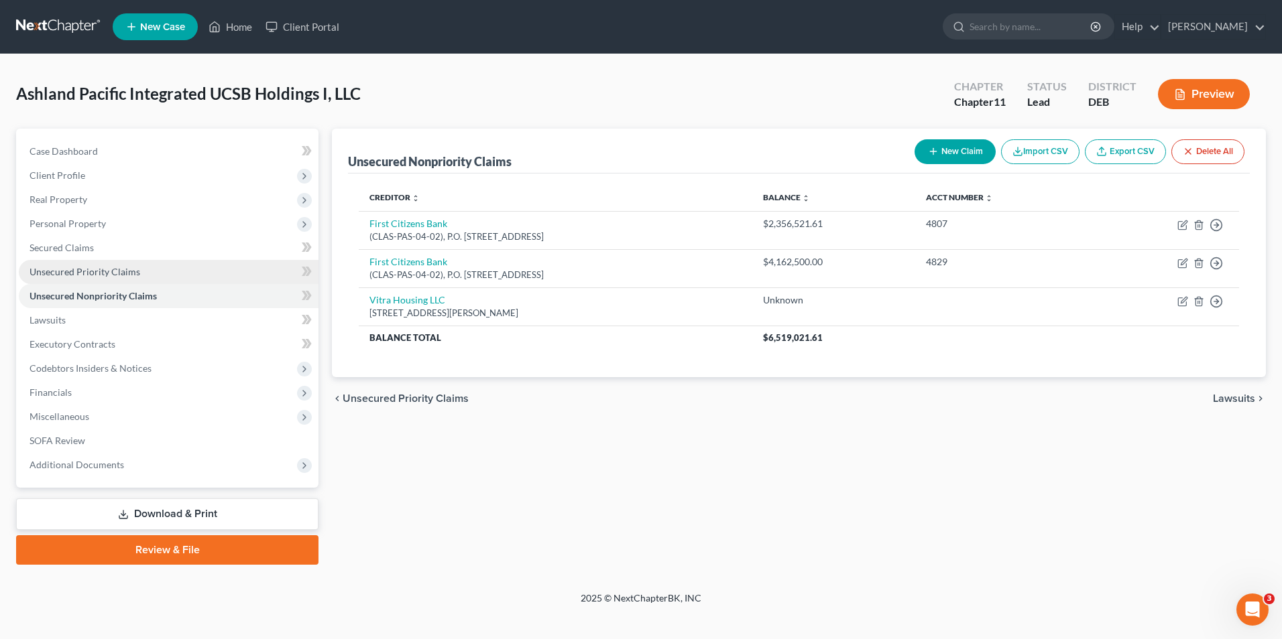
click at [111, 276] on span "Unsecured Priority Claims" at bounding box center [84, 271] width 111 height 11
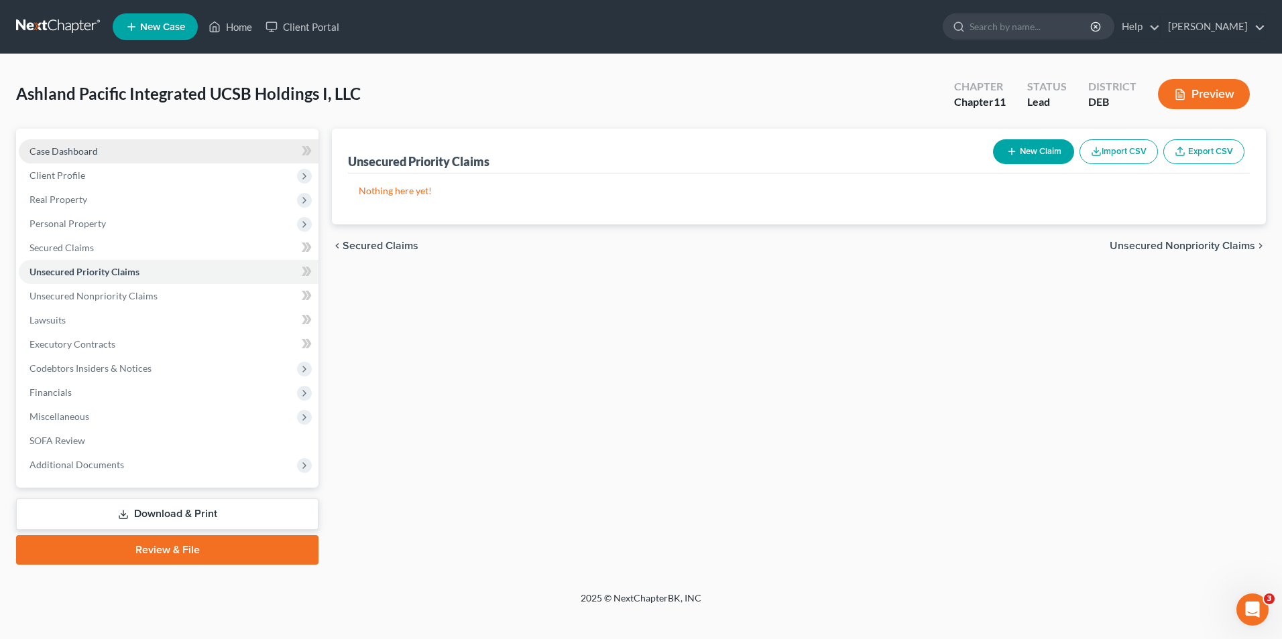
click at [101, 151] on link "Case Dashboard" at bounding box center [169, 151] width 300 height 24
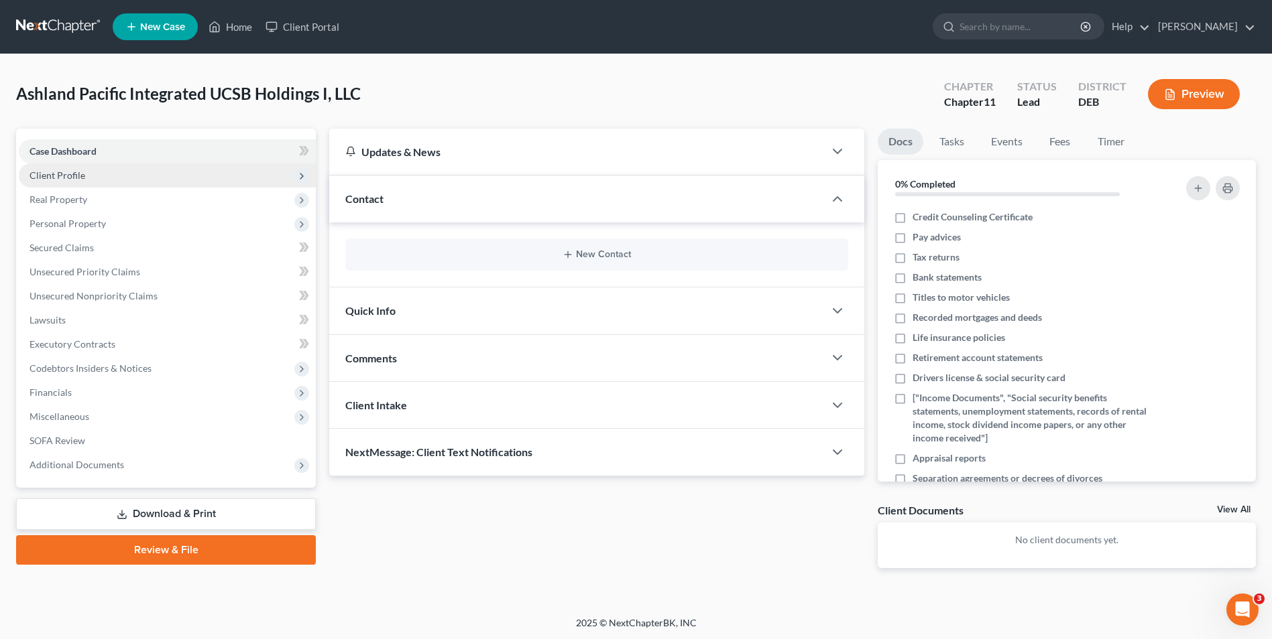
click at [48, 173] on span "Client Profile" at bounding box center [57, 175] width 56 height 11
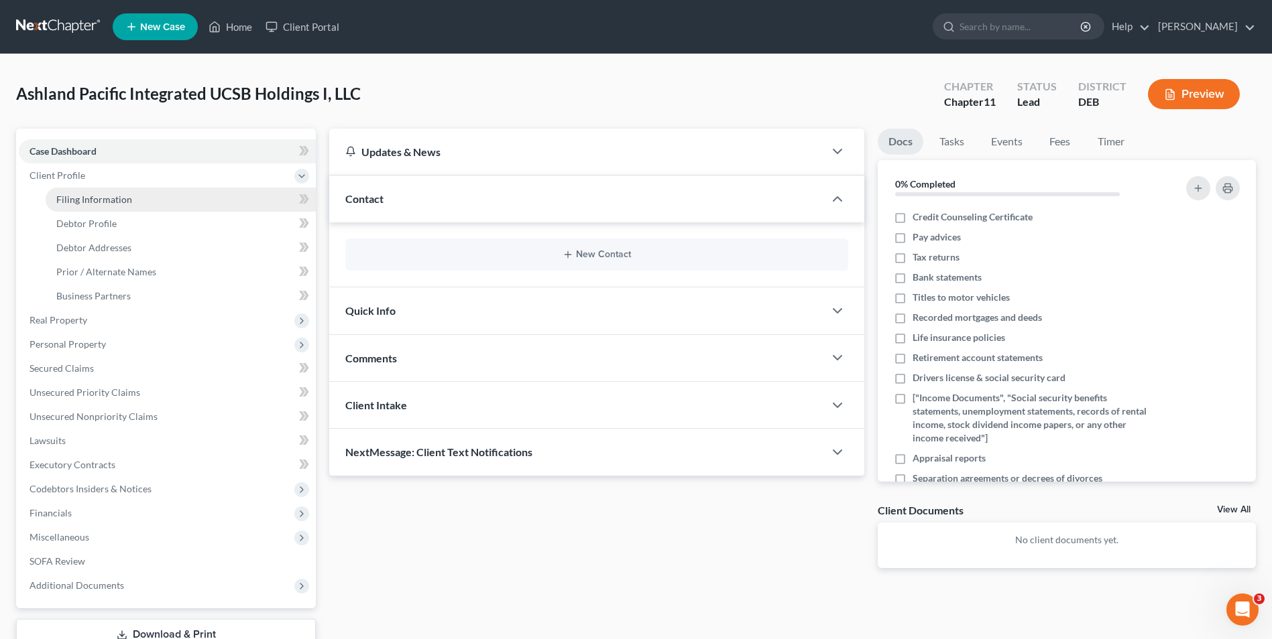
click at [90, 200] on span "Filing Information" at bounding box center [94, 199] width 76 height 11
select select "1"
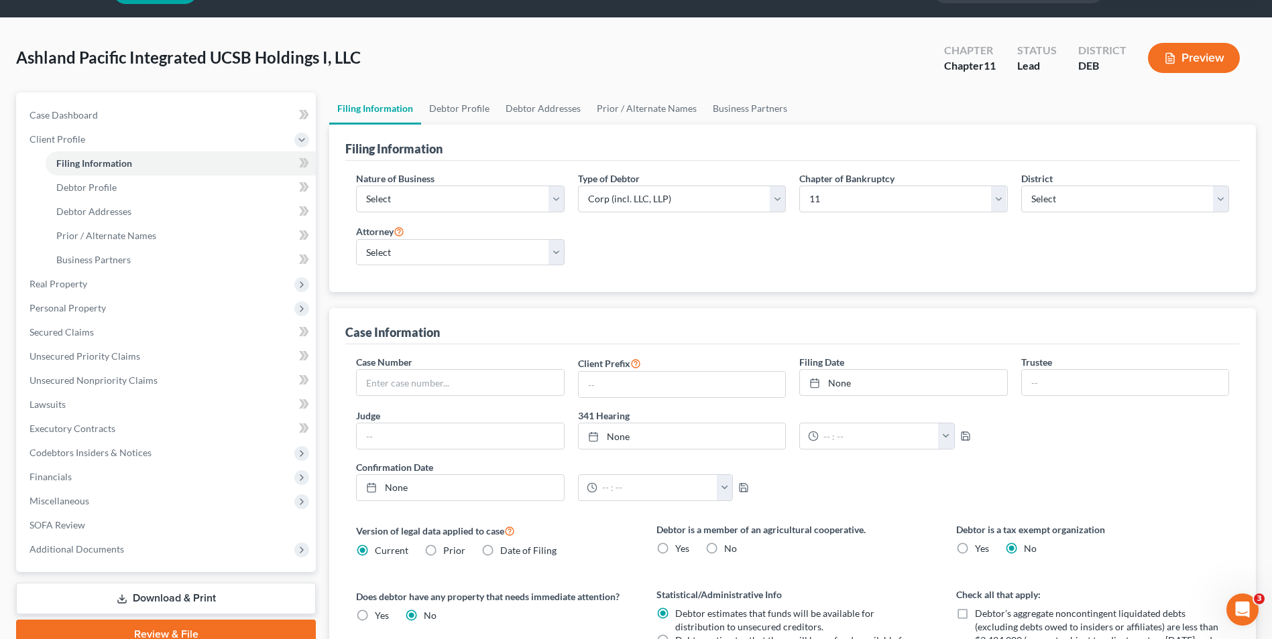
scroll to position [67, 0]
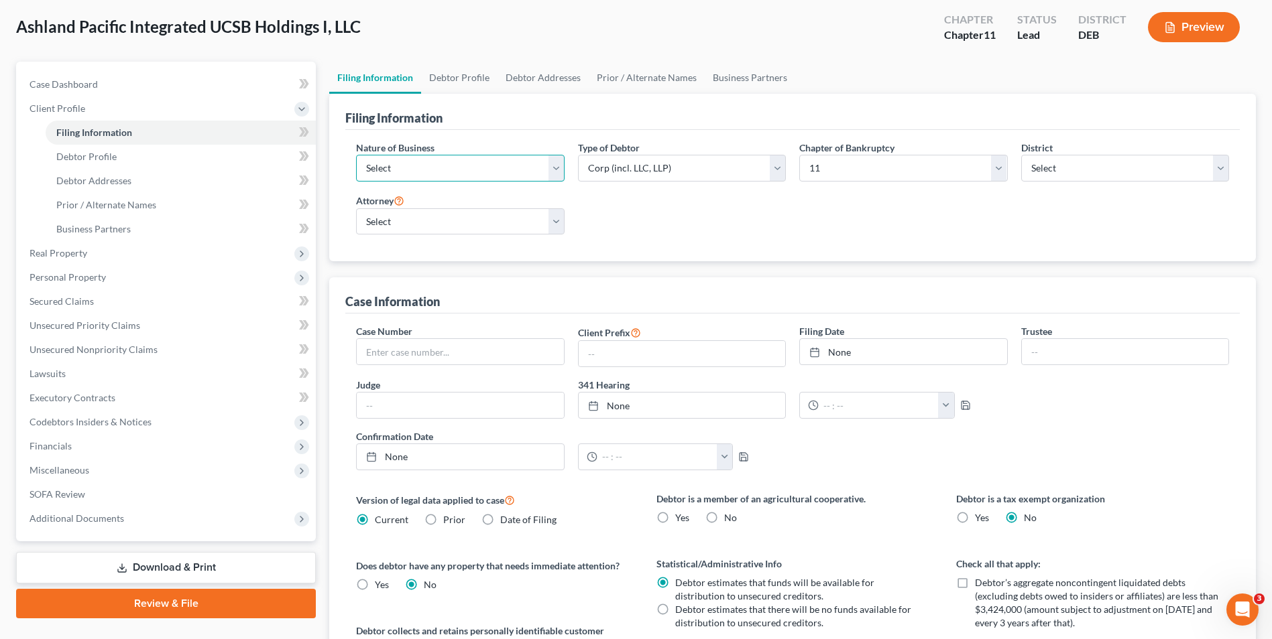
click at [549, 166] on select "Select Clearing Bank Commodity Broker Health Care Business Other Railroad Singl…" at bounding box center [460, 168] width 208 height 27
select select "3"
click at [356, 155] on select "Select Clearing Bank Commodity Broker Health Care Business Other Railroad Singl…" at bounding box center [460, 168] width 208 height 27
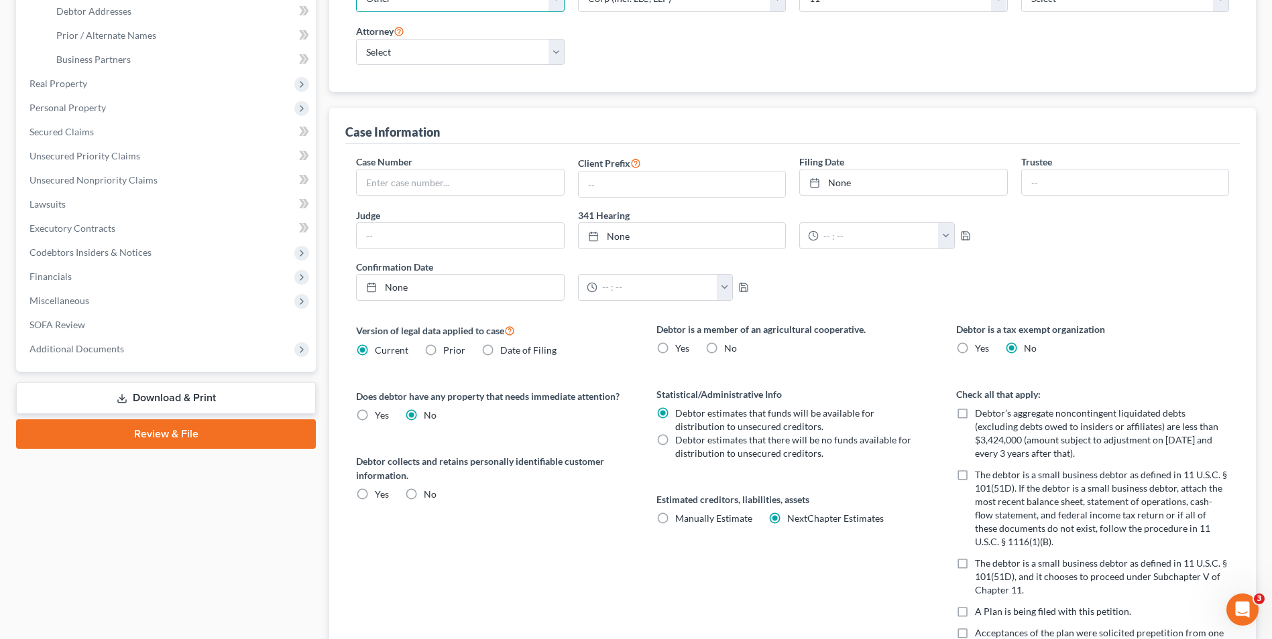
scroll to position [268, 0]
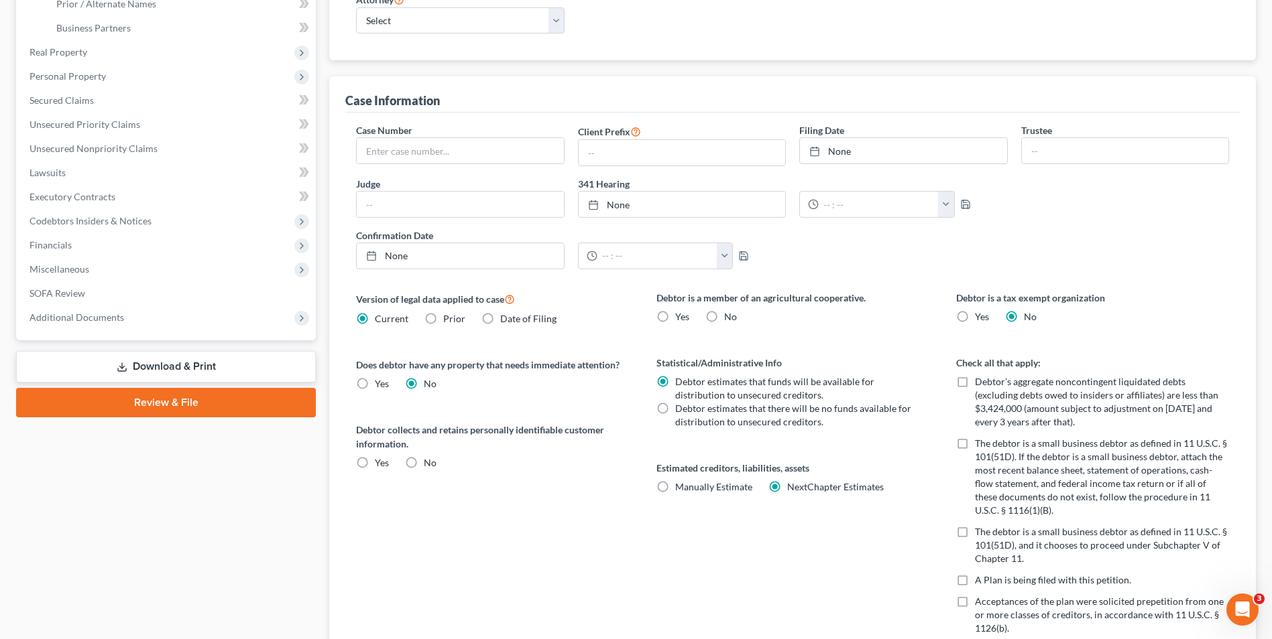
click at [725, 314] on span "No" at bounding box center [730, 316] width 13 height 11
click at [729, 314] on input "No" at bounding box center [733, 314] width 9 height 9
radio input "true"
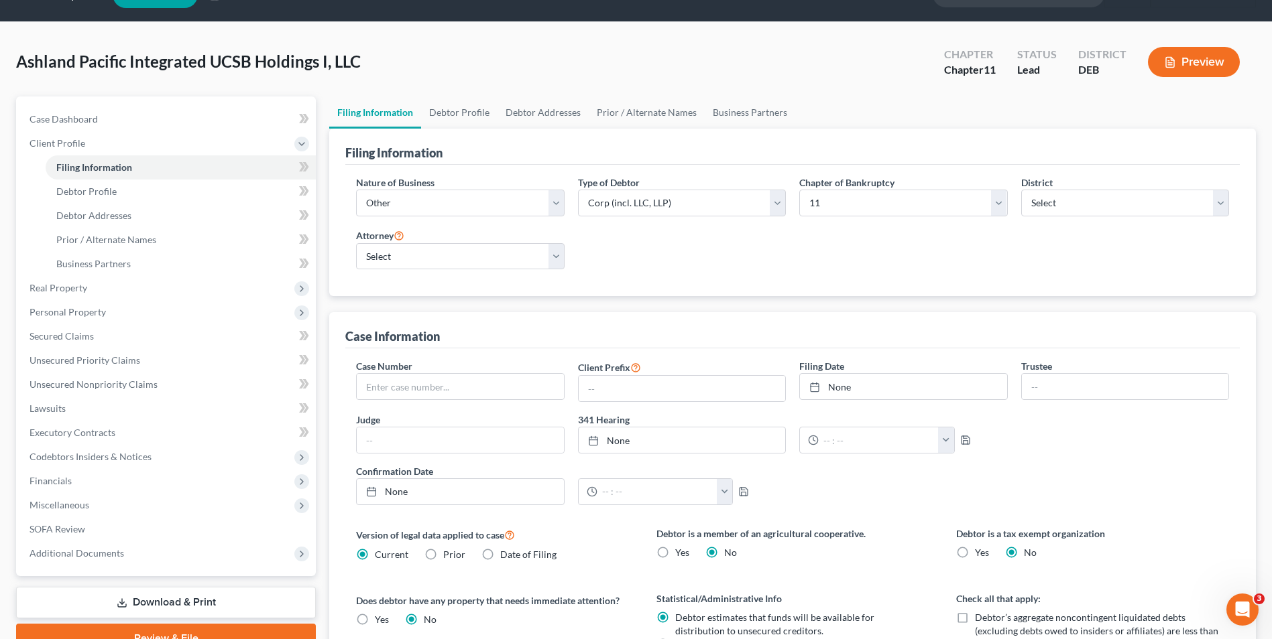
scroll to position [0, 0]
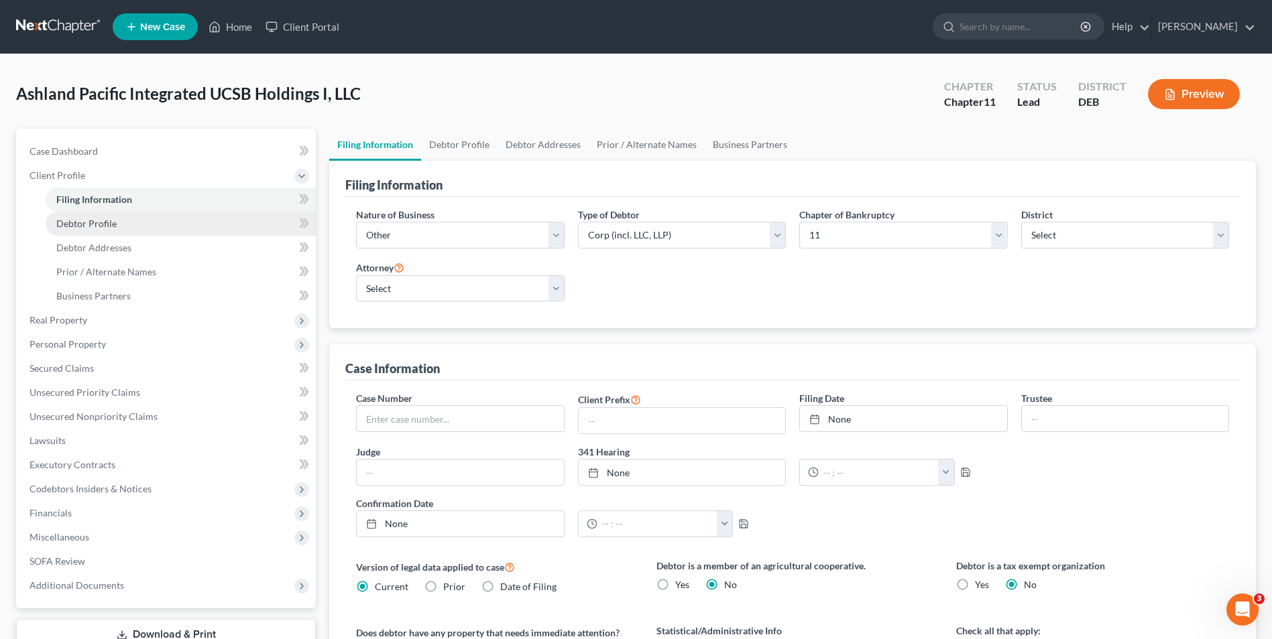
click at [116, 223] on link "Debtor Profile" at bounding box center [181, 224] width 270 height 24
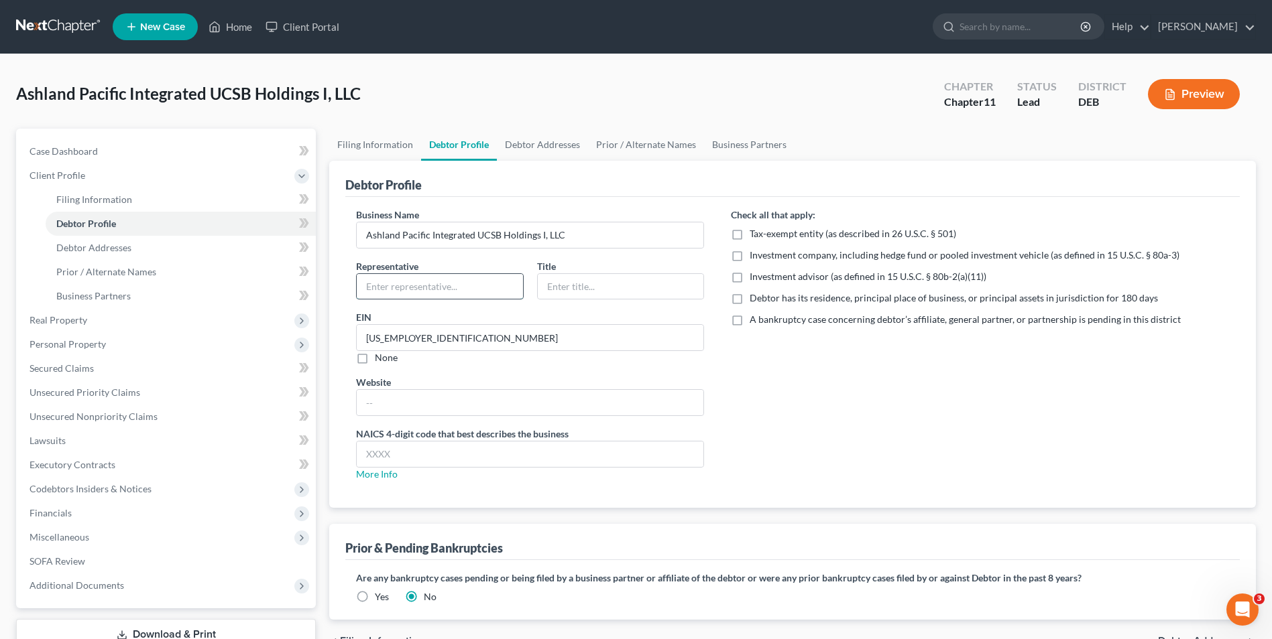
click at [398, 288] on input "text" at bounding box center [440, 286] width 166 height 25
type input "J. Michael Issa"
click at [551, 291] on input "text" at bounding box center [621, 286] width 166 height 25
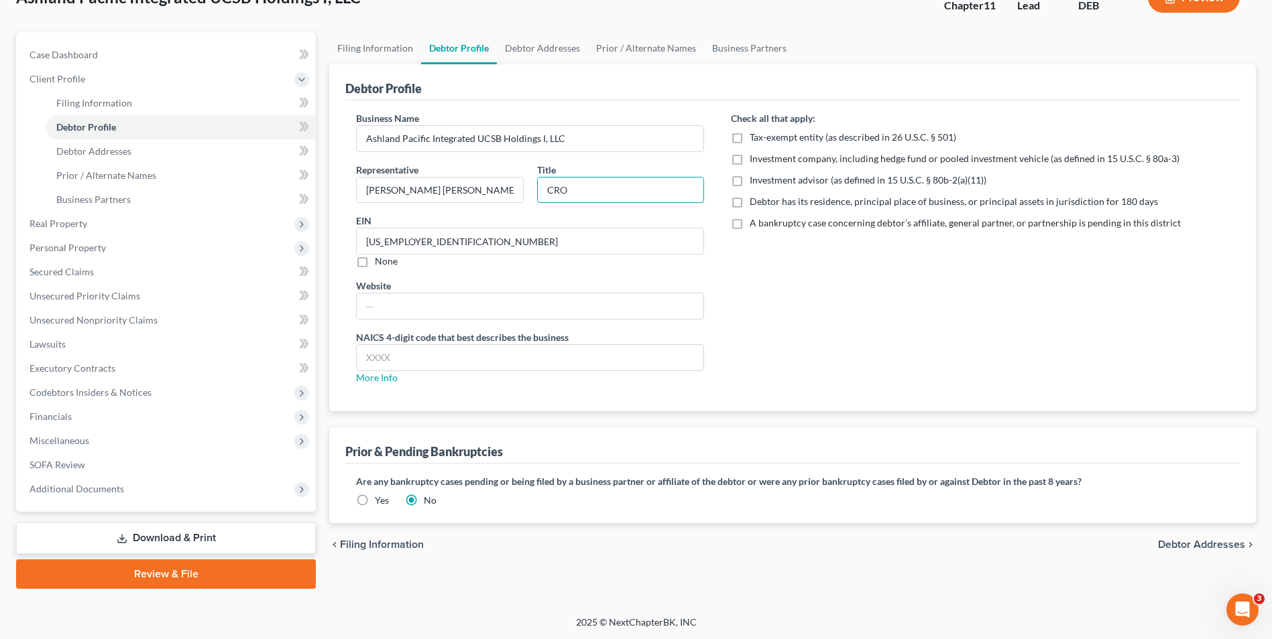
scroll to position [97, 0]
type input "CRO"
click at [362, 378] on link "More Info" at bounding box center [377, 376] width 42 height 11
click at [123, 149] on span "Debtor Addresses" at bounding box center [93, 150] width 75 height 11
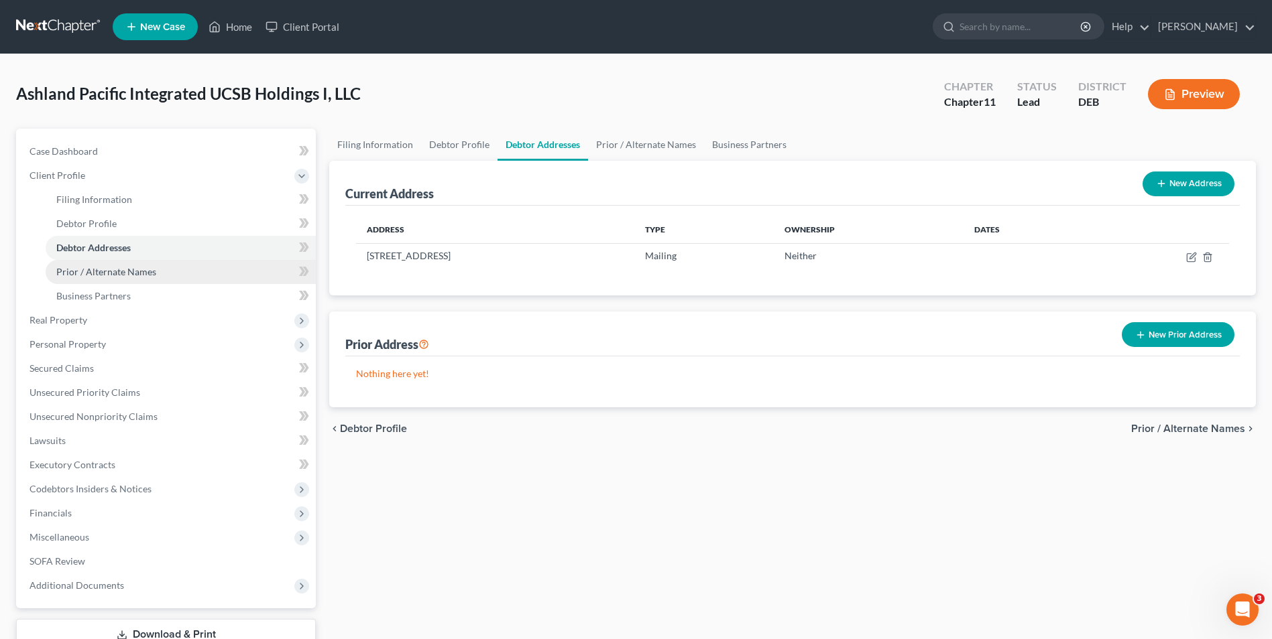
click at [117, 270] on span "Prior / Alternate Names" at bounding box center [106, 271] width 100 height 11
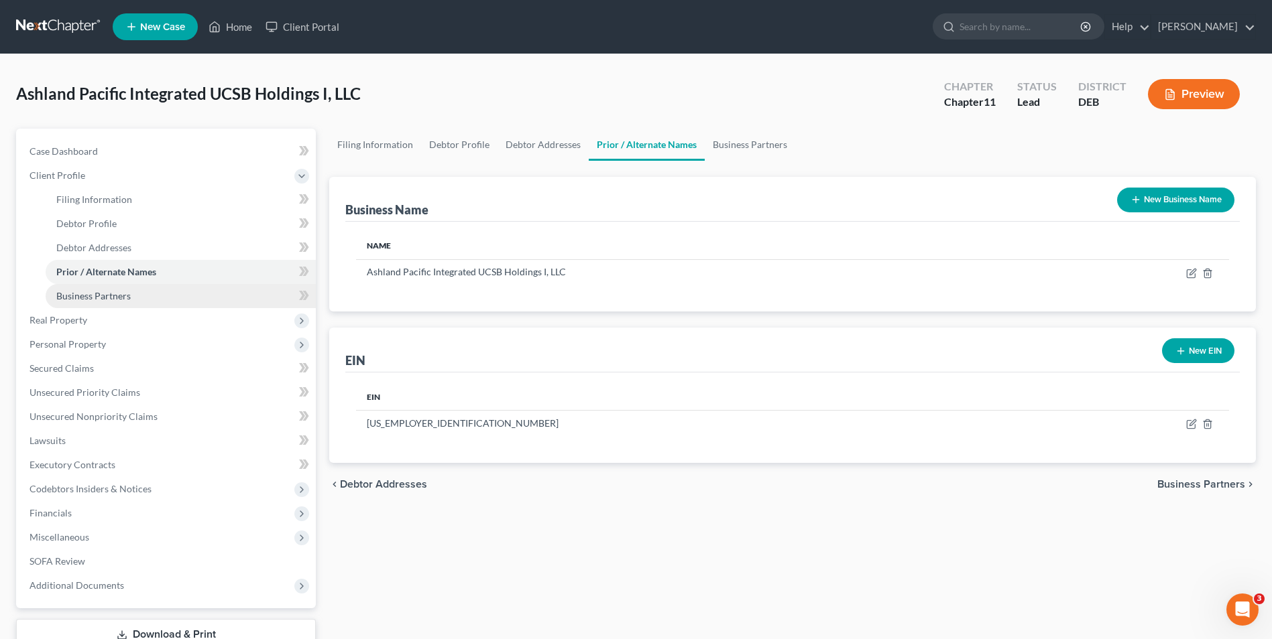
click at [111, 292] on span "Business Partners" at bounding box center [93, 295] width 74 height 11
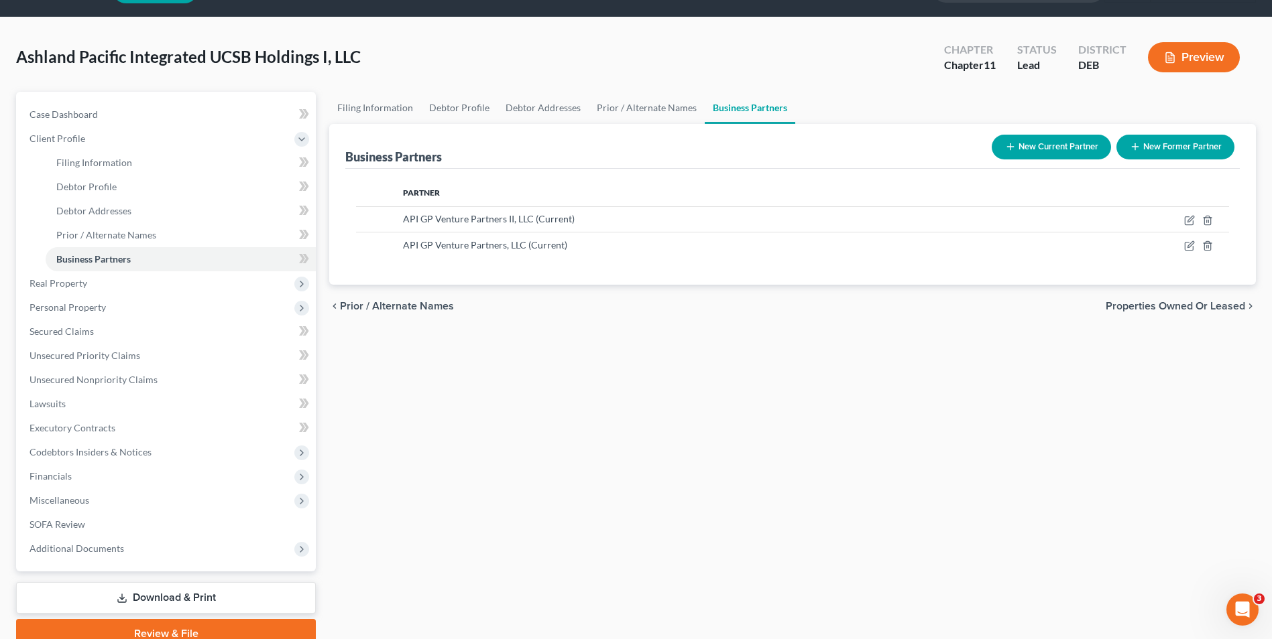
scroll to position [97, 0]
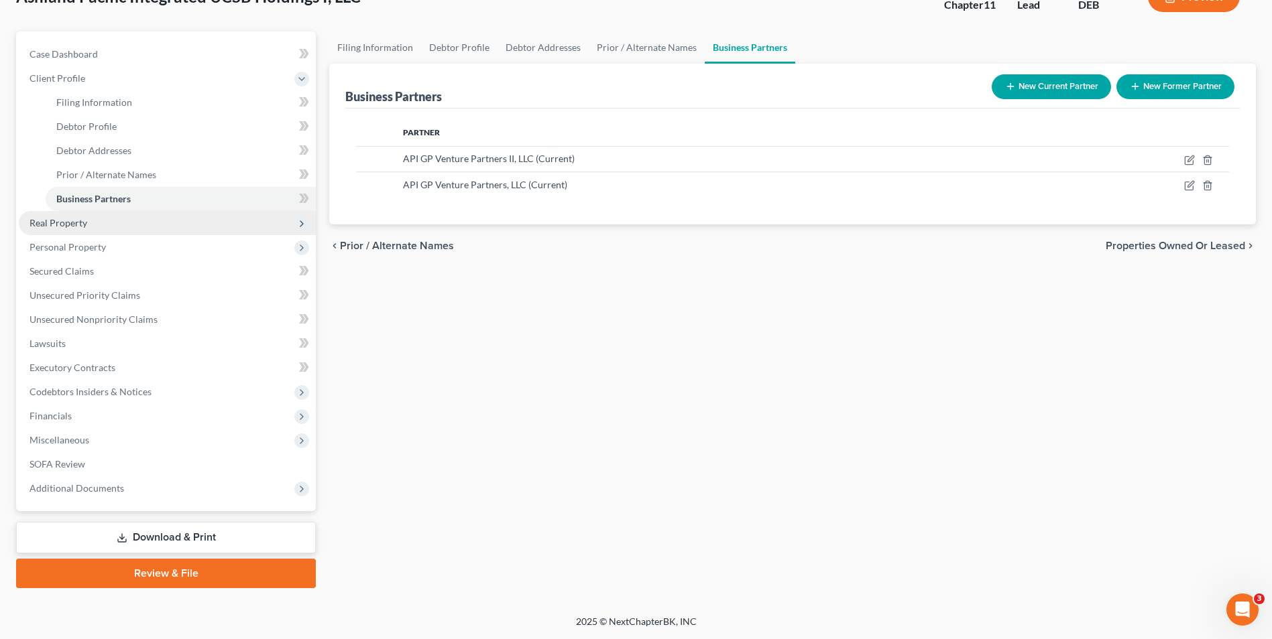
click at [58, 221] on span "Real Property" at bounding box center [58, 222] width 58 height 11
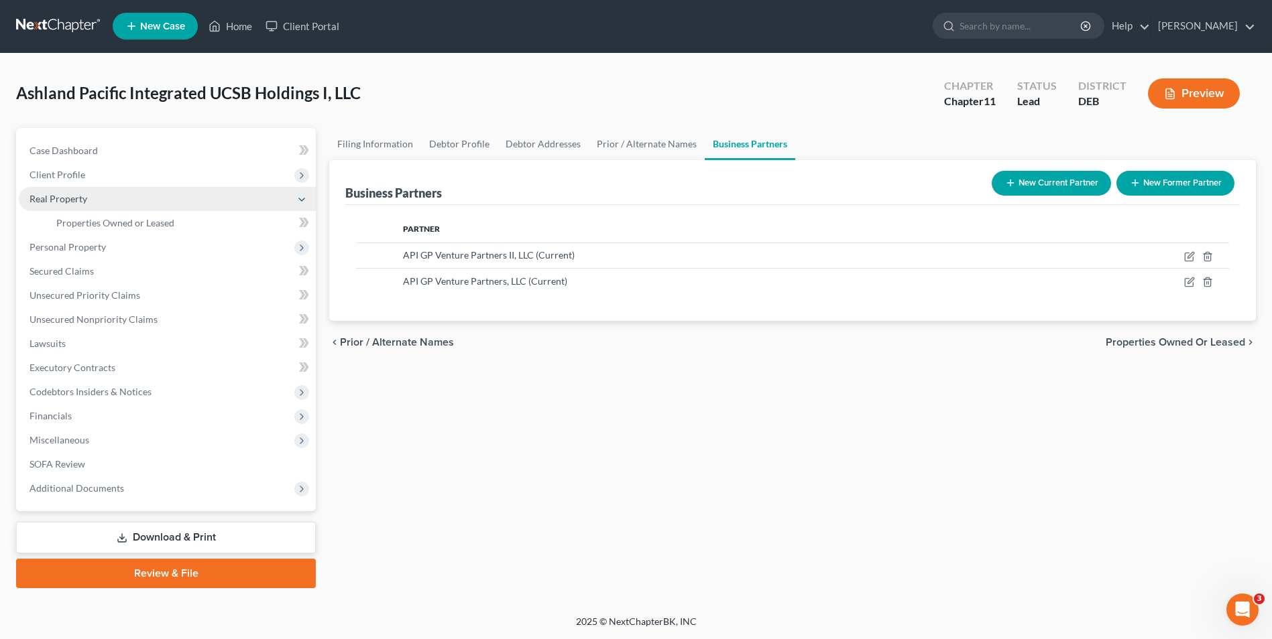
scroll to position [1, 0]
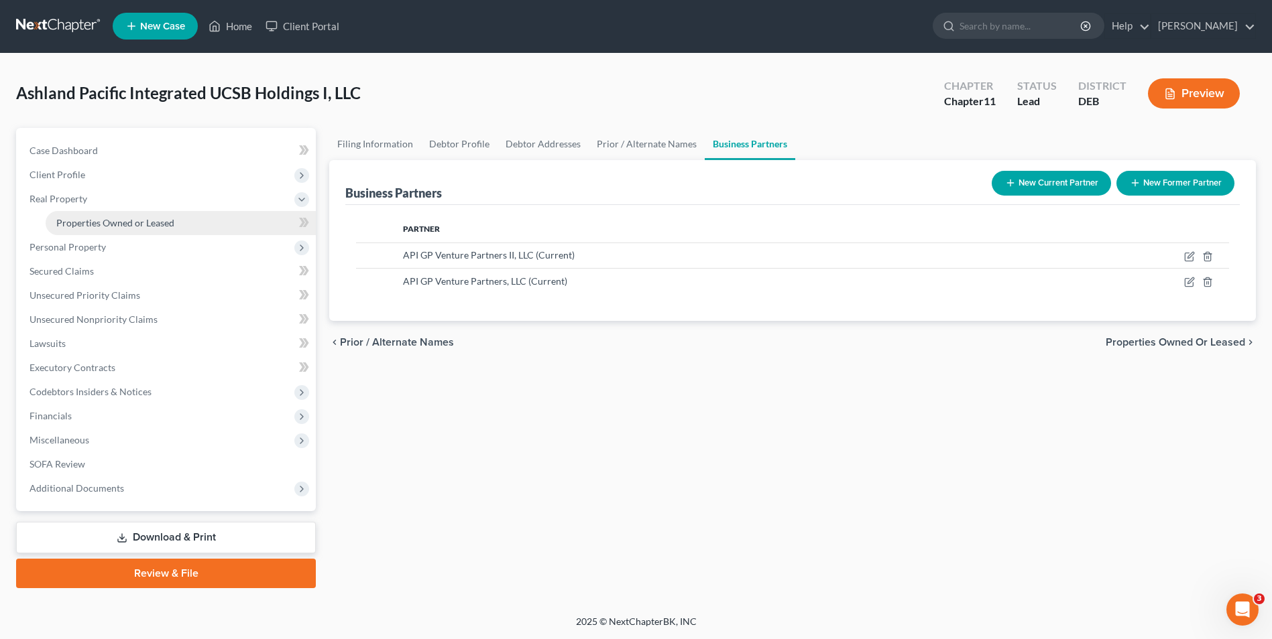
click at [116, 222] on span "Properties Owned or Leased" at bounding box center [115, 222] width 118 height 11
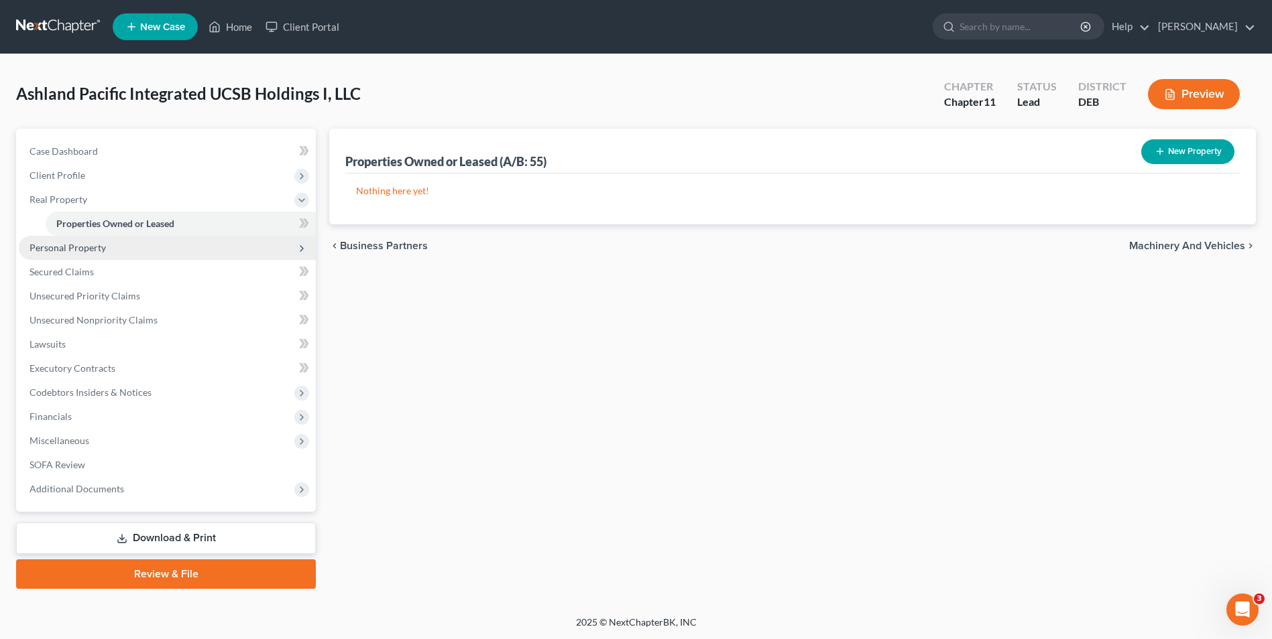
click at [95, 245] on span "Personal Property" at bounding box center [67, 247] width 76 height 11
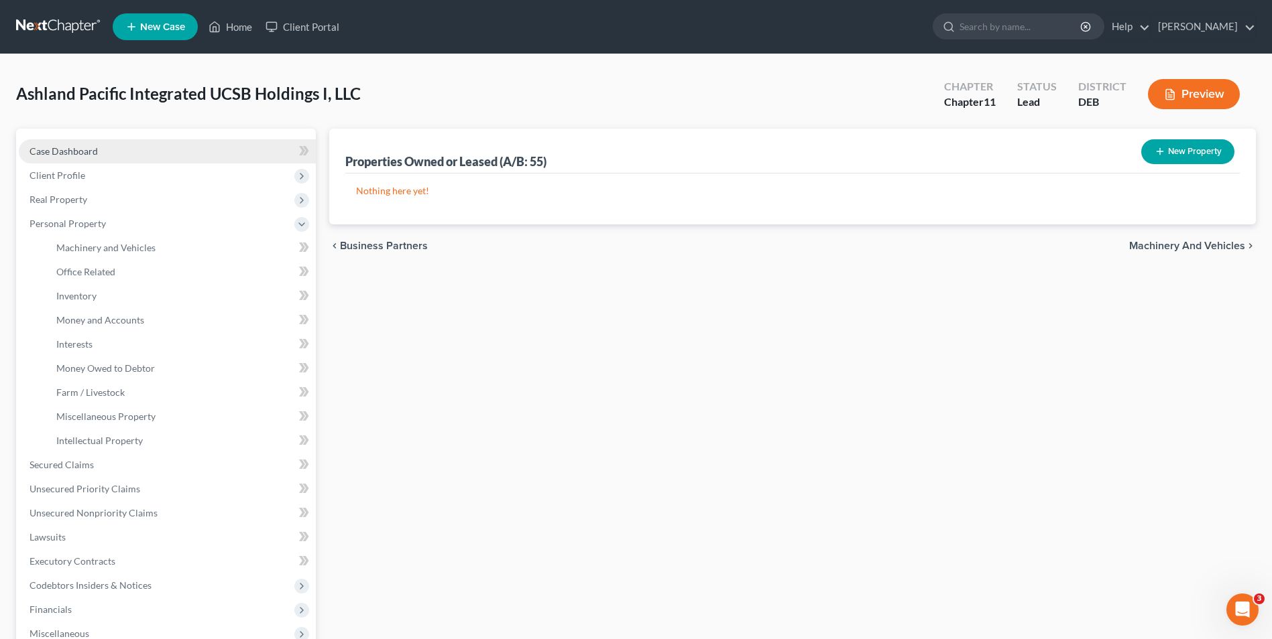
click at [82, 153] on span "Case Dashboard" at bounding box center [63, 150] width 68 height 11
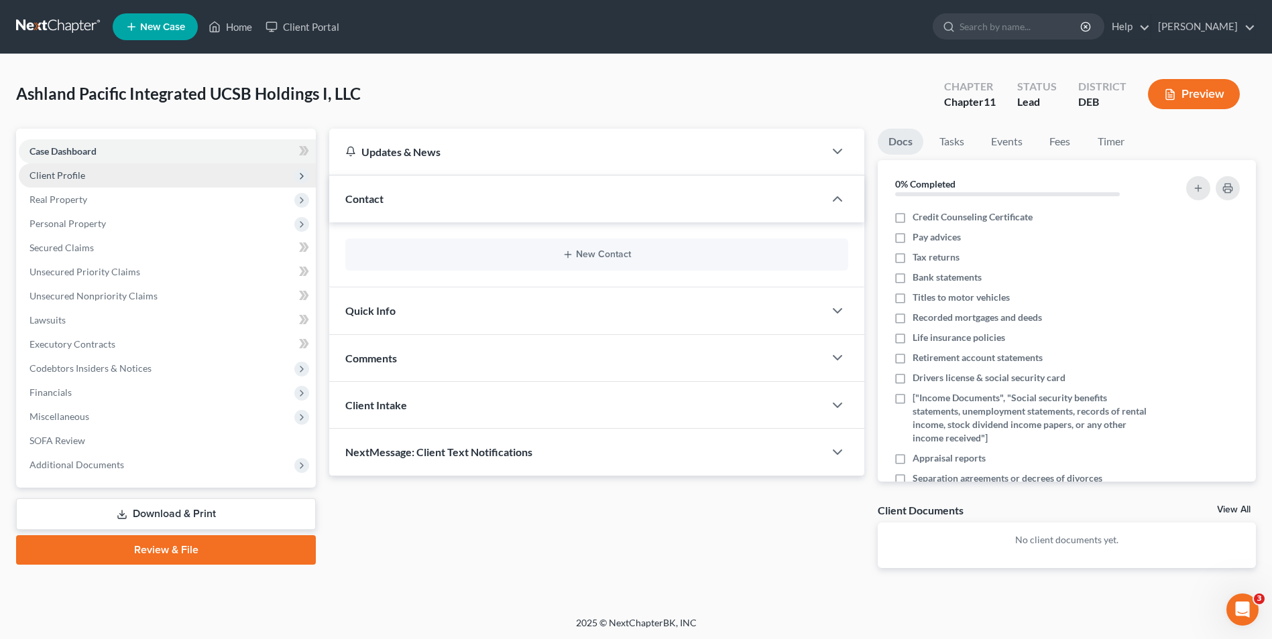
click at [78, 172] on span "Client Profile" at bounding box center [57, 175] width 56 height 11
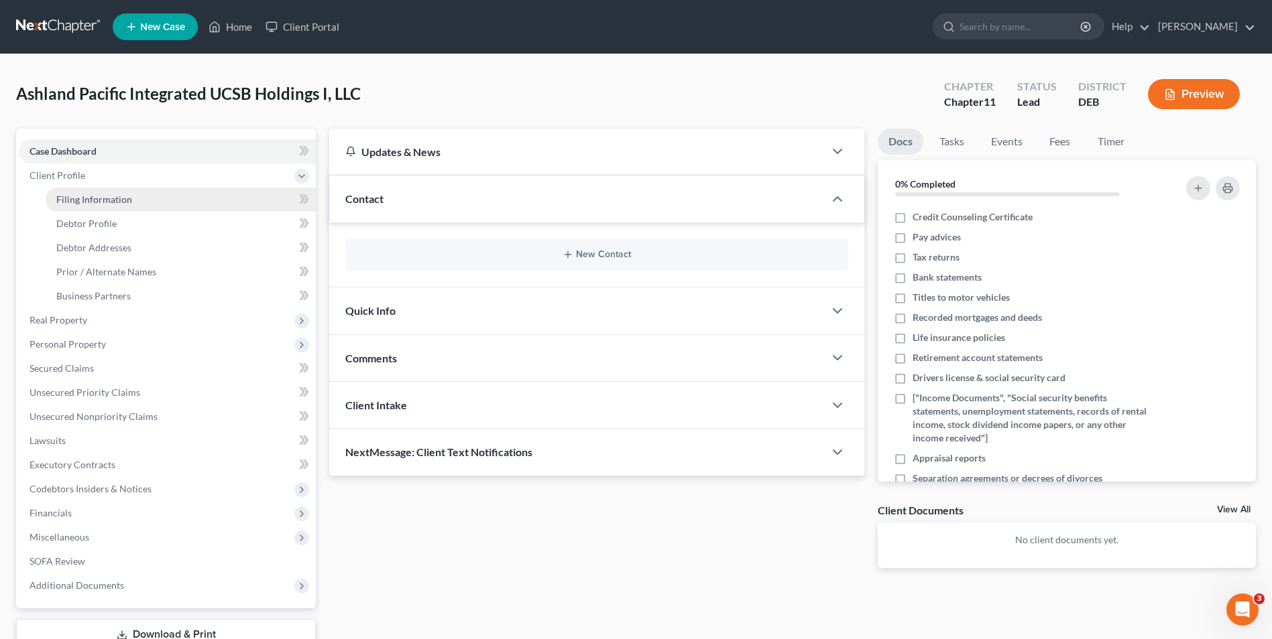
click at [80, 196] on span "Filing Information" at bounding box center [94, 199] width 76 height 11
select select "3"
select select "1"
select select "13"
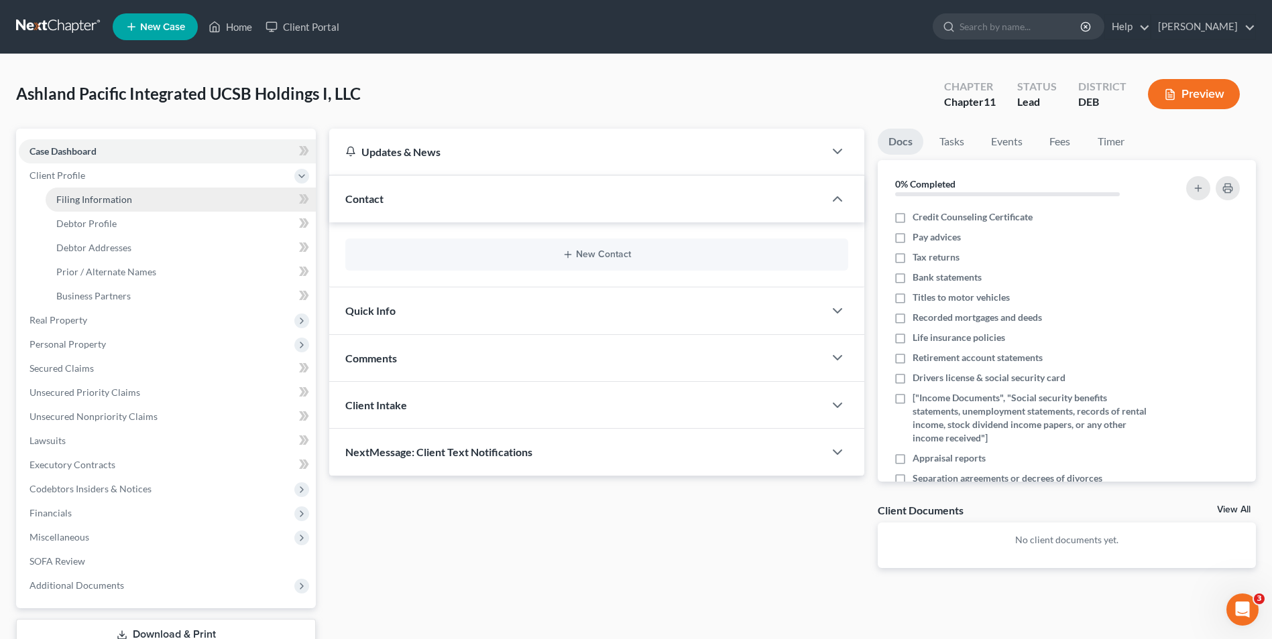
select select "0"
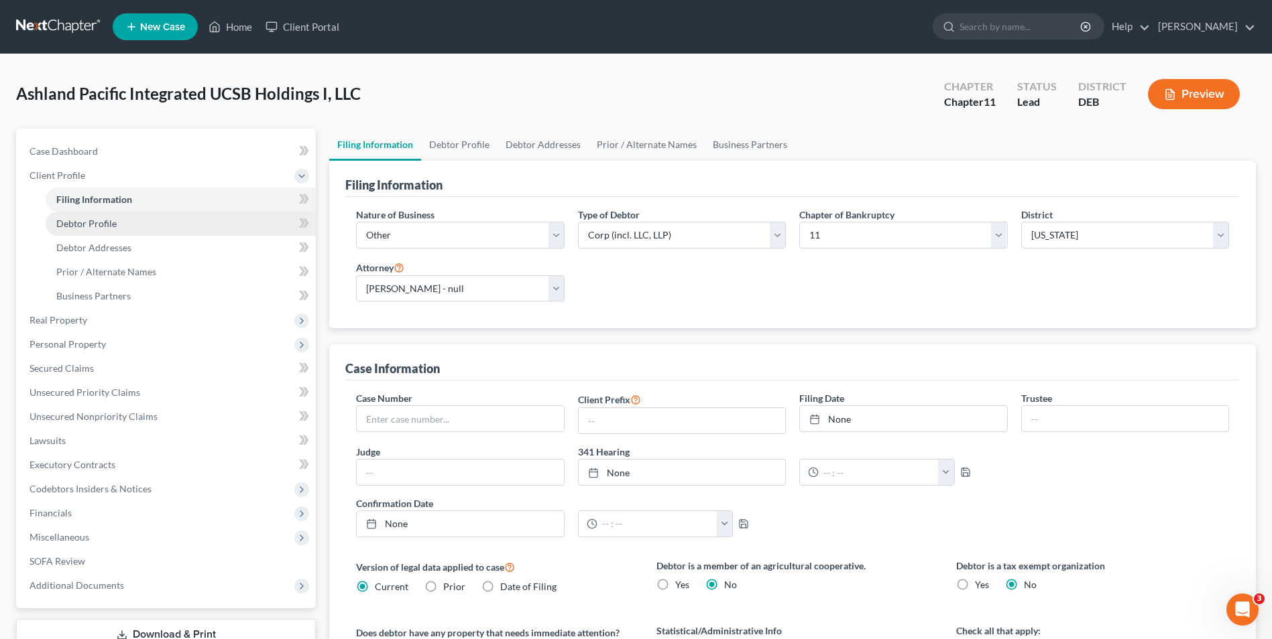
click at [103, 221] on span "Debtor Profile" at bounding box center [86, 223] width 60 height 11
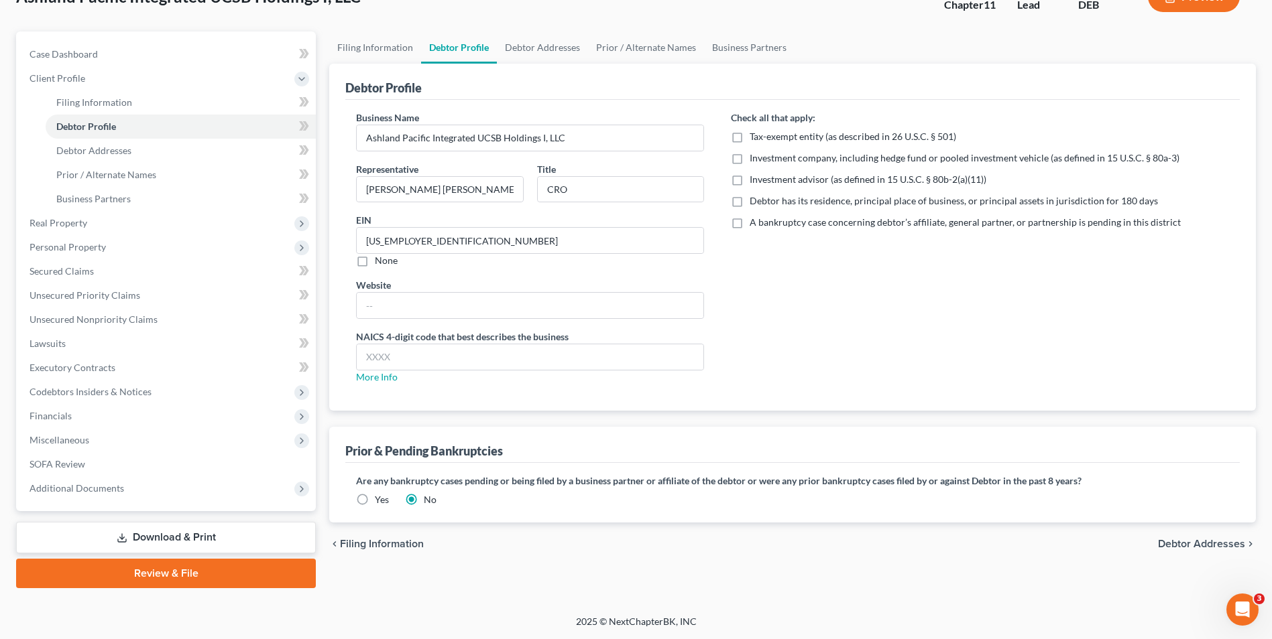
scroll to position [30, 0]
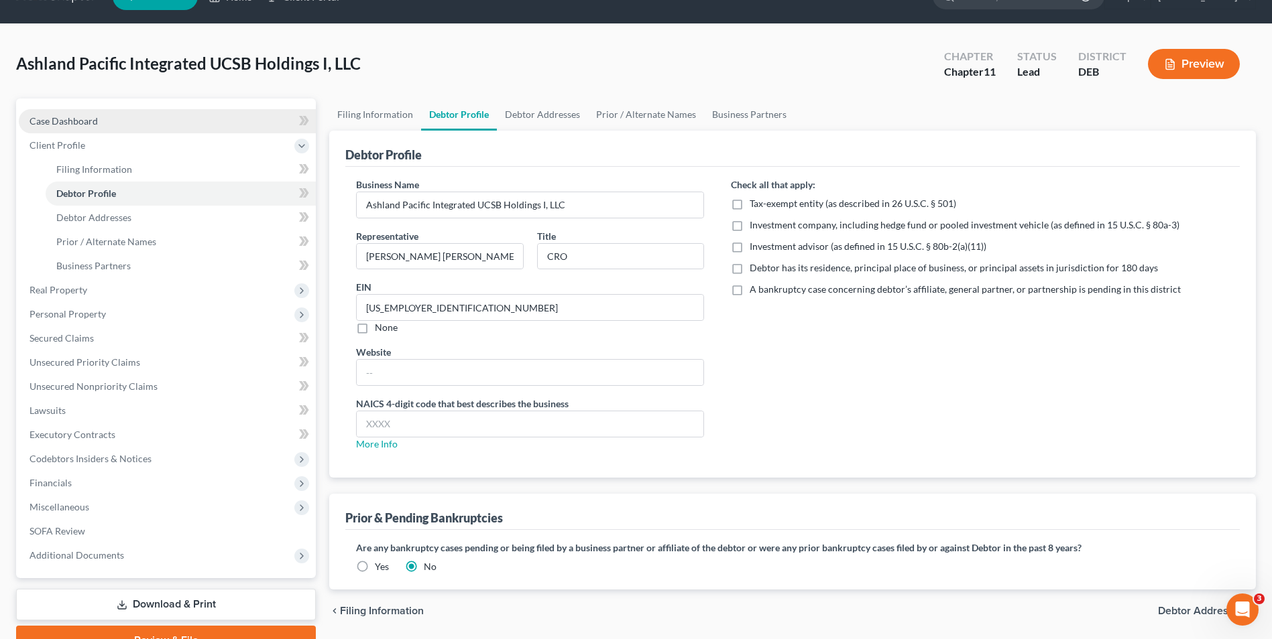
click at [60, 122] on span "Case Dashboard" at bounding box center [63, 120] width 68 height 11
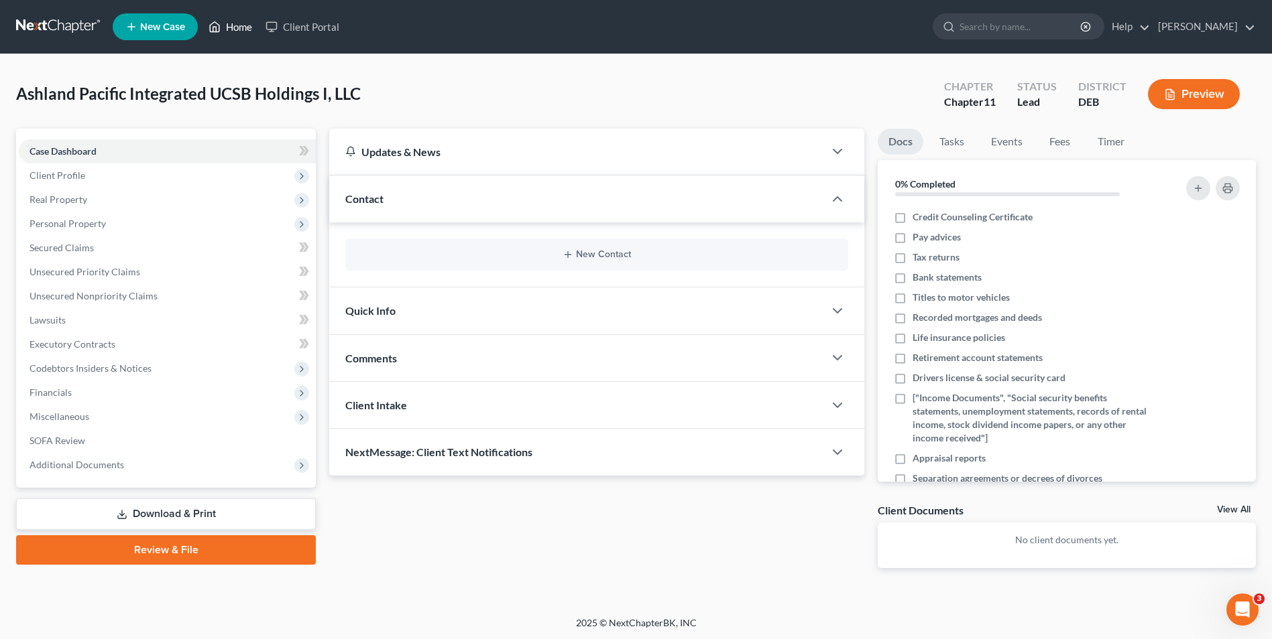
click at [229, 23] on link "Home" at bounding box center [230, 27] width 57 height 24
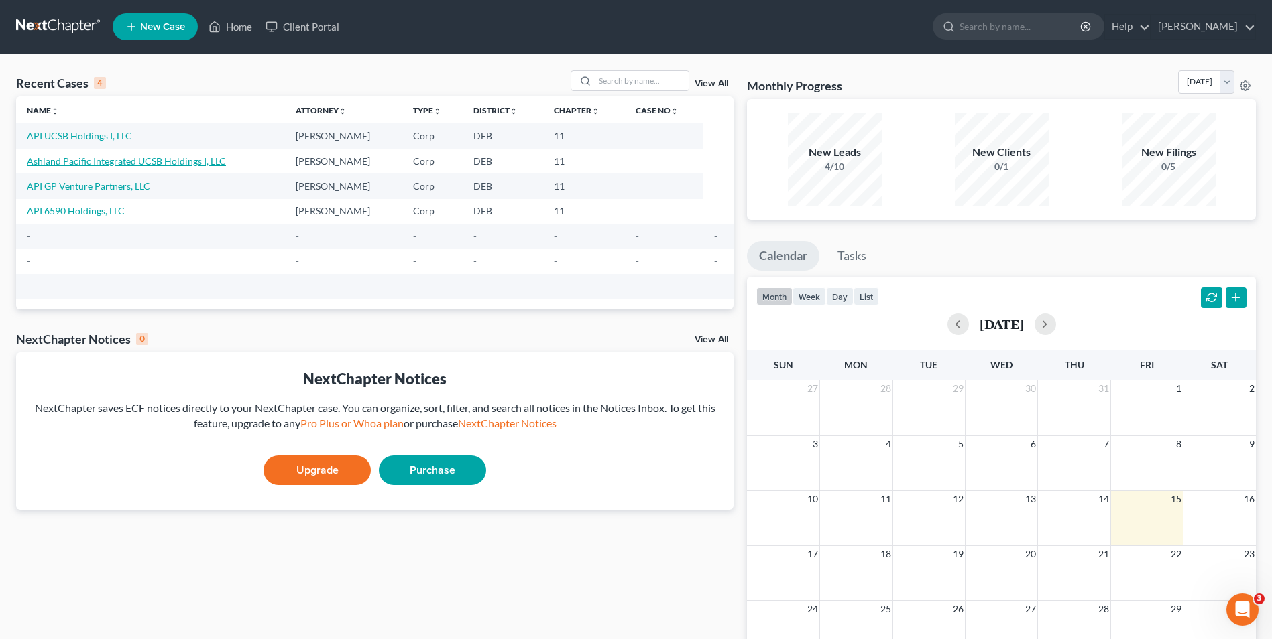
click at [173, 160] on link "Ashland Pacific Integrated UCSB Holdings I, LLC" at bounding box center [126, 161] width 199 height 11
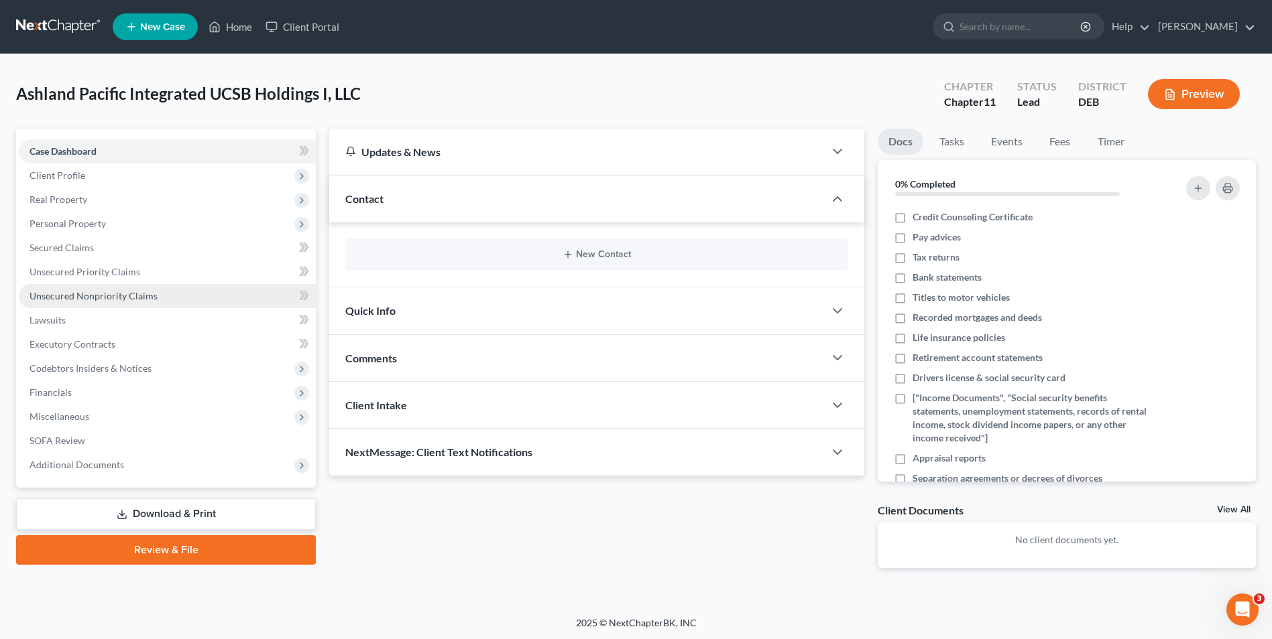
click at [86, 292] on span "Unsecured Nonpriority Claims" at bounding box center [93, 295] width 128 height 11
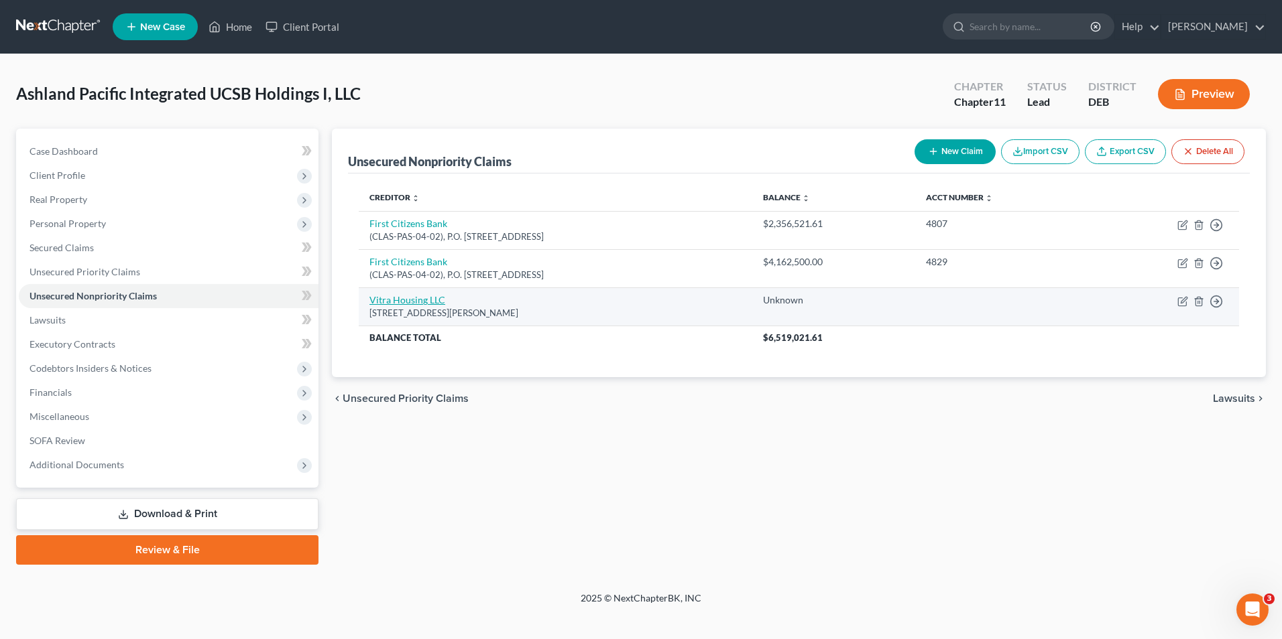
click at [412, 297] on link "Vitra Housing LLC" at bounding box center [407, 299] width 76 height 11
select select "15"
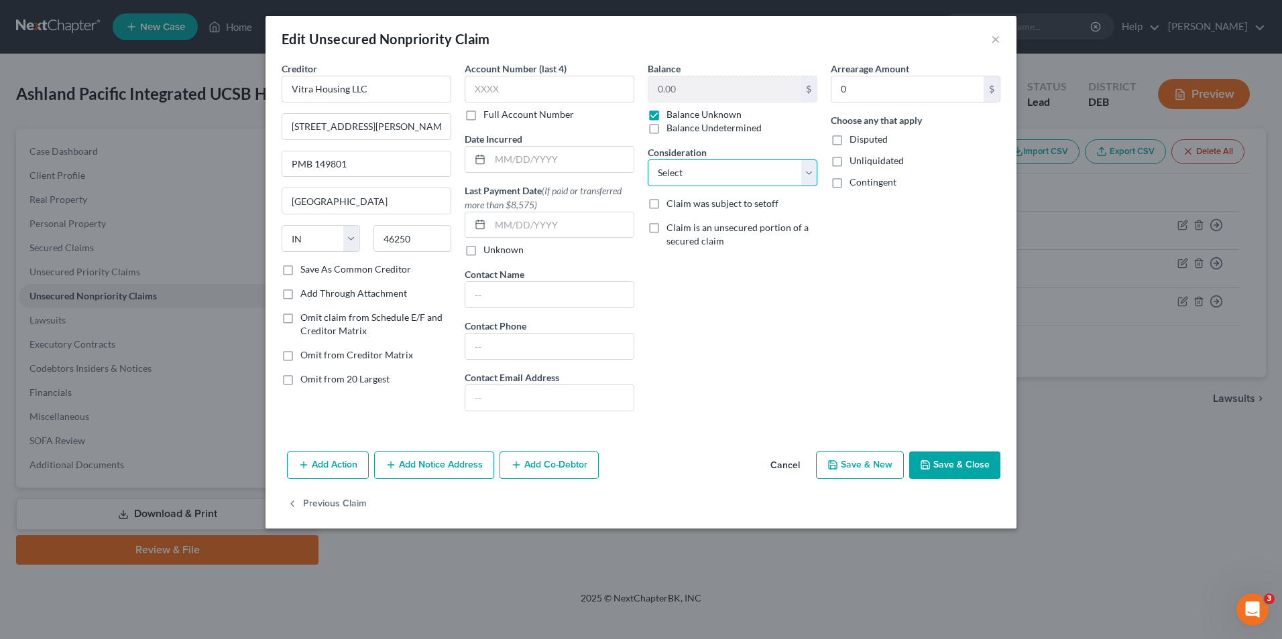
click at [810, 168] on select "Select Cable / Satellite Services Collection Agency Credit Card Debt Debt Couns…" at bounding box center [733, 173] width 170 height 27
click at [806, 175] on select "Select Cable / Satellite Services Collection Agency Credit Card Debt Debt Couns…" at bounding box center [733, 173] width 170 height 27
click at [999, 38] on button "×" at bounding box center [995, 39] width 9 height 16
